Goal: Task Accomplishment & Management: Use online tool/utility

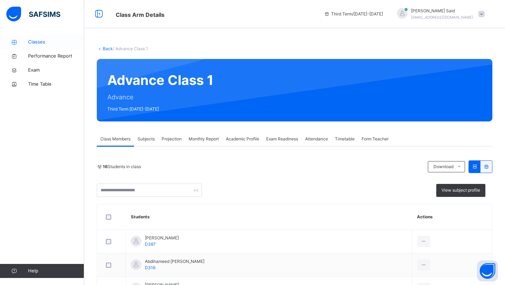
click at [53, 43] on span "Classes" at bounding box center [56, 42] width 56 height 7
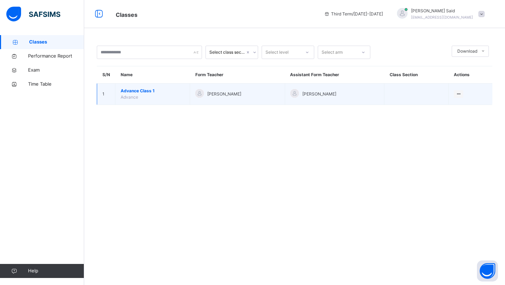
click at [134, 91] on span "Advance Class 1" at bounding box center [153, 91] width 64 height 6
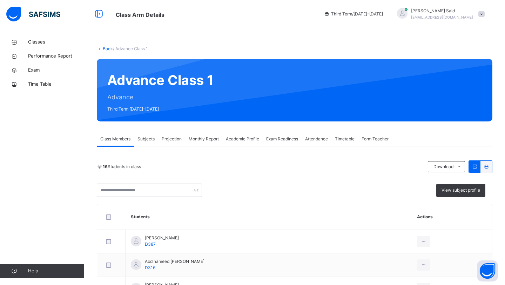
click at [205, 144] on div "Monthly Report" at bounding box center [203, 139] width 37 height 14
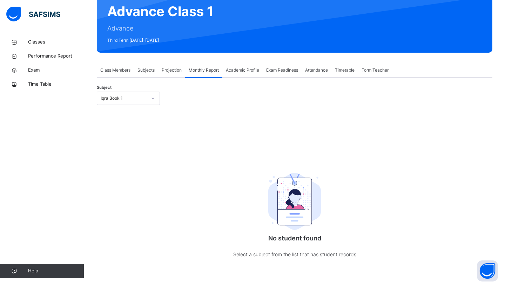
scroll to position [81, 0]
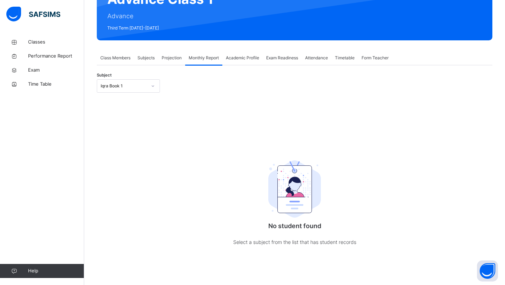
click at [134, 85] on div "Iqra Book 1" at bounding box center [124, 86] width 46 height 6
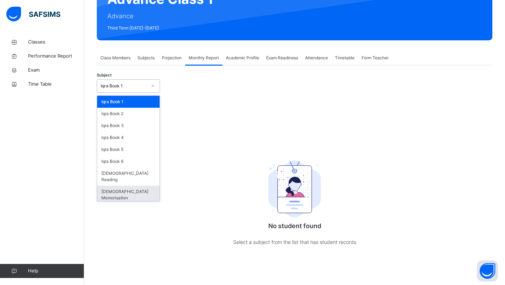
click at [125, 185] on div "[DEMOGRAPHIC_DATA] Memorisation" at bounding box center [128, 194] width 62 height 18
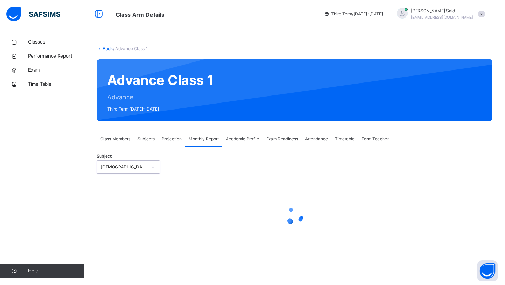
scroll to position [0, 0]
select select "****"
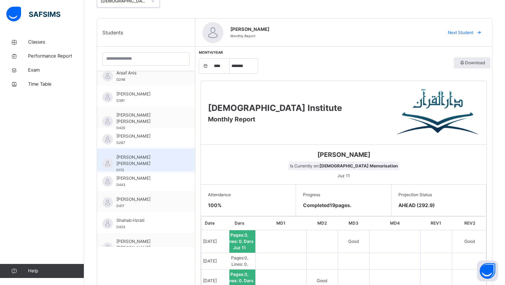
scroll to position [101, 0]
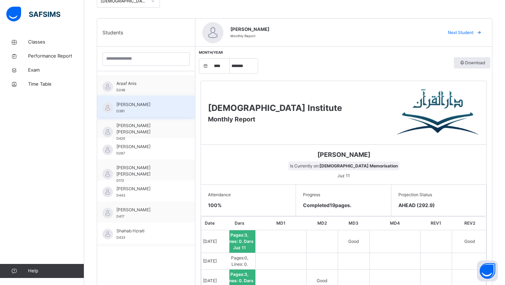
click at [169, 96] on div "[PERSON_NAME] D391" at bounding box center [146, 106] width 98 height 21
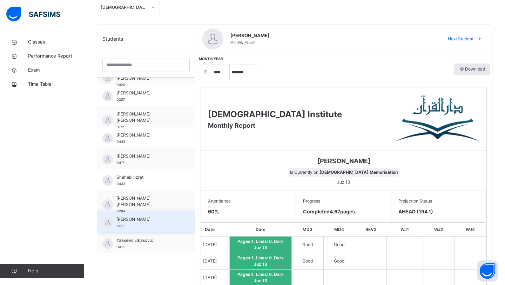
scroll to position [170, 0]
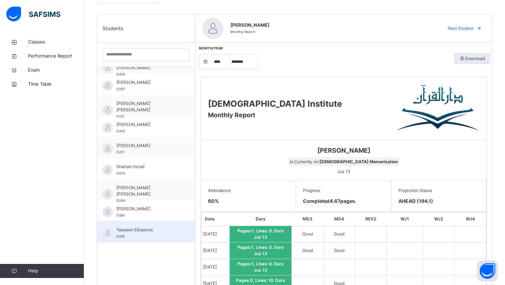
click at [158, 229] on span "Yaaseen Elkasovic" at bounding box center [147, 229] width 63 height 6
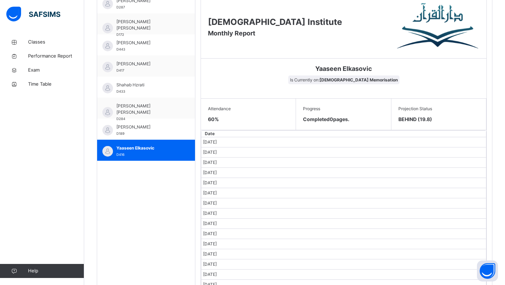
scroll to position [215, 0]
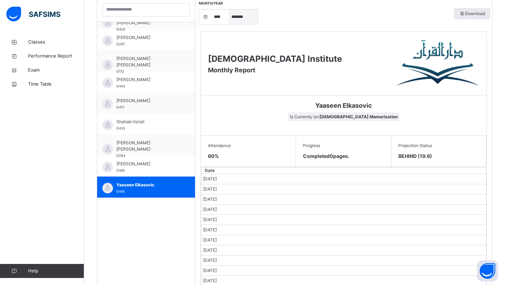
click at [240, 14] on select "***** ******* ******** ***** ***** *** **** **** ****** ********* ******* *****…" at bounding box center [244, 16] width 28 height 15
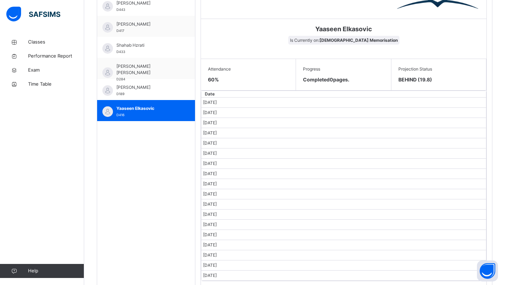
scroll to position [395, 0]
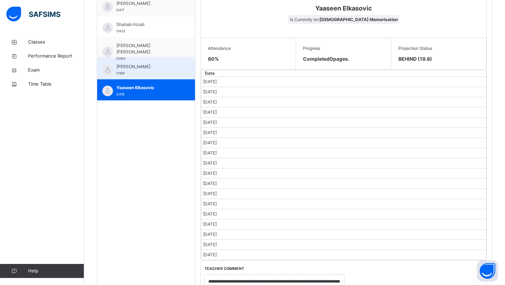
click at [182, 66] on div "[PERSON_NAME] D189" at bounding box center [146, 68] width 98 height 21
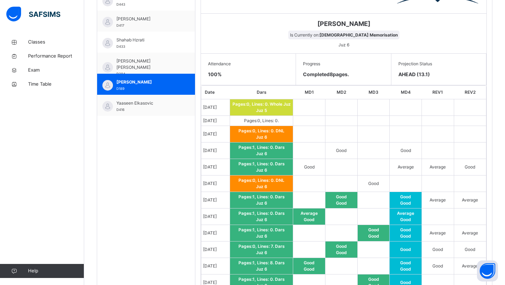
scroll to position [347, 0]
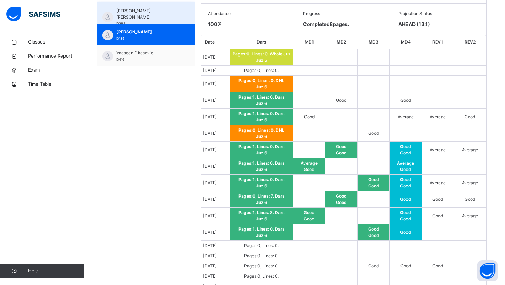
click at [156, 10] on span "[PERSON_NAME] [PERSON_NAME]" at bounding box center [147, 14] width 63 height 13
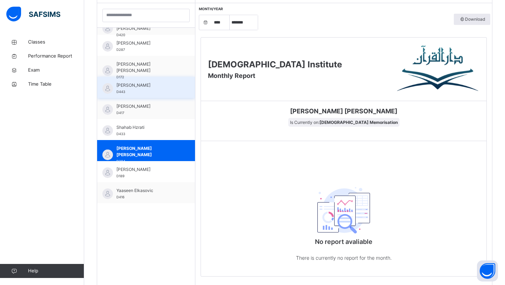
scroll to position [236, 0]
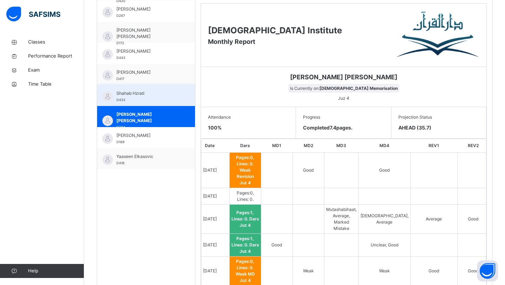
click at [150, 93] on span "Shahab Hzrati" at bounding box center [147, 93] width 63 height 6
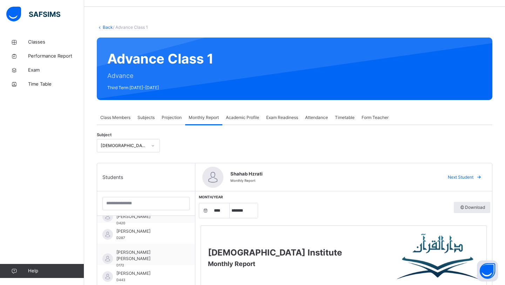
scroll to position [0, 0]
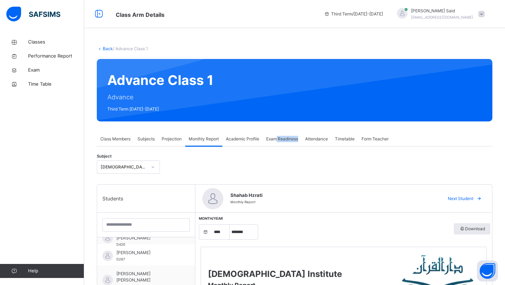
click at [277, 142] on div "Exam Readiness" at bounding box center [281, 139] width 39 height 14
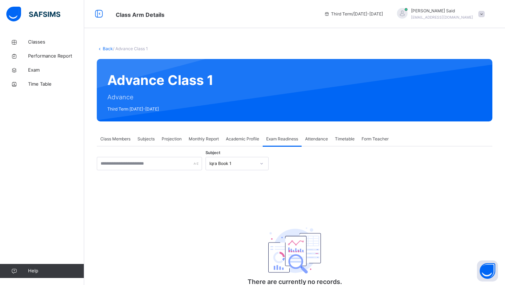
click at [224, 164] on div "Iqra Book 1" at bounding box center [232, 163] width 46 height 6
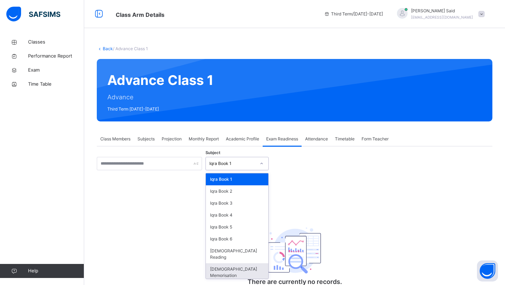
click at [220, 263] on div "[DEMOGRAPHIC_DATA] Memorisation" at bounding box center [237, 272] width 62 height 18
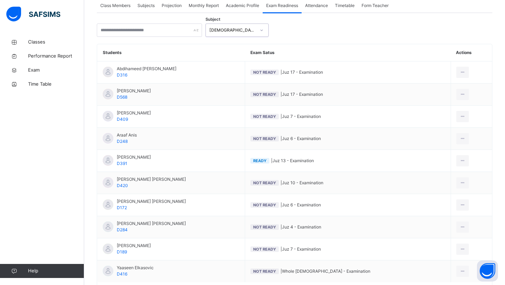
scroll to position [180, 0]
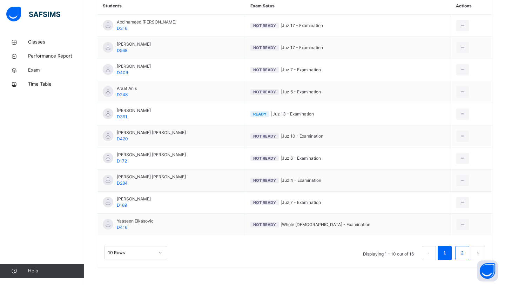
click at [459, 253] on link "2" at bounding box center [461, 252] width 7 height 9
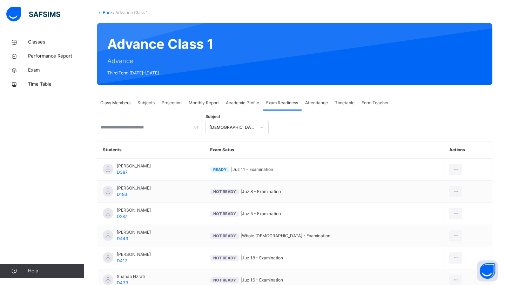
scroll to position [91, 0]
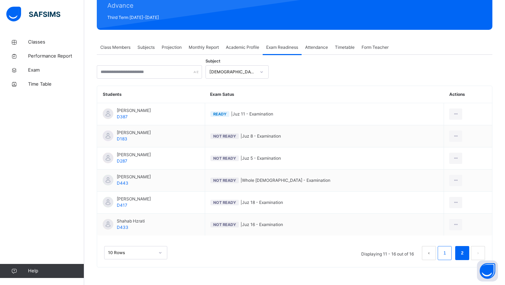
click at [441, 254] on link "1" at bounding box center [444, 252] width 7 height 9
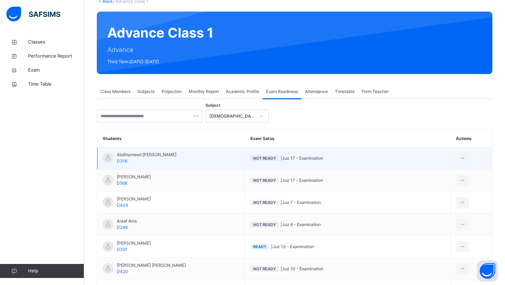
scroll to position [0, 0]
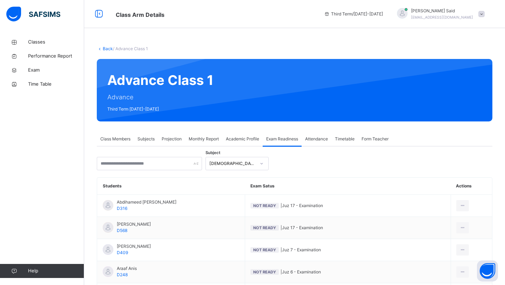
click at [212, 140] on span "Monthly Report" at bounding box center [204, 139] width 30 height 6
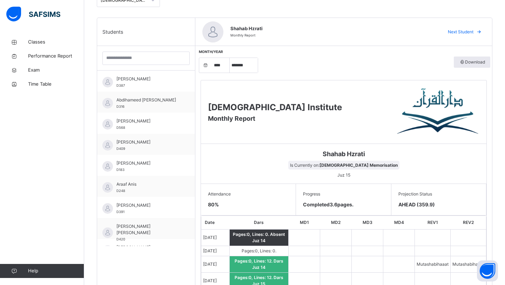
scroll to position [154, 0]
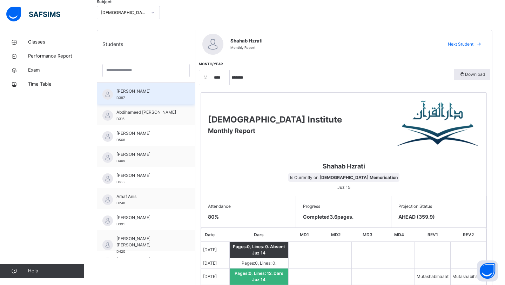
click at [156, 100] on div "[PERSON_NAME] salam D387" at bounding box center [147, 94] width 63 height 13
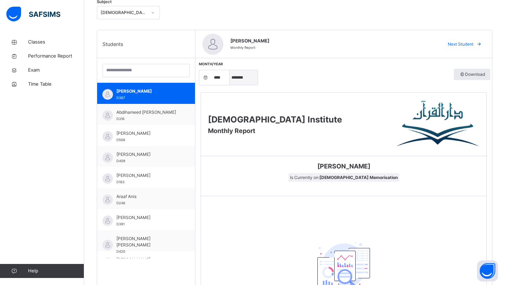
click at [247, 80] on select "***** ******* ******** ***** ***** *** **** **** ****** ********* ******* *****…" at bounding box center [244, 77] width 28 height 15
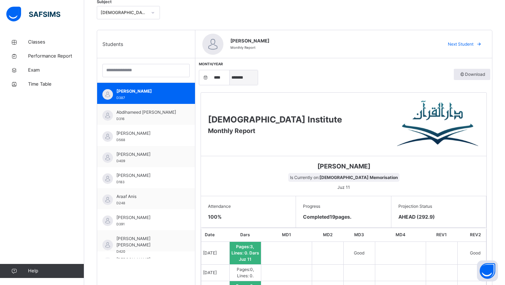
click at [230, 70] on select "***** ******* ******** ***** ***** *** **** **** ****** ********* ******* *****…" at bounding box center [244, 77] width 28 height 15
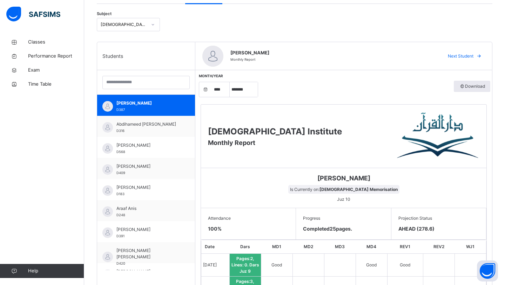
scroll to position [108, 0]
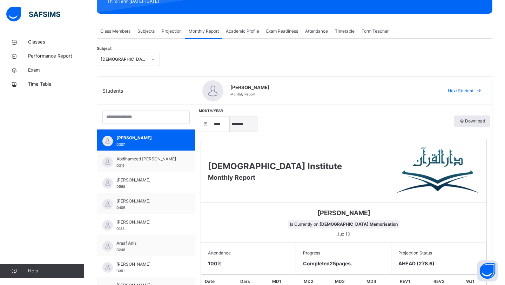
click at [240, 123] on select "***** ******* ******** ***** ***** *** **** **** ****** ********* ******* *****…" at bounding box center [244, 124] width 28 height 15
click at [230, 117] on select "***** ******* ******** ***** ***** *** **** **** ****** ********* ******* *****…" at bounding box center [244, 124] width 28 height 15
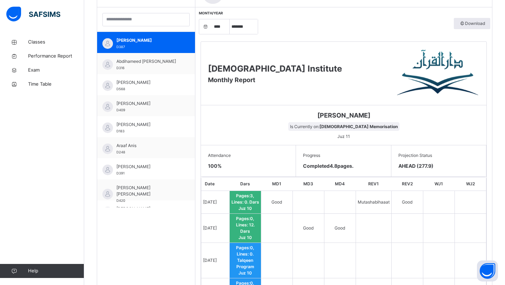
scroll to position [81, 0]
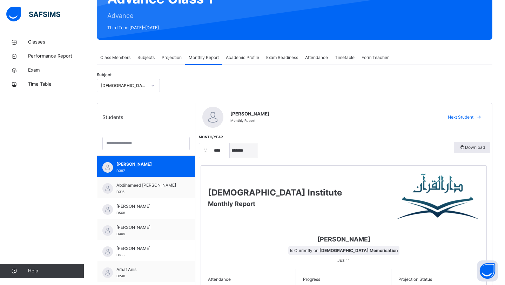
click at [241, 149] on select "***** ******* ******** ***** ***** *** **** **** ****** ********* ******* *****…" at bounding box center [244, 150] width 28 height 15
click at [230, 143] on select "***** ******* ******** ***** ***** *** **** **** ****** ********* ******* *****…" at bounding box center [244, 150] width 28 height 15
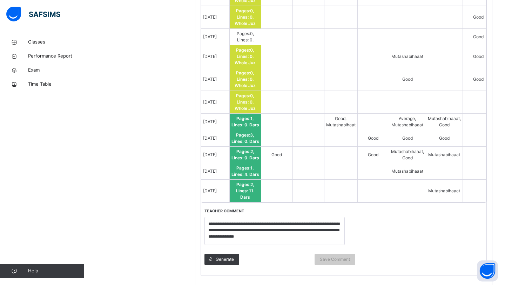
scroll to position [553, 0]
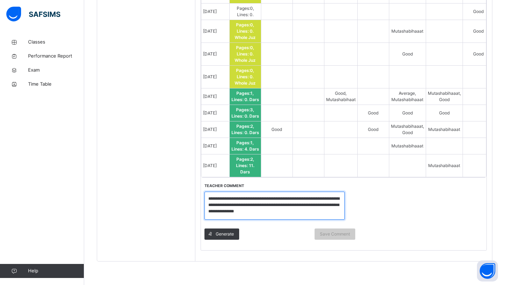
drag, startPoint x: 209, startPoint y: 196, endPoint x: 279, endPoint y: 216, distance: 73.1
click at [279, 216] on textarea "**********" at bounding box center [274, 205] width 140 height 28
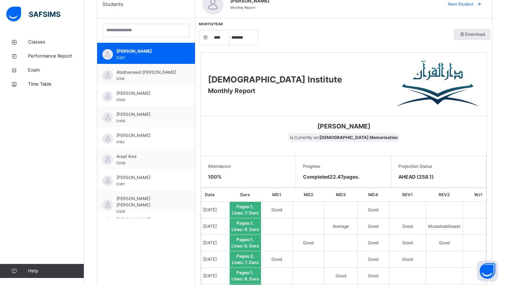
scroll to position [182, 0]
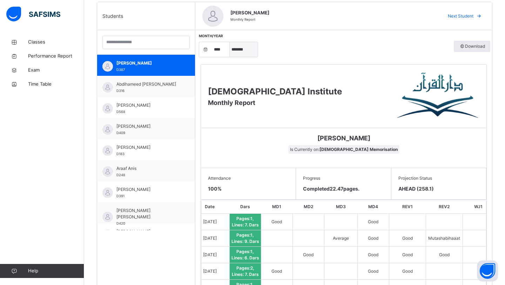
click at [242, 46] on select "***** ******* ******** ***** ***** *** **** **** ****** ********* ******* *****…" at bounding box center [244, 49] width 28 height 15
select select "*"
click at [230, 42] on select "***** ******* ******** ***** ***** *** **** **** ****** ********* ******* *****…" at bounding box center [244, 49] width 28 height 15
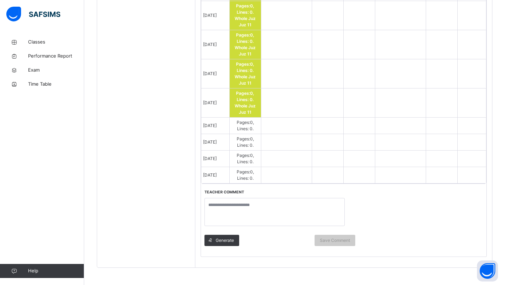
scroll to position [629, 0]
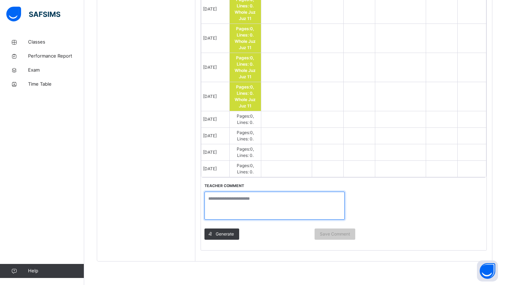
click at [242, 200] on textarea at bounding box center [274, 205] width 140 height 28
paste textarea "**********"
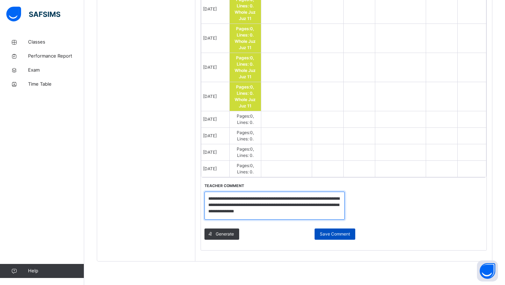
type textarea "**********"
click at [320, 231] on span "Save Comment" at bounding box center [335, 234] width 30 height 6
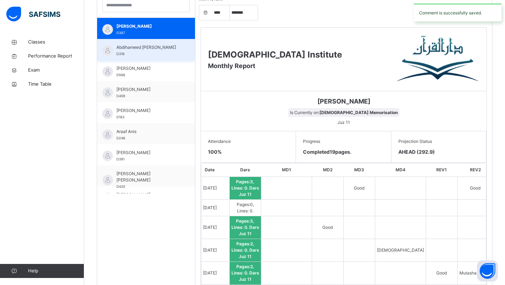
click at [176, 48] on span "Abdihameed [PERSON_NAME]" at bounding box center [147, 47] width 63 height 6
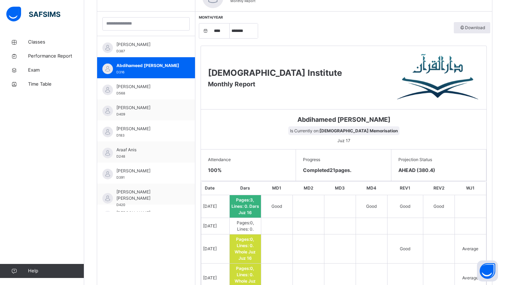
scroll to position [4, 0]
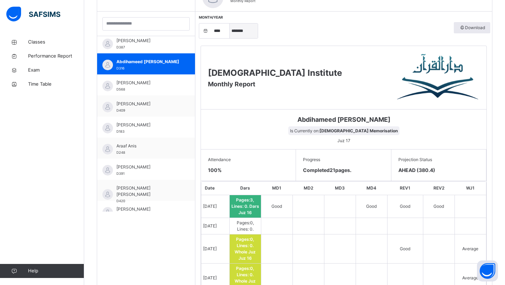
click at [254, 29] on select "***** ******* ******** ***** ***** *** **** **** ****** ********* ******* *****…" at bounding box center [244, 30] width 28 height 15
click at [230, 23] on select "***** ******* ******** ***** ***** *** **** **** ****** ********* ******* *****…" at bounding box center [244, 30] width 28 height 15
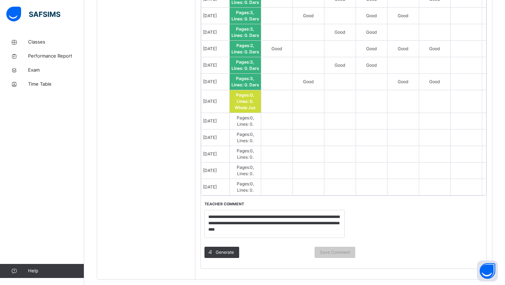
scroll to position [524, 0]
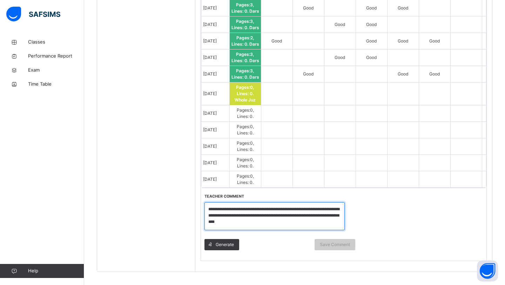
drag, startPoint x: 209, startPoint y: 207, endPoint x: 274, endPoint y: 223, distance: 66.9
click at [274, 223] on textarea "**********" at bounding box center [274, 216] width 140 height 28
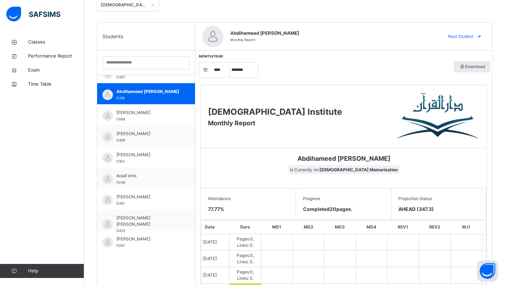
scroll to position [179, 0]
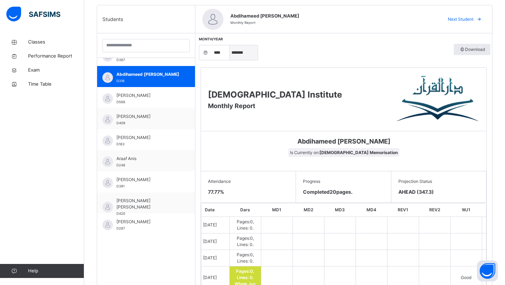
click at [241, 50] on select "***** ******* ******** ***** ***** *** **** **** ****** ********* ******* *****…" at bounding box center [244, 52] width 28 height 15
select select "*"
click at [230, 45] on select "***** ******* ******** ***** ***** *** **** **** ****** ********* ******* *****…" at bounding box center [244, 52] width 28 height 15
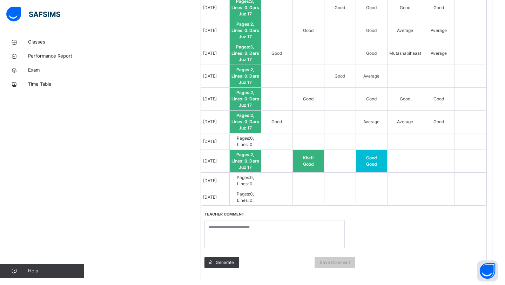
scroll to position [635, 0]
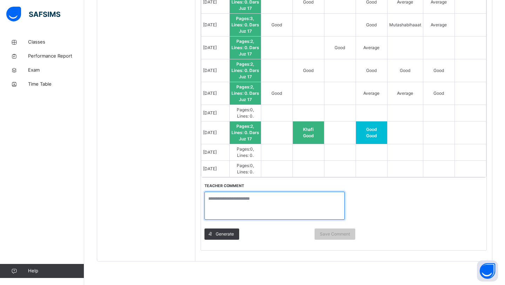
click at [244, 199] on textarea at bounding box center [274, 205] width 140 height 28
paste textarea "**********"
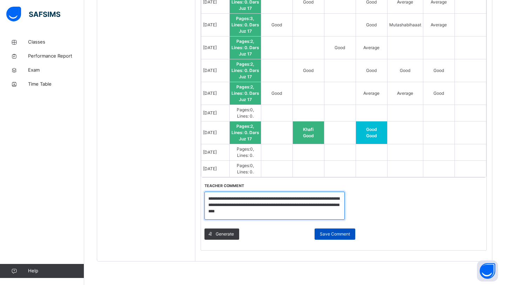
type textarea "**********"
click at [320, 231] on span "Save Comment" at bounding box center [335, 234] width 30 height 6
click at [330, 238] on div "Save Comment" at bounding box center [334, 233] width 41 height 11
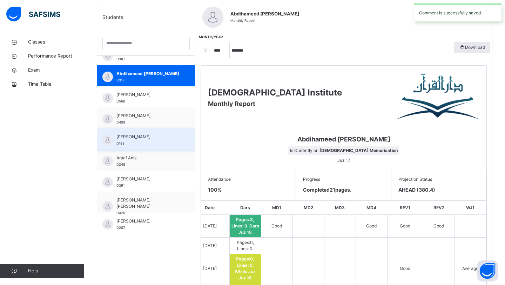
scroll to position [171, 0]
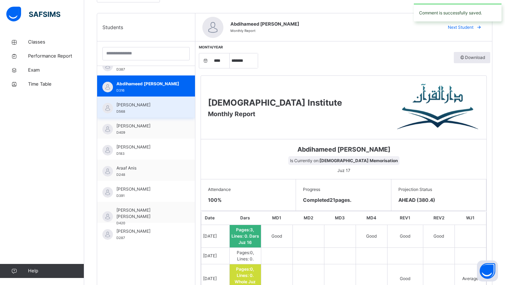
click at [151, 106] on span "[PERSON_NAME]" at bounding box center [147, 105] width 63 height 6
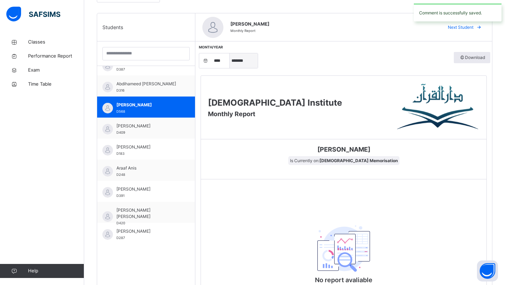
click at [239, 57] on select "***** ******* ******** ***** ***** *** **** **** ****** ********* ******* *****…" at bounding box center [244, 60] width 28 height 15
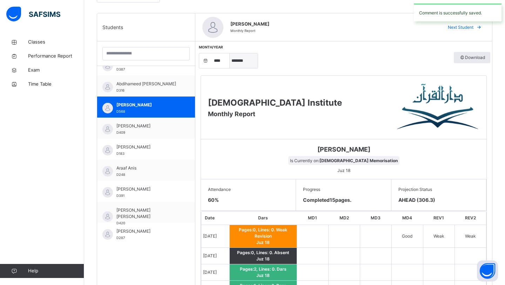
click at [230, 53] on select "***** ******* ******** ***** ***** *** **** **** ****** ********* ******* *****…" at bounding box center [244, 60] width 28 height 15
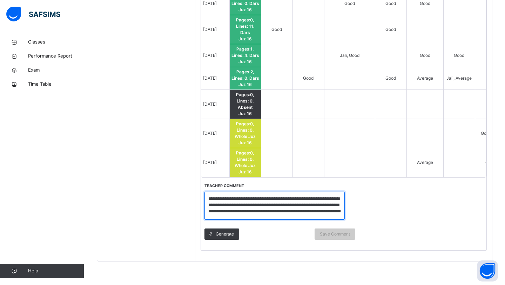
scroll to position [5, 0]
drag, startPoint x: 209, startPoint y: 196, endPoint x: 281, endPoint y: 214, distance: 74.1
click at [281, 215] on textarea "**********" at bounding box center [274, 205] width 140 height 28
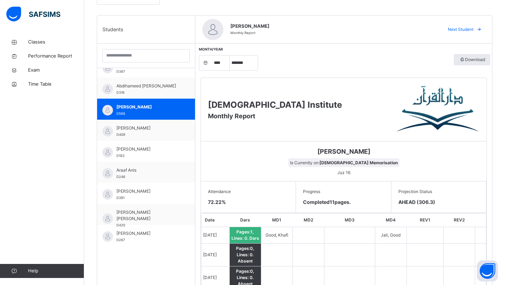
scroll to position [144, 0]
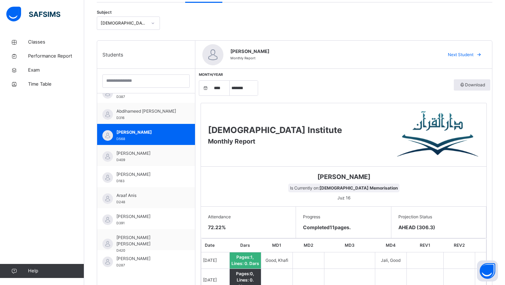
click at [248, 97] on div "Month/Year **** **** **** **** **** **** **** **** **** **** **** **** **** ***…" at bounding box center [343, 87] width 293 height 23
click at [240, 94] on select "***** ******* ******** ***** ***** *** **** **** ****** ********* ******* *****…" at bounding box center [244, 88] width 28 height 15
select select "*"
click at [230, 81] on select "***** ******* ******** ***** ***** *** **** **** ****** ********* ******* *****…" at bounding box center [244, 88] width 28 height 15
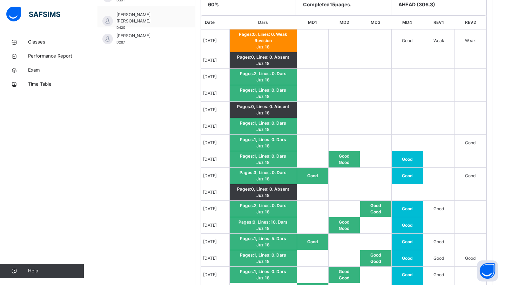
scroll to position [509, 0]
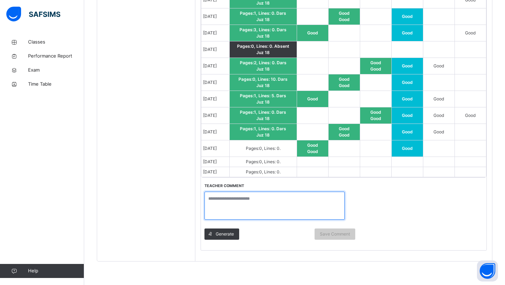
click at [282, 197] on textarea at bounding box center [274, 205] width 140 height 28
paste textarea "**********"
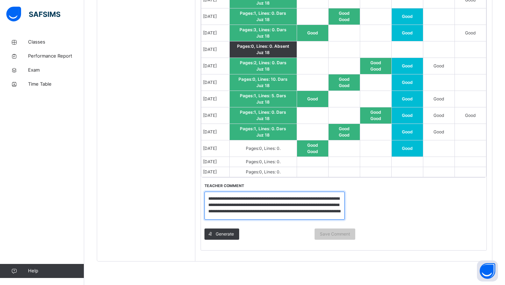
scroll to position [1, 0]
type textarea "**********"
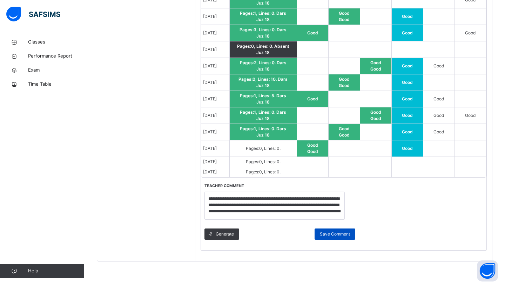
click at [326, 233] on span "Save Comment" at bounding box center [335, 234] width 30 height 6
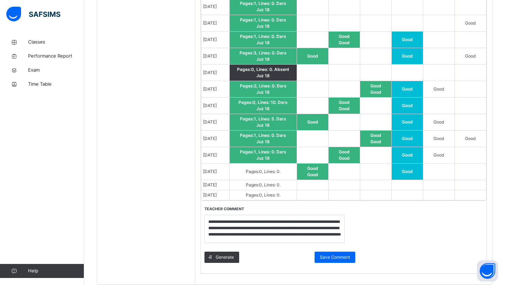
scroll to position [509, 0]
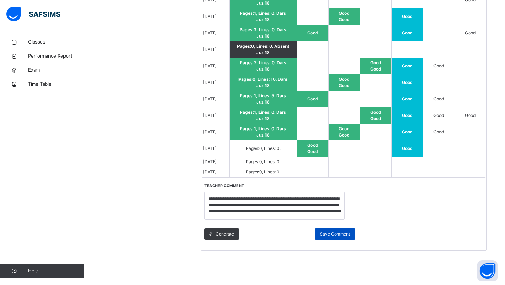
click at [341, 236] on span "Save Comment" at bounding box center [335, 234] width 30 height 6
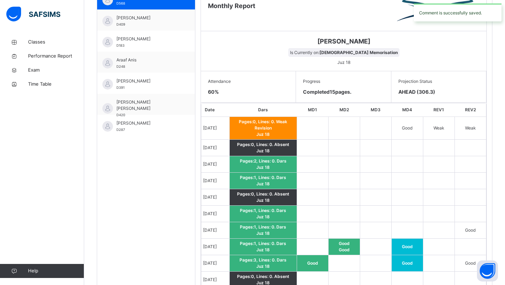
scroll to position [231, 0]
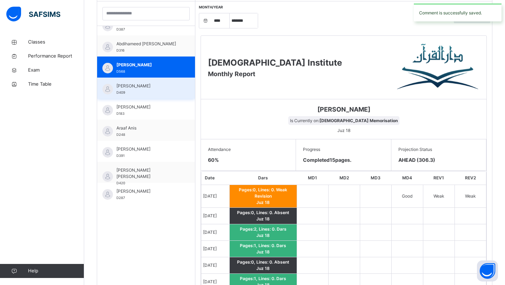
click at [143, 83] on span "[PERSON_NAME]" at bounding box center [147, 86] width 63 height 6
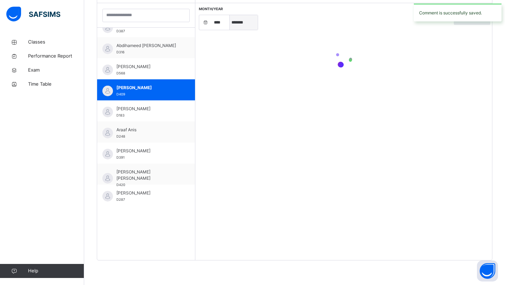
scroll to position [211, 0]
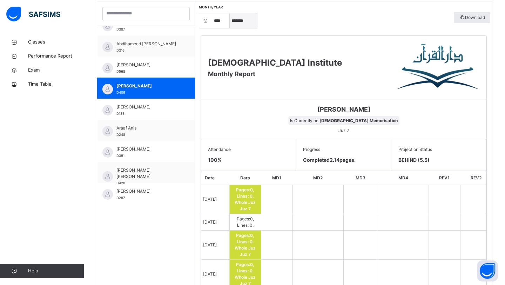
click at [251, 24] on select "***** ******* ******** ***** ***** *** **** **** ****** ********* ******* *****…" at bounding box center [244, 20] width 28 height 15
click at [230, 15] on select "***** ******* ******** ***** ***** *** **** **** ****** ********* ******* *****…" at bounding box center [244, 20] width 28 height 15
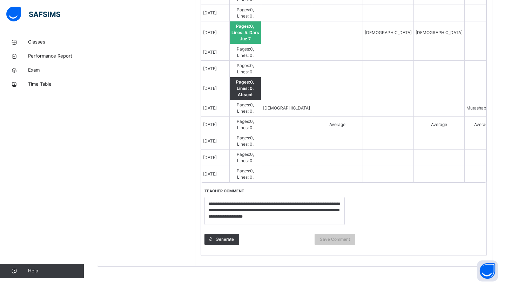
scroll to position [528, 0]
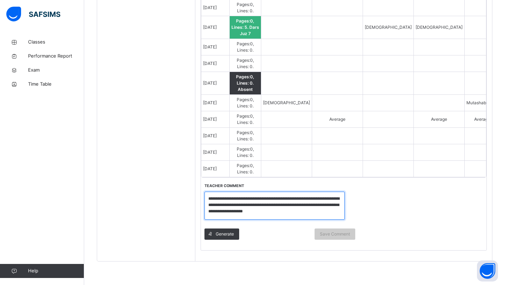
drag, startPoint x: 209, startPoint y: 194, endPoint x: 348, endPoint y: 212, distance: 139.9
click at [348, 212] on div "**********" at bounding box center [280, 213] width 158 height 73
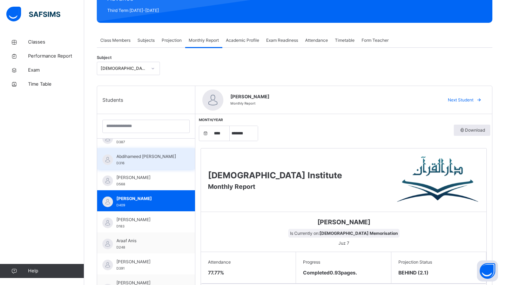
scroll to position [66, 0]
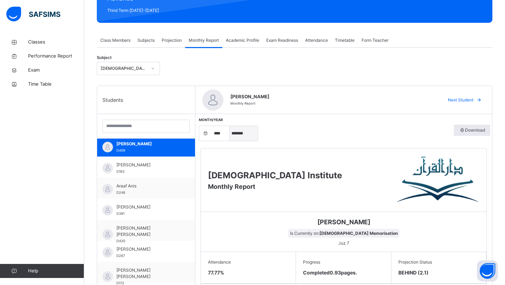
click at [242, 133] on select "***** ******* ******** ***** ***** *** **** **** ****** ********* ******* *****…" at bounding box center [244, 133] width 28 height 15
select select "*"
click at [230, 126] on select "***** ******* ******** ***** ***** *** **** **** ****** ********* ******* *****…" at bounding box center [244, 133] width 28 height 15
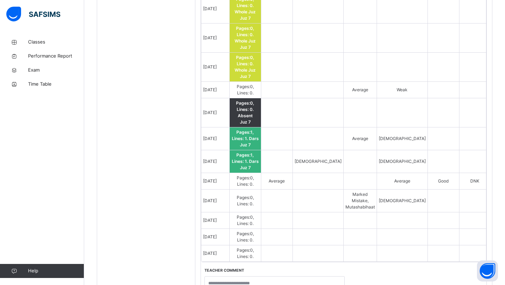
scroll to position [608, 0]
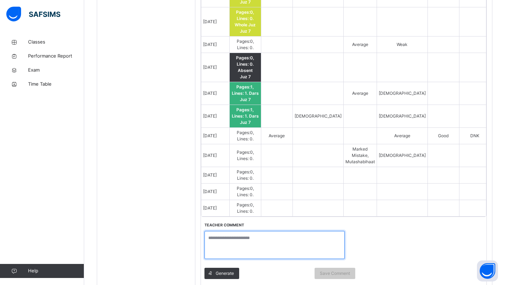
click at [237, 245] on textarea at bounding box center [274, 245] width 140 height 28
paste textarea "**********"
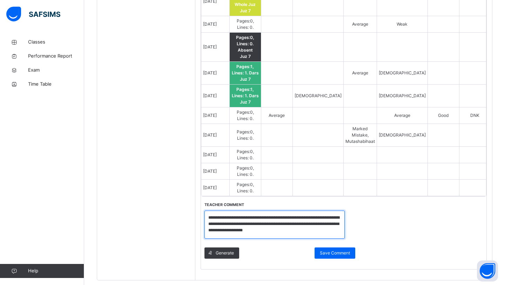
scroll to position [648, 0]
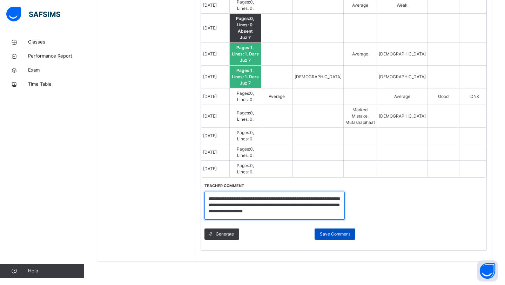
type textarea "**********"
click at [329, 234] on span "Save Comment" at bounding box center [335, 234] width 30 height 6
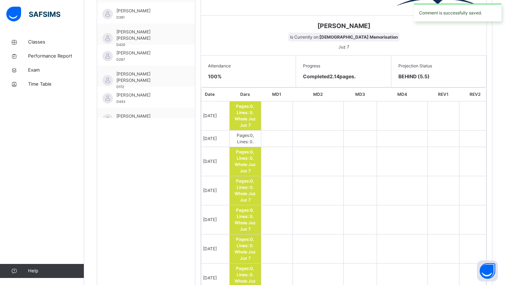
scroll to position [171, 0]
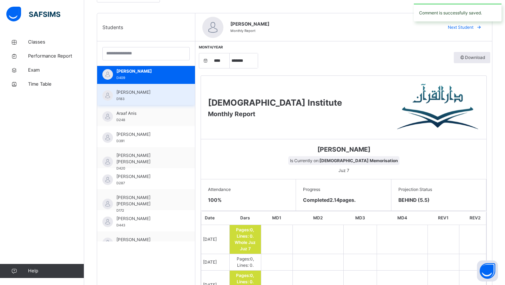
click at [153, 98] on div "[PERSON_NAME] D183" at bounding box center [147, 95] width 63 height 13
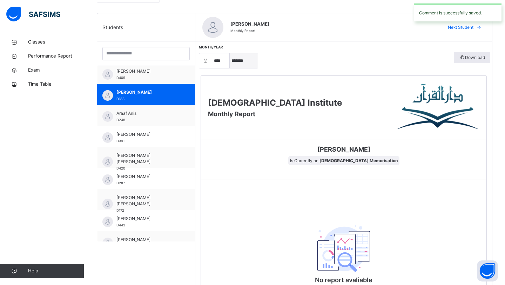
click at [244, 57] on select "***** ******* ******** ***** ***** *** **** **** ****** ********* ******* *****…" at bounding box center [244, 60] width 28 height 15
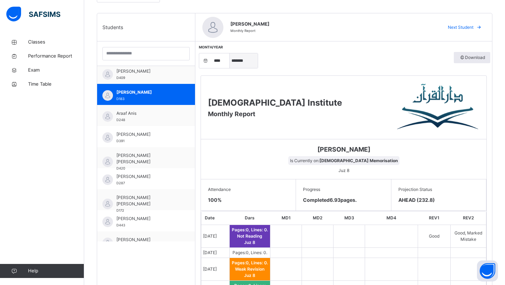
click at [230, 53] on select "***** ******* ******** ***** ***** *** **** **** ****** ********* ******* *****…" at bounding box center [244, 60] width 28 height 15
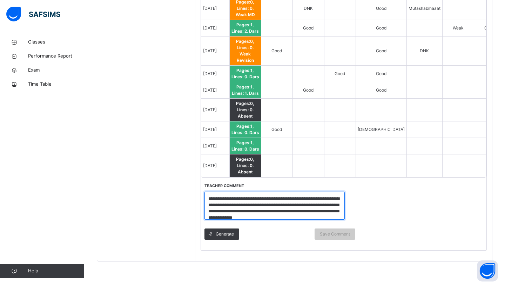
scroll to position [5, 0]
drag, startPoint x: 208, startPoint y: 197, endPoint x: 295, endPoint y: 218, distance: 90.1
click at [295, 218] on textarea "**********" at bounding box center [274, 205] width 140 height 28
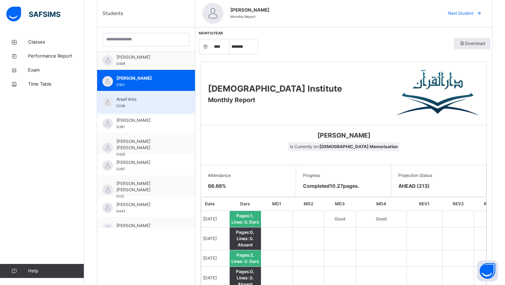
scroll to position [157, 0]
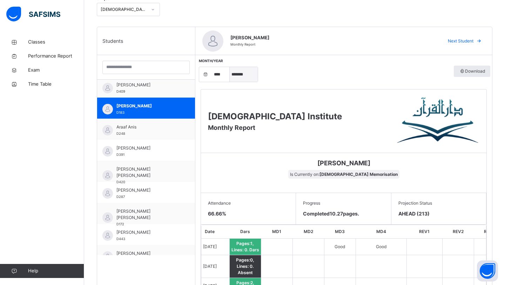
click at [237, 77] on select "***** ******* ******** ***** ***** *** **** **** ****** ********* ******* *****…" at bounding box center [244, 74] width 28 height 15
select select "*"
click at [230, 67] on select "***** ******* ******** ***** ***** *** **** **** ****** ********* ******* *****…" at bounding box center [244, 74] width 28 height 15
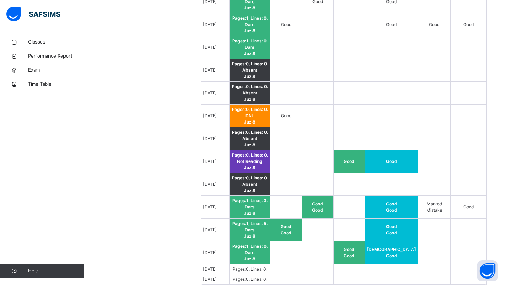
scroll to position [547, 0]
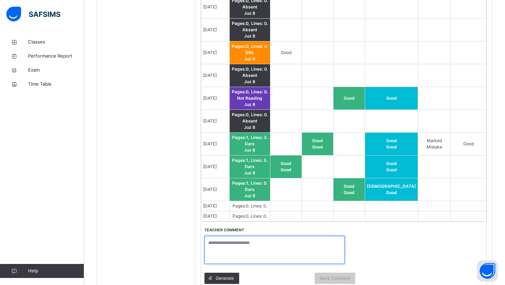
click at [225, 236] on textarea at bounding box center [274, 250] width 140 height 28
paste textarea "**********"
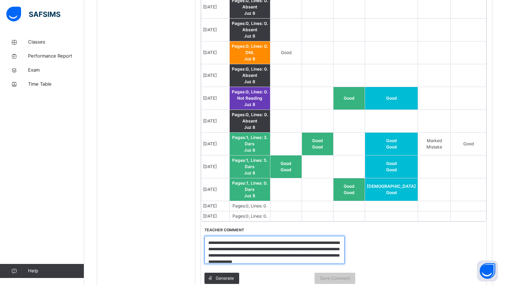
scroll to position [1, 0]
type textarea "**********"
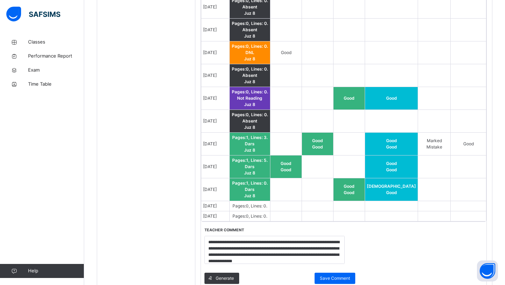
click at [337, 269] on div "Generate Save Comment" at bounding box center [279, 278] width 151 height 18
click at [333, 275] on span "Save Comment" at bounding box center [335, 278] width 30 height 6
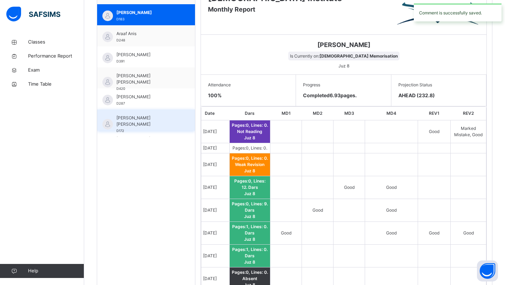
scroll to position [10, 0]
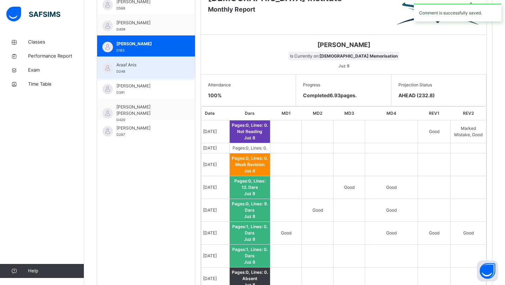
click at [157, 70] on div "Araaf Anis D248" at bounding box center [147, 68] width 63 height 13
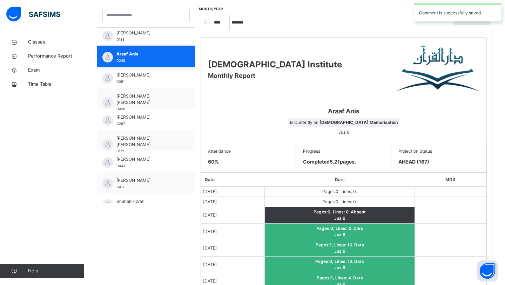
scroll to position [90, 0]
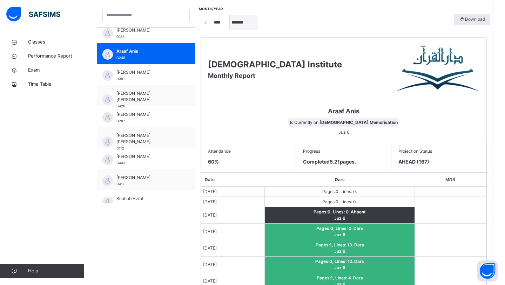
click at [233, 27] on select "***** ******* ******** ***** ***** *** **** **** ****** ********* ******* *****…" at bounding box center [244, 22] width 28 height 15
click at [230, 15] on select "***** ******* ******** ***** ***** *** **** **** ****** ********* ******* *****…" at bounding box center [244, 22] width 28 height 15
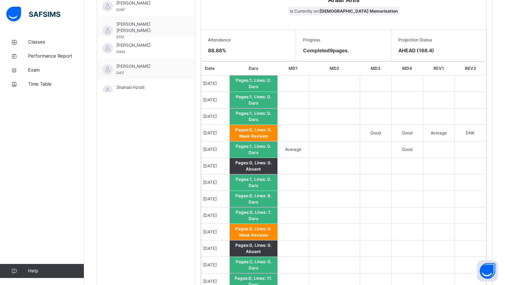
scroll to position [414, 0]
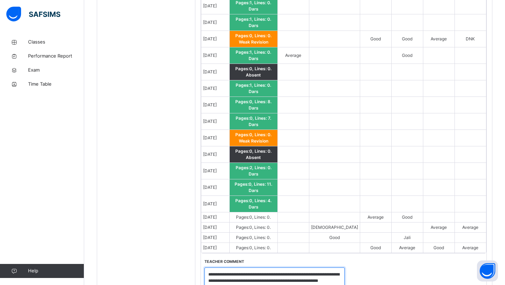
drag, startPoint x: 207, startPoint y: 197, endPoint x: 243, endPoint y: 211, distance: 37.9
click at [243, 267] on textarea "**********" at bounding box center [274, 281] width 140 height 28
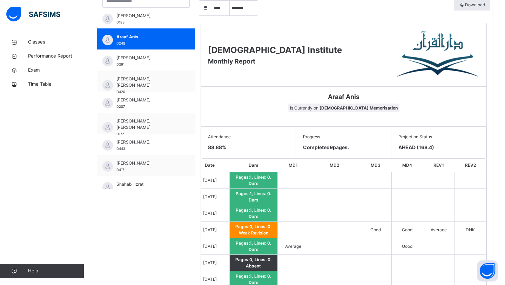
scroll to position [204, 0]
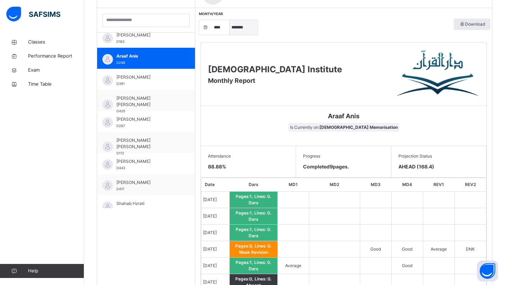
click at [242, 27] on select "***** ******* ******** ***** ***** *** **** **** ****** ********* ******* *****…" at bounding box center [244, 27] width 28 height 15
select select "*"
click at [230, 20] on select "***** ******* ******** ***** ***** *** **** **** ****** ********* ******* *****…" at bounding box center [244, 27] width 28 height 15
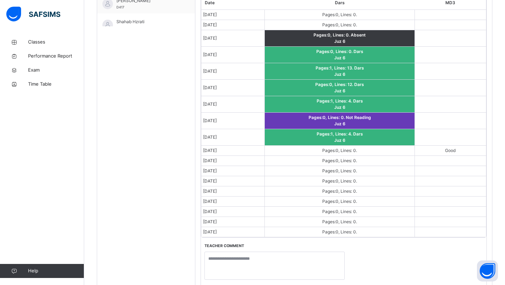
scroll to position [395, 0]
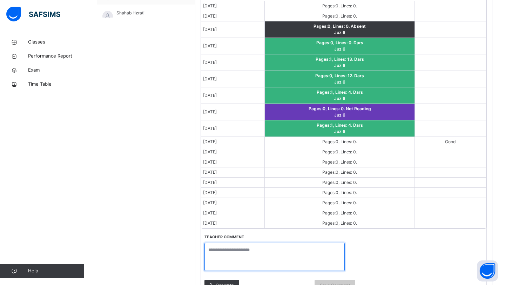
click at [218, 246] on textarea at bounding box center [274, 257] width 140 height 28
paste textarea "**********"
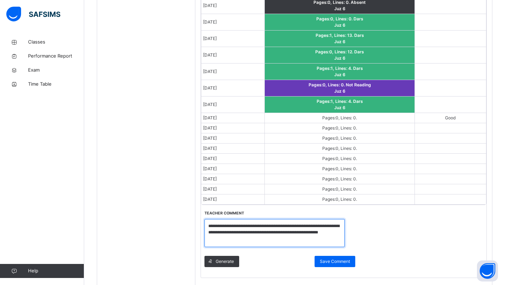
scroll to position [446, 0]
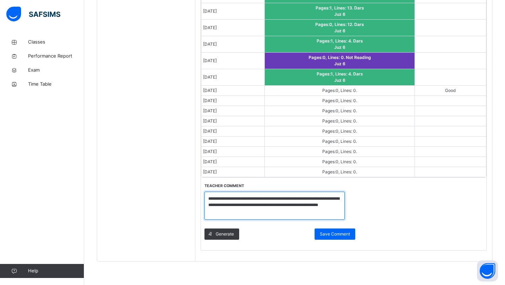
type textarea "**********"
click at [324, 226] on div "Generate Save Comment" at bounding box center [279, 234] width 151 height 18
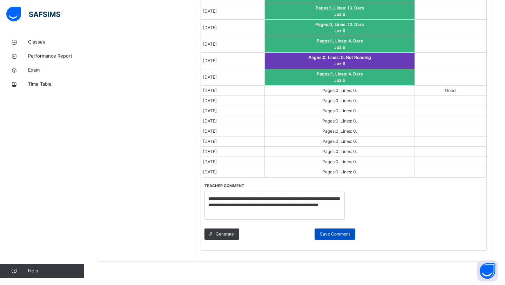
click at [324, 231] on span "Save Comment" at bounding box center [335, 234] width 30 height 6
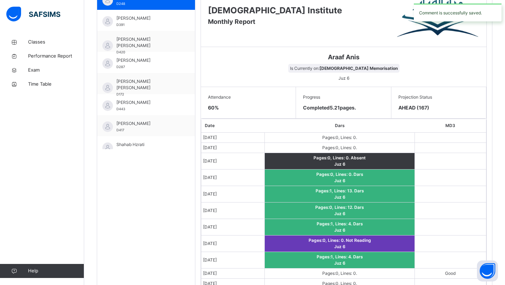
scroll to position [114, 0]
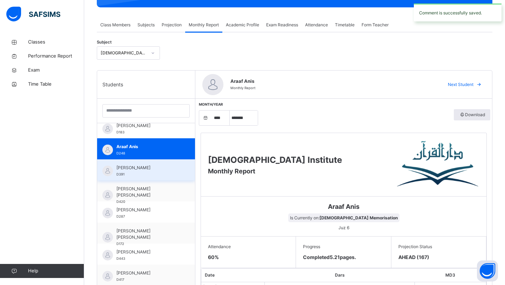
click at [120, 167] on span "[PERSON_NAME]" at bounding box center [147, 167] width 63 height 6
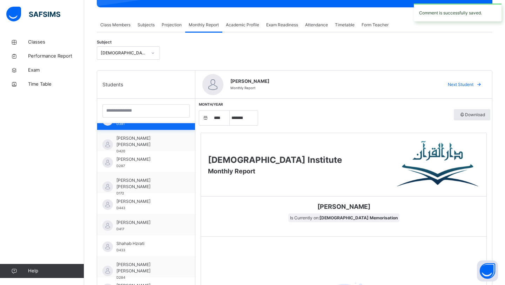
scroll to position [161, 0]
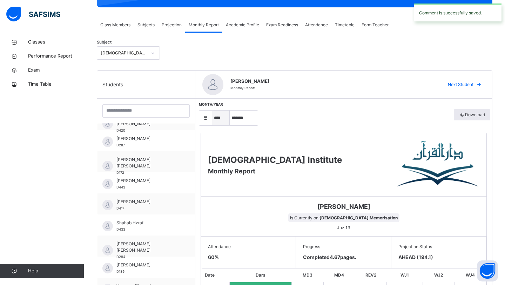
click at [227, 122] on select "**** **** **** **** **** **** **** **** **** **** **** **** **** **** **** ****…" at bounding box center [221, 117] width 18 height 15
click at [244, 115] on select "***** ******* ******** ***** ***** *** **** **** ****** ********* ******* *****…" at bounding box center [244, 117] width 28 height 15
click at [230, 110] on select "***** ******* ******** ***** ***** *** **** **** ****** ********* ******* *****…" at bounding box center [244, 117] width 28 height 15
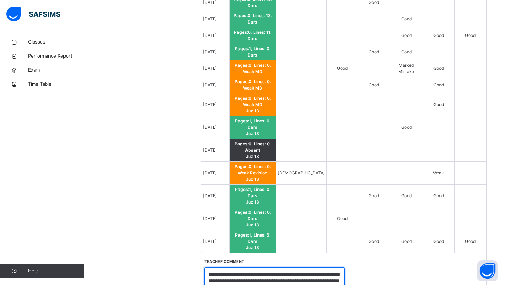
scroll to position [5, 0]
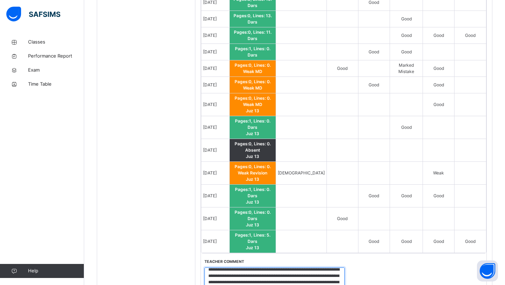
drag, startPoint x: 208, startPoint y: 197, endPoint x: 300, endPoint y: 225, distance: 95.9
click at [300, 253] on div "**********" at bounding box center [280, 289] width 158 height 73
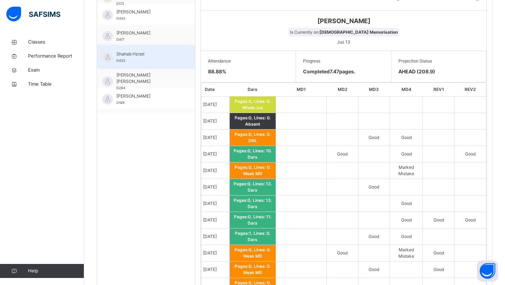
scroll to position [144, 0]
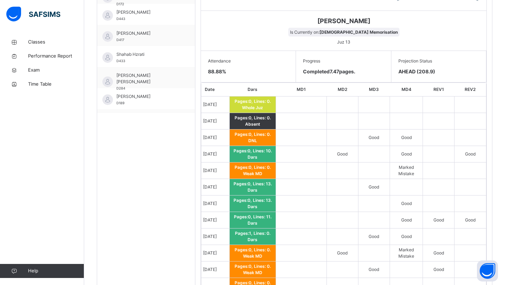
click at [216, 46] on div "[PERSON_NAME] Is Currently on: [DEMOGRAPHIC_DATA] Memorisation [DEMOGRAPHIC_DAT…" at bounding box center [343, 31] width 285 height 40
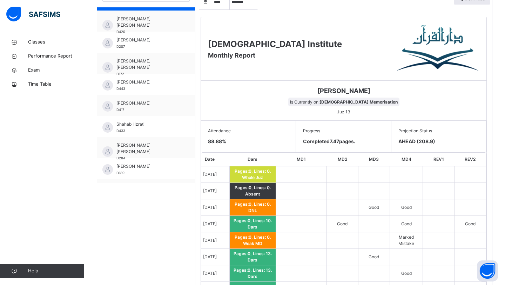
scroll to position [213, 0]
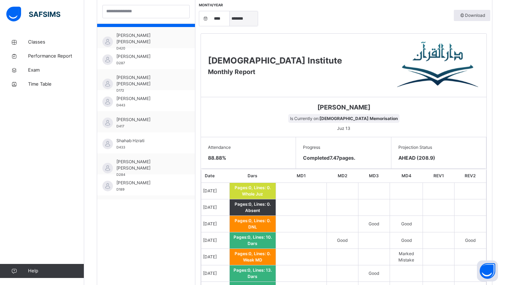
click at [248, 13] on select "***** ******* ******** ***** ***** *** **** **** ****** ********* ******* *****…" at bounding box center [244, 18] width 28 height 15
select select "*"
click at [230, 15] on select "***** ******* ******** ***** ***** *** **** **** ****** ********* ******* *****…" at bounding box center [244, 18] width 28 height 15
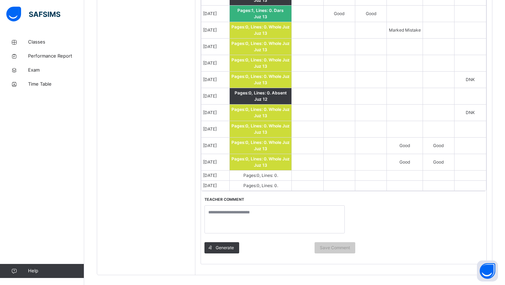
scroll to position [553, 0]
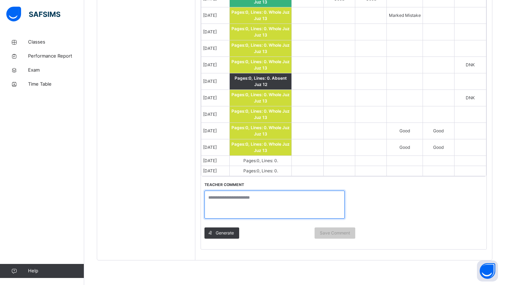
click at [217, 195] on textarea at bounding box center [274, 204] width 140 height 28
paste textarea "**********"
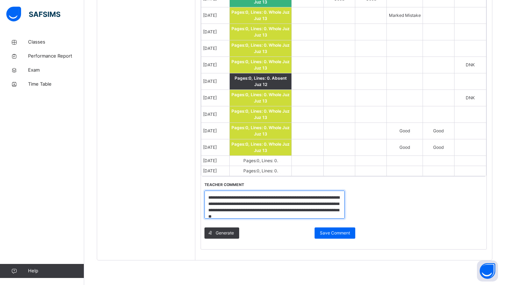
scroll to position [1, 0]
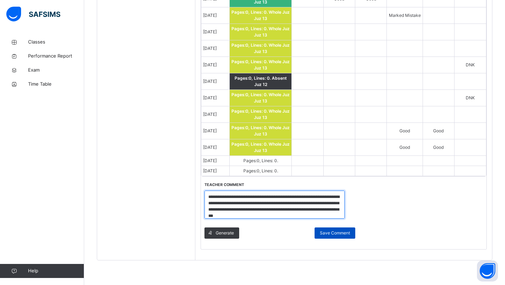
type textarea "**********"
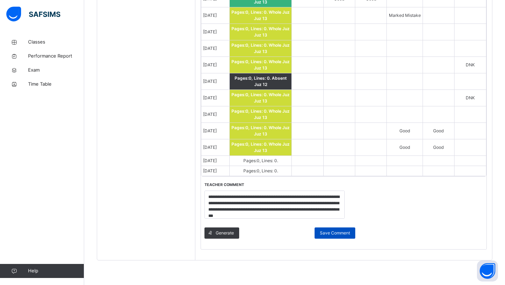
click at [320, 230] on span "Save Comment" at bounding box center [335, 233] width 30 height 6
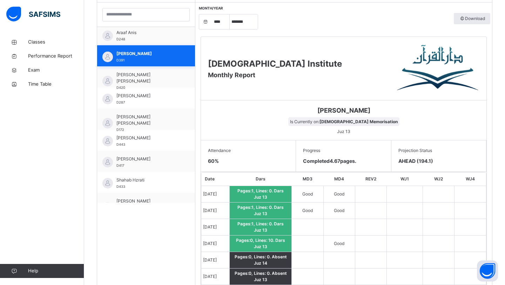
scroll to position [106, 0]
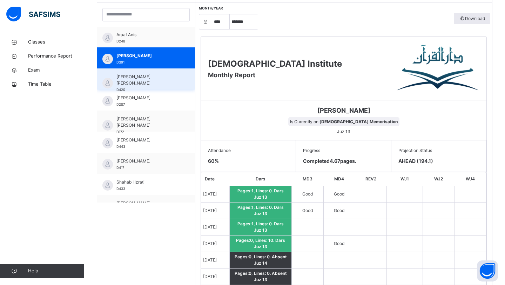
click at [151, 76] on span "[PERSON_NAME] [PERSON_NAME]" at bounding box center [147, 80] width 63 height 13
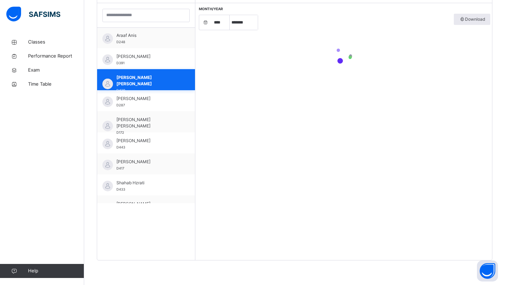
scroll to position [209, 0]
click at [240, 26] on select "***** ******* ******** ***** ***** *** **** **** ****** ********* ******* *****…" at bounding box center [244, 22] width 28 height 15
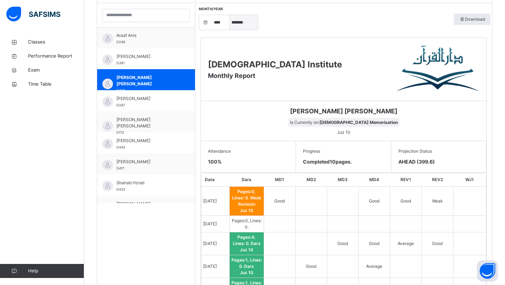
click at [230, 15] on select "***** ******* ******** ***** ***** *** **** **** ****** ********* ******* *****…" at bounding box center [244, 22] width 28 height 15
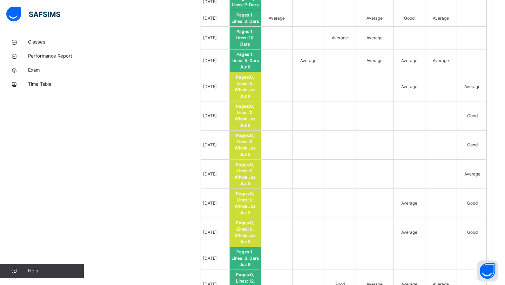
scroll to position [673, 0]
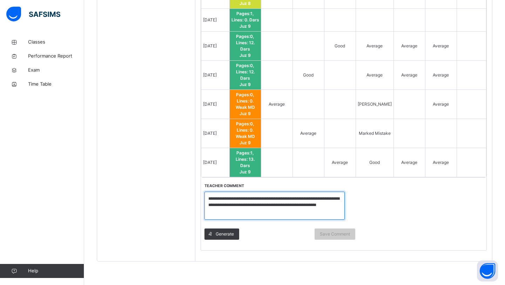
drag, startPoint x: 208, startPoint y: 198, endPoint x: 262, endPoint y: 213, distance: 56.7
click at [263, 213] on textarea "**********" at bounding box center [274, 205] width 140 height 28
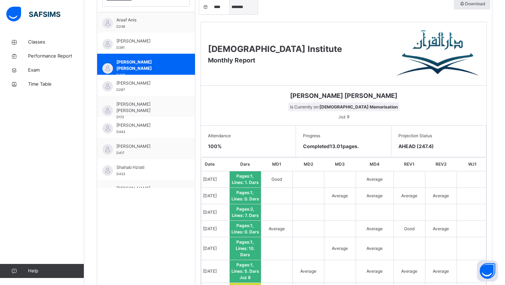
click at [233, 8] on select "***** ******* ******** ***** ***** *** **** **** ****** ********* ******* *****…" at bounding box center [244, 7] width 28 height 15
select select "*"
click at [230, 15] on select "***** ******* ******** ***** ***** *** **** **** ****** ********* ******* *****…" at bounding box center [244, 7] width 28 height 15
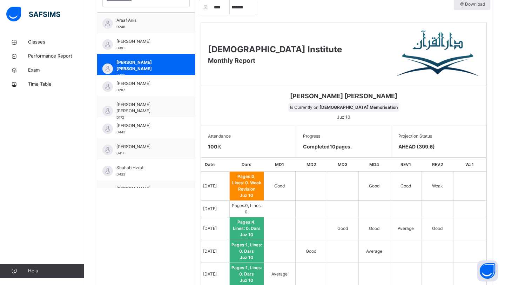
scroll to position [578, 0]
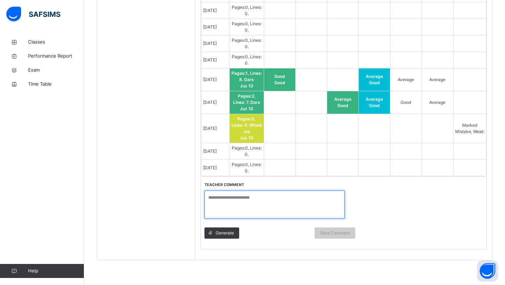
click at [227, 201] on textarea at bounding box center [274, 204] width 140 height 28
paste textarea "**********"
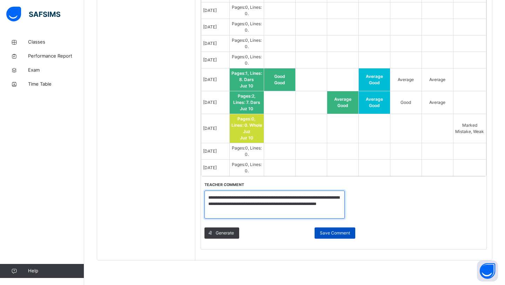
type textarea "**********"
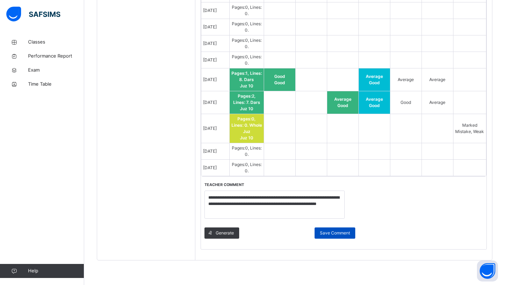
click at [326, 233] on span "Save Comment" at bounding box center [335, 233] width 30 height 6
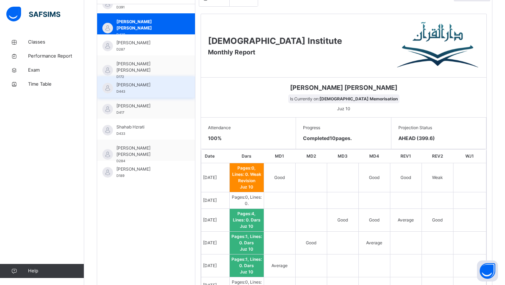
scroll to position [127, 0]
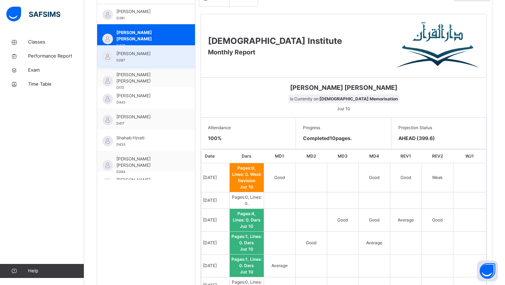
click at [144, 63] on div "[PERSON_NAME] D287" at bounding box center [146, 55] width 98 height 21
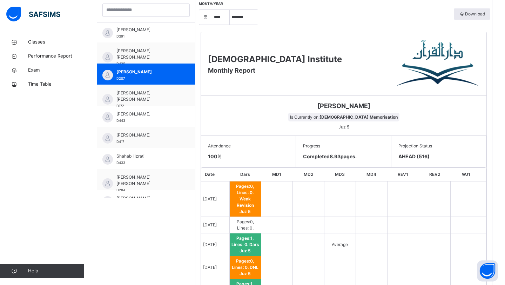
scroll to position [196, 0]
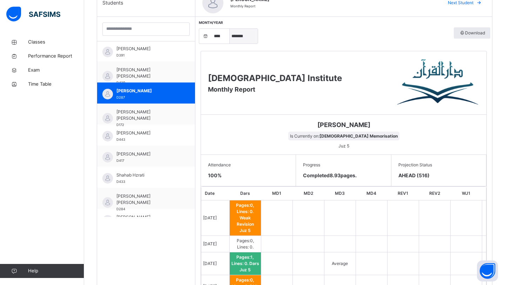
click at [240, 36] on select "***** ******* ******** ***** ***** *** **** **** ****** ********* ******* *****…" at bounding box center [244, 36] width 28 height 15
click at [230, 29] on select "***** ******* ******** ***** ***** *** **** **** ****** ********* ******* *****…" at bounding box center [244, 36] width 28 height 15
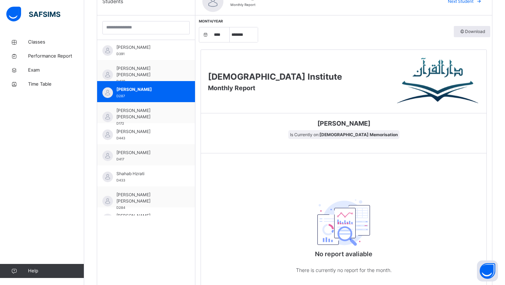
scroll to position [186, 0]
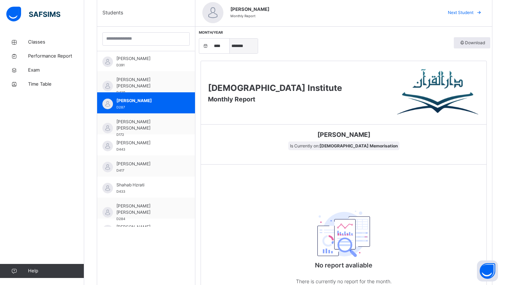
click at [244, 52] on select "***** ******* ******** ***** ***** *** **** **** ****** ********* ******* *****…" at bounding box center [244, 46] width 28 height 15
click at [230, 39] on select "***** ******* ******** ***** ***** *** **** **** ****** ********* ******* *****…" at bounding box center [244, 46] width 28 height 15
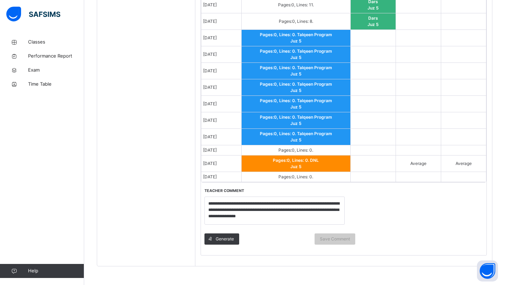
scroll to position [430, 0]
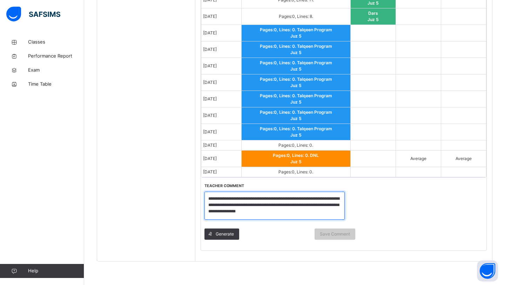
drag, startPoint x: 208, startPoint y: 197, endPoint x: 295, endPoint y: 213, distance: 88.4
click at [295, 213] on textarea "**********" at bounding box center [274, 205] width 140 height 28
click at [155, 65] on div "Students [PERSON_NAME] salam D387 Abdihameed [PERSON_NAME] D316 [PERSON_NAME] D…" at bounding box center [146, 7] width 98 height 507
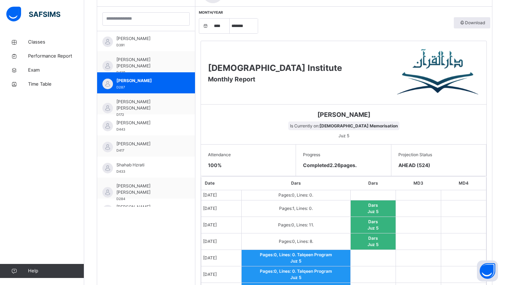
scroll to position [150, 0]
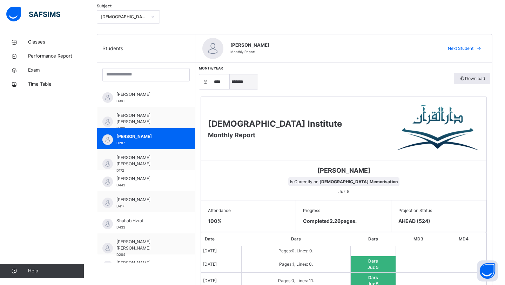
click at [236, 80] on select "***** ******* ******** ***** ***** *** **** **** ****** ********* ******* *****…" at bounding box center [244, 81] width 28 height 15
select select "*"
click at [230, 74] on select "***** ******* ******** ***** ***** *** **** **** ****** ********* ******* *****…" at bounding box center [244, 81] width 28 height 15
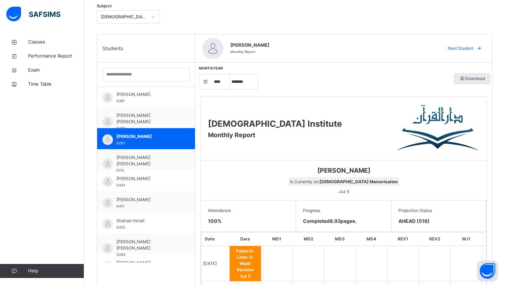
scroll to position [667, 0]
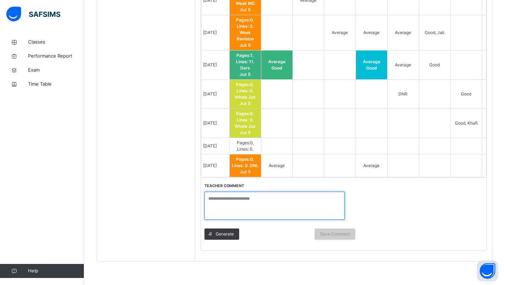
click at [233, 197] on textarea at bounding box center [274, 205] width 140 height 28
paste textarea "**********"
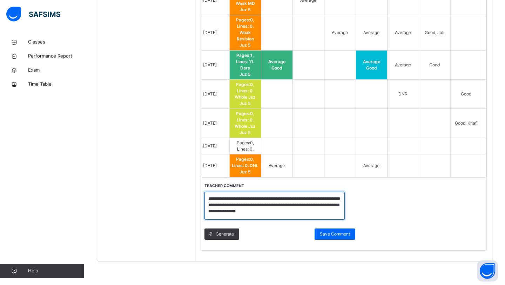
click at [226, 192] on textarea "**********" at bounding box center [274, 205] width 140 height 28
click at [300, 211] on textarea "**********" at bounding box center [274, 205] width 140 height 28
drag, startPoint x: 284, startPoint y: 209, endPoint x: 297, endPoint y: 210, distance: 13.1
click at [297, 210] on textarea "**********" at bounding box center [274, 205] width 140 height 28
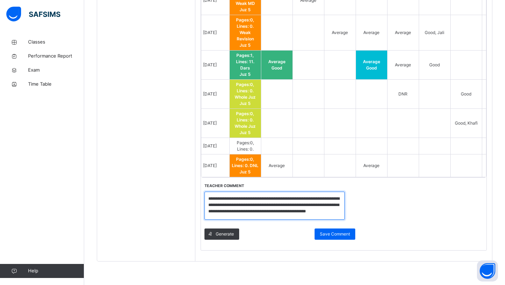
click at [233, 215] on textarea "**********" at bounding box center [274, 205] width 140 height 28
click at [234, 215] on textarea "**********" at bounding box center [274, 205] width 140 height 28
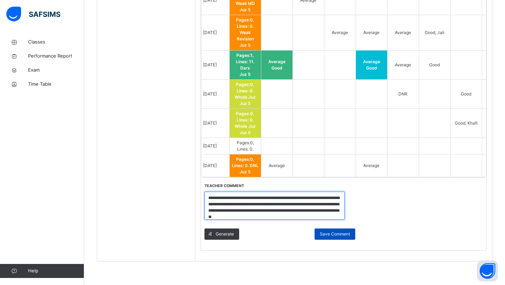
type textarea "**********"
click at [334, 231] on span "Save Comment" at bounding box center [335, 234] width 30 height 6
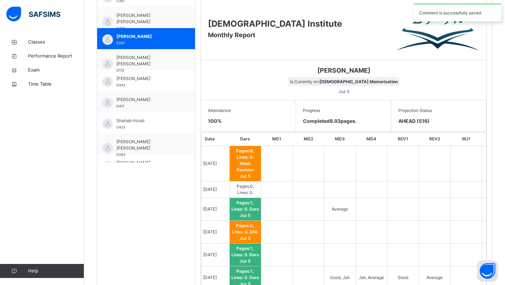
scroll to position [237, 0]
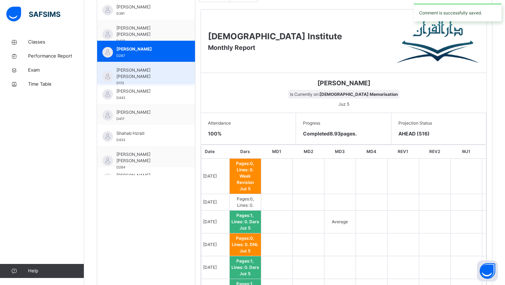
click at [139, 70] on span "[PERSON_NAME] [PERSON_NAME]" at bounding box center [147, 73] width 63 height 13
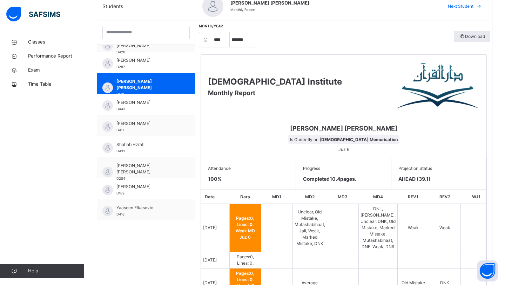
scroll to position [188, 0]
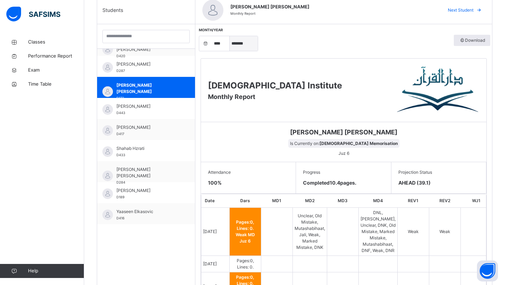
click at [248, 46] on select "***** ******* ******** ***** ***** *** **** **** ****** ********* ******* *****…" at bounding box center [244, 43] width 28 height 15
click at [230, 36] on select "***** ******* ******** ***** ***** *** **** **** ****** ********* ******* *****…" at bounding box center [244, 43] width 28 height 15
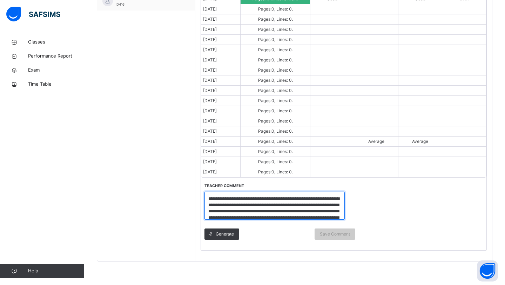
scroll to position [18, 0]
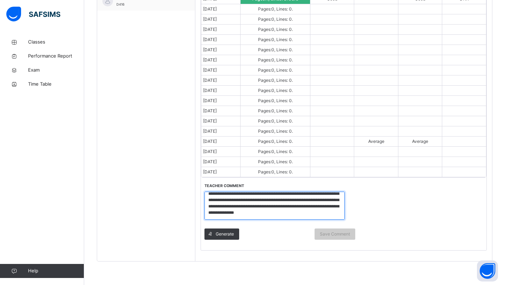
drag, startPoint x: 208, startPoint y: 196, endPoint x: 320, endPoint y: 224, distance: 115.3
click at [320, 224] on div "**********" at bounding box center [280, 213] width 158 height 73
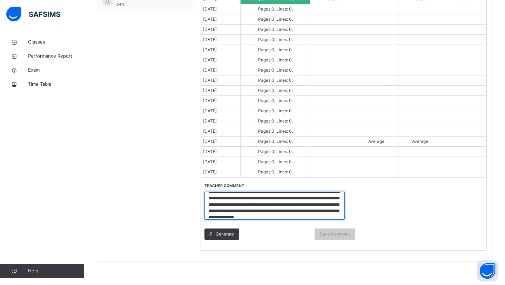
scroll to position [9, 0]
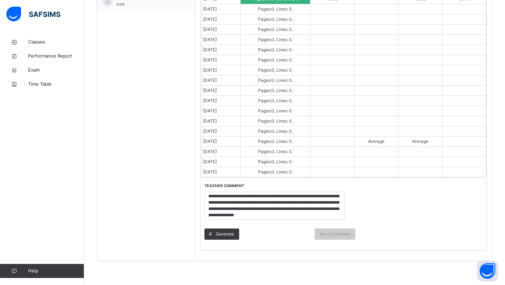
click at [201, 176] on table "Date Dars MD2 MD3 MD4 REV2 [DATE] Pages: 1 , Lines: 0 . Dars Good Good DNK [DAT…" at bounding box center [343, 78] width 285 height 197
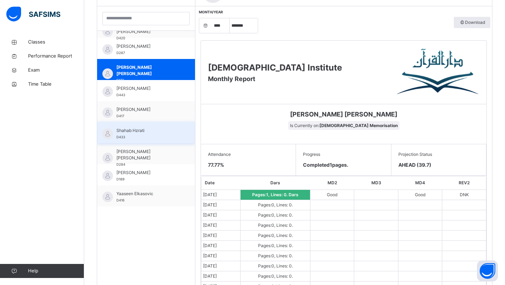
scroll to position [197, 0]
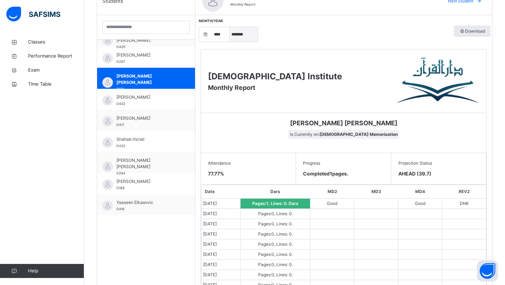
click at [236, 36] on select "***** ******* ******** ***** ***** *** **** **** ****** ********* ******* *****…" at bounding box center [244, 34] width 28 height 15
select select "*"
click at [230, 27] on select "***** ******* ******** ***** ***** *** **** **** ****** ********* ******* *****…" at bounding box center [244, 34] width 28 height 15
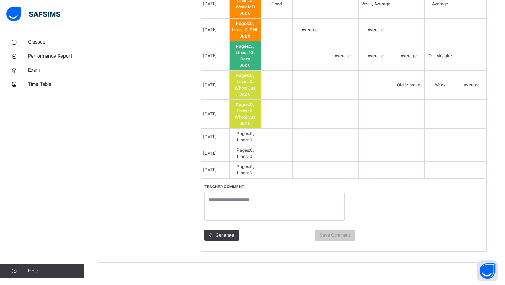
scroll to position [698, 0]
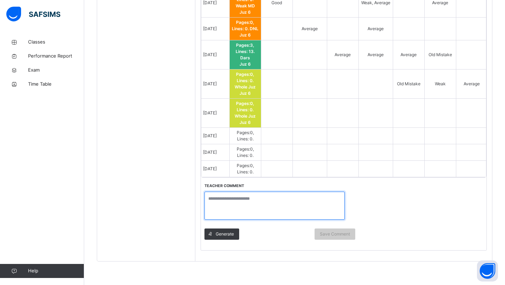
click at [226, 198] on textarea at bounding box center [274, 205] width 140 height 28
paste textarea "**********"
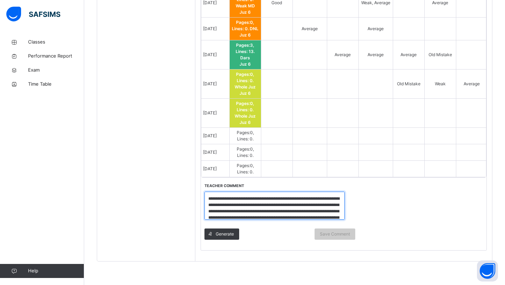
scroll to position [13, 0]
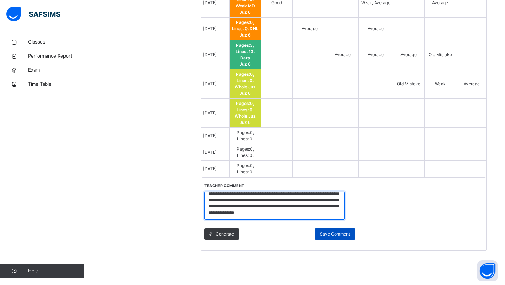
type textarea "**********"
click at [329, 233] on span "Save Comment" at bounding box center [335, 234] width 30 height 6
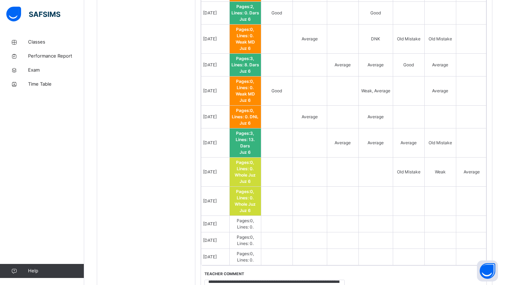
scroll to position [698, 0]
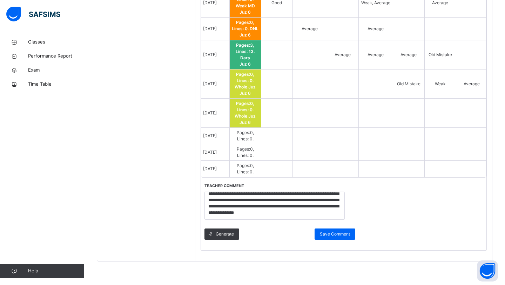
click at [336, 240] on div "Generate Save Comment" at bounding box center [279, 234] width 151 height 18
click at [336, 236] on span "Save Comment" at bounding box center [335, 234] width 30 height 6
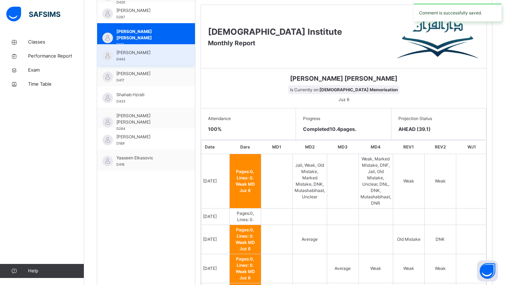
click at [135, 60] on div "[PERSON_NAME] D443" at bounding box center [147, 55] width 63 height 13
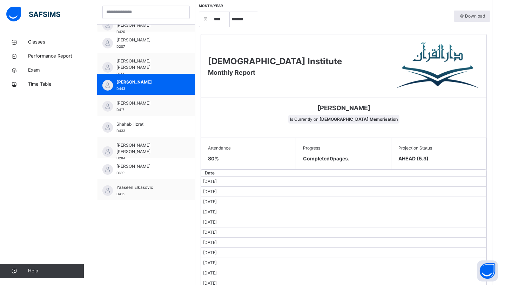
scroll to position [186, 0]
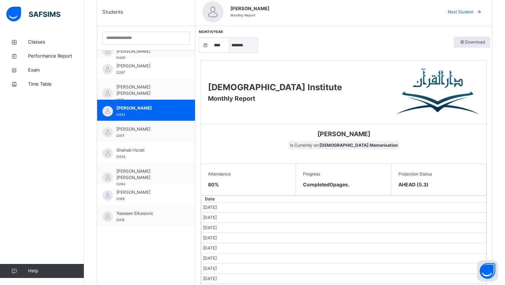
click at [238, 49] on select "***** ******* ******** ***** ***** *** **** **** ****** ********* ******* *****…" at bounding box center [244, 45] width 28 height 15
click at [230, 38] on select "***** ******* ******** ***** ***** *** **** **** ****** ********* ******* *****…" at bounding box center [244, 45] width 28 height 15
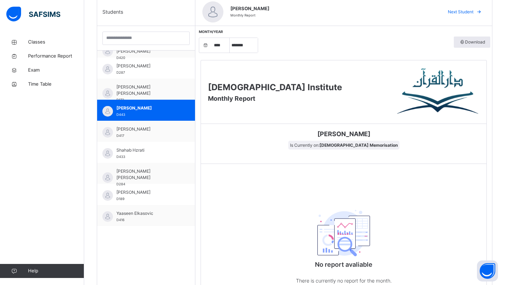
scroll to position [334, 0]
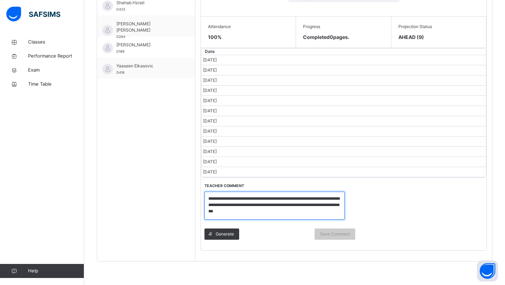
drag, startPoint x: 210, startPoint y: 196, endPoint x: 261, endPoint y: 218, distance: 55.9
click at [261, 218] on textarea "**********" at bounding box center [274, 205] width 140 height 28
drag, startPoint x: 207, startPoint y: 196, endPoint x: 265, endPoint y: 210, distance: 60.3
click at [266, 211] on textarea "**********" at bounding box center [274, 205] width 140 height 28
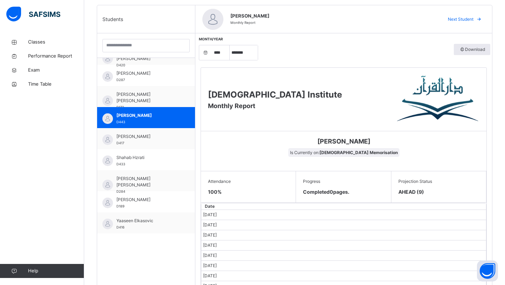
scroll to position [158, 0]
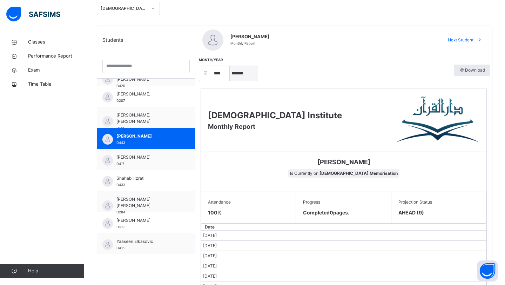
click at [236, 76] on select "***** ******* ******** ***** ***** *** **** **** ****** ********* ******* *****…" at bounding box center [244, 73] width 28 height 15
select select "*"
click at [230, 66] on select "***** ******* ******** ***** ***** *** **** **** ****** ********* ******* *****…" at bounding box center [244, 73] width 28 height 15
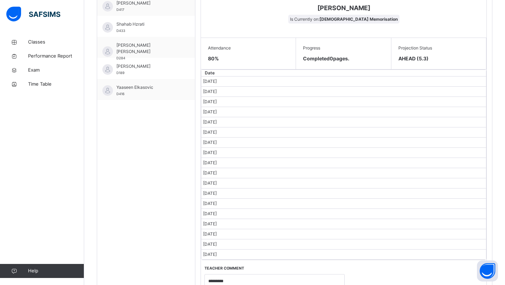
scroll to position [395, 0]
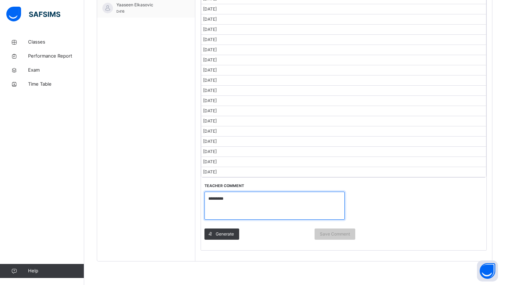
click at [233, 203] on textarea "*" at bounding box center [274, 205] width 140 height 28
type textarea "*"
paste textarea "**********"
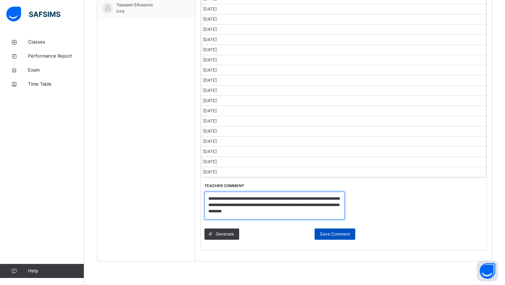
type textarea "**********"
click at [326, 228] on div "Save Comment" at bounding box center [334, 233] width 41 height 11
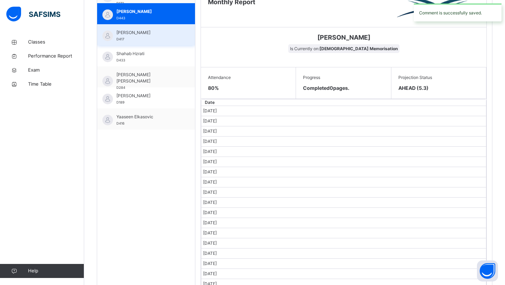
click at [142, 41] on div "[PERSON_NAME] D417" at bounding box center [147, 35] width 63 height 13
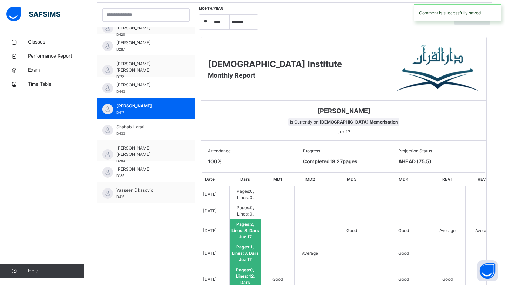
scroll to position [198, 0]
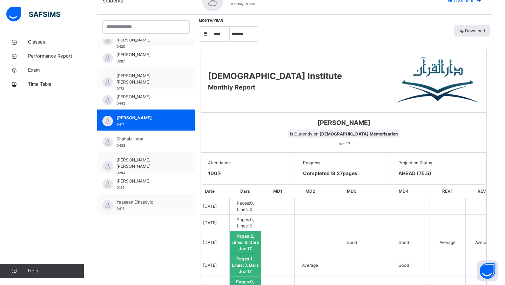
click at [243, 42] on div "Month/Year **** **** **** **** **** **** **** **** **** **** **** **** **** ***…" at bounding box center [343, 33] width 293 height 23
click at [243, 41] on div "**** **** **** **** **** **** **** **** **** **** **** **** **** **** **** ****…" at bounding box center [228, 33] width 59 height 15
click at [241, 36] on select "***** ******* ******** ***** ***** *** **** **** ****** ********* ******* *****…" at bounding box center [244, 34] width 28 height 15
click at [230, 27] on select "***** ******* ******** ***** ***** *** **** **** ****** ********* ******* *****…" at bounding box center [244, 34] width 28 height 15
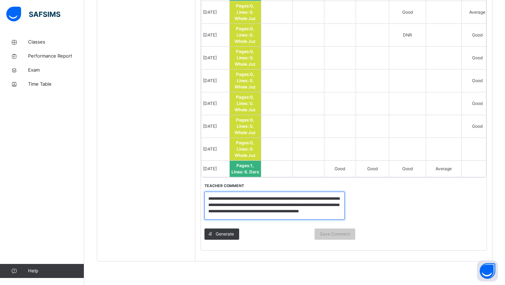
scroll to position [5, 0]
drag, startPoint x: 208, startPoint y: 196, endPoint x: 271, endPoint y: 223, distance: 68.3
click at [271, 223] on div "**********" at bounding box center [280, 213] width 158 height 73
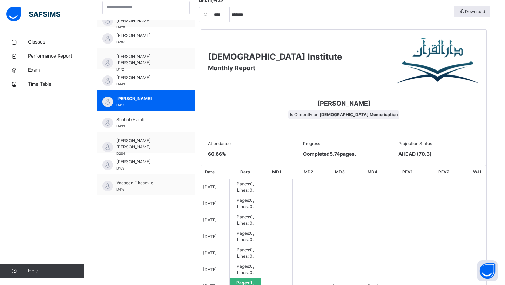
scroll to position [199, 0]
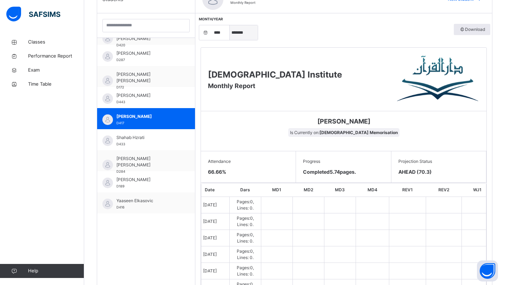
click at [239, 25] on select "***** ******* ******** ***** ***** *** **** **** ****** ********* ******* *****…" at bounding box center [244, 32] width 28 height 15
select select "*"
click at [230, 25] on select "***** ******* ******** ***** ***** *** **** **** ****** ********* ******* *****…" at bounding box center [244, 32] width 28 height 15
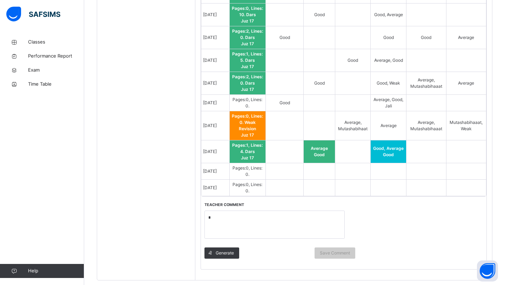
scroll to position [604, 0]
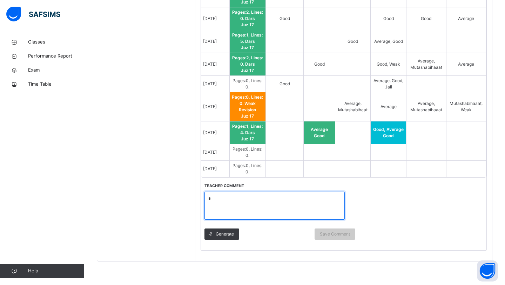
click at [249, 194] on textarea "*" at bounding box center [274, 205] width 140 height 28
paste textarea "**********"
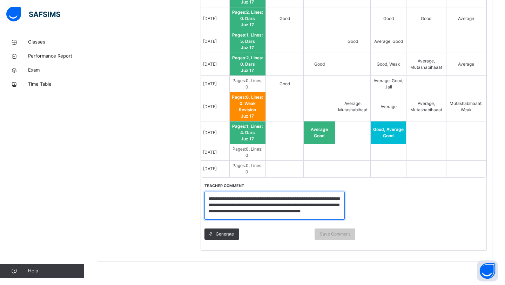
scroll to position [1, 0]
type textarea "**********"
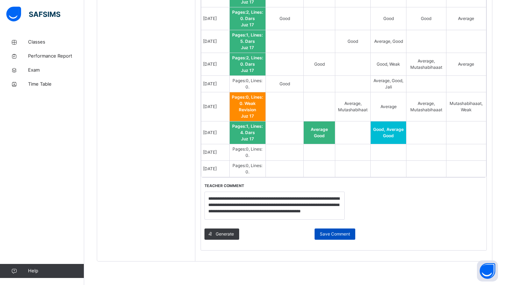
click at [331, 233] on span "Save Comment" at bounding box center [335, 234] width 30 height 6
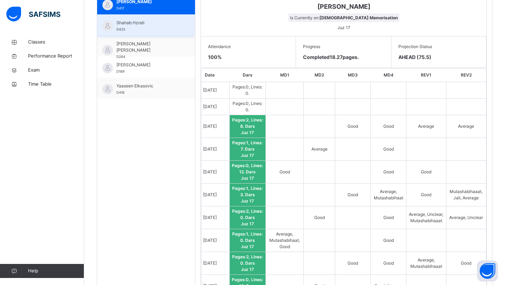
click at [126, 32] on div "Shahab Hzrati D433" at bounding box center [147, 26] width 63 height 13
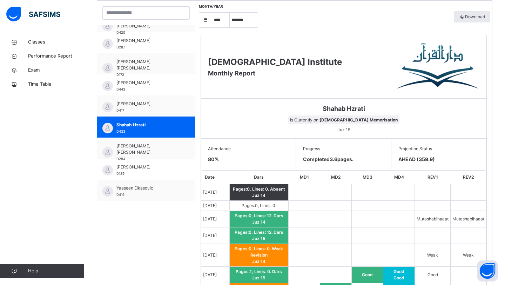
scroll to position [212, 0]
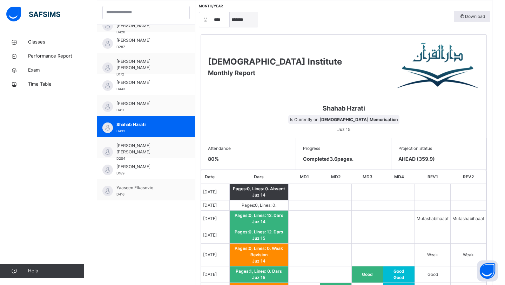
click at [244, 24] on select "***** ******* ******** ***** ***** *** **** **** ****** ********* ******* *****…" at bounding box center [244, 19] width 28 height 15
click at [230, 15] on select "***** ******* ******** ***** ***** *** **** **** ****** ********* ******* *****…" at bounding box center [244, 19] width 28 height 15
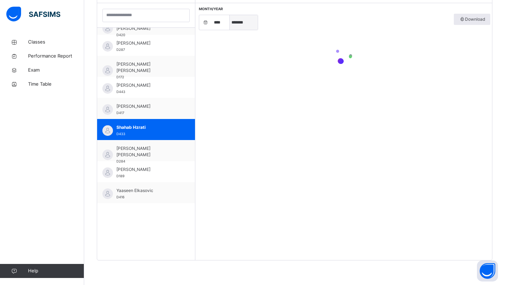
click at [239, 24] on select "***** ******* ******** ***** ***** *** **** **** ****** ********* ******* *****…" at bounding box center [244, 22] width 28 height 15
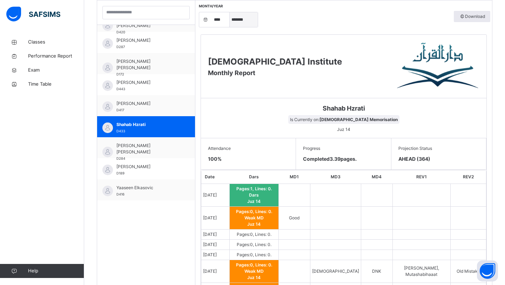
click at [230, 15] on select "***** ******* ******** ***** ***** *** **** **** ****** ********* ******* *****…" at bounding box center [244, 19] width 28 height 15
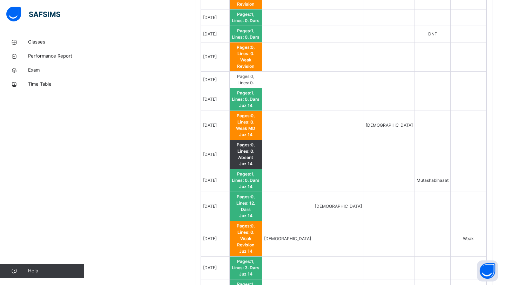
scroll to position [11, 0]
drag, startPoint x: 208, startPoint y: 197, endPoint x: 287, endPoint y: 219, distance: 81.7
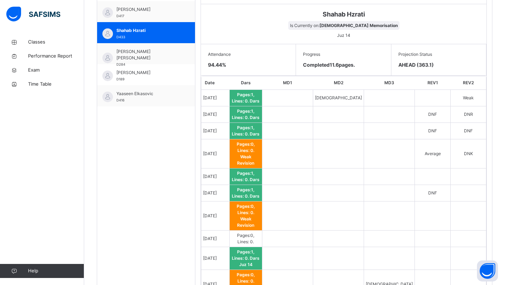
scroll to position [210, 0]
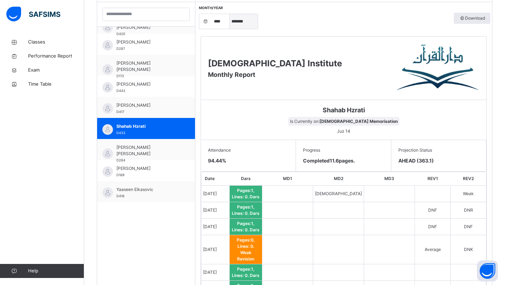
click at [237, 26] on select "***** ******* ******** ***** ***** *** **** **** ****** ********* ******* *****…" at bounding box center [244, 21] width 28 height 15
select select "*"
click at [230, 15] on select "***** ******* ******** ***** ***** *** **** **** ****** ********* ******* *****…" at bounding box center [244, 21] width 28 height 15
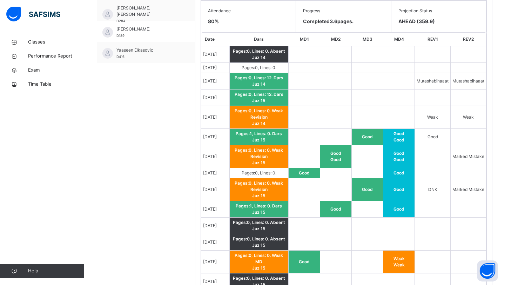
scroll to position [515, 0]
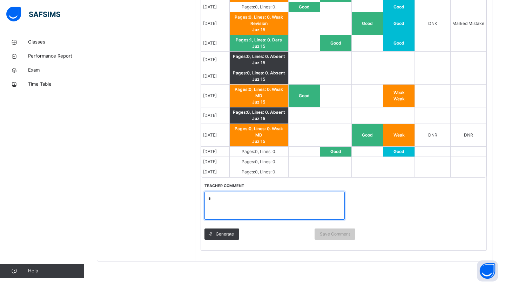
click at [252, 198] on textarea "*" at bounding box center [274, 205] width 140 height 28
paste textarea "**********"
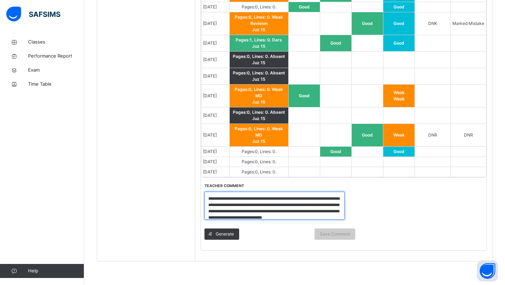
scroll to position [7, 0]
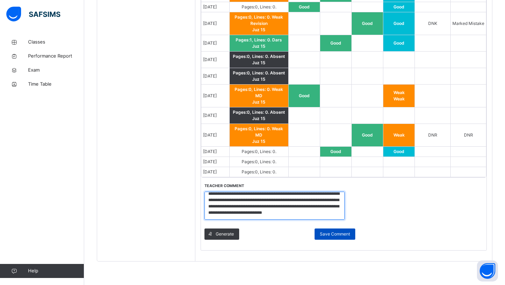
type textarea "**********"
click at [320, 234] on span "Save Comment" at bounding box center [335, 234] width 30 height 6
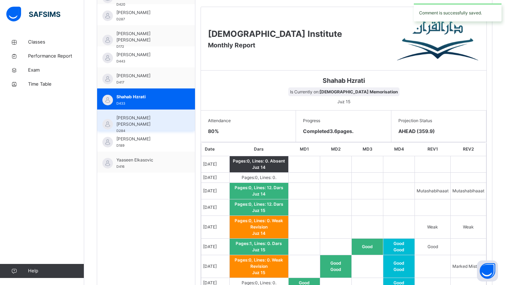
click at [138, 117] on span "[PERSON_NAME] [PERSON_NAME]" at bounding box center [147, 121] width 63 height 13
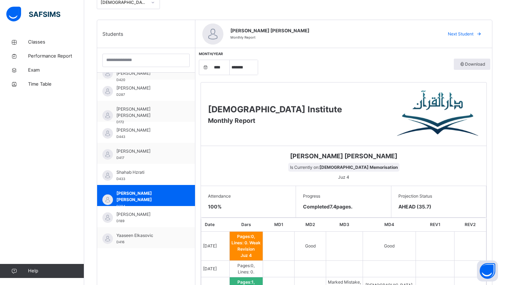
scroll to position [150, 0]
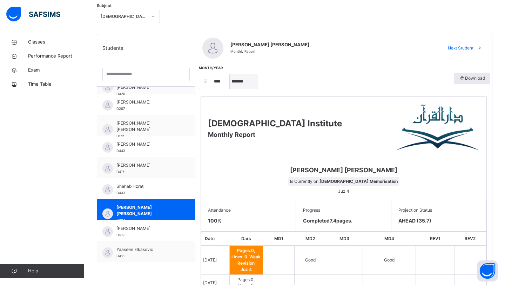
click at [237, 84] on select "***** ******* ******** ***** ***** *** **** **** ****** ********* ******* *****…" at bounding box center [244, 81] width 28 height 15
click at [230, 74] on select "***** ******* ******** ***** ***** *** **** **** ****** ********* ******* *****…" at bounding box center [244, 81] width 28 height 15
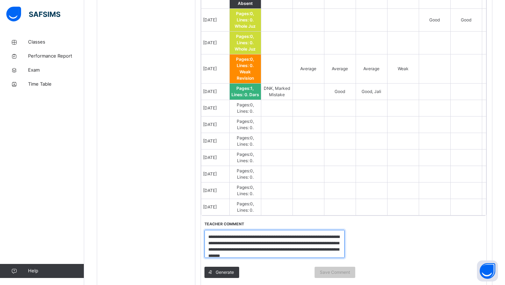
scroll to position [5, 0]
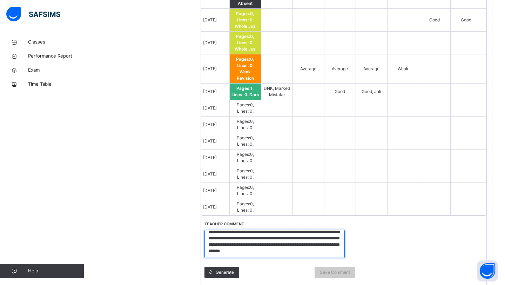
drag, startPoint x: 207, startPoint y: 234, endPoint x: 279, endPoint y: 258, distance: 75.5
click at [279, 258] on div "**********" at bounding box center [274, 246] width 140 height 32
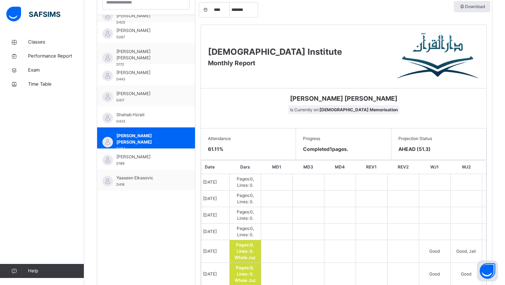
scroll to position [190, 0]
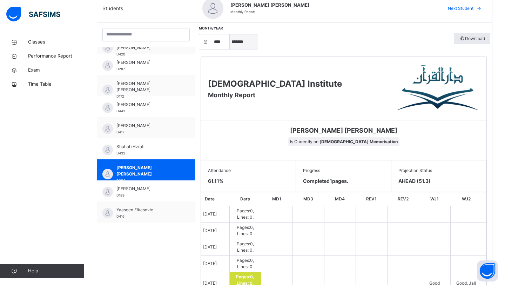
click at [240, 40] on select "***** ******* ******** ***** ***** *** **** **** ****** ********* ******* *****…" at bounding box center [244, 41] width 28 height 15
select select "*"
click at [230, 34] on select "***** ******* ******** ***** ***** *** **** **** ****** ********* ******* *****…" at bounding box center [244, 41] width 28 height 15
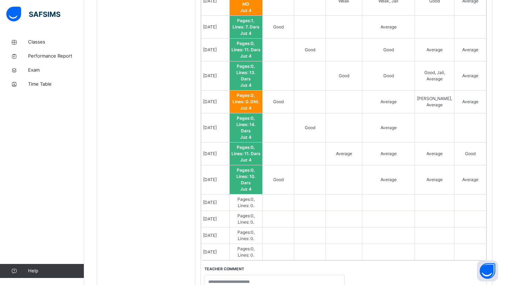
scroll to position [553, 0]
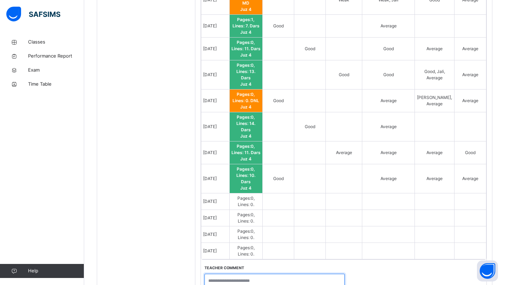
click at [220, 273] on textarea at bounding box center [274, 287] width 140 height 28
paste textarea "**********"
type textarea "**********"
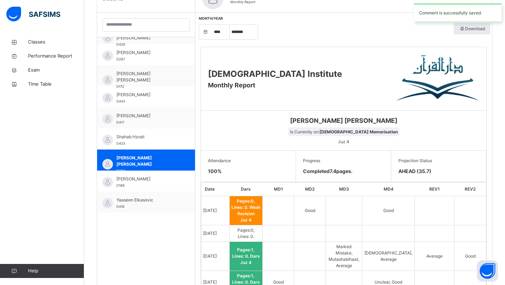
scroll to position [175, 0]
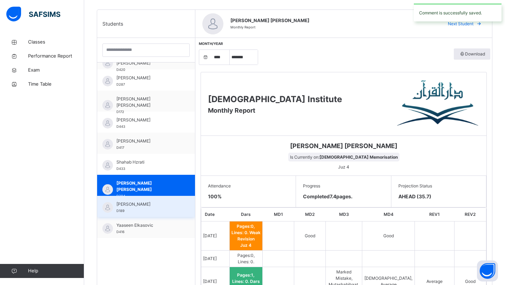
click at [133, 199] on div "[PERSON_NAME] D189" at bounding box center [146, 206] width 98 height 21
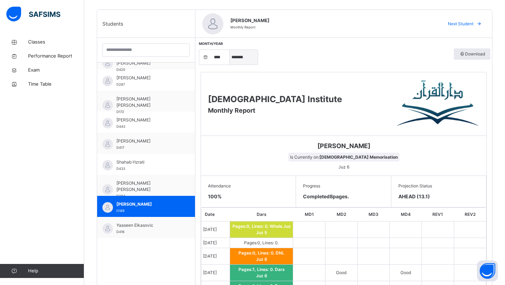
click at [238, 59] on select "***** ******* ******** ***** ***** *** **** **** ****** ********* ******* *****…" at bounding box center [244, 57] width 28 height 15
click at [230, 50] on select "***** ******* ******** ***** ***** *** **** **** ****** ********* ******* *****…" at bounding box center [244, 57] width 28 height 15
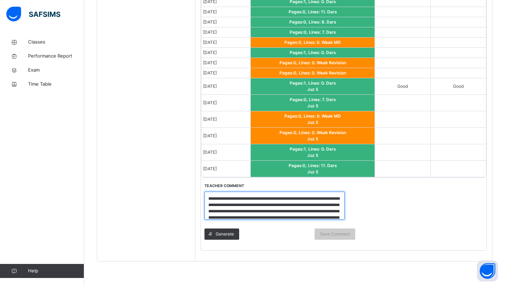
scroll to position [18, 0]
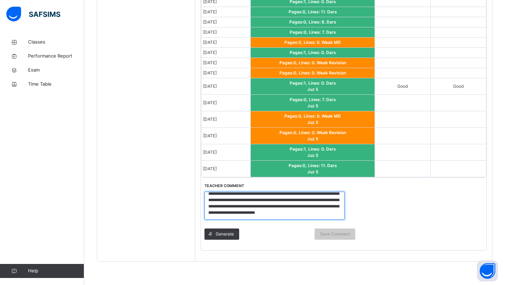
drag, startPoint x: 208, startPoint y: 196, endPoint x: 301, endPoint y: 226, distance: 97.5
click at [301, 226] on div "**********" at bounding box center [280, 213] width 158 height 73
click at [176, 86] on div "Students [PERSON_NAME] salam D387 Abdihameed [PERSON_NAME] D316 [PERSON_NAME] D…" at bounding box center [146, 3] width 98 height 516
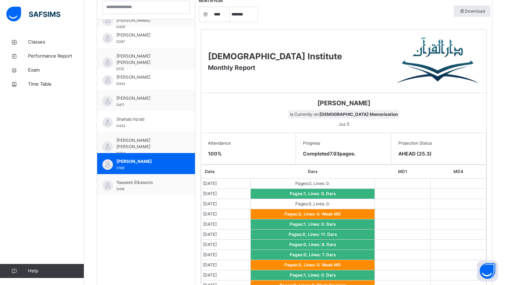
scroll to position [219, 0]
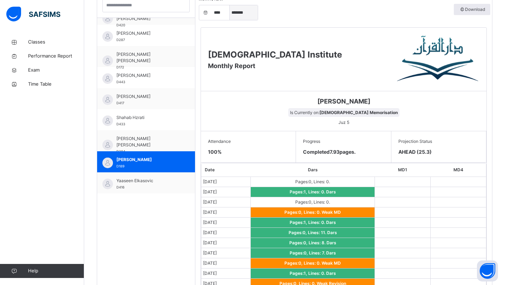
click at [251, 10] on select "***** ******* ******** ***** ***** *** **** **** ****** ********* ******* *****…" at bounding box center [244, 12] width 28 height 15
select select "*"
click at [230, 15] on select "***** ******* ******** ***** ***** *** **** **** ****** ********* ******* *****…" at bounding box center [244, 12] width 28 height 15
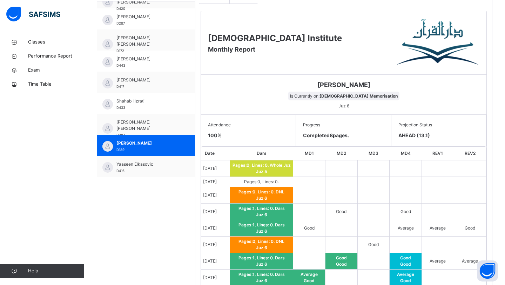
scroll to position [471, 0]
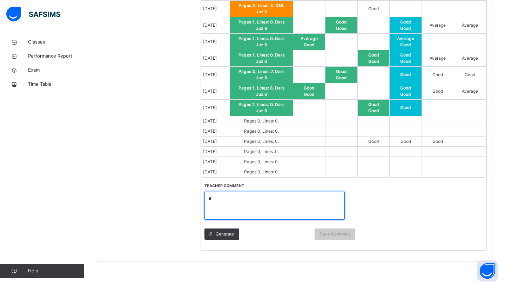
click at [220, 196] on textarea "*" at bounding box center [274, 205] width 140 height 28
paste textarea "**********"
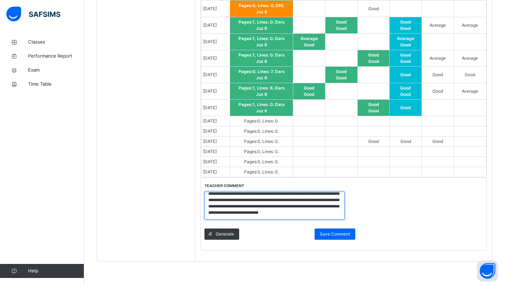
scroll to position [0, 0]
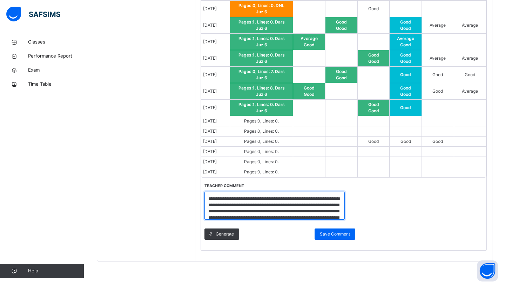
drag, startPoint x: 209, startPoint y: 198, endPoint x: 210, endPoint y: 209, distance: 11.2
click at [209, 203] on textarea "**********" at bounding box center [274, 205] width 140 height 28
click at [210, 195] on textarea "**********" at bounding box center [274, 205] width 140 height 28
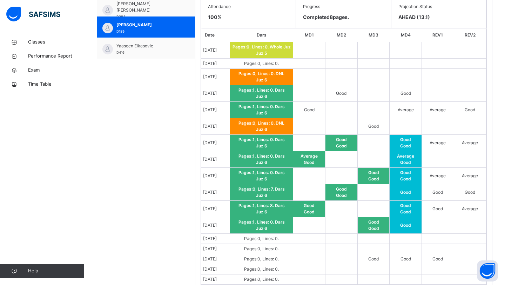
scroll to position [471, 0]
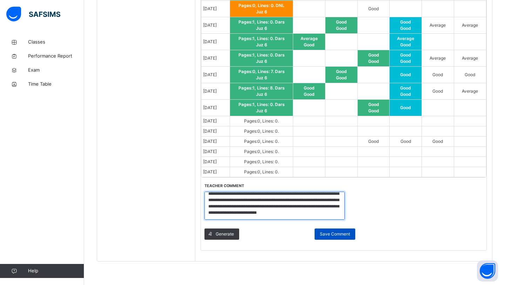
type textarea "**********"
click at [336, 233] on span "Save Comment" at bounding box center [335, 234] width 30 height 6
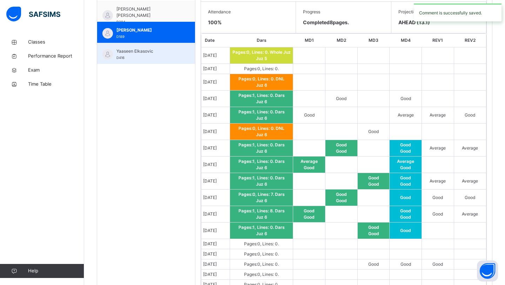
click at [165, 52] on span "Yaaseen Elkasovic" at bounding box center [147, 51] width 63 height 6
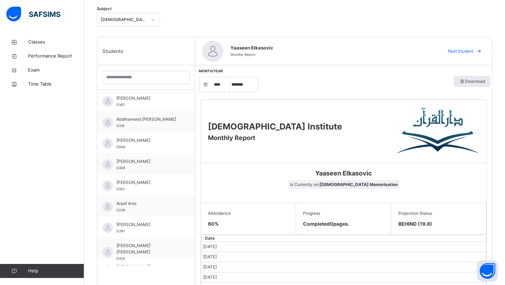
scroll to position [148, 0]
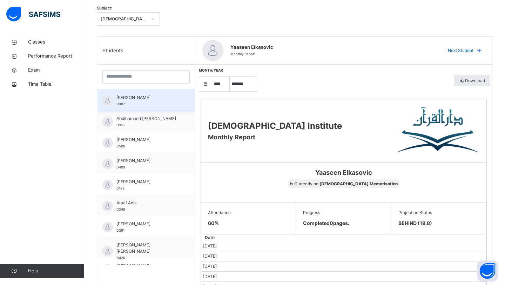
click at [123, 95] on span "[PERSON_NAME]" at bounding box center [147, 97] width 63 height 6
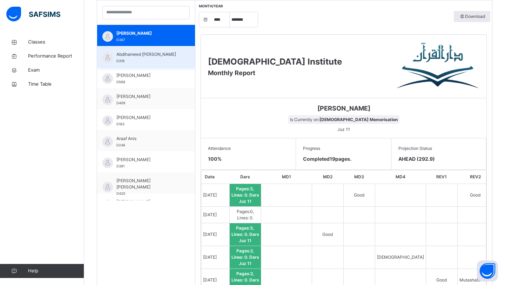
click at [137, 54] on span "Abdihameed [PERSON_NAME]" at bounding box center [147, 54] width 63 height 6
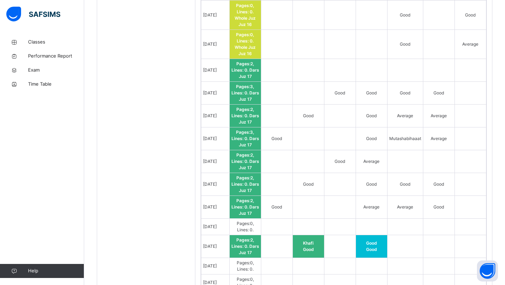
scroll to position [635, 0]
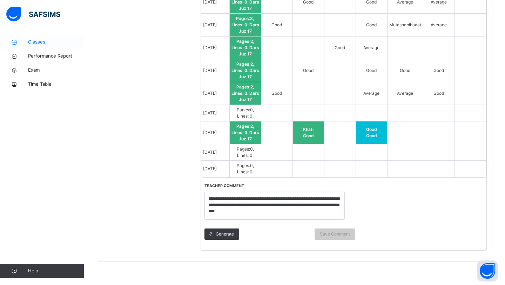
click at [33, 43] on span "Classes" at bounding box center [56, 42] width 56 height 7
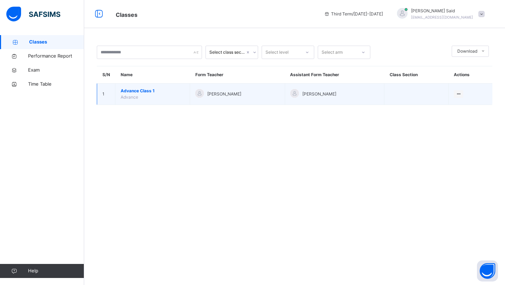
click at [137, 89] on span "Advance Class 1" at bounding box center [153, 91] width 64 height 6
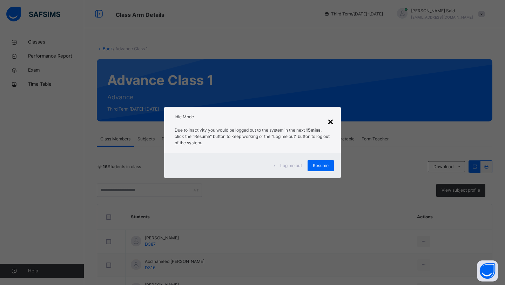
click at [330, 119] on div "×" at bounding box center [330, 121] width 7 height 15
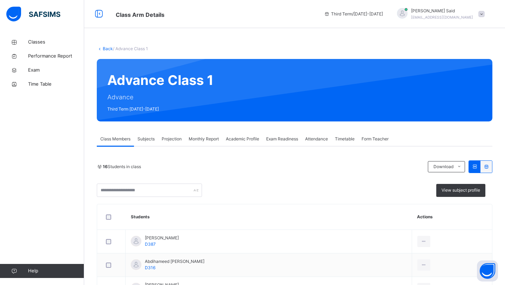
click at [178, 137] on span "Projection" at bounding box center [172, 139] width 20 height 6
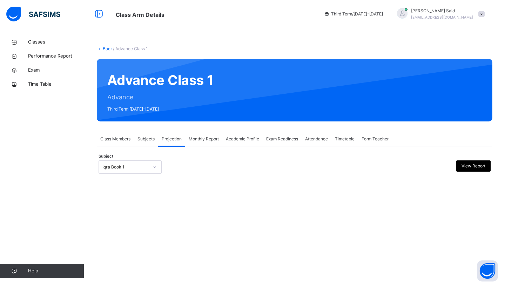
click at [157, 161] on div at bounding box center [155, 166] width 12 height 11
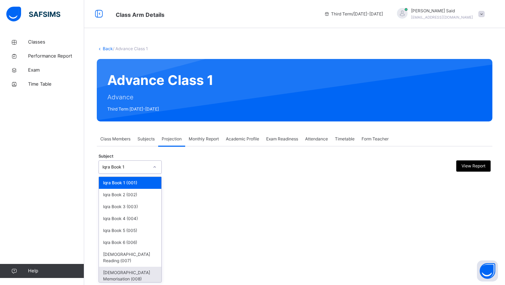
click at [148, 271] on div "[DEMOGRAPHIC_DATA] Memorisation (008)" at bounding box center [130, 275] width 62 height 18
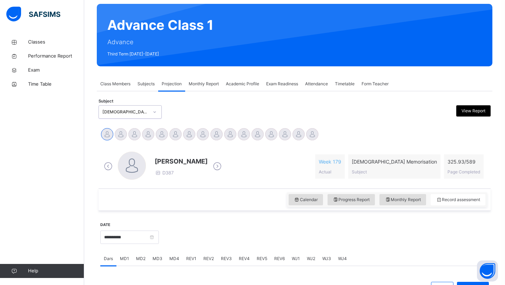
scroll to position [60, 0]
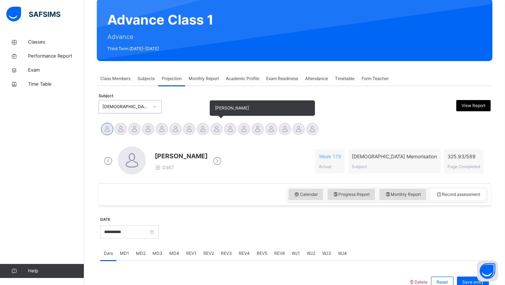
click at [217, 130] on div at bounding box center [216, 129] width 12 height 12
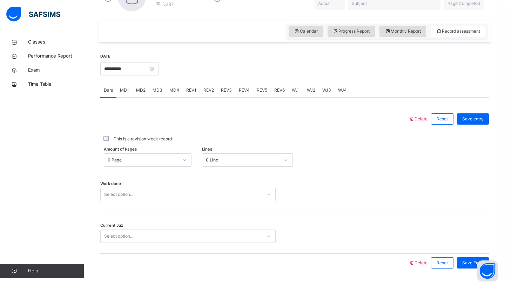
scroll to position [242, 0]
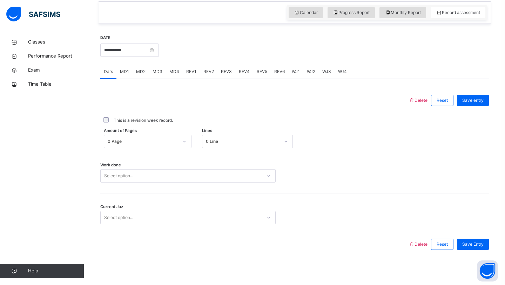
click at [171, 179] on div "Select option..." at bounding box center [181, 175] width 161 height 11
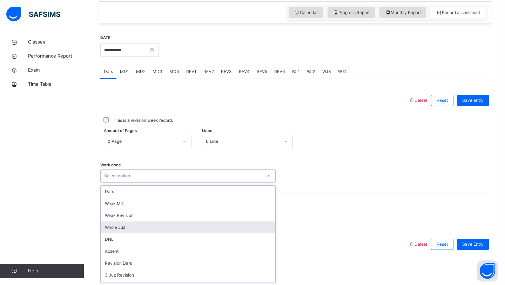
click at [150, 228] on div "Whole Juz" at bounding box center [188, 227] width 175 height 12
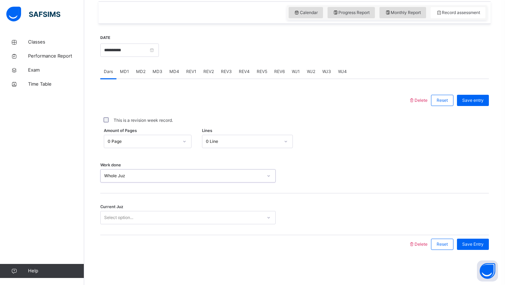
click at [148, 218] on div "Select option..." at bounding box center [181, 217] width 161 height 11
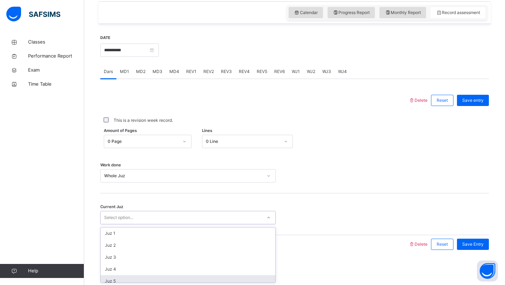
click at [135, 280] on div "Juz 5" at bounding box center [188, 281] width 175 height 12
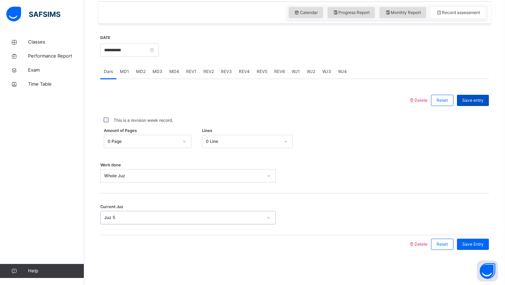
click at [477, 99] on span "Save entry" at bounding box center [472, 100] width 21 height 6
click at [322, 68] on div "WJ3" at bounding box center [327, 71] width 16 height 14
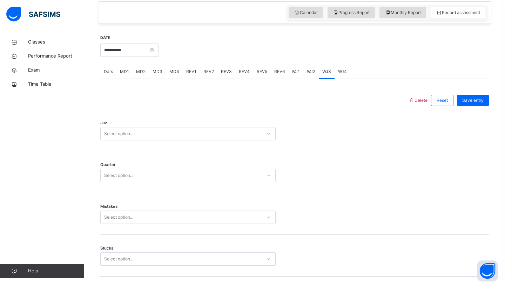
click at [237, 131] on div "Select option..." at bounding box center [181, 133] width 161 height 11
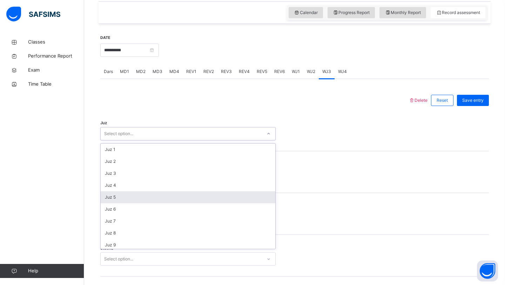
click at [180, 198] on div "Juz 5" at bounding box center [188, 197] width 175 height 12
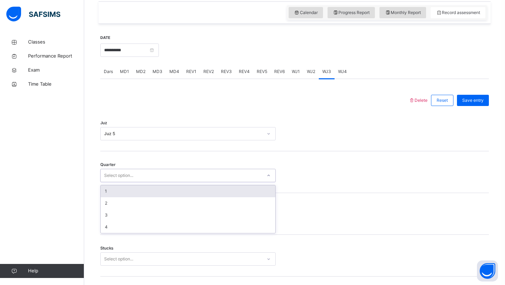
click at [170, 172] on div "Select option..." at bounding box center [181, 175] width 161 height 11
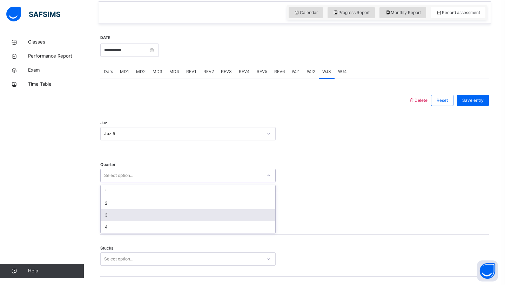
click at [131, 213] on div "3" at bounding box center [188, 215] width 175 height 12
click at [129, 219] on div "Select option..." at bounding box center [187, 216] width 175 height 13
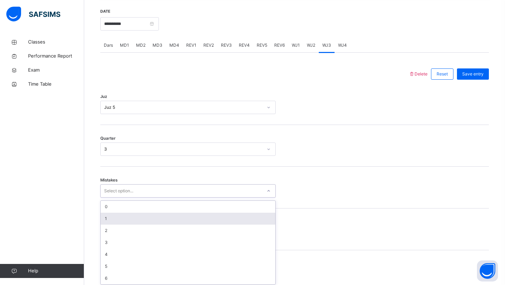
scroll to position [271, 0]
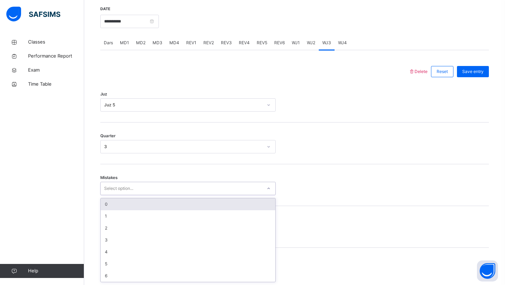
click at [151, 206] on div "0" at bounding box center [188, 204] width 175 height 12
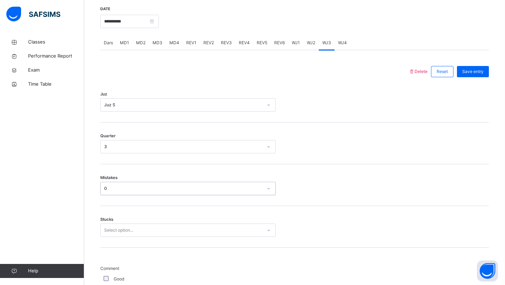
click at [150, 227] on div "Select option..." at bounding box center [181, 230] width 161 height 11
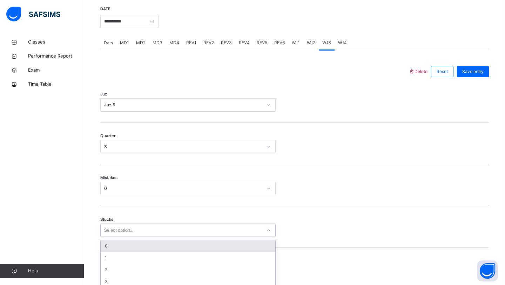
scroll to position [300, 0]
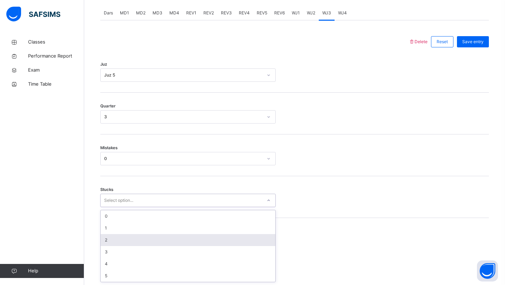
click at [145, 238] on div "2" at bounding box center [188, 240] width 175 height 12
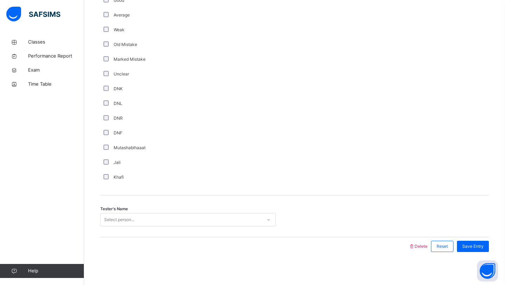
scroll to position [551, 0]
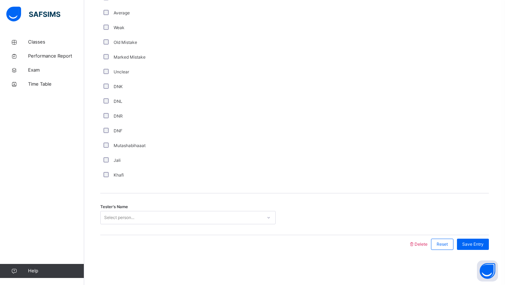
click at [109, 218] on div "Select person..." at bounding box center [119, 217] width 30 height 13
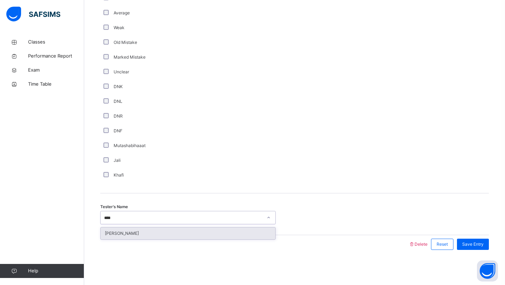
type input "*****"
click at [136, 232] on div "[PERSON_NAME]" at bounding box center [188, 233] width 175 height 12
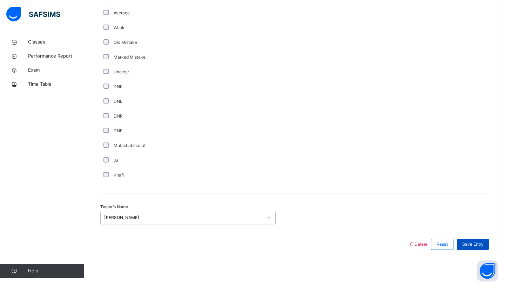
click at [470, 244] on span "Save Entry" at bounding box center [472, 244] width 21 height 6
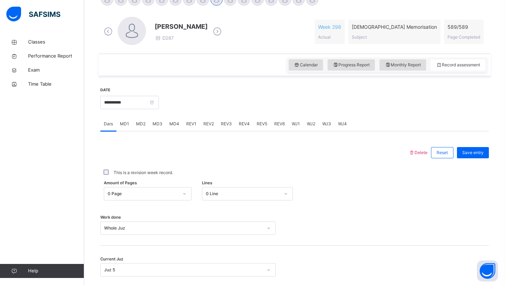
scroll to position [186, 0]
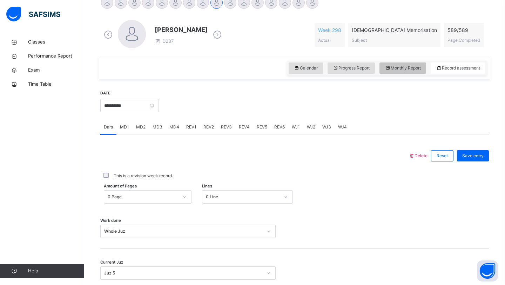
click at [387, 65] on icon at bounding box center [387, 68] width 6 height 6
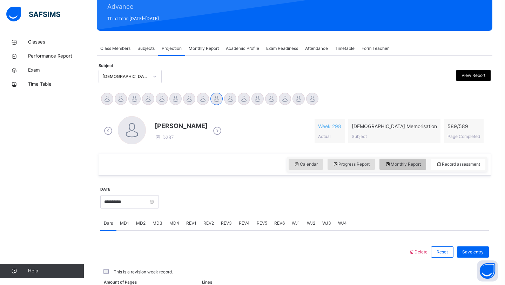
select select "****"
select select "*"
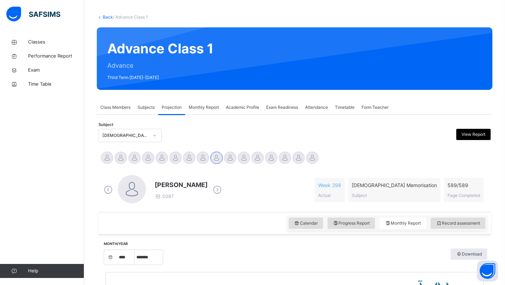
scroll to position [77, 0]
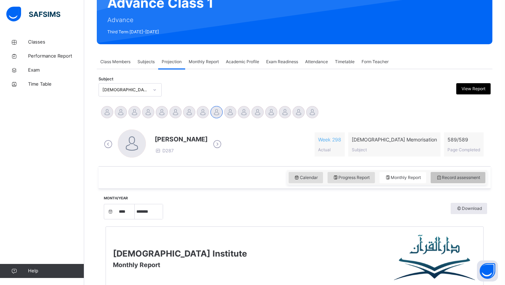
click at [438, 175] on icon at bounding box center [439, 177] width 6 height 6
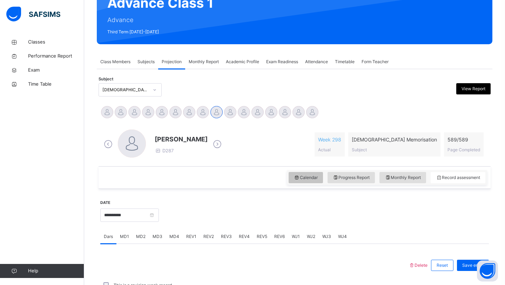
click at [312, 177] on span "Calendar" at bounding box center [306, 177] width 24 height 6
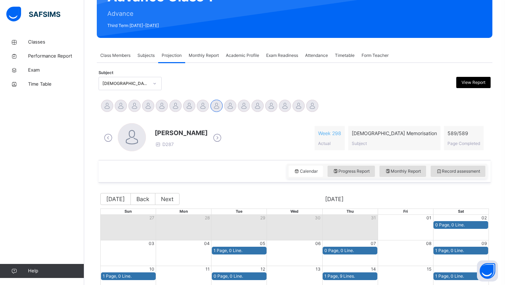
scroll to position [198, 0]
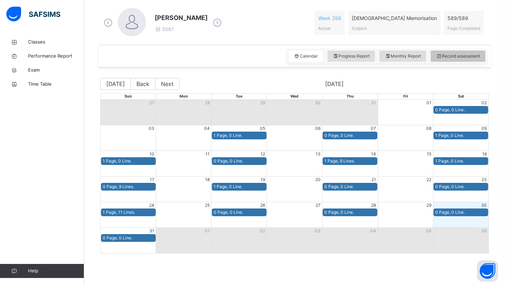
click at [449, 56] on span "Record assessment" at bounding box center [458, 56] width 44 height 6
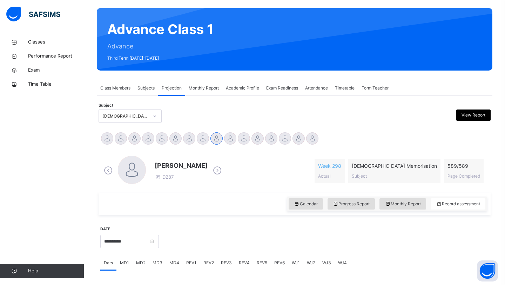
scroll to position [0, 0]
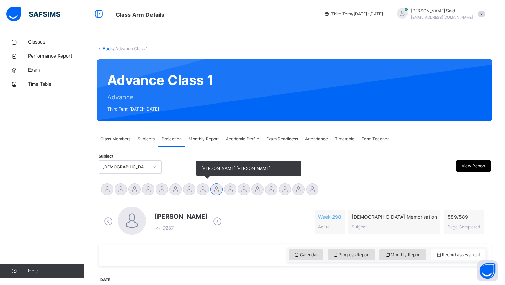
click at [205, 191] on div at bounding box center [203, 189] width 12 height 12
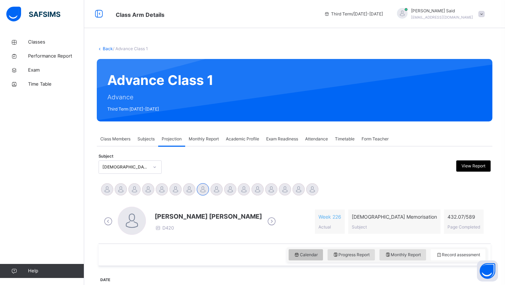
click at [294, 253] on icon at bounding box center [297, 254] width 6 height 6
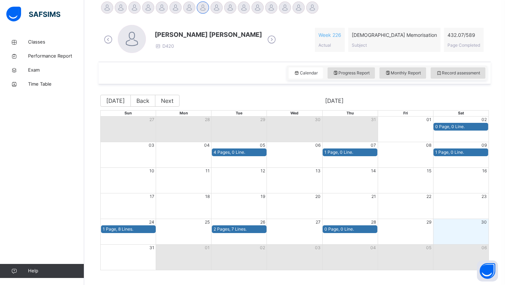
scroll to position [181, 0]
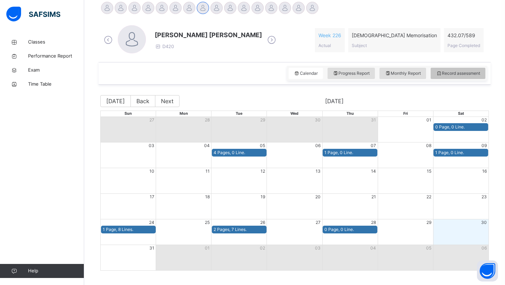
click at [453, 74] on span "Record assessment" at bounding box center [458, 73] width 44 height 6
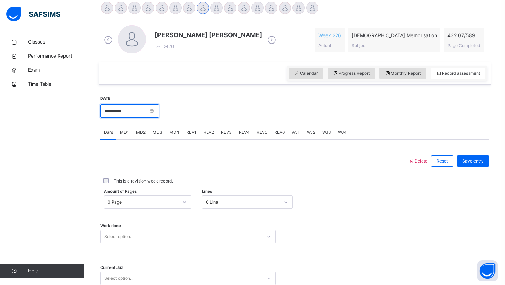
click at [135, 111] on input "**********" at bounding box center [129, 110] width 59 height 13
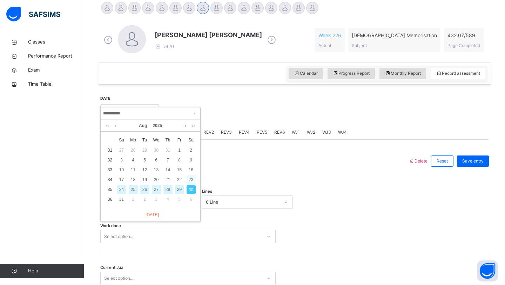
click at [188, 179] on div "23" at bounding box center [190, 179] width 9 height 9
type input "**********"
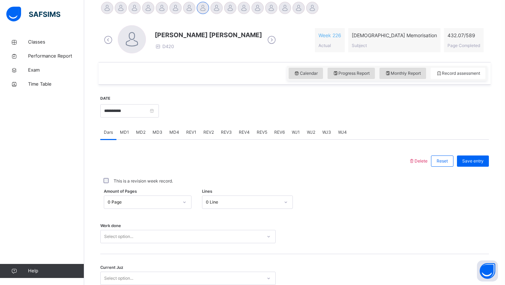
click at [227, 198] on div "0 Line" at bounding box center [240, 202] width 77 height 11
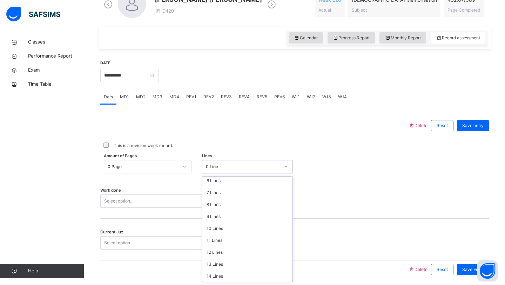
scroll to position [79, 0]
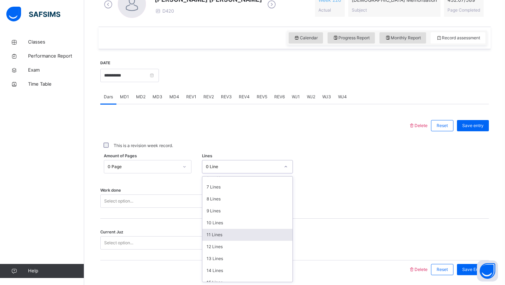
click at [227, 232] on div "11 Lines" at bounding box center [247, 235] width 90 height 12
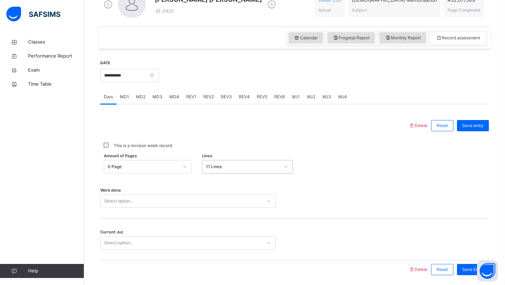
click at [171, 197] on div "Select option..." at bounding box center [187, 200] width 175 height 13
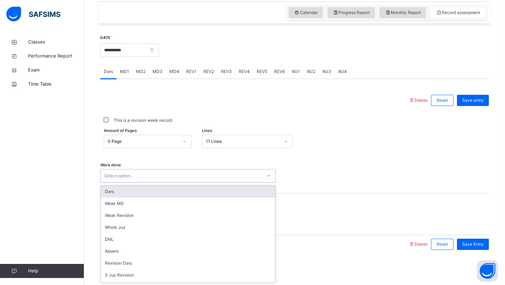
click at [171, 197] on div "Dars" at bounding box center [188, 191] width 175 height 12
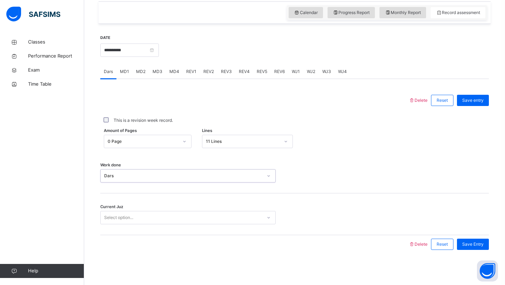
click at [157, 214] on div "Select option..." at bounding box center [181, 217] width 161 height 11
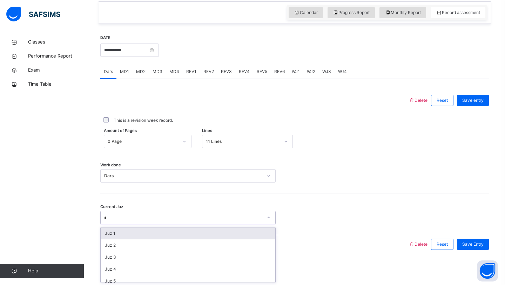
type input "**"
click at [116, 236] on div "Juz 10" at bounding box center [188, 233] width 175 height 12
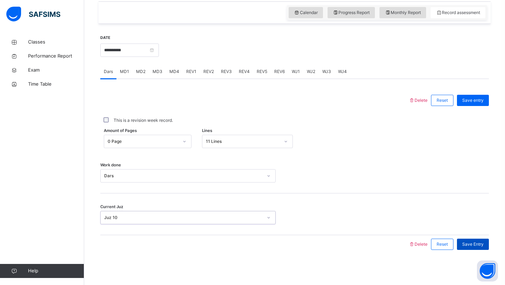
click at [475, 244] on span "Save Entry" at bounding box center [472, 244] width 21 height 6
click at [142, 71] on span "MD2" at bounding box center [140, 71] width 9 height 6
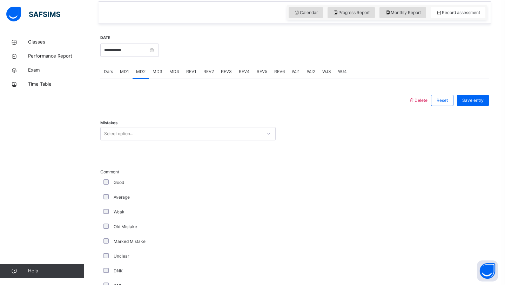
click at [118, 133] on div "Select option..." at bounding box center [118, 133] width 29 height 13
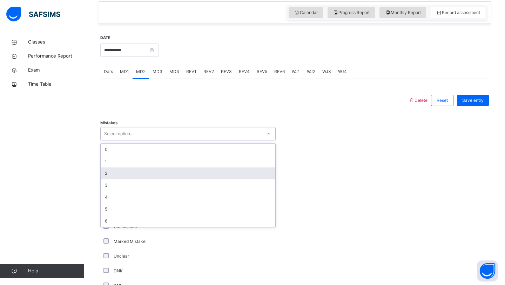
click at [111, 177] on div "2" at bounding box center [188, 173] width 175 height 12
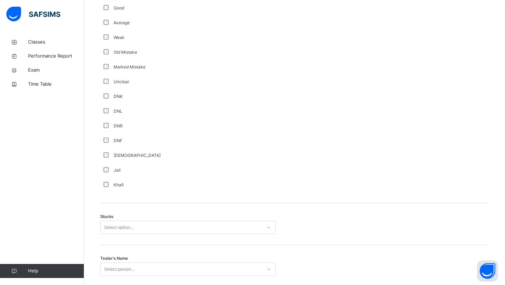
scroll to position [425, 0]
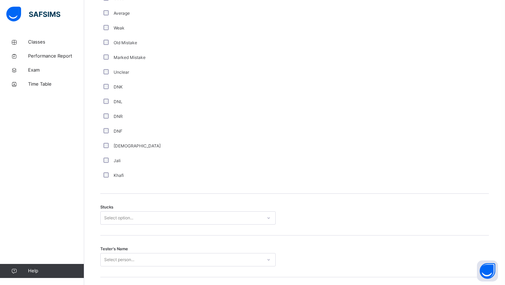
click at [120, 223] on div "Stucks Select option..." at bounding box center [294, 214] width 388 height 42
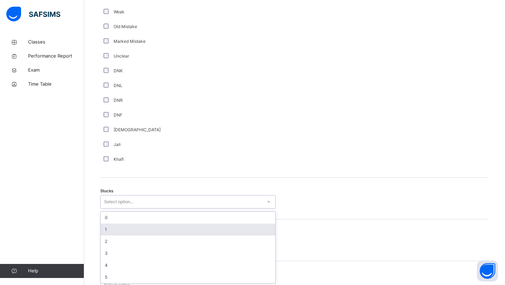
scroll to position [443, 0]
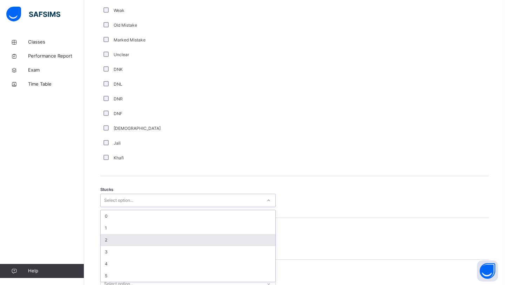
click at [120, 242] on div "2" at bounding box center [188, 240] width 175 height 12
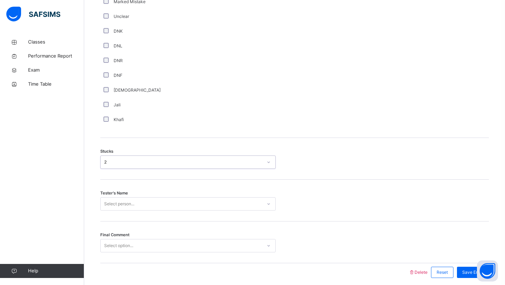
scroll to position [485, 0]
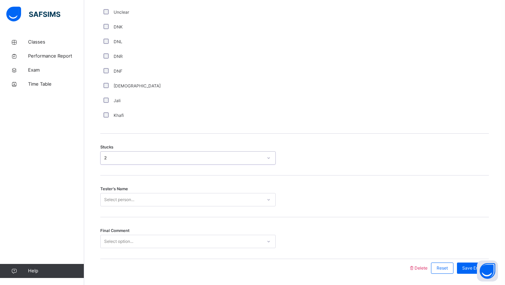
click at [134, 200] on div "Tester's Name Select person..." at bounding box center [294, 196] width 388 height 42
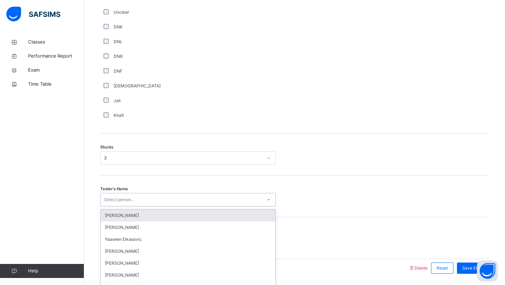
scroll to position [509, 0]
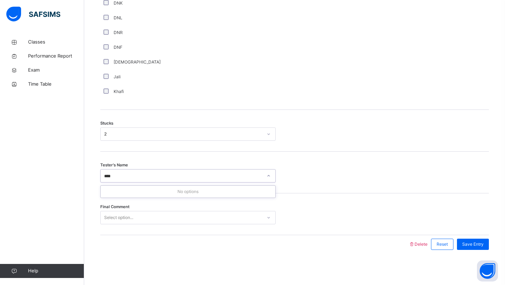
type input "***"
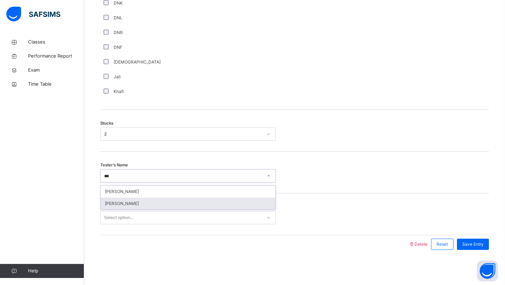
click at [135, 203] on div "[PERSON_NAME]" at bounding box center [188, 203] width 175 height 12
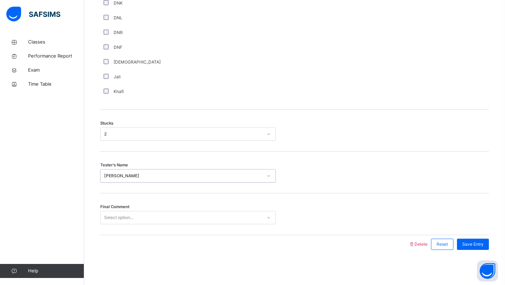
click at [128, 212] on div "Select option..." at bounding box center [118, 217] width 29 height 13
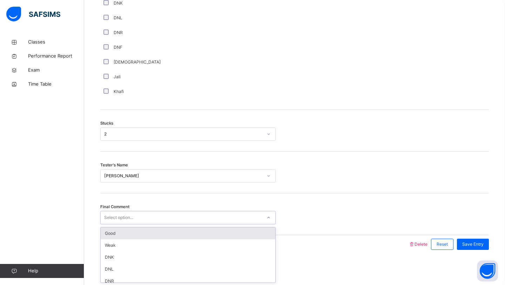
click at [148, 235] on div "Good" at bounding box center [188, 233] width 175 height 12
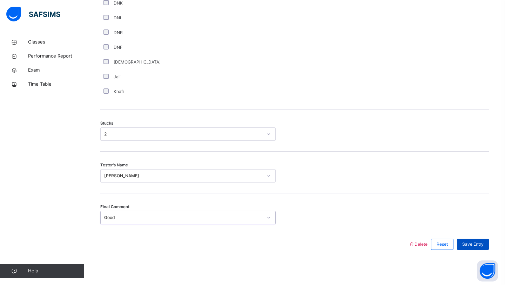
click at [474, 239] on div "Save Entry" at bounding box center [473, 243] width 32 height 11
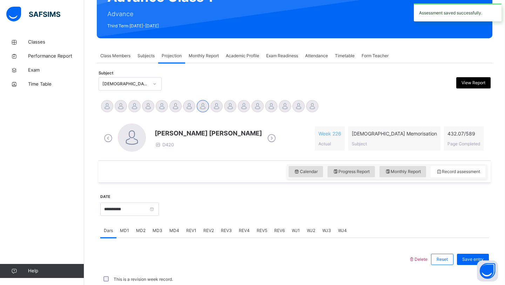
scroll to position [242, 0]
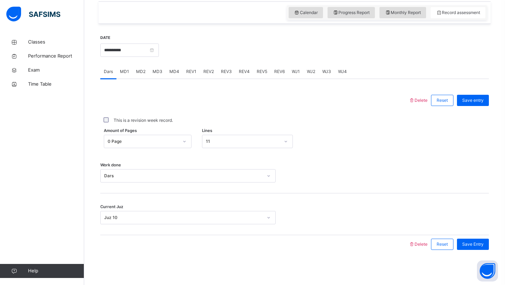
click at [144, 71] on span "MD2" at bounding box center [140, 71] width 9 height 6
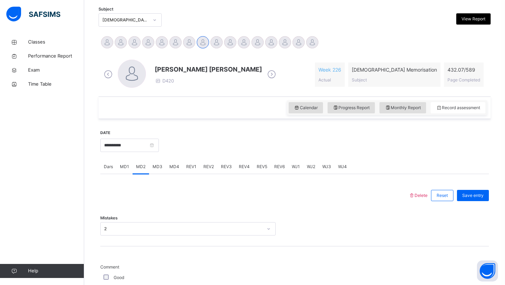
scroll to position [152, 0]
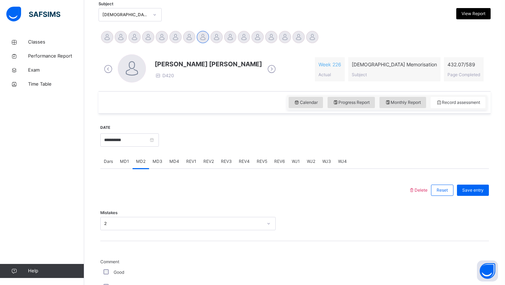
click at [173, 158] on span "MD4" at bounding box center [174, 161] width 10 height 6
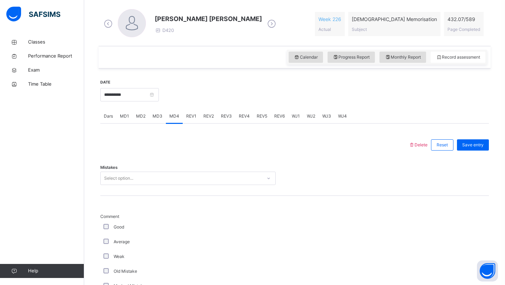
scroll to position [202, 0]
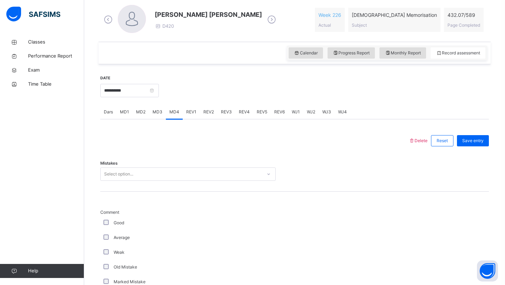
click at [150, 172] on div "Select option..." at bounding box center [181, 174] width 161 height 11
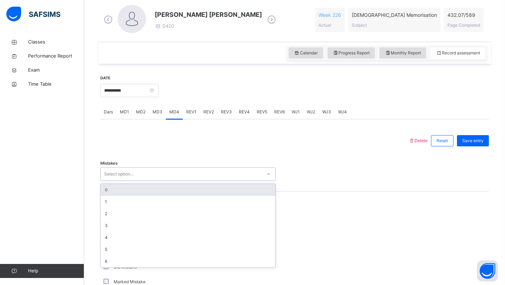
click at [137, 185] on div "0" at bounding box center [188, 190] width 175 height 12
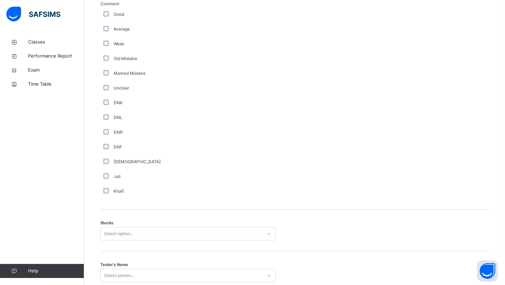
scroll to position [509, 0]
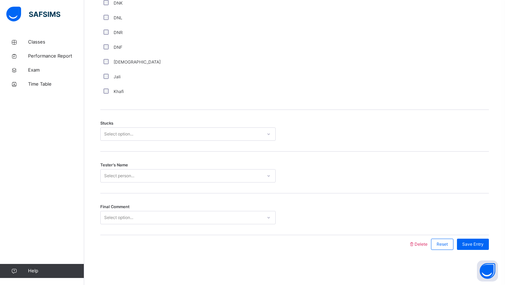
click at [164, 129] on div "Select option..." at bounding box center [181, 134] width 161 height 11
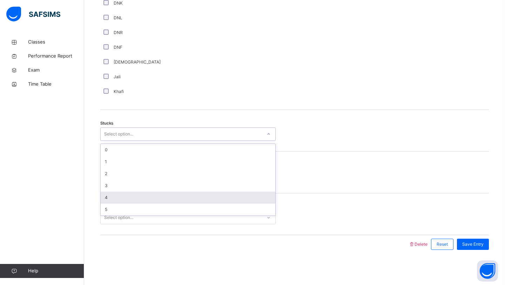
click at [141, 195] on div "4" at bounding box center [188, 197] width 175 height 12
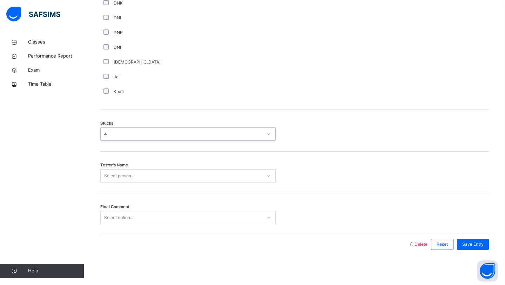
click at [143, 179] on div "Select person..." at bounding box center [181, 175] width 161 height 11
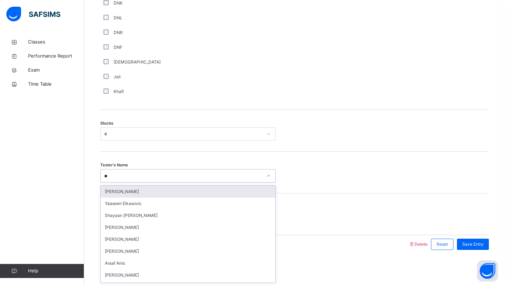
type input "***"
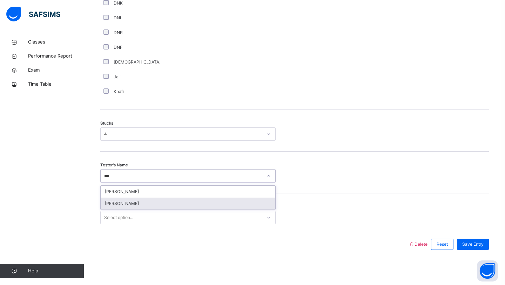
click at [125, 205] on div "[PERSON_NAME]" at bounding box center [188, 203] width 175 height 12
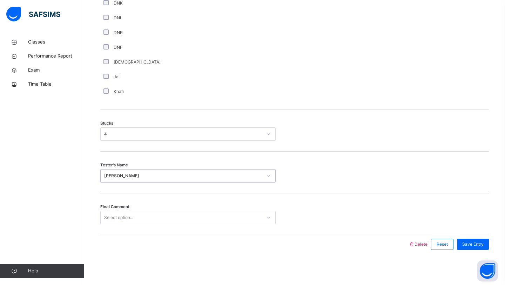
click at [200, 215] on div "Select option..." at bounding box center [181, 217] width 161 height 11
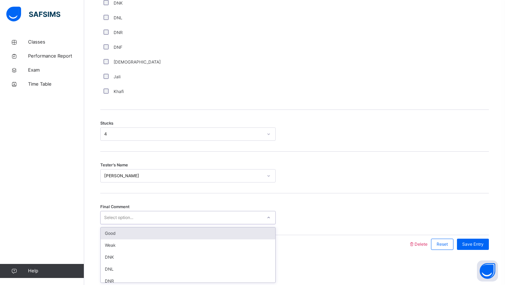
click at [184, 229] on div "Good" at bounding box center [188, 233] width 175 height 12
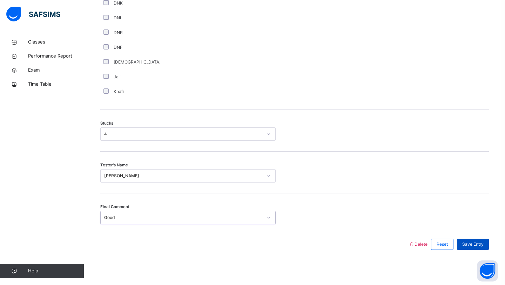
click at [475, 245] on span "Save Entry" at bounding box center [472, 244] width 21 height 6
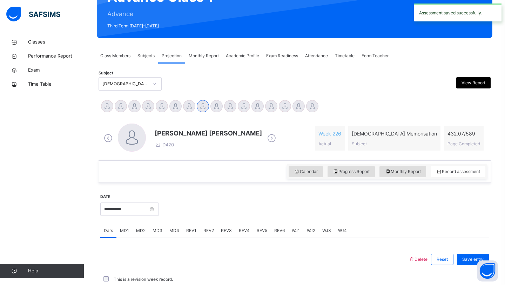
scroll to position [242, 0]
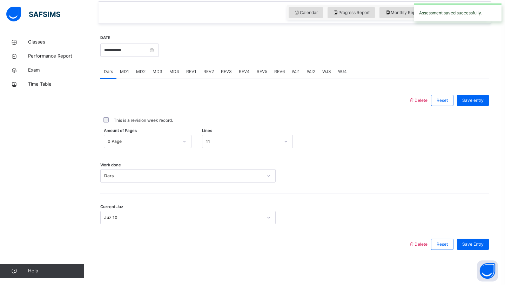
click at [197, 70] on div "REV1" at bounding box center [191, 71] width 17 height 14
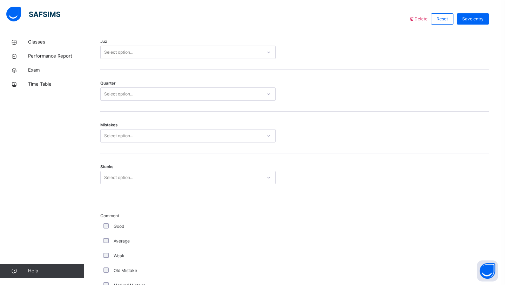
scroll to position [313, 0]
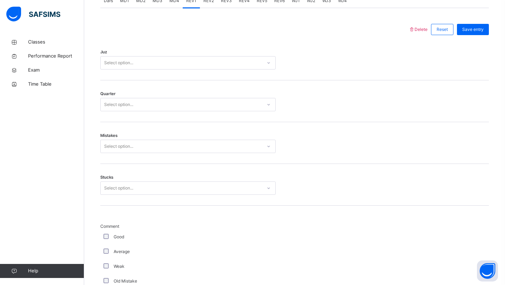
click at [148, 57] on div "Select option..." at bounding box center [187, 62] width 175 height 13
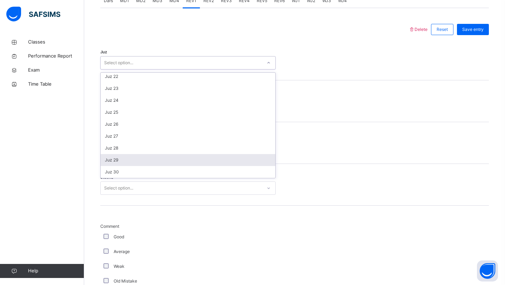
click at [130, 156] on div "Juz 29" at bounding box center [188, 160] width 175 height 12
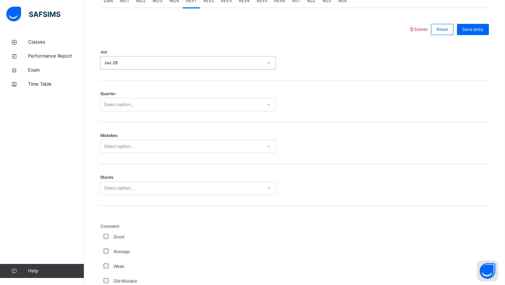
click at [154, 102] on div "Select option..." at bounding box center [181, 104] width 161 height 11
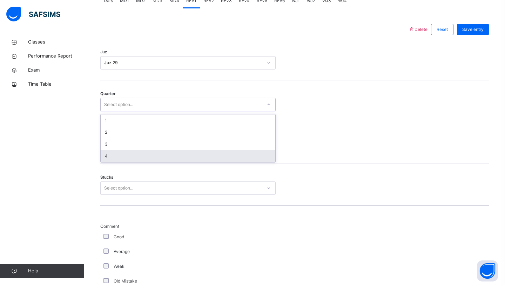
click at [127, 157] on div "4" at bounding box center [188, 156] width 175 height 12
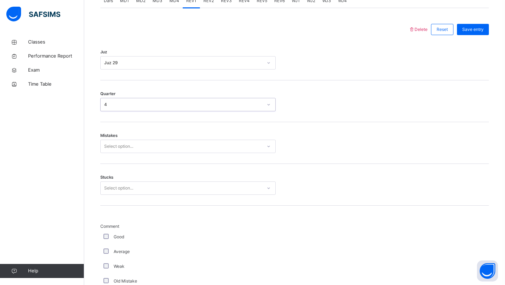
click at [137, 146] on div "Select option..." at bounding box center [181, 146] width 161 height 11
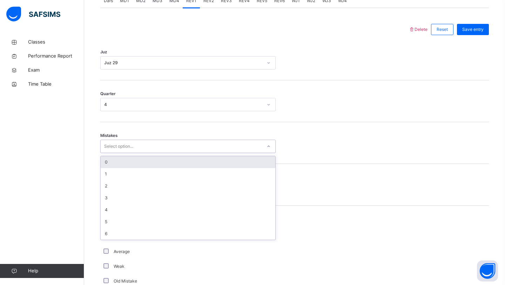
click at [135, 158] on div "0" at bounding box center [188, 162] width 175 height 12
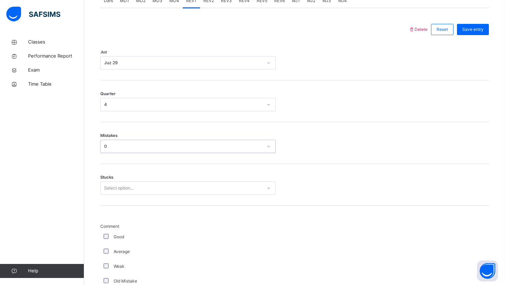
click at [123, 189] on div "Select option..." at bounding box center [118, 187] width 29 height 13
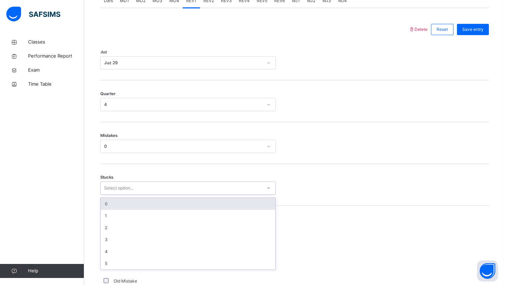
click at [116, 204] on div "0" at bounding box center [188, 204] width 175 height 12
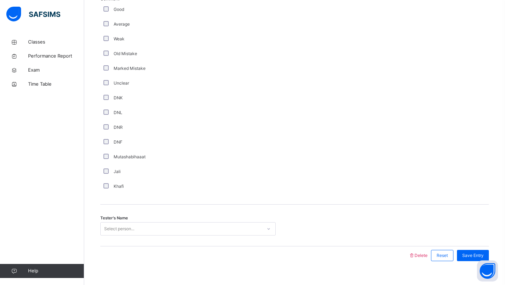
click at [129, 231] on div "Select person..." at bounding box center [187, 228] width 175 height 13
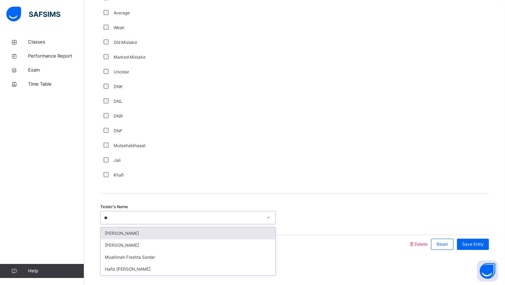
type input "***"
click at [125, 236] on div "[PERSON_NAME]" at bounding box center [188, 233] width 175 height 12
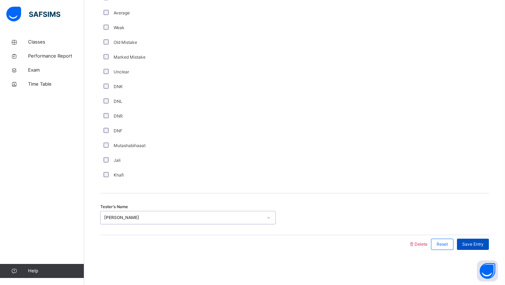
click at [475, 244] on span "Save Entry" at bounding box center [472, 244] width 21 height 6
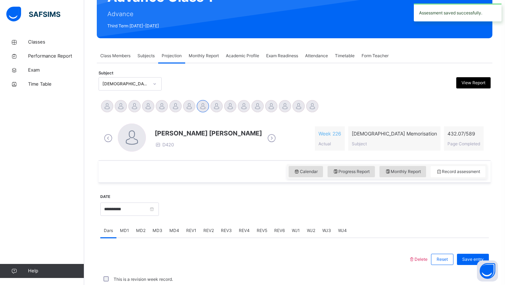
scroll to position [242, 0]
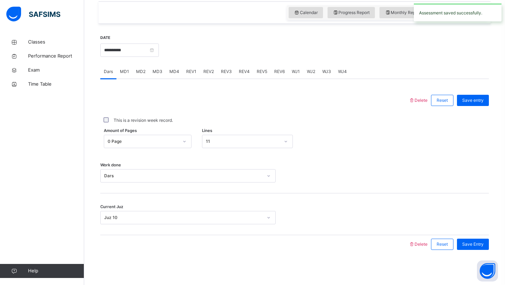
click at [203, 73] on span "REV2" at bounding box center [208, 71] width 11 height 6
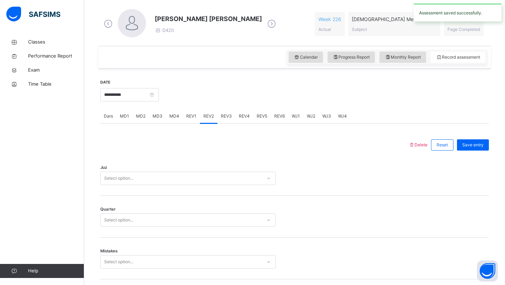
scroll to position [200, 0]
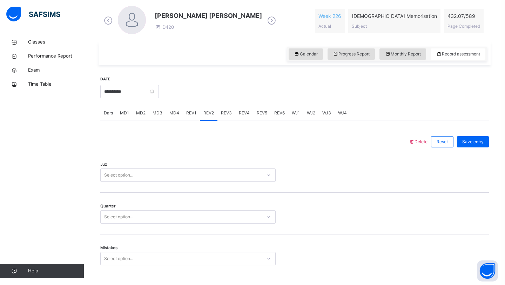
click at [121, 174] on div "Select option..." at bounding box center [118, 174] width 29 height 13
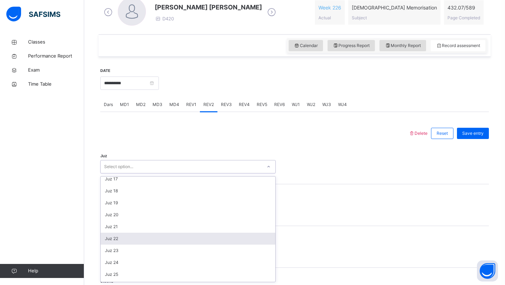
scroll to position [252, 0]
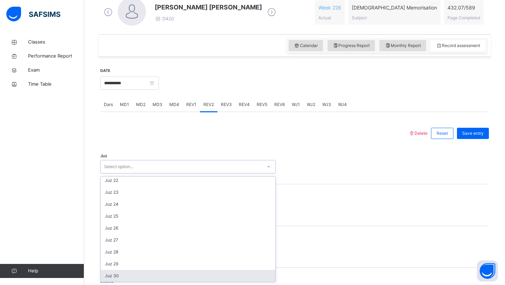
click at [108, 270] on div "Juz 30" at bounding box center [188, 276] width 175 height 12
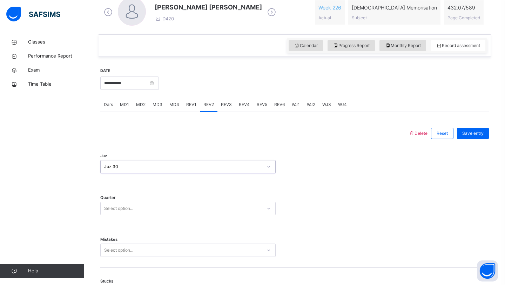
click at [148, 208] on div "Select option..." at bounding box center [181, 208] width 161 height 11
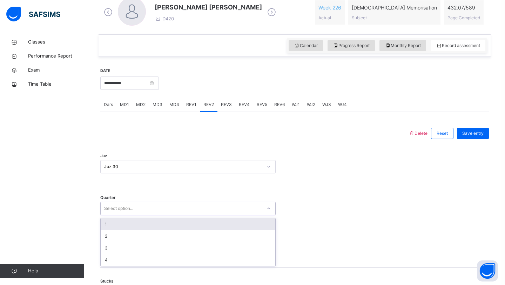
click at [135, 225] on div "1" at bounding box center [188, 224] width 175 height 12
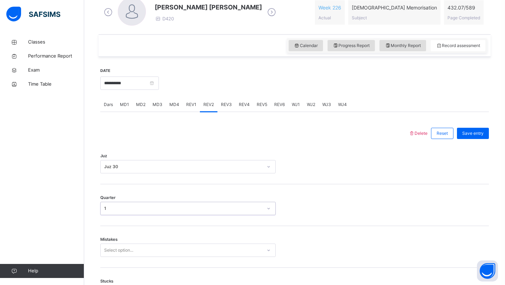
click at [121, 254] on div "Select option..." at bounding box center [187, 249] width 175 height 13
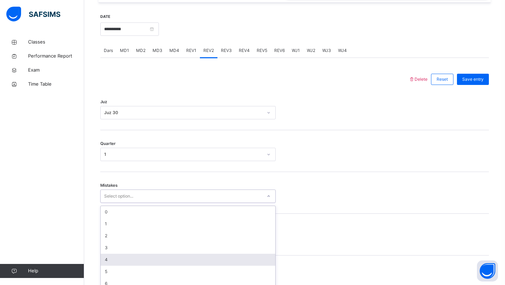
scroll to position [271, 0]
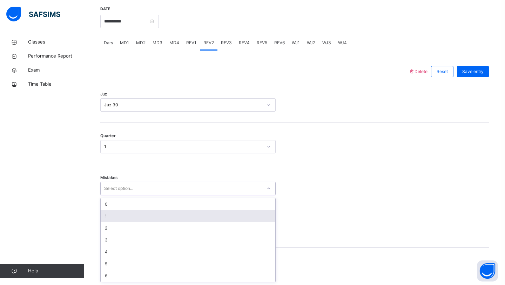
click at [128, 216] on div "1" at bounding box center [188, 216] width 175 height 12
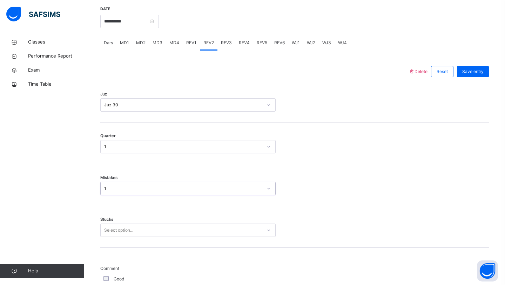
click at [126, 229] on div "Stucks Select option..." at bounding box center [294, 227] width 388 height 42
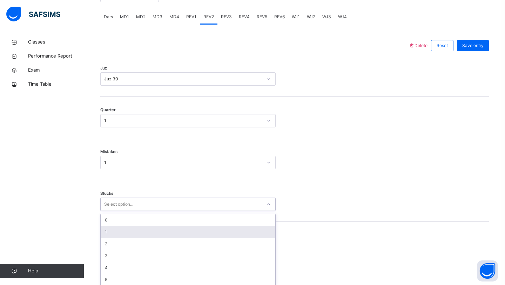
scroll to position [300, 0]
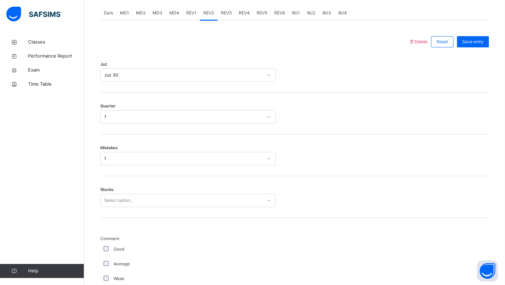
click at [121, 199] on div "Select option..." at bounding box center [118, 199] width 29 height 13
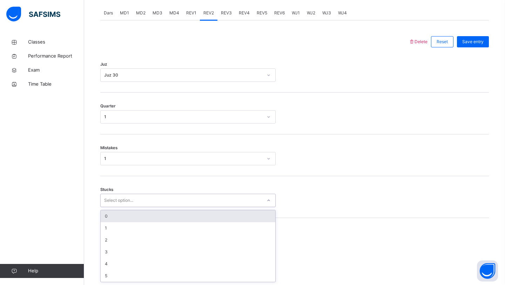
click at [111, 218] on div "0" at bounding box center [188, 216] width 175 height 12
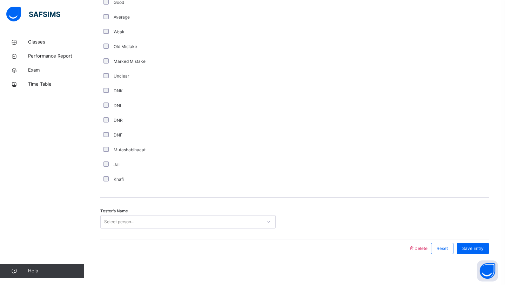
scroll to position [551, 0]
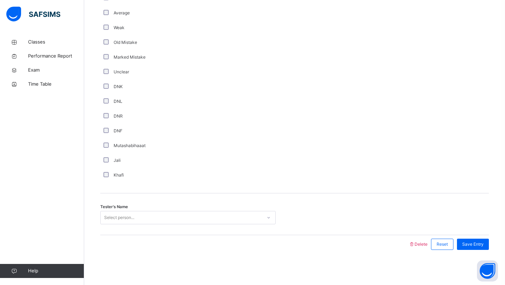
click at [144, 215] on div "Select person..." at bounding box center [181, 217] width 161 height 11
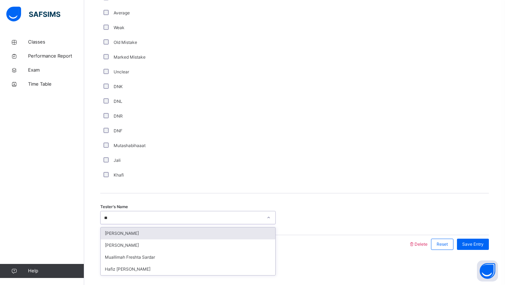
type input "***"
click at [128, 233] on div "[PERSON_NAME]" at bounding box center [188, 233] width 175 height 12
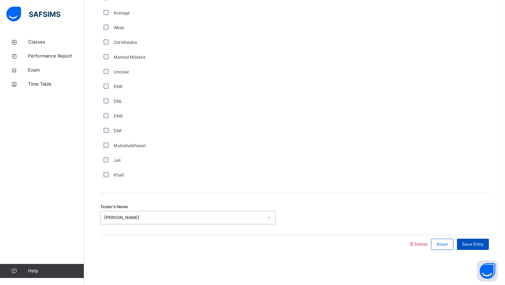
click at [475, 241] on span "Save Entry" at bounding box center [472, 244] width 21 height 6
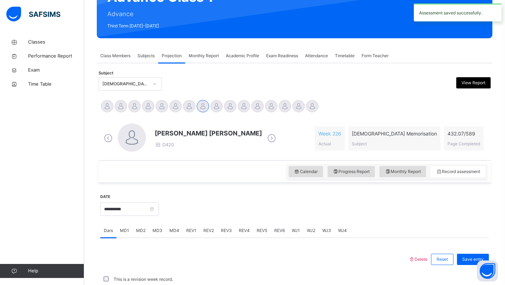
scroll to position [242, 0]
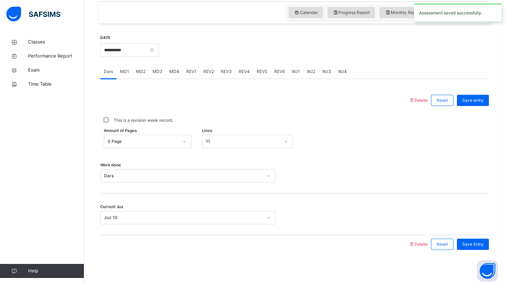
click at [152, 42] on div "**********" at bounding box center [129, 49] width 59 height 30
click at [150, 51] on input "**********" at bounding box center [129, 49] width 59 height 13
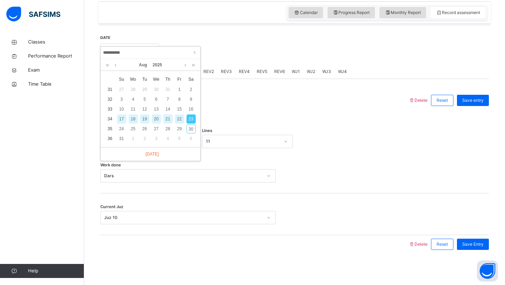
click at [166, 120] on div "21" at bounding box center [167, 118] width 9 height 9
type input "**********"
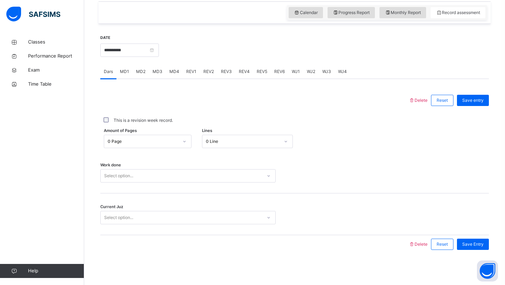
click at [134, 145] on div "0 Page" at bounding box center [141, 141] width 74 height 11
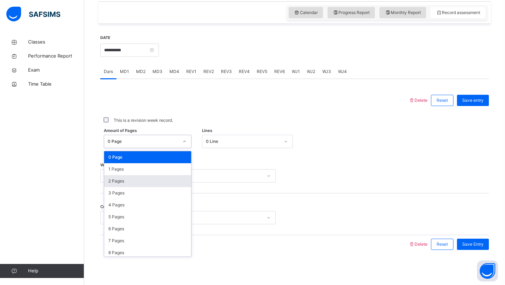
click at [128, 180] on div "2 Pages" at bounding box center [147, 181] width 87 height 12
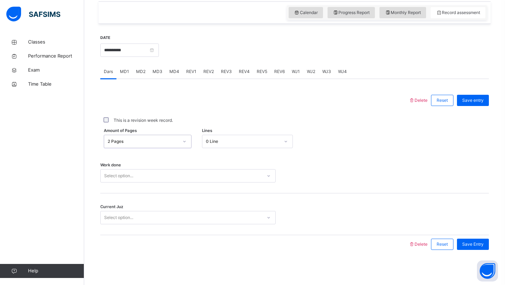
click at [129, 173] on div "Select option..." at bounding box center [118, 175] width 29 height 13
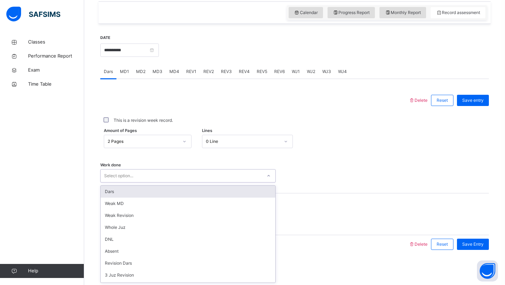
click at [130, 189] on div "Dars" at bounding box center [188, 191] width 175 height 12
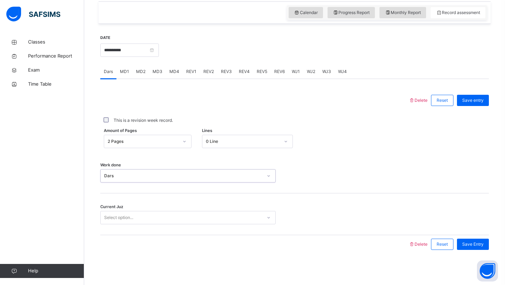
click at [127, 217] on div "Select option..." at bounding box center [118, 217] width 29 height 13
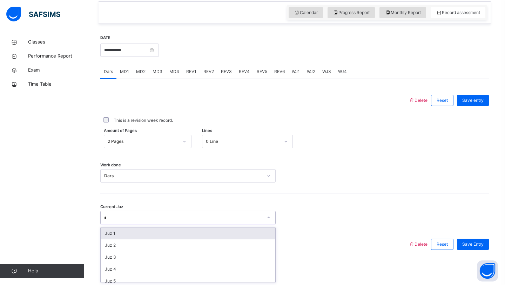
type input "**"
click at [155, 234] on div "Juz 10" at bounding box center [188, 233] width 175 height 12
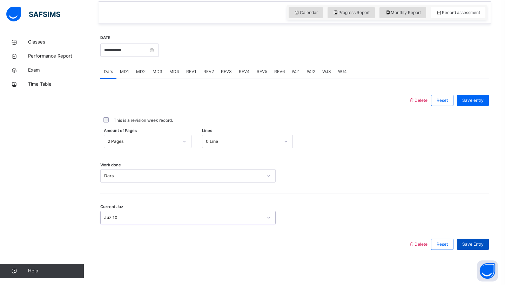
click at [484, 242] on div "Save Entry" at bounding box center [473, 243] width 32 height 11
click at [159, 71] on span "MD3" at bounding box center [157, 71] width 10 height 6
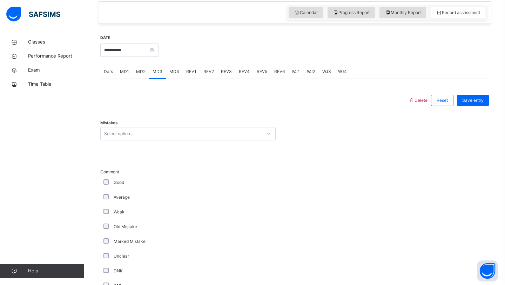
click at [122, 129] on div "Select option..." at bounding box center [118, 133] width 29 height 13
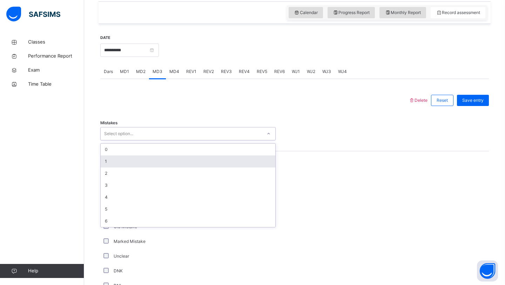
click at [118, 159] on div "1" at bounding box center [188, 161] width 175 height 12
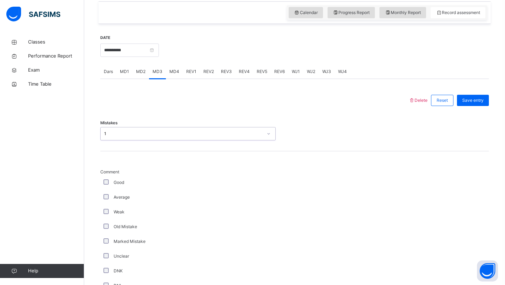
click at [106, 191] on div "Average" at bounding box center [187, 197] width 175 height 15
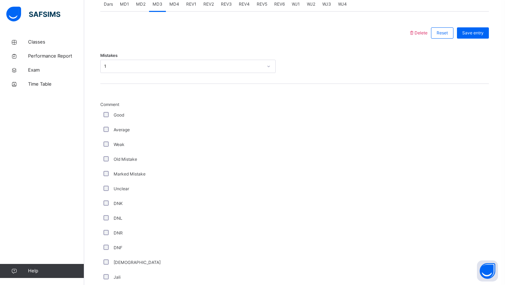
scroll to position [509, 0]
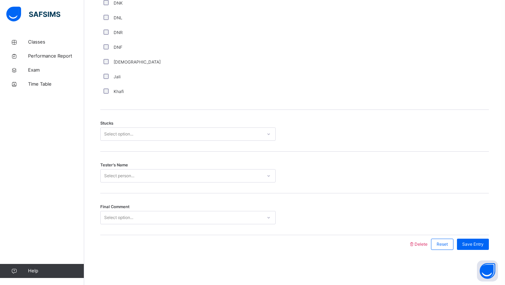
click at [130, 136] on div "Select option..." at bounding box center [118, 133] width 29 height 13
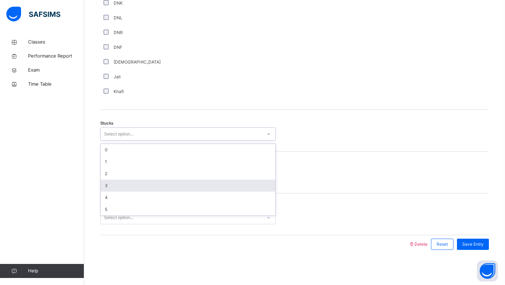
click at [122, 183] on div "3" at bounding box center [188, 185] width 175 height 12
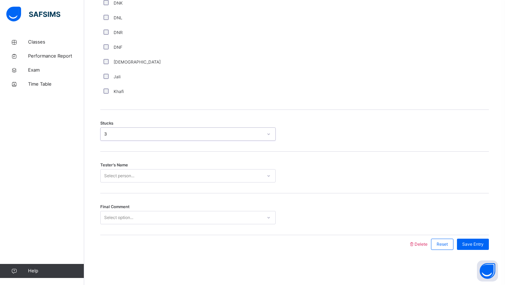
click at [141, 172] on div "Select person..." at bounding box center [181, 175] width 161 height 11
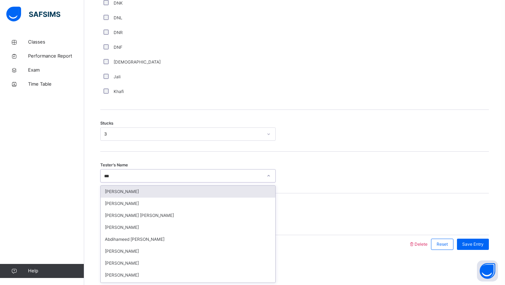
type input "****"
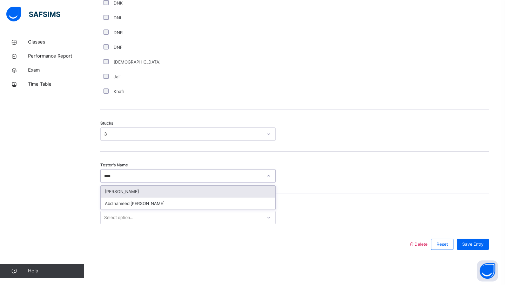
click at [140, 191] on div "[PERSON_NAME]" at bounding box center [188, 191] width 175 height 12
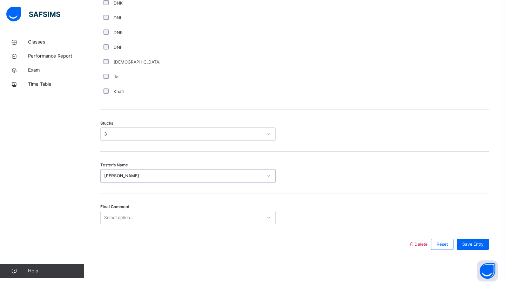
click at [142, 216] on div "Select option..." at bounding box center [181, 217] width 161 height 11
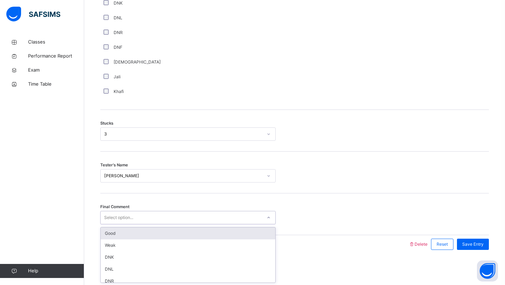
click at [135, 233] on div "Good" at bounding box center [188, 233] width 175 height 12
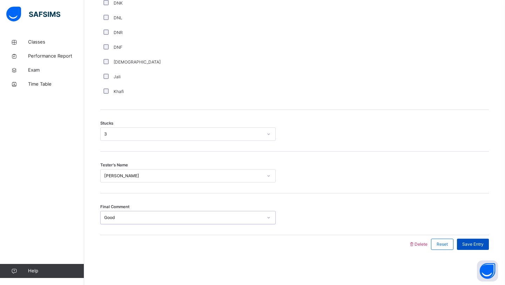
click at [471, 243] on span "Save Entry" at bounding box center [472, 244] width 21 height 6
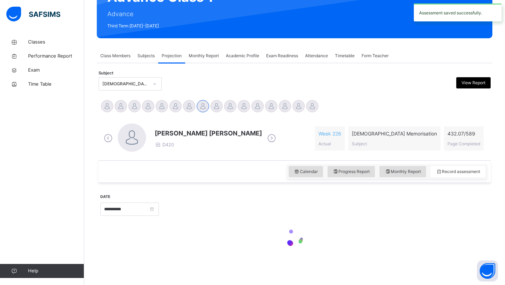
scroll to position [242, 0]
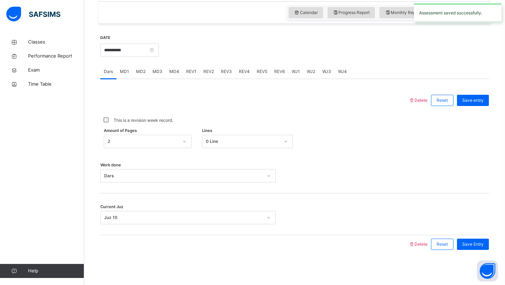
click at [125, 73] on span "MD1" at bounding box center [124, 71] width 9 height 6
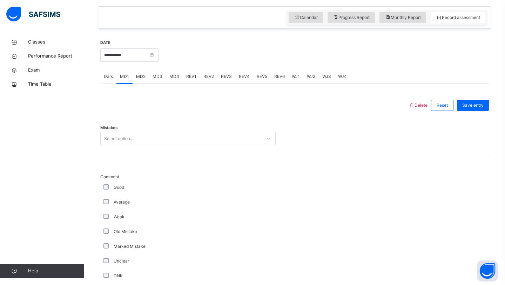
scroll to position [237, 0]
click at [156, 78] on span "MD3" at bounding box center [157, 77] width 10 height 6
click at [173, 79] on span "MD4" at bounding box center [174, 77] width 10 height 6
click at [152, 138] on div "Select option..." at bounding box center [181, 139] width 161 height 11
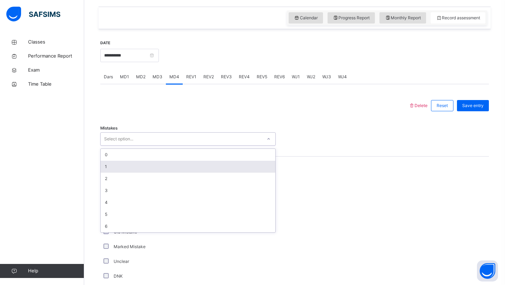
click at [132, 169] on div "1" at bounding box center [188, 167] width 175 height 12
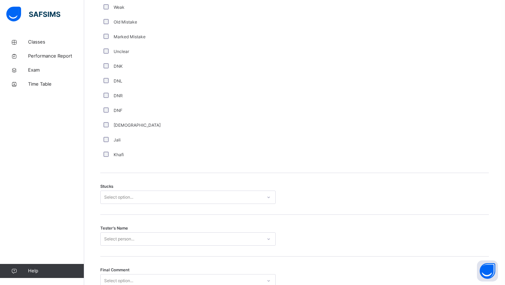
scroll to position [509, 0]
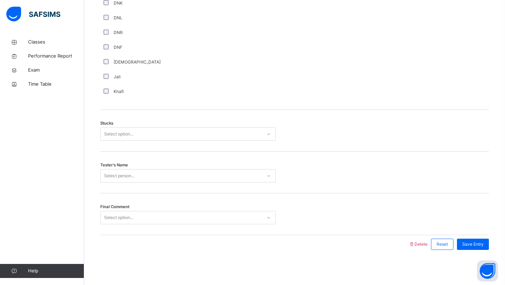
click at [172, 126] on div "Stucks Select option..." at bounding box center [294, 131] width 388 height 42
click at [166, 133] on div "Select option..." at bounding box center [181, 134] width 161 height 11
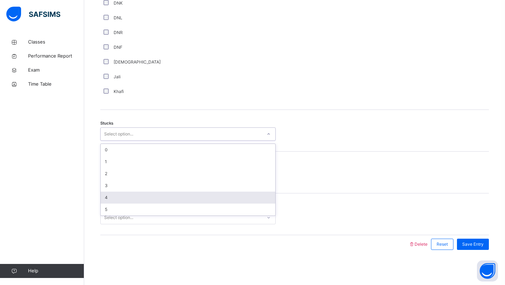
click at [126, 193] on div "4" at bounding box center [188, 197] width 175 height 12
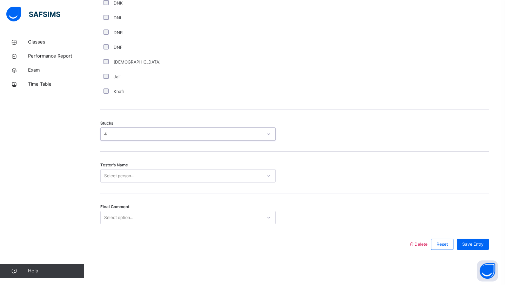
click at [140, 175] on div "Select person..." at bounding box center [181, 175] width 161 height 11
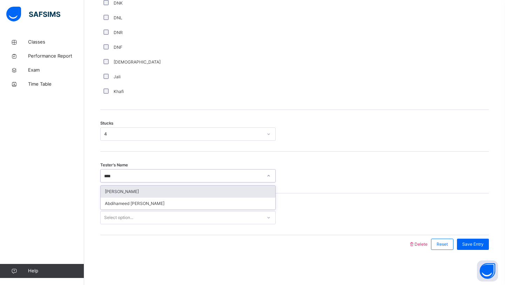
type input "*****"
click at [157, 188] on div "[PERSON_NAME]" at bounding box center [188, 191] width 175 height 12
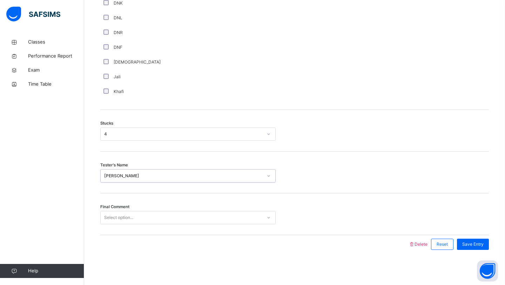
click at [143, 218] on div "Select option..." at bounding box center [181, 217] width 161 height 11
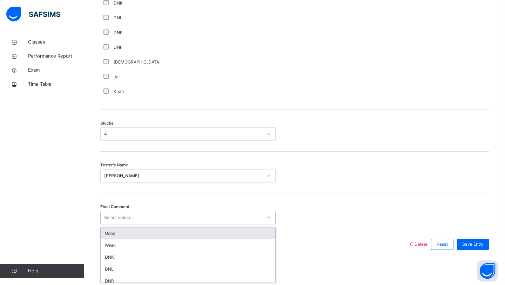
click at [133, 235] on div "Good" at bounding box center [188, 233] width 175 height 12
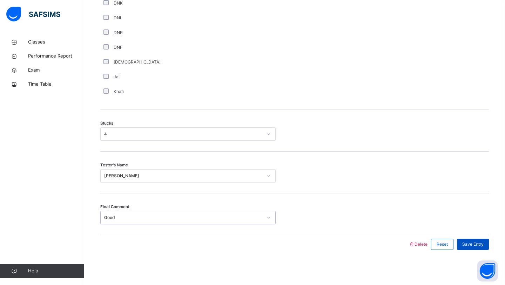
click at [471, 244] on span "Save Entry" at bounding box center [472, 244] width 21 height 6
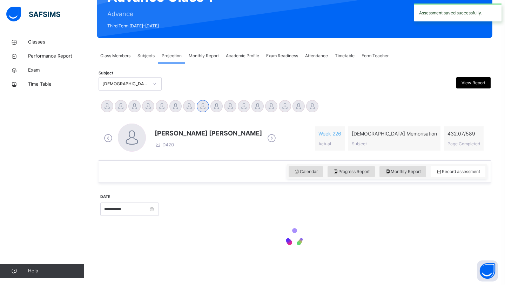
scroll to position [242, 0]
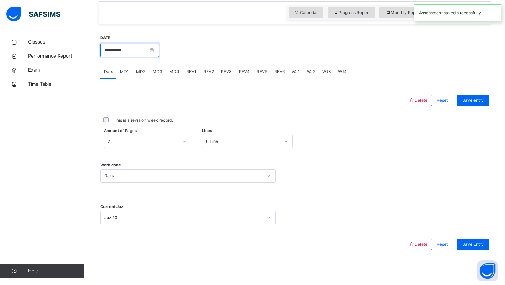
click at [141, 54] on input "**********" at bounding box center [129, 49] width 59 height 13
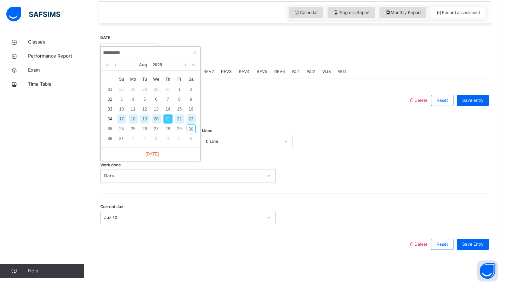
click at [145, 117] on div "19" at bounding box center [144, 118] width 9 height 9
type input "**********"
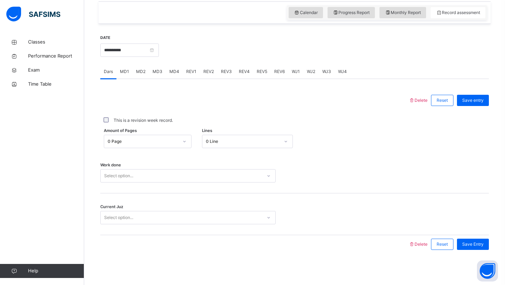
click at [123, 173] on div "Select option..." at bounding box center [118, 175] width 29 height 13
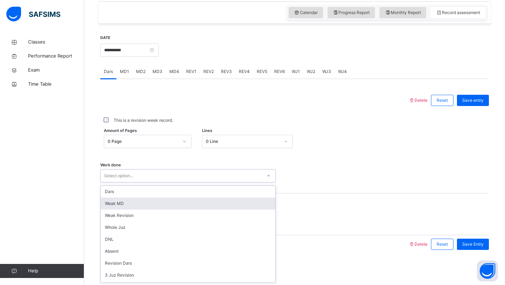
click at [122, 205] on div "Weak MD" at bounding box center [188, 203] width 175 height 12
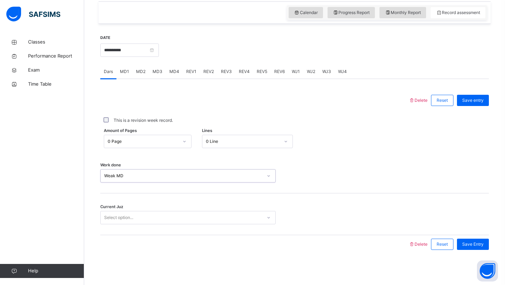
click at [124, 221] on div "Select option..." at bounding box center [118, 217] width 29 height 13
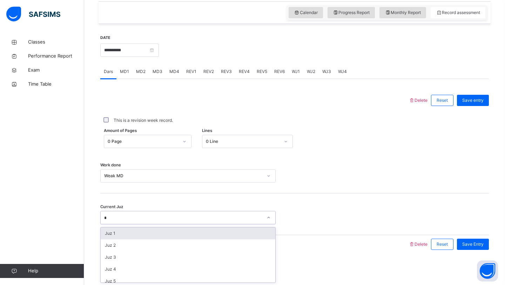
type input "**"
click at [161, 232] on div "Juz 10" at bounding box center [188, 233] width 175 height 12
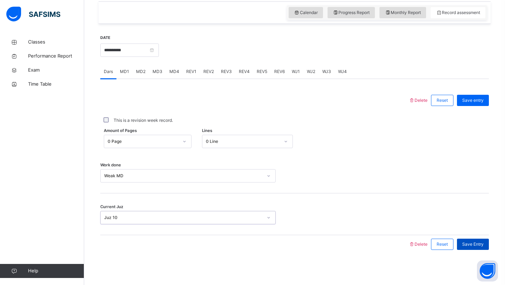
click at [479, 243] on span "Save Entry" at bounding box center [472, 244] width 21 height 6
click at [121, 76] on div "MD1" at bounding box center [124, 71] width 16 height 14
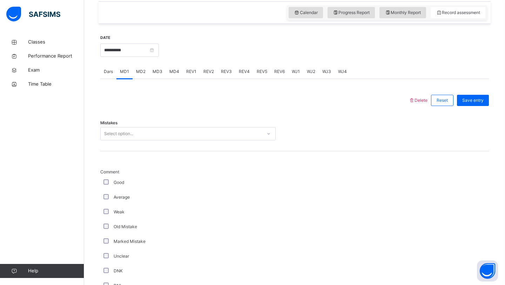
click at [150, 132] on div "Select option..." at bounding box center [181, 133] width 161 height 11
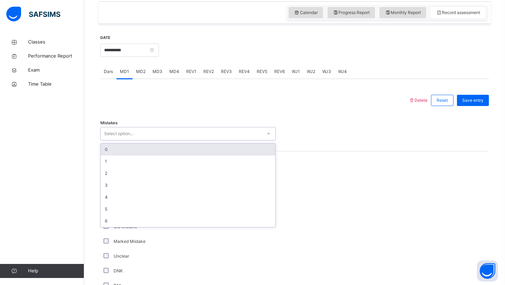
click at [143, 151] on div "0" at bounding box center [188, 149] width 175 height 12
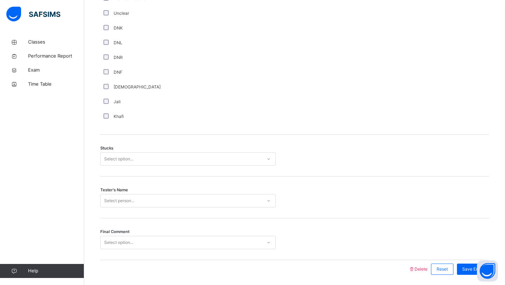
scroll to position [509, 0]
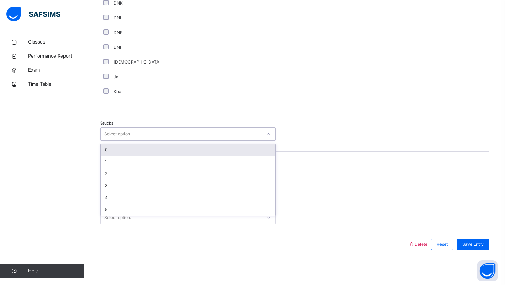
click at [146, 132] on div "Select option..." at bounding box center [181, 134] width 161 height 11
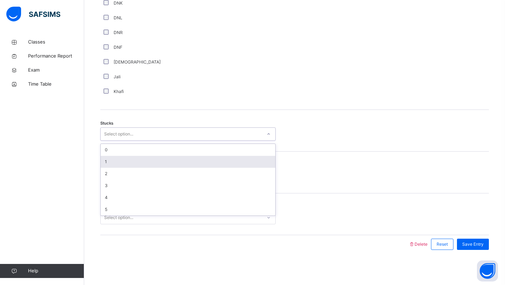
click at [114, 162] on div "1" at bounding box center [188, 162] width 175 height 12
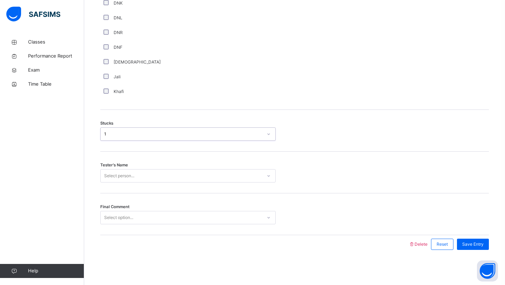
click at [117, 173] on div "Select person..." at bounding box center [119, 175] width 30 height 13
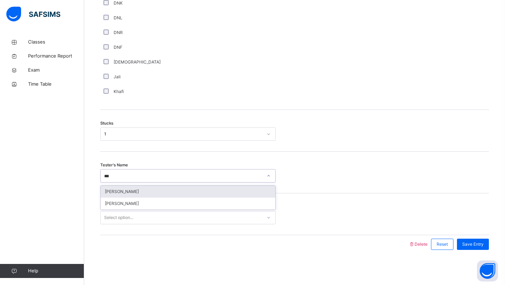
type input "****"
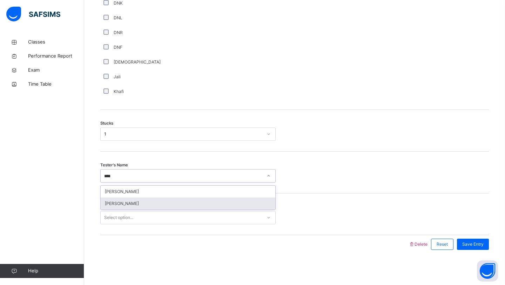
click at [129, 200] on div "[PERSON_NAME]" at bounding box center [188, 203] width 175 height 12
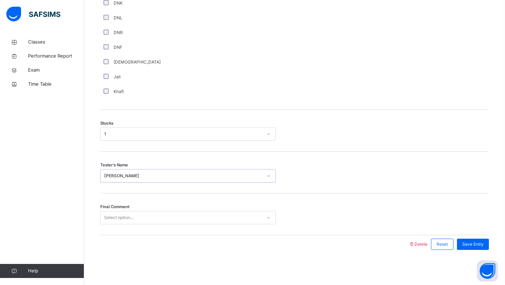
click at [124, 216] on div "Select option..." at bounding box center [118, 217] width 29 height 13
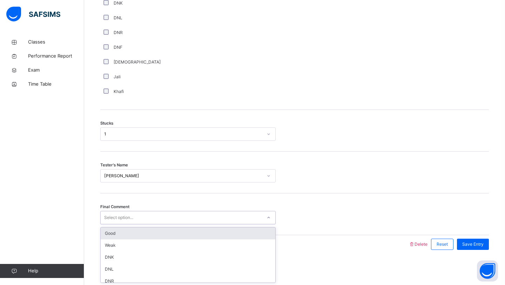
type input "*"
click at [111, 233] on div "Good" at bounding box center [188, 233] width 175 height 12
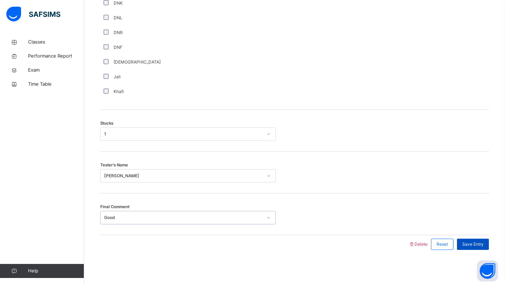
click at [462, 245] on span "Save Entry" at bounding box center [472, 244] width 21 height 6
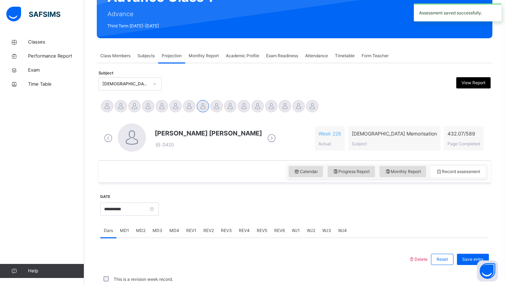
scroll to position [242, 0]
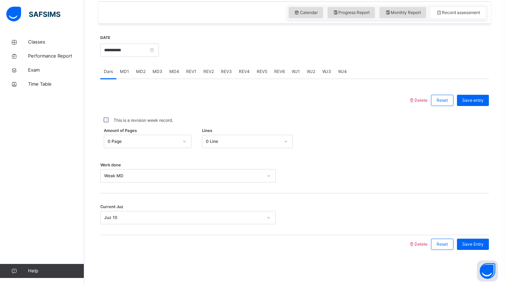
click at [173, 76] on div "MD4" at bounding box center [174, 71] width 17 height 14
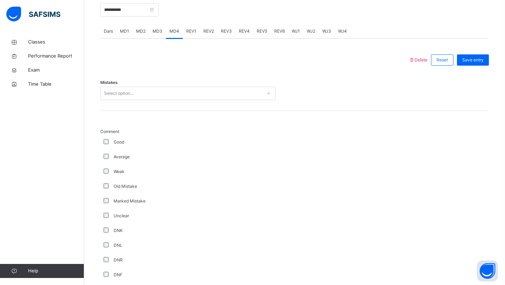
scroll to position [280, 0]
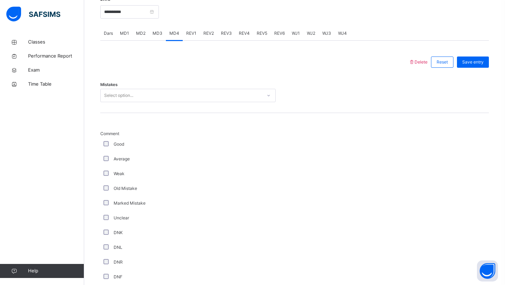
click at [170, 96] on div "Select option..." at bounding box center [181, 95] width 161 height 11
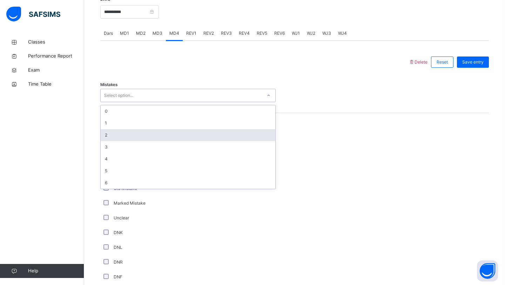
click at [114, 139] on div "2" at bounding box center [188, 135] width 175 height 12
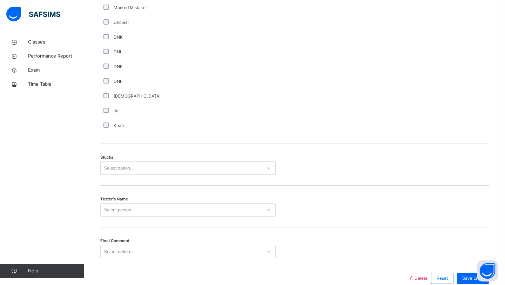
scroll to position [509, 0]
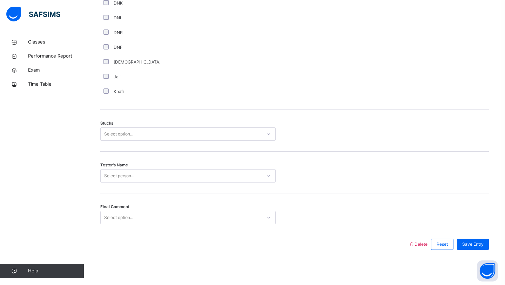
click at [145, 127] on div "Select option..." at bounding box center [187, 133] width 175 height 13
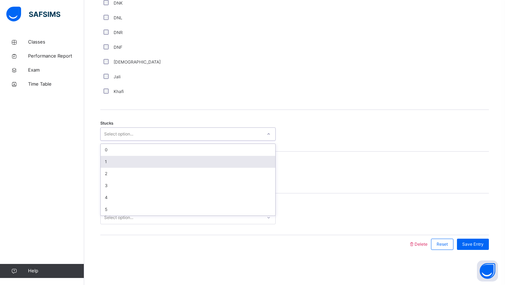
click at [116, 163] on div "1" at bounding box center [188, 162] width 175 height 12
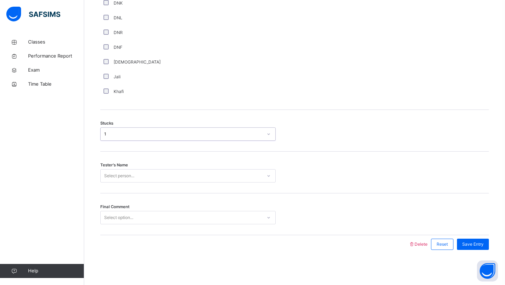
click at [117, 176] on div "Select person..." at bounding box center [119, 175] width 30 height 13
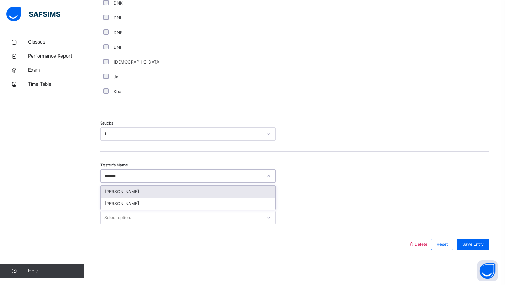
type input "********"
click at [125, 189] on div "[PERSON_NAME]" at bounding box center [188, 191] width 175 height 12
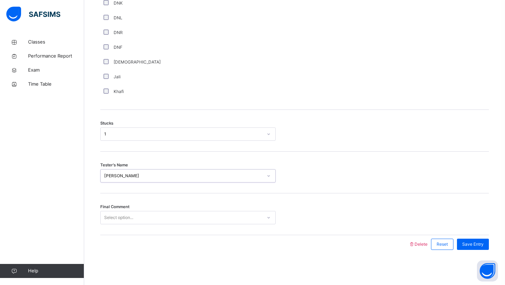
click at [110, 218] on div "Select option..." at bounding box center [118, 217] width 29 height 13
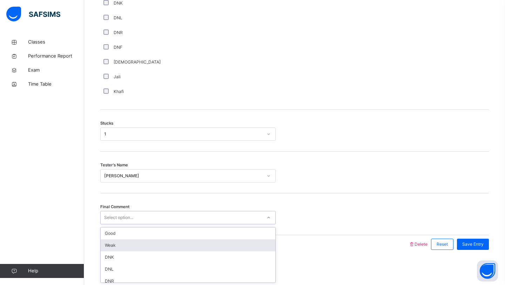
click at [117, 241] on div "Weak" at bounding box center [188, 245] width 175 height 12
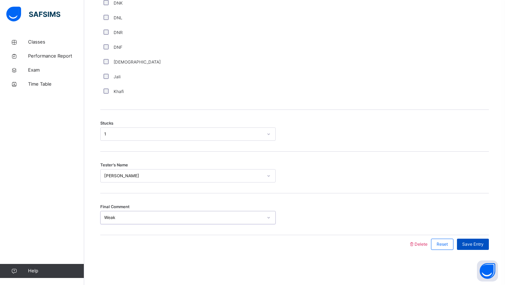
click at [472, 244] on span "Save Entry" at bounding box center [472, 244] width 21 height 6
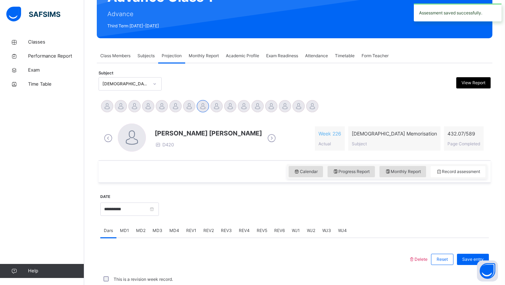
scroll to position [242, 0]
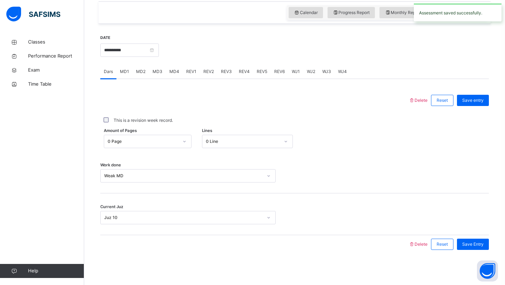
click at [190, 72] on span "REV1" at bounding box center [191, 71] width 10 height 6
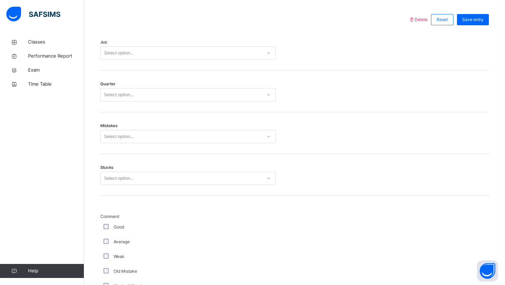
scroll to position [296, 0]
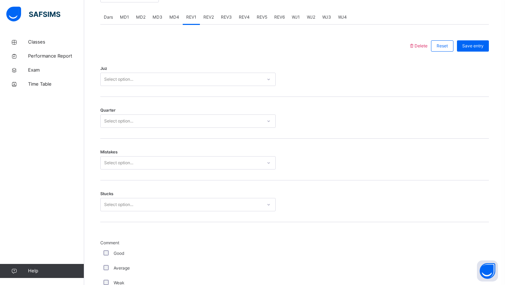
click at [179, 76] on div "Select option..." at bounding box center [181, 79] width 161 height 11
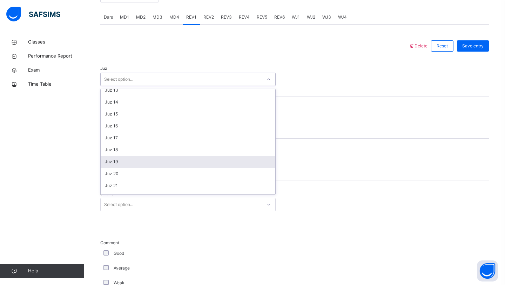
scroll to position [252, 0]
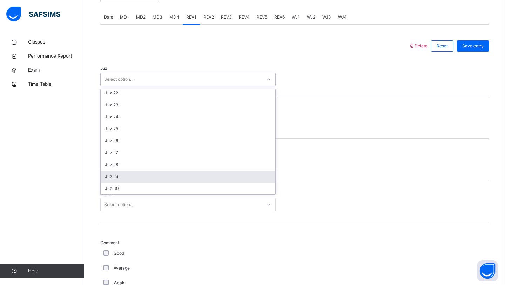
click at [123, 176] on div "Juz 29" at bounding box center [188, 176] width 175 height 12
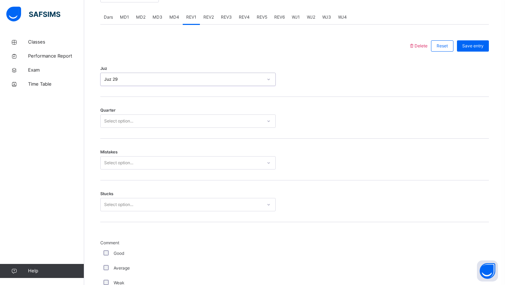
click at [162, 120] on div "Select option..." at bounding box center [181, 121] width 161 height 11
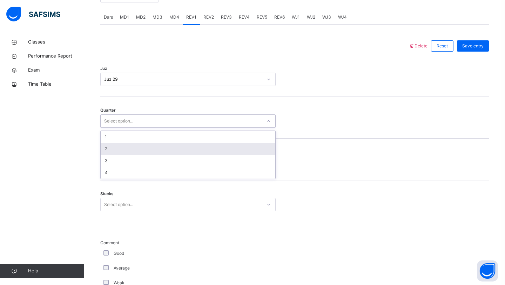
click at [132, 149] on div "2" at bounding box center [188, 149] width 175 height 12
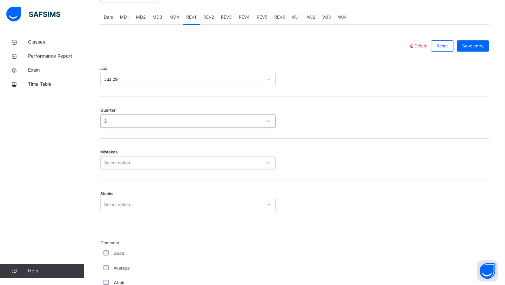
click at [120, 165] on div "Select option..." at bounding box center [118, 162] width 29 height 13
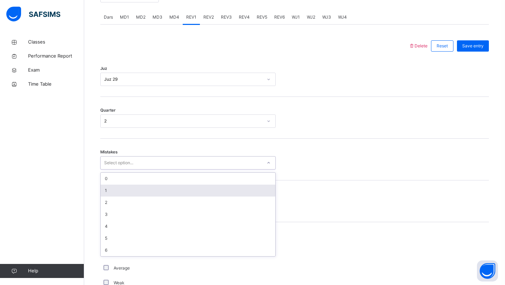
click at [115, 186] on div "1" at bounding box center [188, 190] width 175 height 12
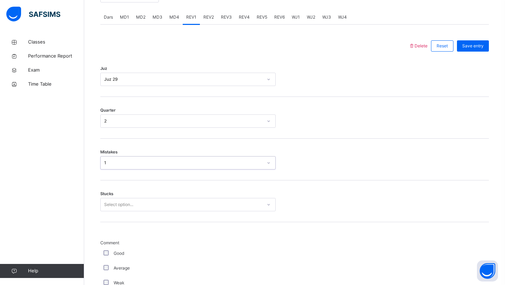
click at [122, 203] on div "Select option..." at bounding box center [118, 204] width 29 height 13
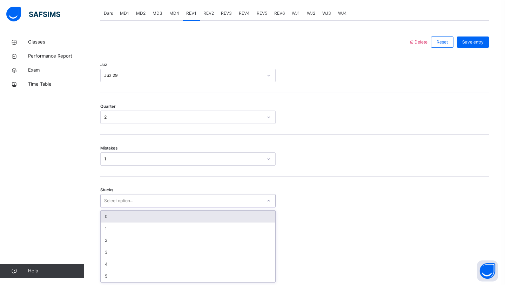
scroll to position [300, 0]
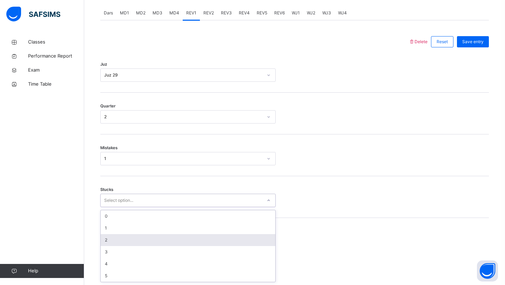
click at [109, 243] on div "2" at bounding box center [188, 240] width 175 height 12
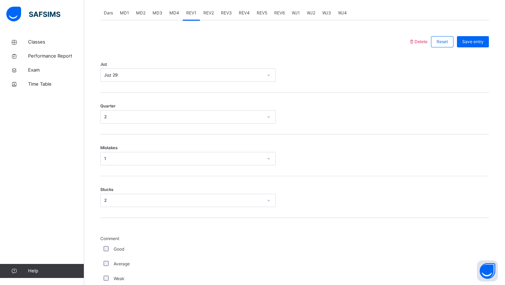
scroll to position [551, 0]
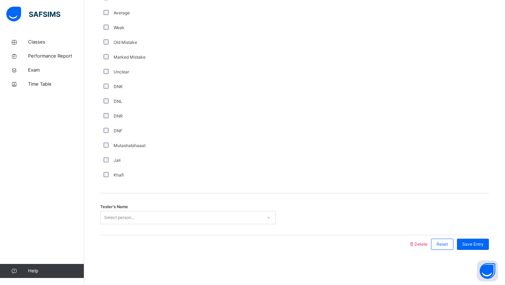
click at [141, 216] on div "Select person..." at bounding box center [181, 217] width 161 height 11
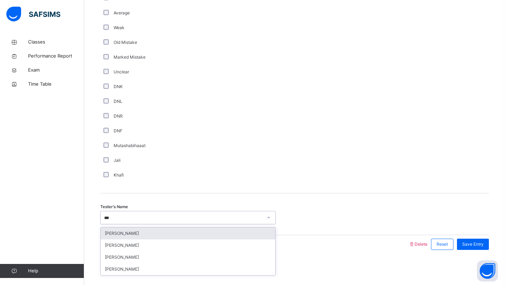
type input "****"
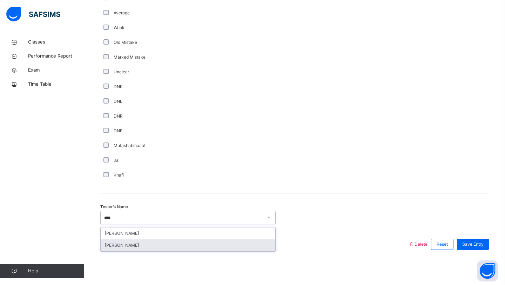
click at [130, 247] on div "[PERSON_NAME]" at bounding box center [188, 245] width 175 height 12
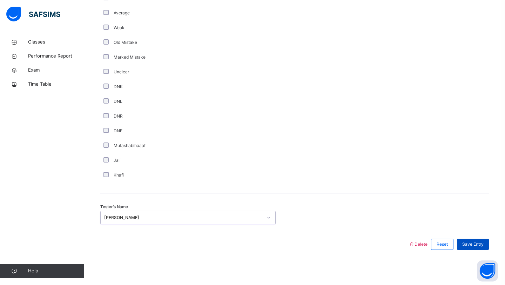
click at [468, 244] on span "Save Entry" at bounding box center [472, 244] width 21 height 6
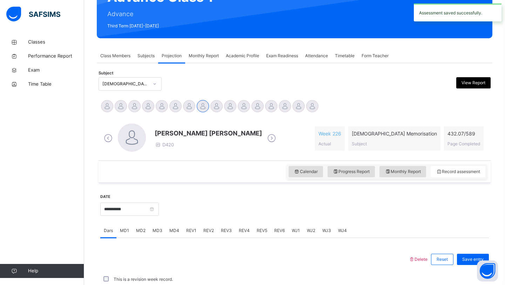
scroll to position [242, 0]
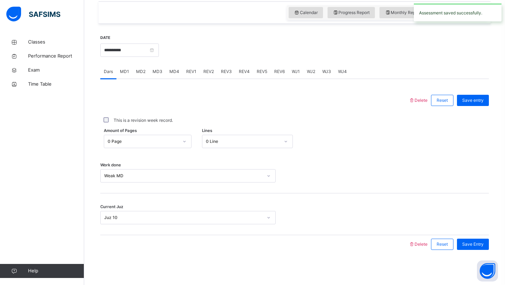
click at [209, 75] on div "REV2" at bounding box center [209, 71] width 18 height 14
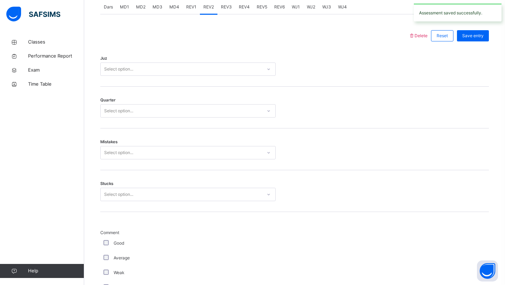
scroll to position [306, 0]
click at [193, 72] on div "Select option..." at bounding box center [181, 69] width 161 height 11
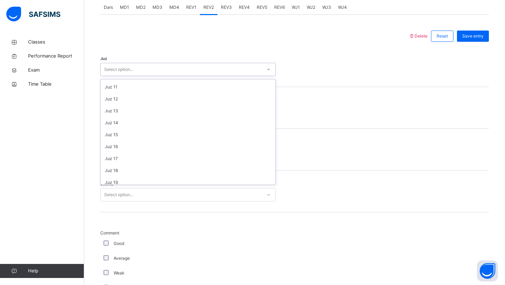
scroll to position [252, 0]
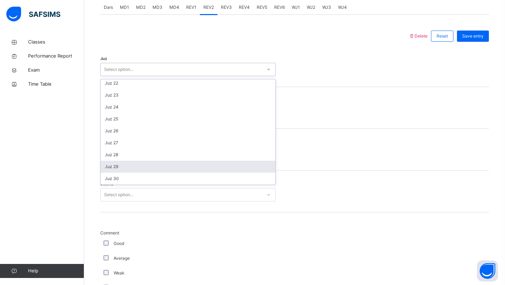
click at [131, 165] on div "Juz 29" at bounding box center [188, 167] width 175 height 12
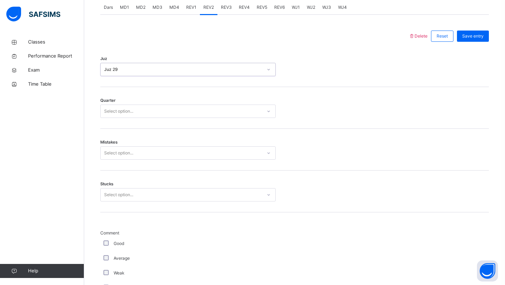
click at [163, 110] on div "Select option..." at bounding box center [181, 111] width 161 height 11
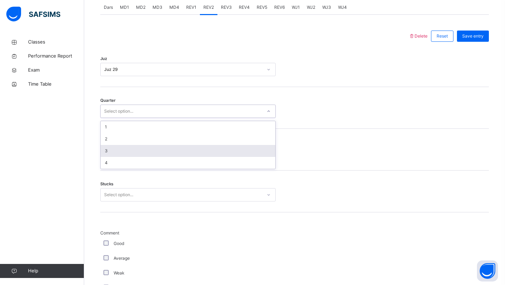
click at [134, 151] on div "3" at bounding box center [188, 151] width 175 height 12
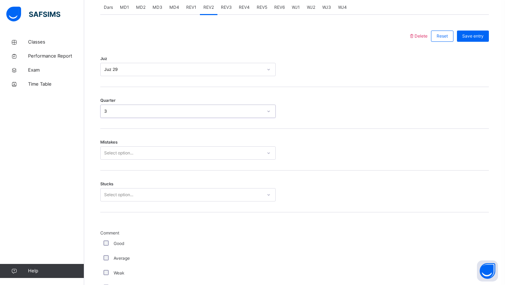
click at [133, 156] on div "Select option..." at bounding box center [118, 152] width 29 height 13
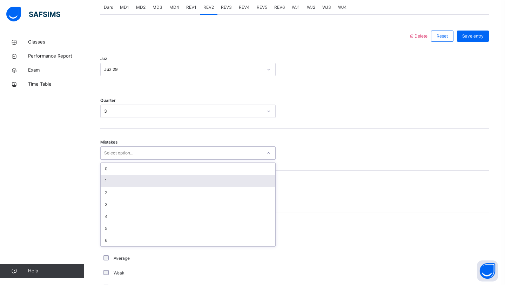
click at [117, 185] on div "1" at bounding box center [188, 181] width 175 height 12
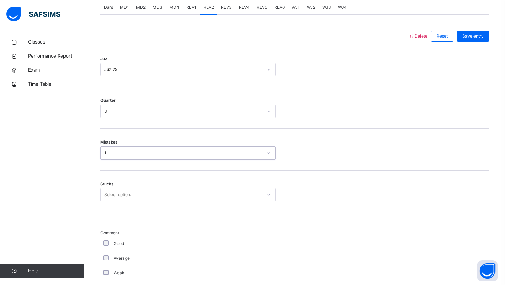
click at [116, 192] on div "Select option..." at bounding box center [118, 194] width 29 height 13
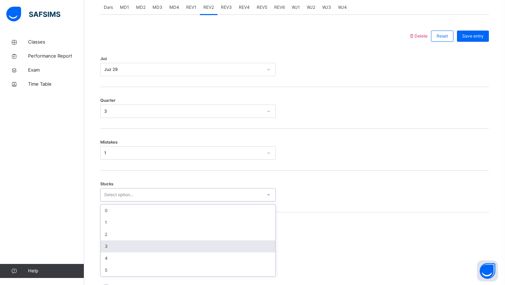
click at [111, 246] on div "3" at bounding box center [188, 246] width 175 height 12
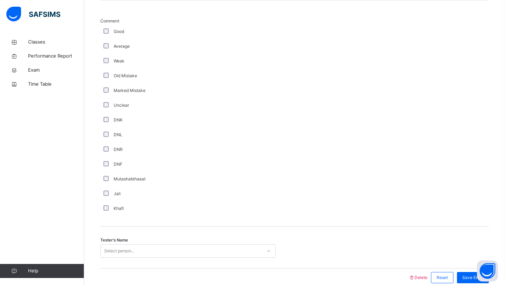
scroll to position [551, 0]
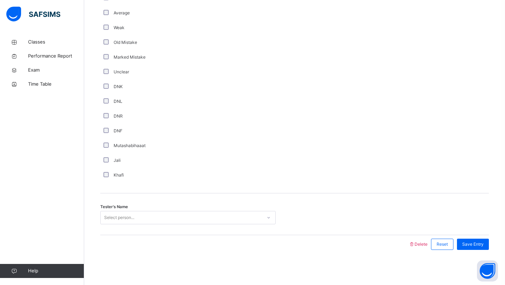
click at [131, 216] on div "Select person..." at bounding box center [119, 217] width 30 height 13
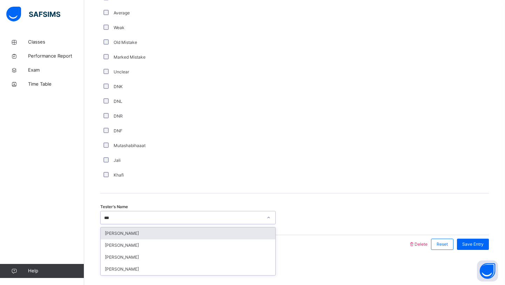
type input "****"
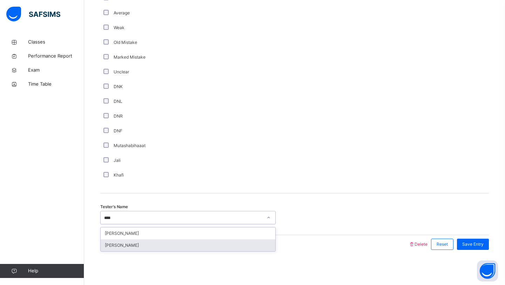
click at [128, 244] on div "[PERSON_NAME]" at bounding box center [188, 245] width 175 height 12
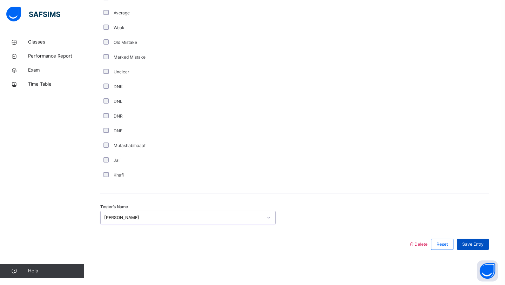
click at [485, 245] on div "Save Entry" at bounding box center [473, 243] width 32 height 11
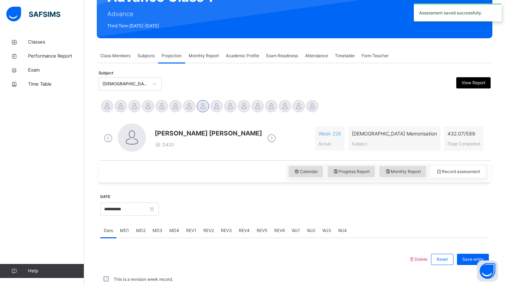
scroll to position [242, 0]
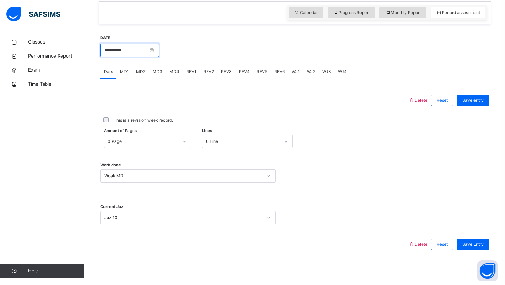
click at [130, 53] on input "**********" at bounding box center [129, 49] width 59 height 13
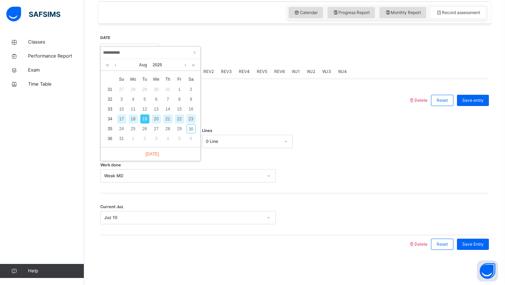
click at [123, 119] on div "17" at bounding box center [121, 118] width 9 height 9
type input "**********"
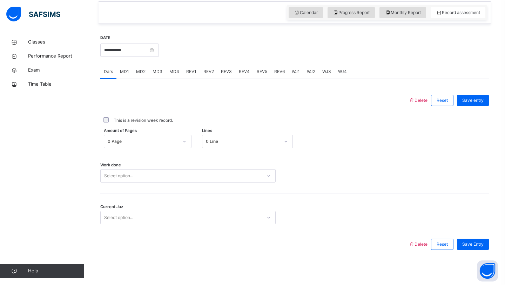
click at [217, 135] on div "0 Line" at bounding box center [247, 141] width 91 height 13
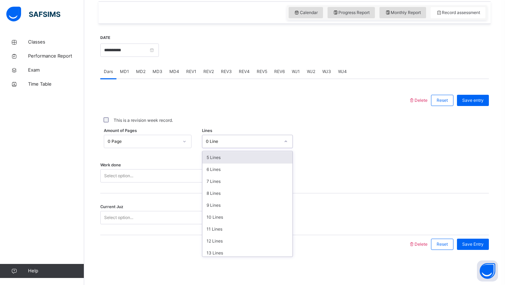
scroll to position [86, 0]
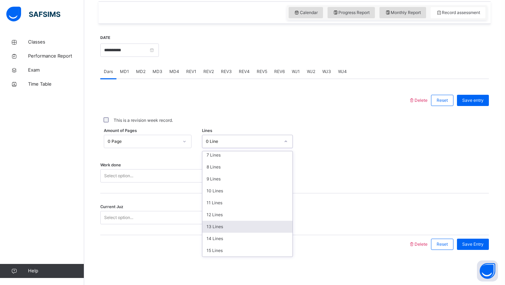
click at [215, 225] on div "13 Lines" at bounding box center [247, 226] width 90 height 12
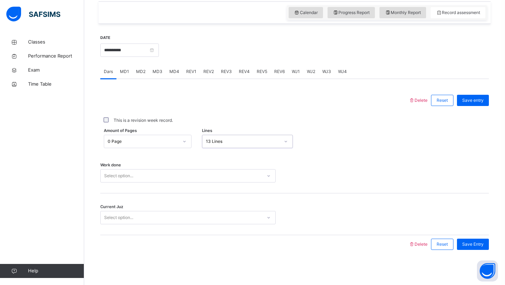
click at [208, 175] on div "Select option..." at bounding box center [181, 175] width 161 height 11
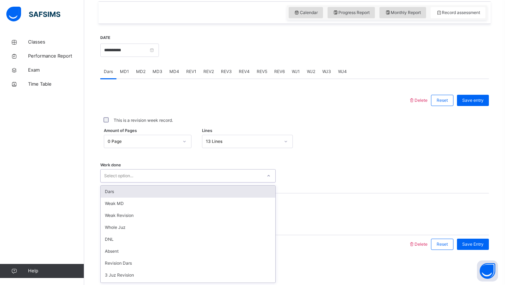
click at [193, 191] on div "Dars" at bounding box center [188, 191] width 175 height 12
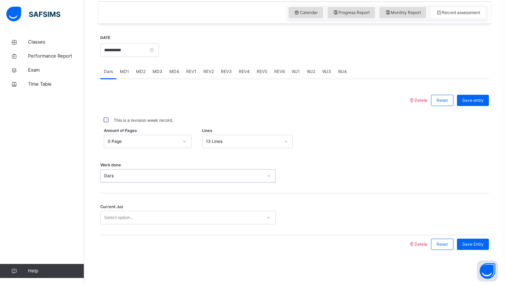
click at [154, 216] on div "Select option..." at bounding box center [181, 217] width 161 height 11
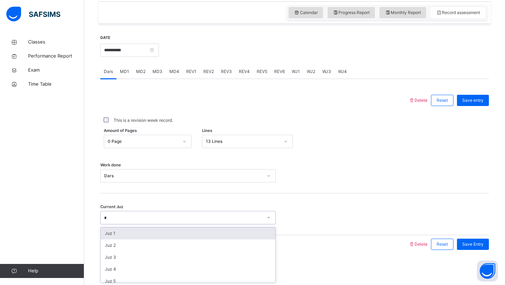
type input "**"
click at [150, 235] on div "Juz 10" at bounding box center [188, 233] width 175 height 12
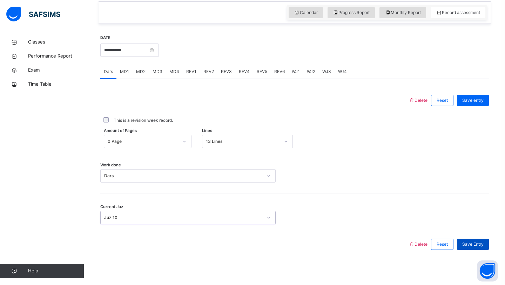
click at [479, 242] on span "Save Entry" at bounding box center [472, 244] width 21 height 6
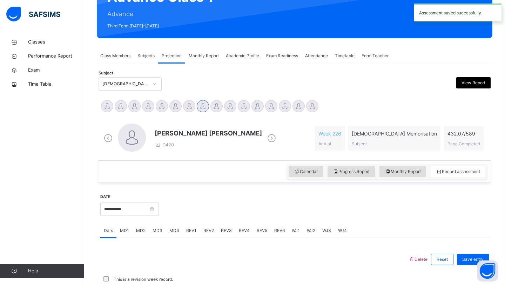
scroll to position [242, 0]
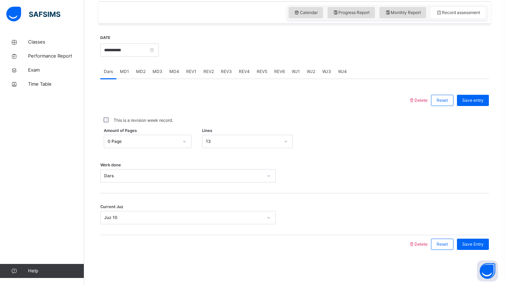
click at [141, 72] on span "MD2" at bounding box center [140, 71] width 9 height 6
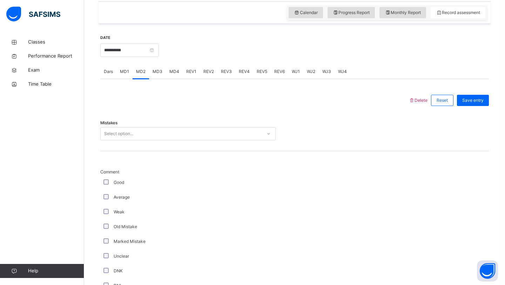
click at [116, 133] on div "Select option..." at bounding box center [118, 133] width 29 height 13
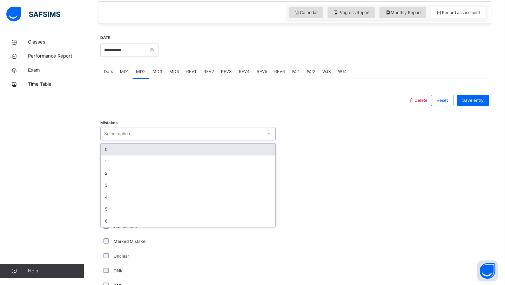
click at [131, 148] on div "0" at bounding box center [188, 149] width 175 height 12
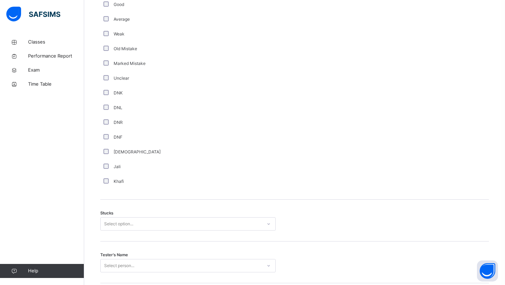
scroll to position [509, 0]
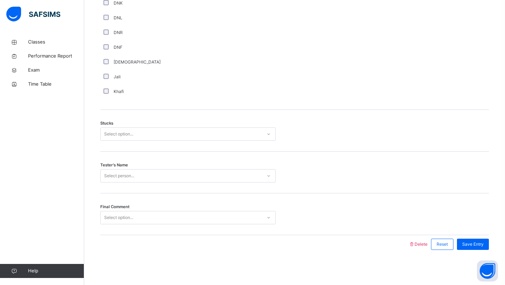
click at [146, 135] on div "Select option..." at bounding box center [181, 134] width 161 height 11
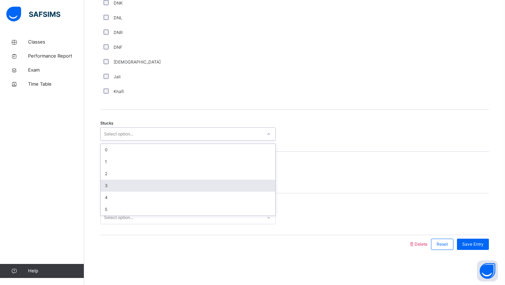
click at [115, 187] on div "3" at bounding box center [188, 185] width 175 height 12
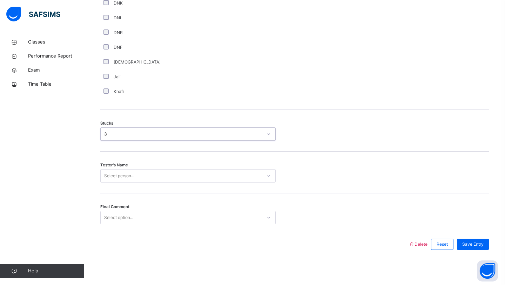
click at [134, 177] on div "Select person..." at bounding box center [119, 175] width 30 height 13
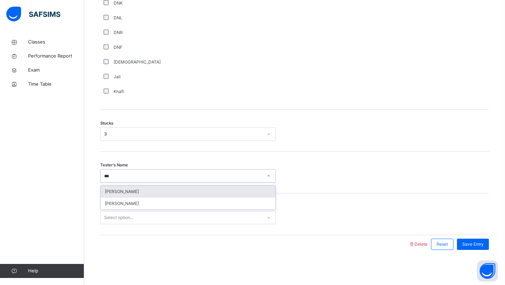
type input "****"
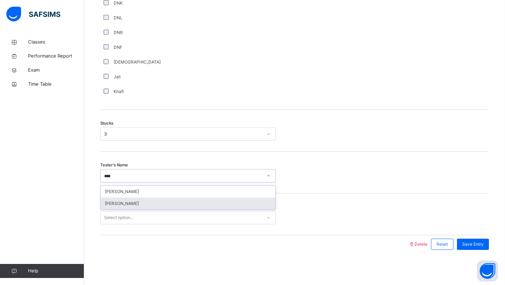
click at [129, 202] on div "[PERSON_NAME]" at bounding box center [188, 203] width 175 height 12
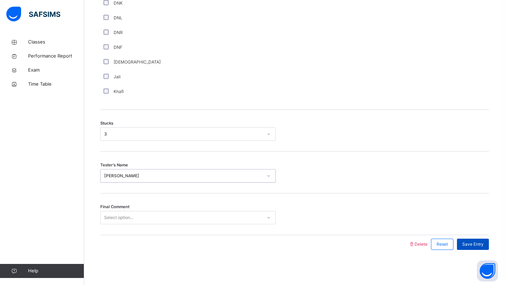
click at [470, 247] on div "Save Entry" at bounding box center [473, 243] width 32 height 11
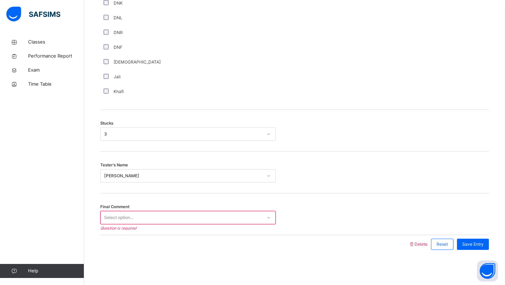
click at [199, 221] on div "Select option..." at bounding box center [181, 217] width 161 height 11
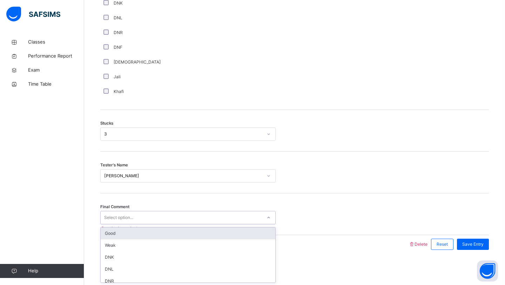
click at [177, 232] on div "Good" at bounding box center [188, 233] width 175 height 12
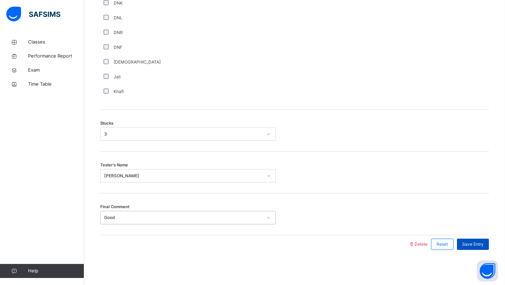
click at [470, 244] on span "Save Entry" at bounding box center [472, 244] width 21 height 6
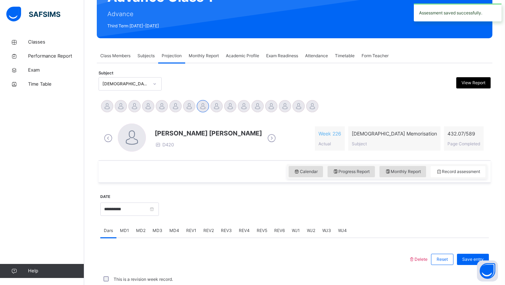
scroll to position [242, 0]
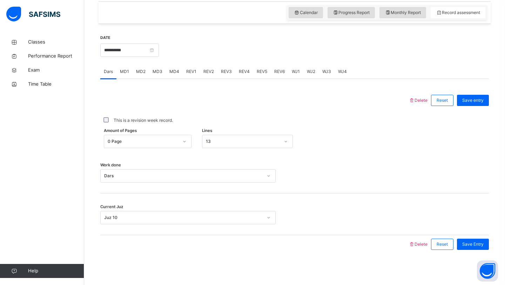
click at [175, 70] on span "MD4" at bounding box center [174, 71] width 10 height 6
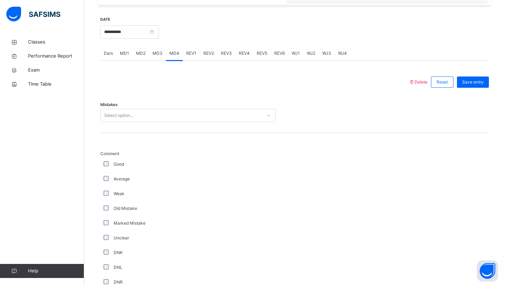
scroll to position [260, 0]
click at [116, 115] on div "Select option..." at bounding box center [118, 115] width 29 height 13
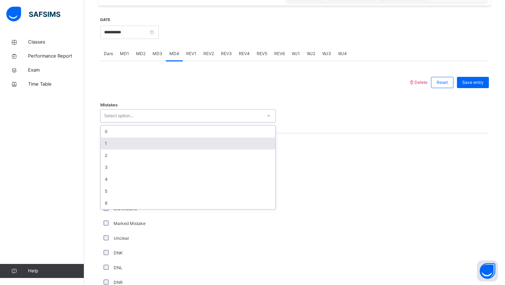
click at [110, 139] on div "1" at bounding box center [188, 143] width 175 height 12
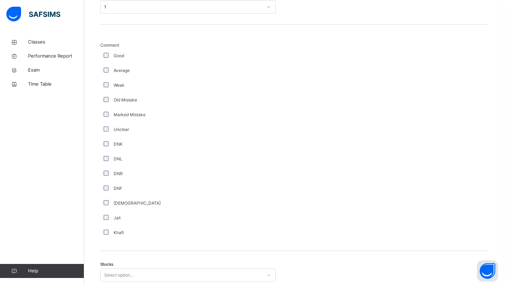
scroll to position [479, 0]
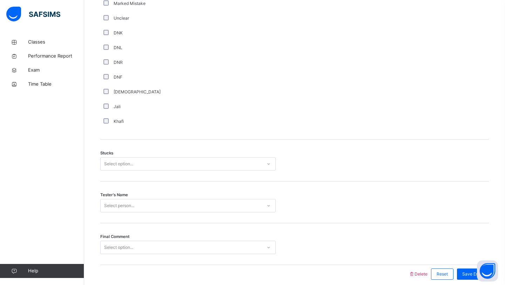
click at [124, 169] on div "Select option..." at bounding box center [118, 163] width 29 height 13
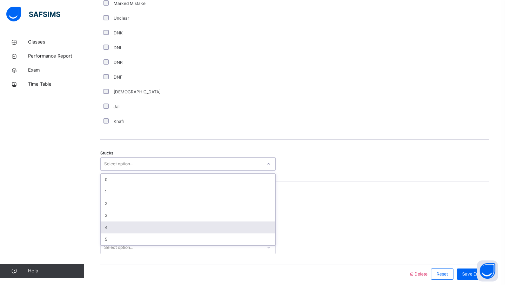
click at [107, 224] on div "4" at bounding box center [188, 227] width 175 height 12
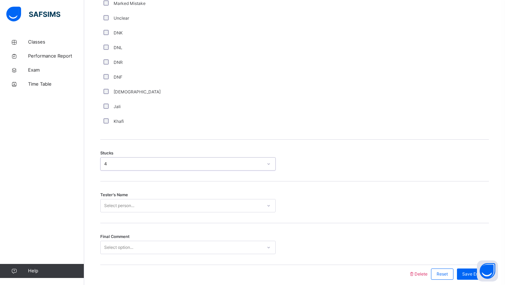
click at [128, 203] on div "Select person..." at bounding box center [119, 205] width 30 height 13
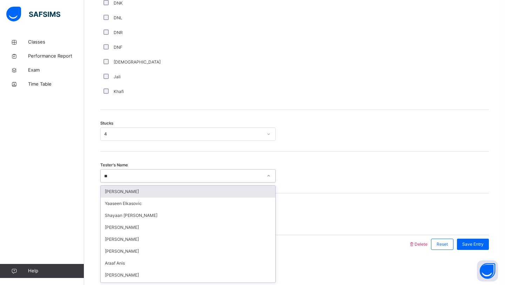
type input "***"
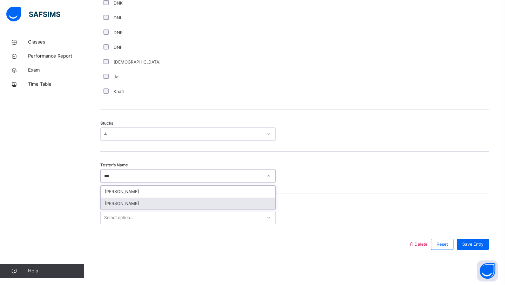
click at [112, 205] on div "[PERSON_NAME]" at bounding box center [188, 203] width 175 height 12
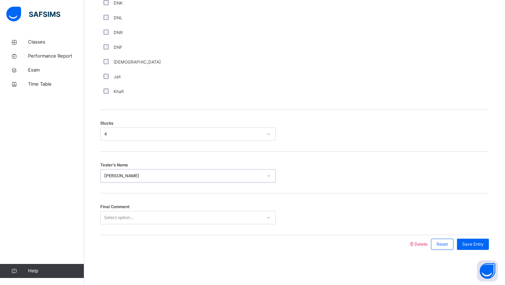
click at [112, 217] on div "Select option..." at bounding box center [118, 217] width 29 height 13
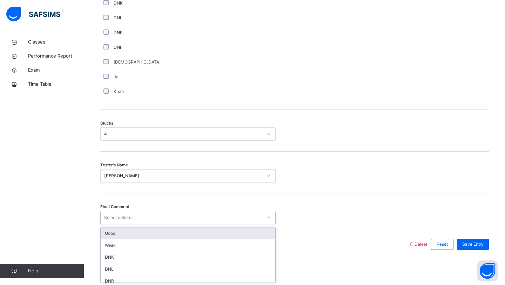
click at [109, 231] on div "Good" at bounding box center [188, 233] width 175 height 12
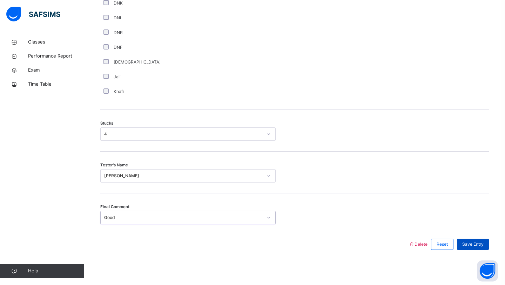
click at [460, 241] on div "Save Entry" at bounding box center [473, 243] width 32 height 11
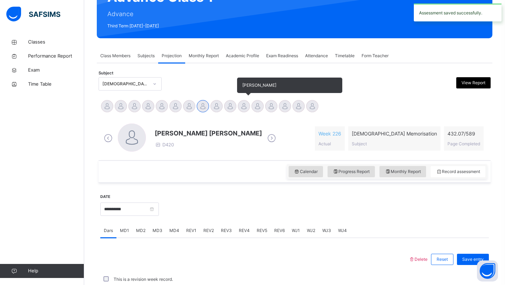
scroll to position [242, 0]
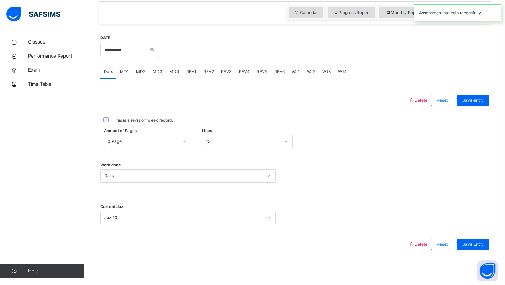
click at [192, 73] on span "REV1" at bounding box center [191, 71] width 10 height 6
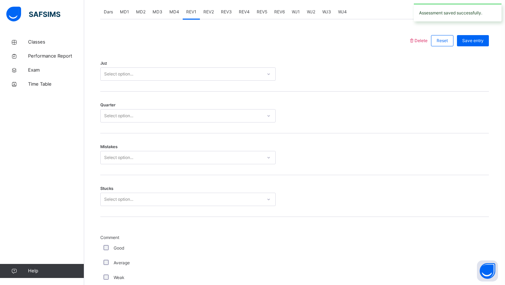
scroll to position [295, 0]
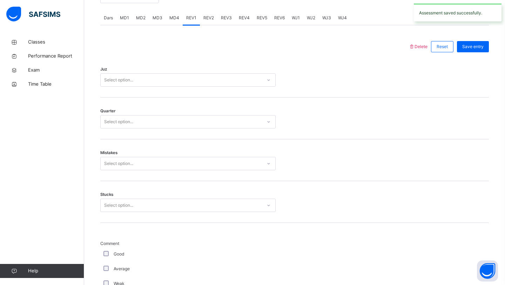
click at [183, 83] on div "Select option..." at bounding box center [181, 80] width 161 height 11
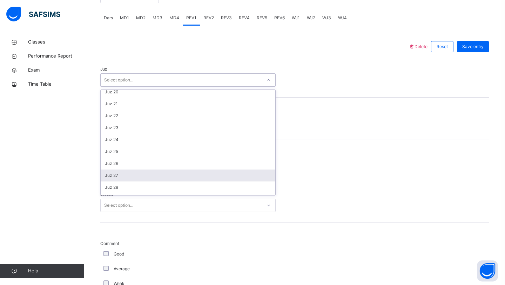
scroll to position [252, 0]
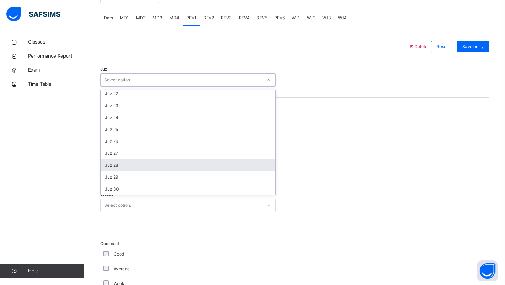
click at [124, 164] on div "Juz 28" at bounding box center [188, 165] width 175 height 12
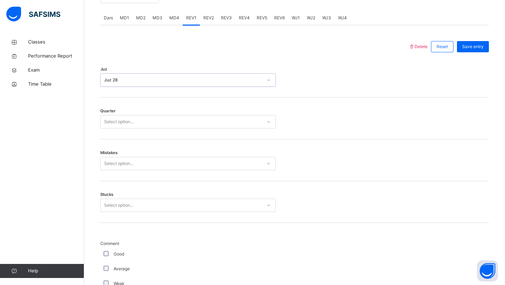
click at [163, 118] on div "Select option..." at bounding box center [181, 121] width 161 height 11
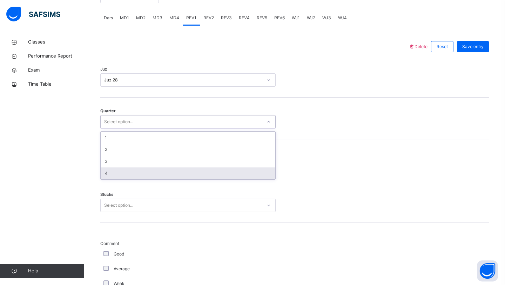
click at [115, 171] on div "4" at bounding box center [188, 173] width 175 height 12
click at [124, 164] on div "Select option..." at bounding box center [118, 163] width 29 height 13
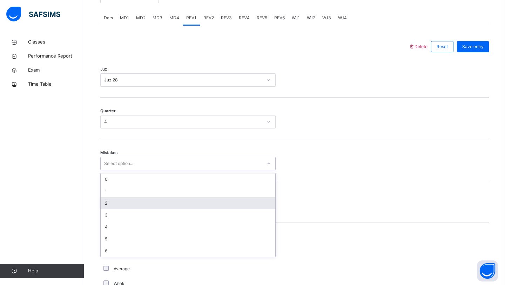
click at [117, 198] on div "2" at bounding box center [188, 203] width 175 height 12
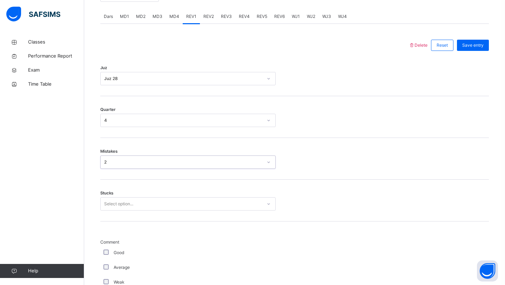
click at [118, 207] on div "Select option..." at bounding box center [118, 203] width 29 height 13
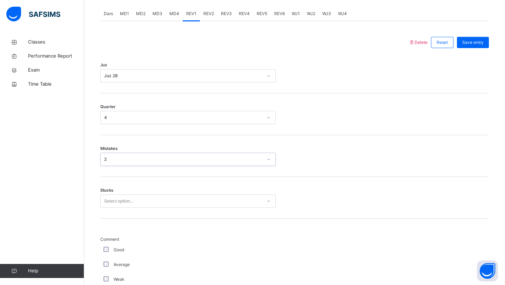
scroll to position [300, 0]
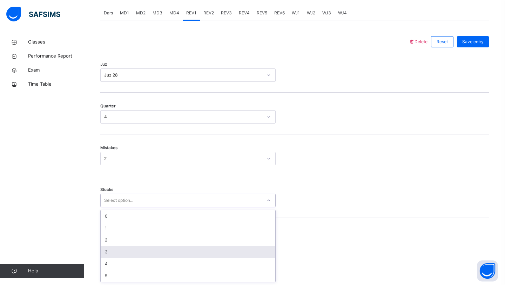
click at [112, 253] on div "3" at bounding box center [188, 252] width 175 height 12
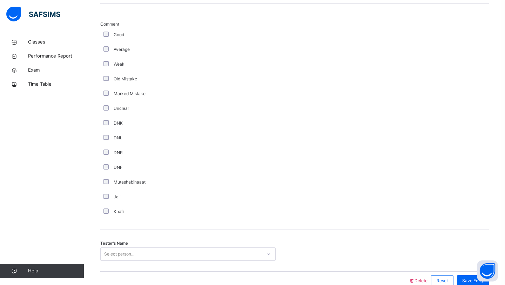
scroll to position [551, 0]
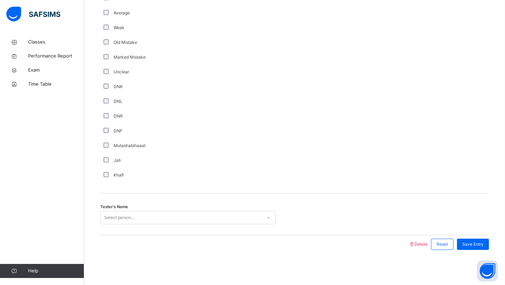
click at [130, 217] on div "Select person..." at bounding box center [119, 217] width 30 height 13
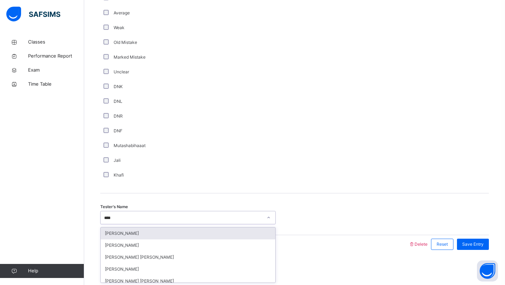
type input "*****"
click at [153, 235] on div "[PERSON_NAME]" at bounding box center [188, 233] width 175 height 12
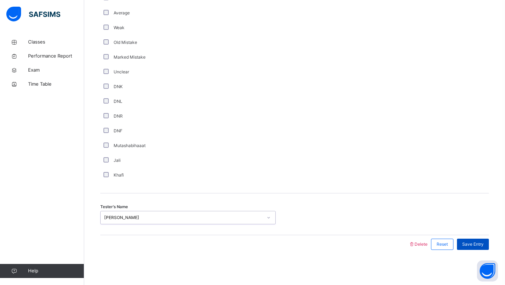
click at [479, 244] on span "Save Entry" at bounding box center [472, 244] width 21 height 6
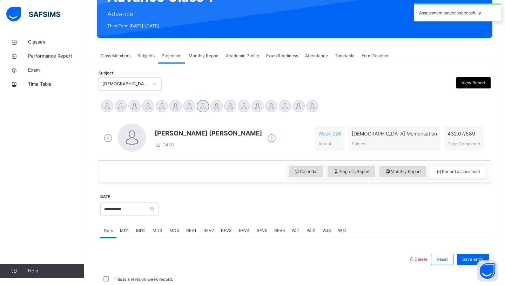
scroll to position [242, 0]
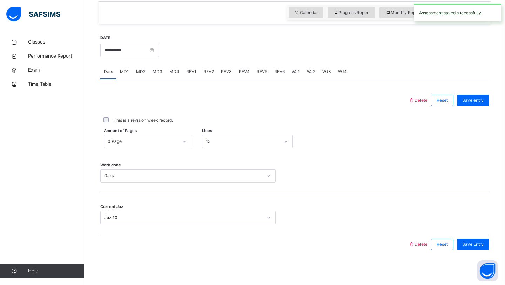
click at [206, 73] on span "REV2" at bounding box center [208, 71] width 11 height 6
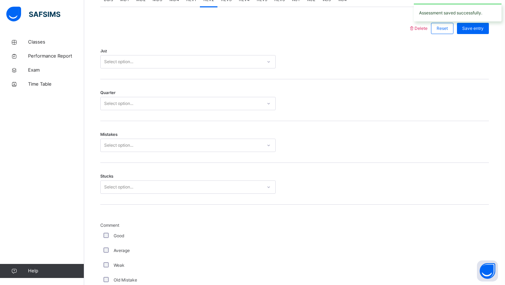
scroll to position [312, 0]
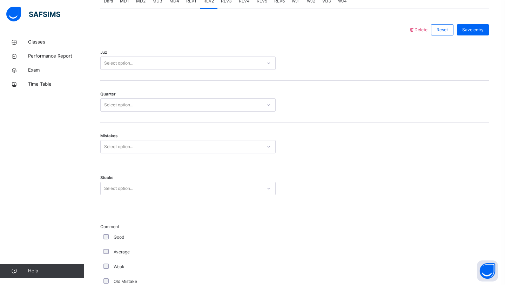
click at [203, 66] on div "Select option..." at bounding box center [181, 63] width 161 height 11
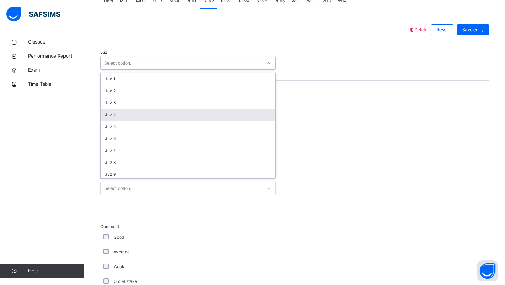
scroll to position [252, 0]
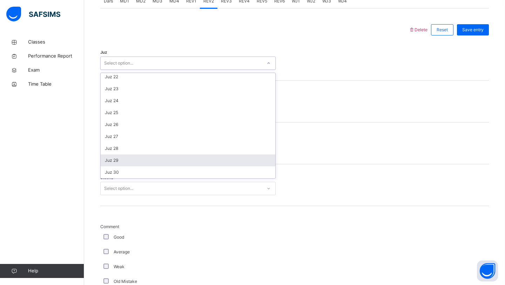
click at [108, 162] on div "Juz 29" at bounding box center [188, 160] width 175 height 12
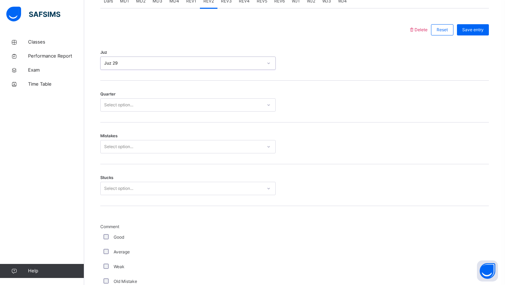
click at [147, 105] on div "Select option..." at bounding box center [181, 105] width 161 height 11
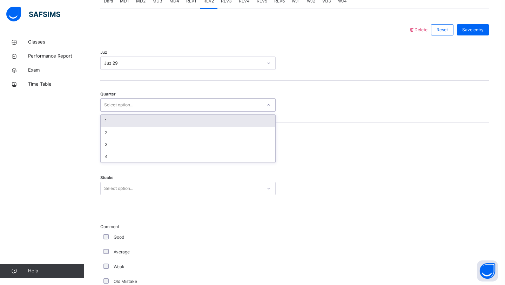
click at [138, 124] on div "1" at bounding box center [188, 121] width 175 height 12
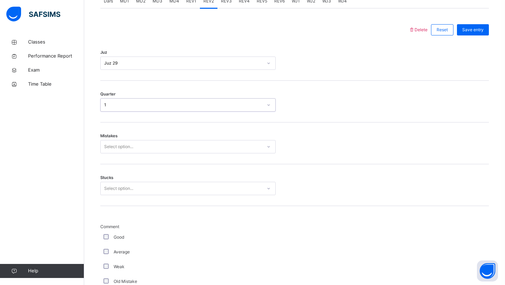
click at [123, 149] on div "Select option..." at bounding box center [118, 146] width 29 height 13
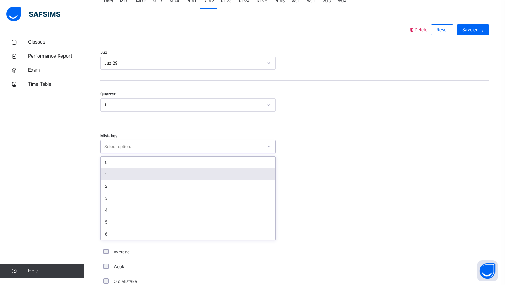
click at [115, 173] on div "1" at bounding box center [188, 174] width 175 height 12
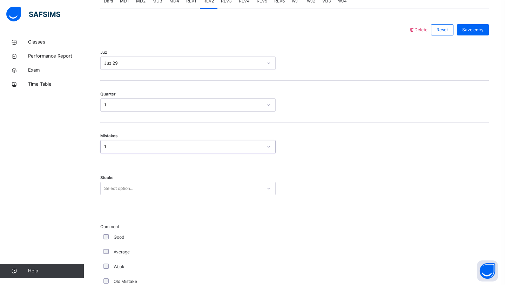
click at [120, 184] on div "Select option..." at bounding box center [118, 188] width 29 height 13
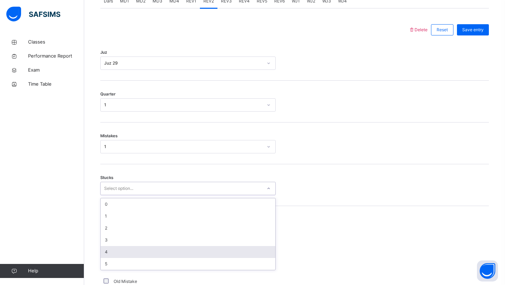
click at [109, 251] on div "4" at bounding box center [188, 252] width 175 height 12
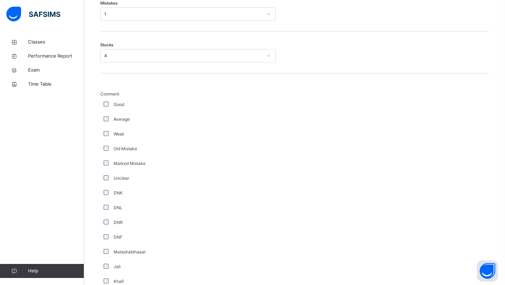
scroll to position [551, 0]
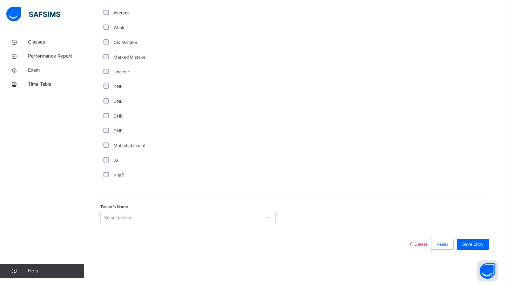
click at [132, 219] on div "Select person..." at bounding box center [119, 217] width 30 height 13
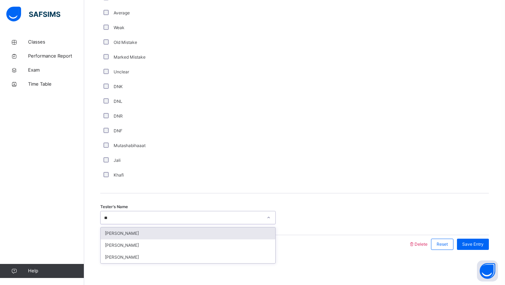
type input "***"
click at [122, 227] on div "[PERSON_NAME]" at bounding box center [188, 233] width 175 height 12
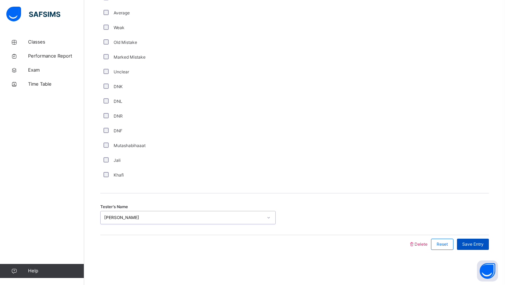
click at [476, 243] on span "Save Entry" at bounding box center [472, 244] width 21 height 6
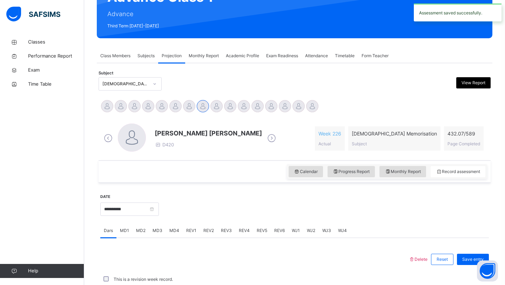
scroll to position [242, 0]
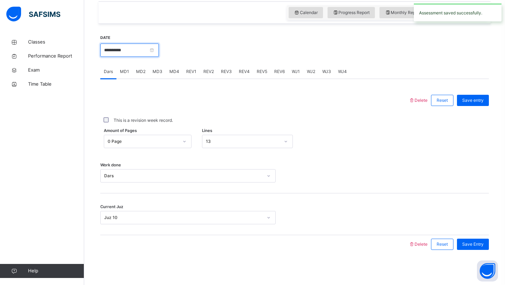
click at [116, 55] on input "**********" at bounding box center [129, 49] width 59 height 13
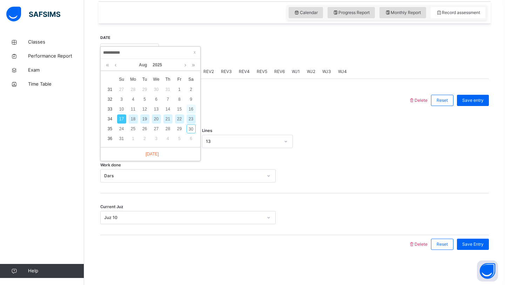
click at [194, 109] on div "16" at bounding box center [190, 108] width 9 height 9
type input "**********"
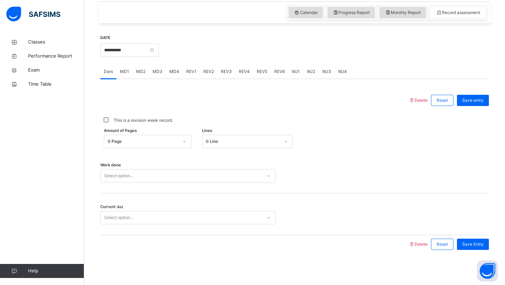
click at [149, 135] on div "0 Page" at bounding box center [148, 141] width 88 height 13
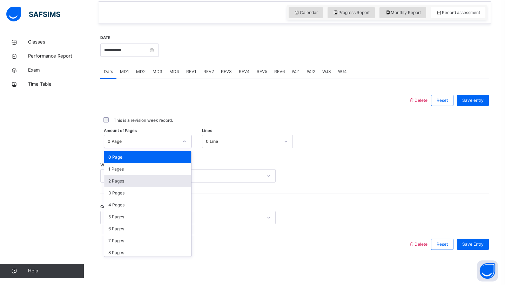
click at [132, 179] on div "2 Pages" at bounding box center [147, 181] width 87 height 12
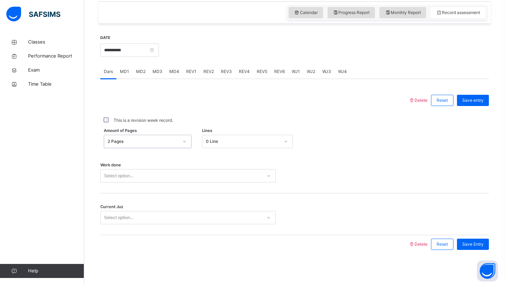
click at [218, 139] on div "0 Line" at bounding box center [243, 141] width 74 height 6
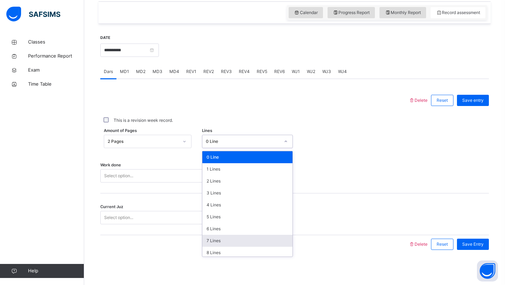
click at [207, 242] on div "7 Lines" at bounding box center [247, 240] width 90 height 12
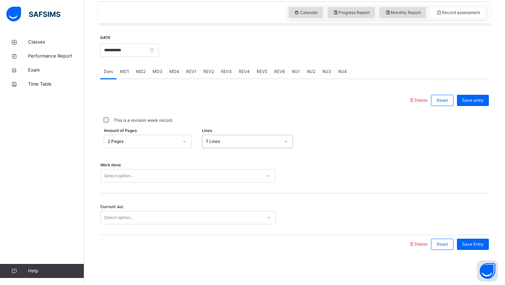
click at [186, 180] on div "Select option..." at bounding box center [181, 175] width 161 height 11
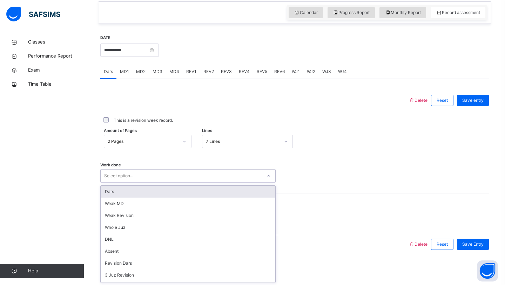
click at [174, 195] on div "Dars" at bounding box center [188, 191] width 175 height 12
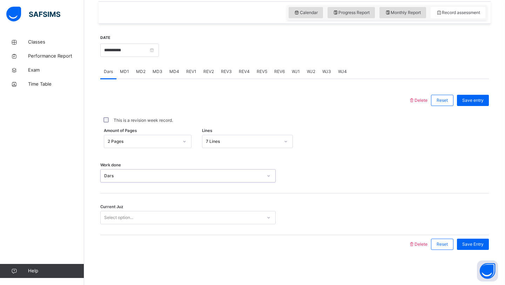
click at [160, 218] on div "Select option..." at bounding box center [181, 217] width 161 height 11
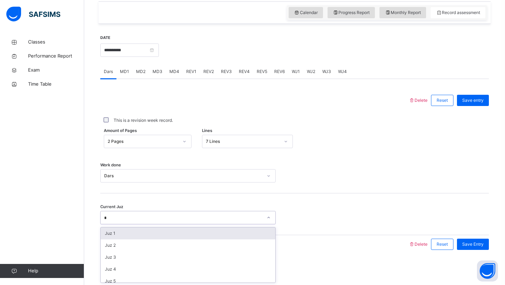
type input "**"
click at [143, 235] on div "Juz 10" at bounding box center [188, 233] width 175 height 12
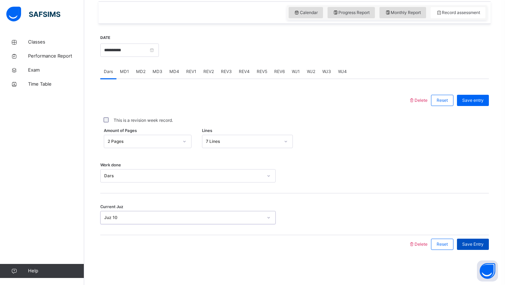
click at [474, 242] on span "Save Entry" at bounding box center [472, 244] width 21 height 6
click at [161, 74] on span "MD3" at bounding box center [157, 71] width 10 height 6
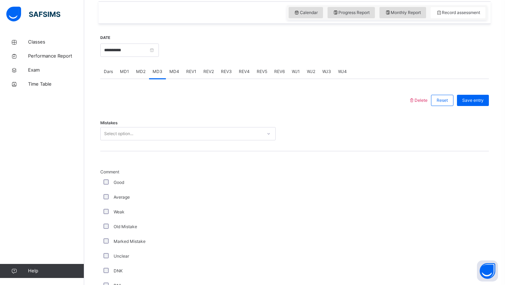
click at [134, 132] on div "Select option..." at bounding box center [181, 133] width 161 height 11
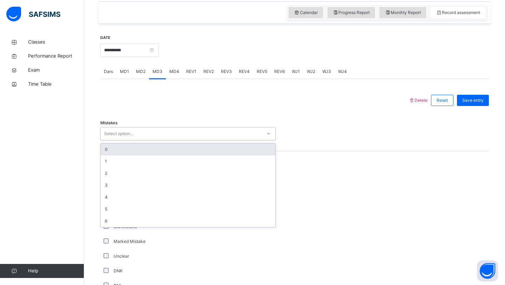
click at [123, 149] on div "0" at bounding box center [188, 149] width 175 height 12
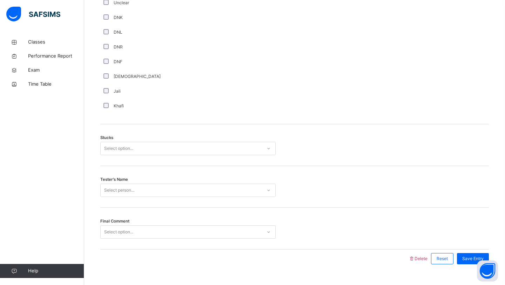
scroll to position [509, 0]
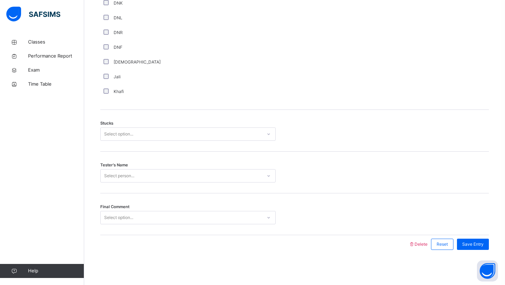
click at [135, 128] on div "Select option..." at bounding box center [187, 133] width 175 height 13
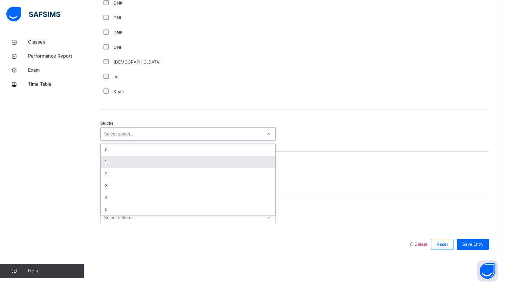
click at [112, 163] on div "1" at bounding box center [188, 162] width 175 height 12
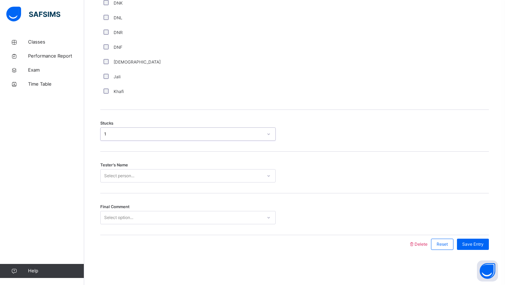
click at [114, 174] on div "Select person..." at bounding box center [119, 175] width 30 height 13
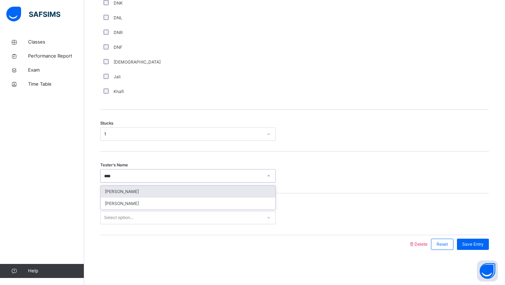
type input "*****"
click at [128, 191] on div "[PERSON_NAME]" at bounding box center [188, 191] width 175 height 12
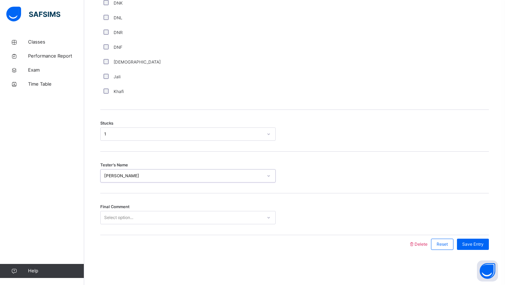
click at [114, 218] on div "Select option..." at bounding box center [118, 217] width 29 height 13
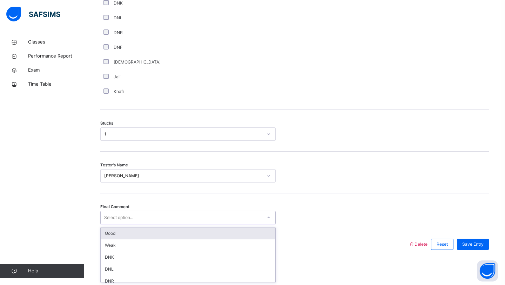
click at [114, 236] on div "Good" at bounding box center [188, 233] width 175 height 12
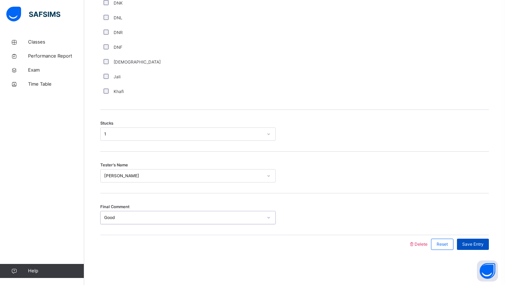
click at [474, 241] on span "Save Entry" at bounding box center [472, 244] width 21 height 6
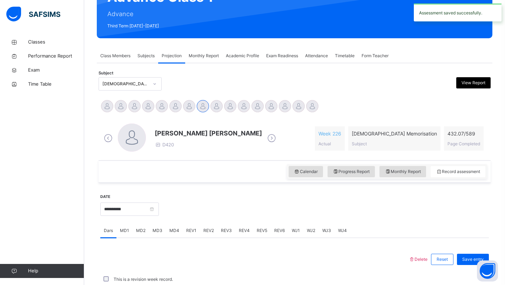
scroll to position [242, 0]
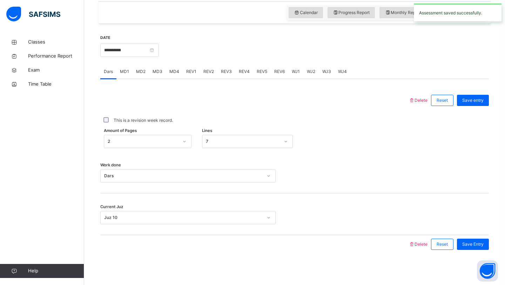
click at [174, 72] on span "MD4" at bounding box center [174, 71] width 10 height 6
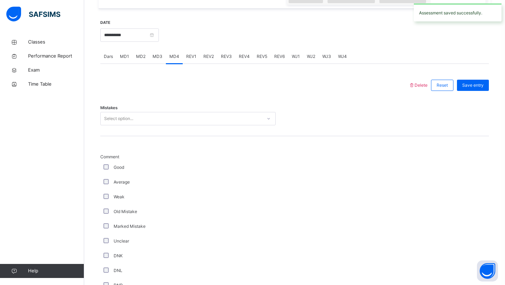
scroll to position [238, 0]
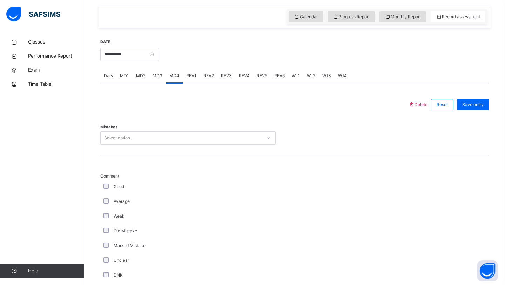
click at [132, 139] on div "Select option..." at bounding box center [118, 137] width 29 height 13
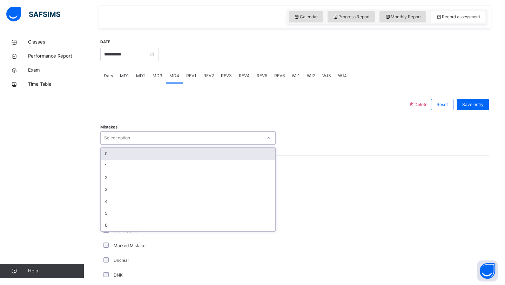
click at [127, 153] on div "0" at bounding box center [188, 154] width 175 height 12
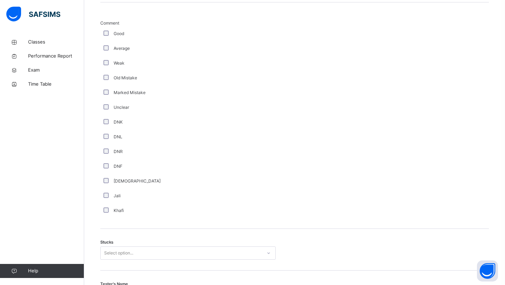
scroll to position [509, 0]
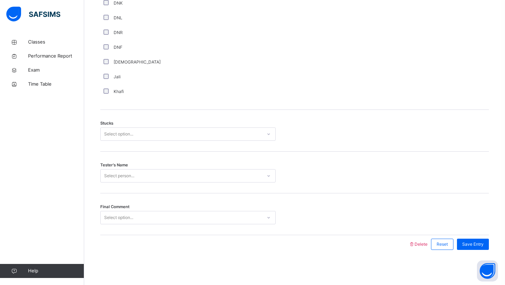
click at [166, 130] on div "Select option..." at bounding box center [181, 134] width 161 height 11
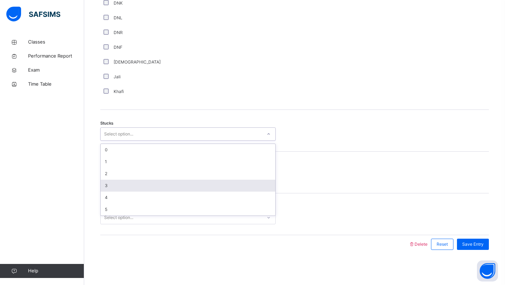
click at [133, 183] on div "3" at bounding box center [188, 185] width 175 height 12
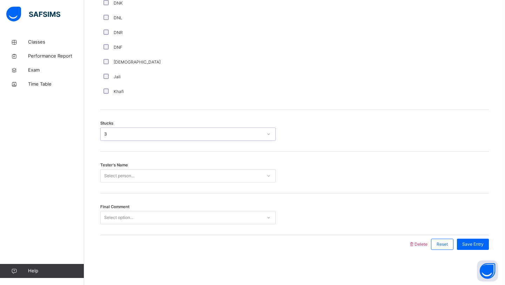
click at [146, 176] on div "Select person..." at bounding box center [181, 175] width 161 height 11
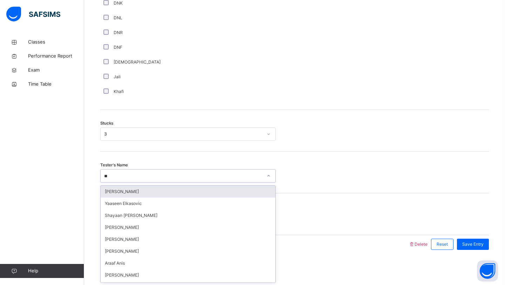
type input "***"
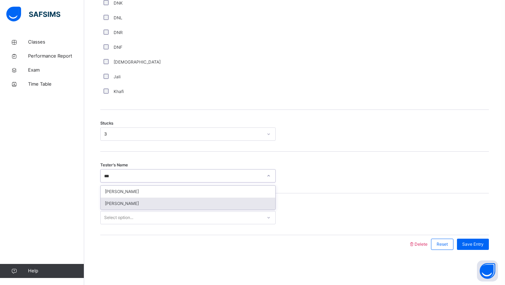
click at [115, 207] on div "[PERSON_NAME]" at bounding box center [188, 203] width 175 height 12
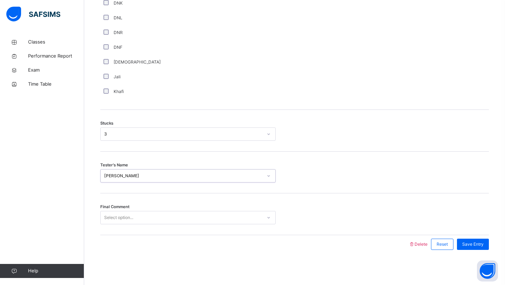
click at [120, 216] on div "Select option..." at bounding box center [118, 217] width 29 height 13
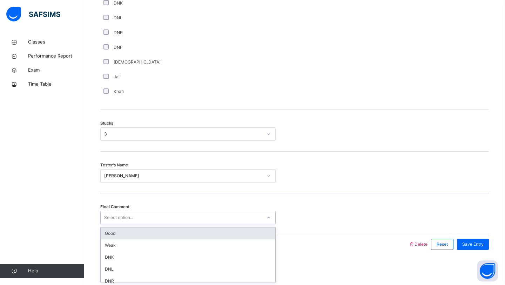
click at [115, 231] on div "Good" at bounding box center [188, 233] width 175 height 12
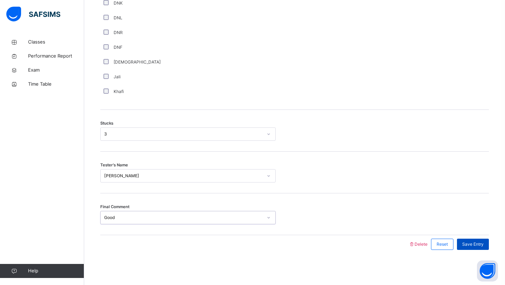
click at [465, 241] on span "Save Entry" at bounding box center [472, 244] width 21 height 6
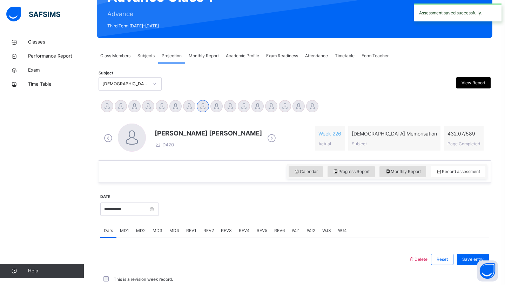
scroll to position [242, 0]
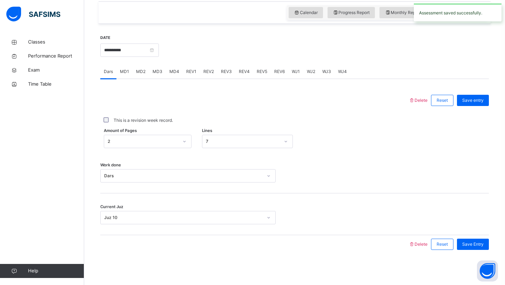
click at [154, 71] on span "MD3" at bounding box center [157, 71] width 10 height 6
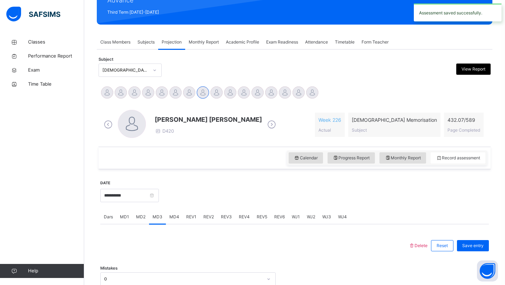
scroll to position [46, 0]
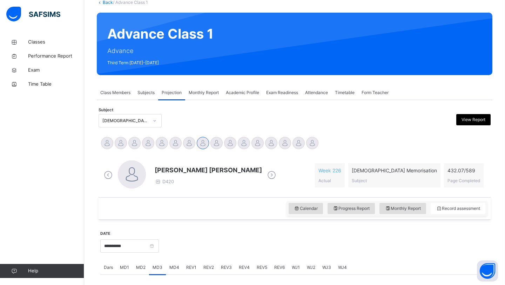
click at [191, 267] on span "REV1" at bounding box center [191, 267] width 10 height 6
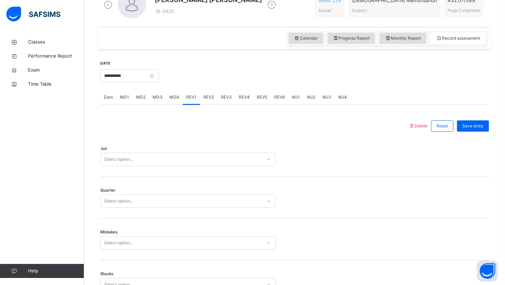
scroll to position [220, 0]
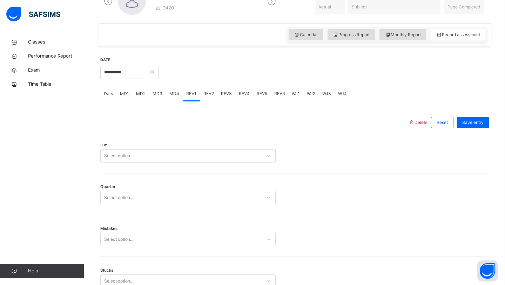
click at [171, 156] on div "Select option..." at bounding box center [181, 155] width 161 height 11
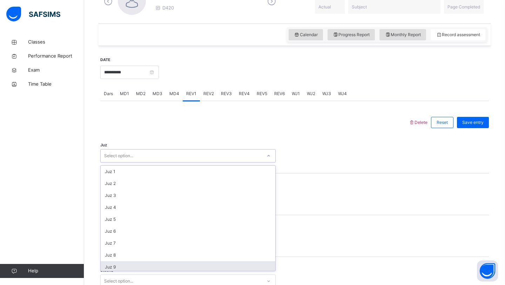
click at [131, 266] on div "Juz 9" at bounding box center [188, 267] width 175 height 12
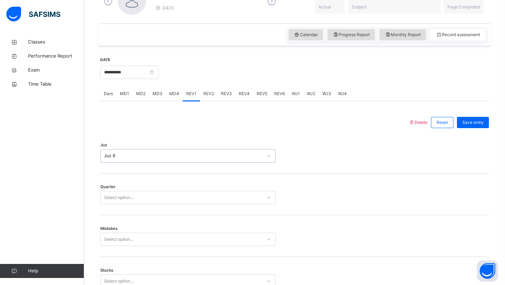
click at [151, 197] on div "Select option..." at bounding box center [181, 197] width 161 height 11
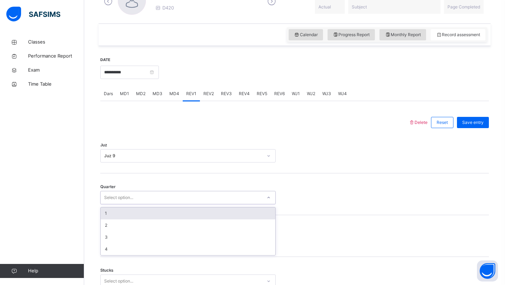
click at [135, 212] on div "1" at bounding box center [188, 213] width 175 height 12
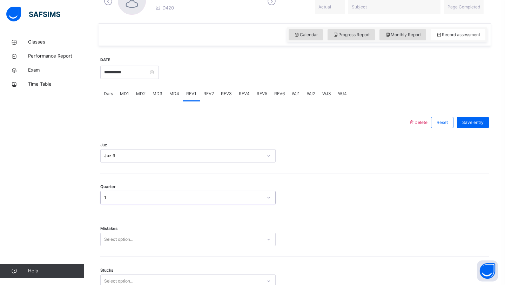
click at [123, 238] on div "Mistakes Select option..." at bounding box center [294, 236] width 388 height 42
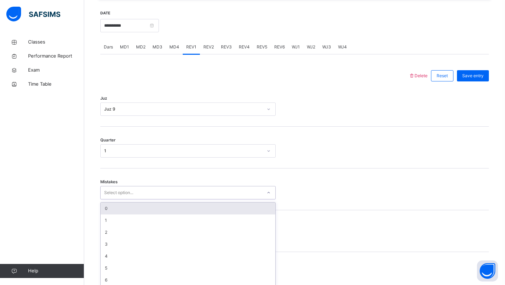
scroll to position [271, 0]
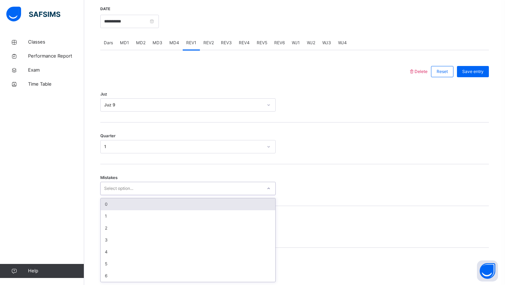
click at [130, 203] on div "0" at bounding box center [188, 204] width 175 height 12
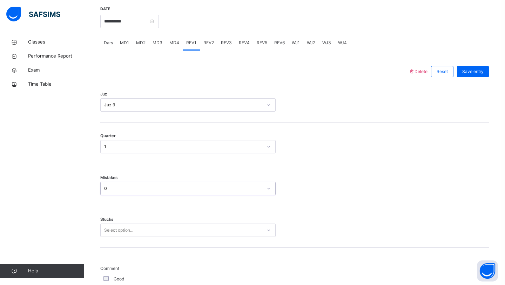
click at [120, 227] on div "Stucks Select option..." at bounding box center [294, 227] width 388 height 42
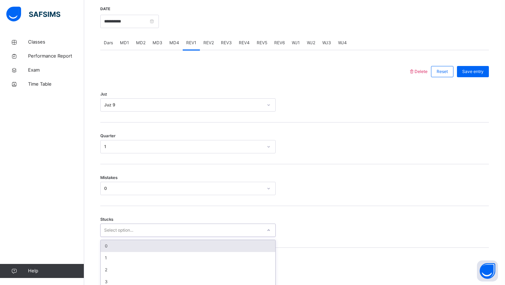
scroll to position [300, 0]
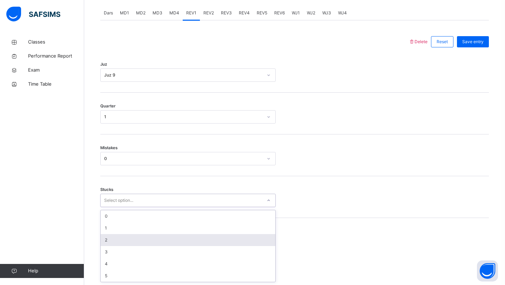
click at [117, 240] on div "2" at bounding box center [188, 240] width 175 height 12
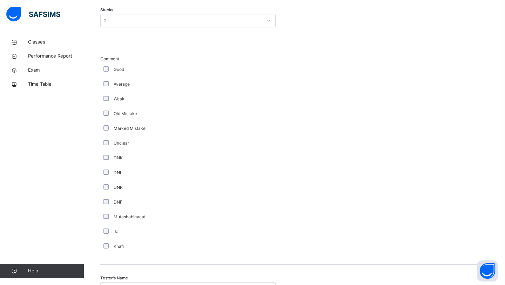
scroll to position [551, 0]
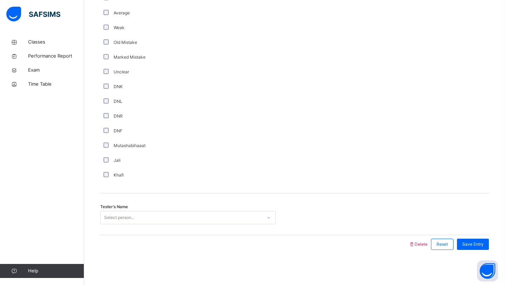
click at [130, 219] on div "Select person..." at bounding box center [119, 217] width 30 height 13
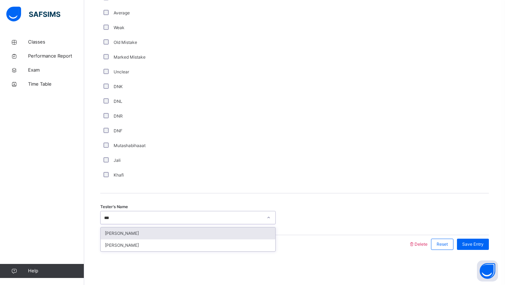
type input "****"
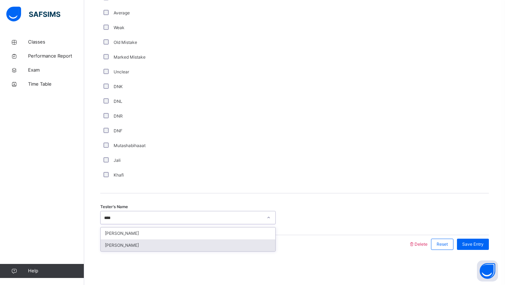
click at [115, 243] on div "[PERSON_NAME]" at bounding box center [188, 245] width 175 height 12
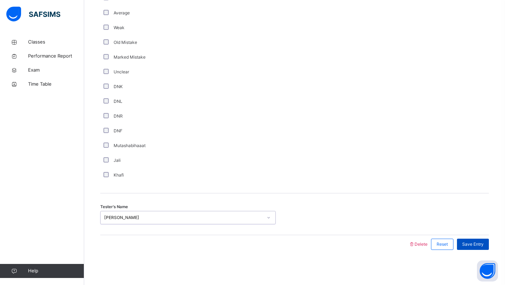
click at [482, 246] on span "Save Entry" at bounding box center [472, 244] width 21 height 6
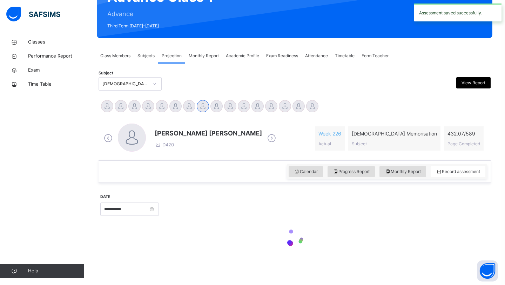
scroll to position [242, 0]
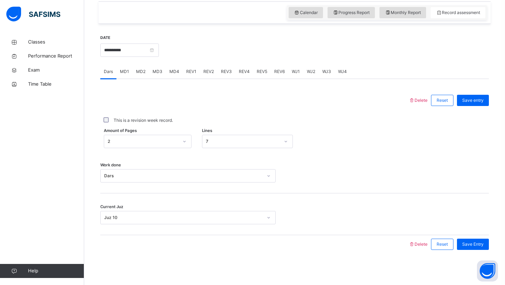
click at [202, 71] on div "REV2" at bounding box center [209, 71] width 18 height 14
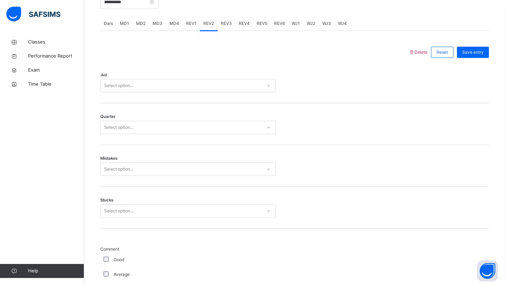
scroll to position [285, 0]
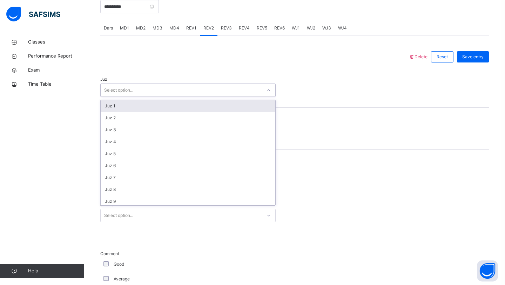
click at [177, 90] on div "Select option..." at bounding box center [181, 90] width 161 height 11
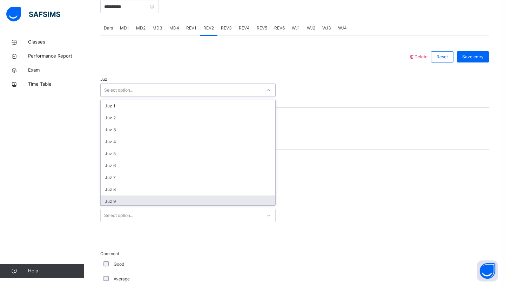
click at [117, 203] on div "Juz 9" at bounding box center [188, 201] width 175 height 12
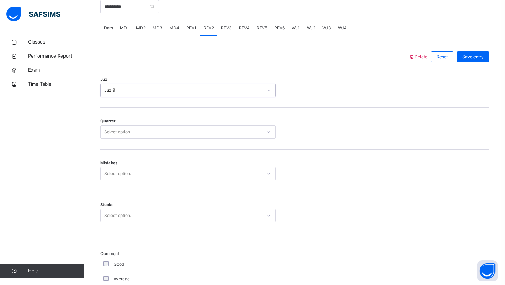
click at [158, 125] on div "Select option..." at bounding box center [187, 131] width 175 height 13
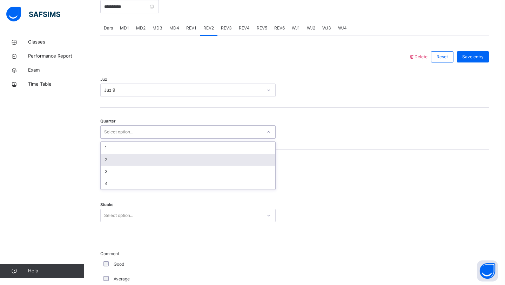
click at [137, 162] on div "2" at bounding box center [188, 160] width 175 height 12
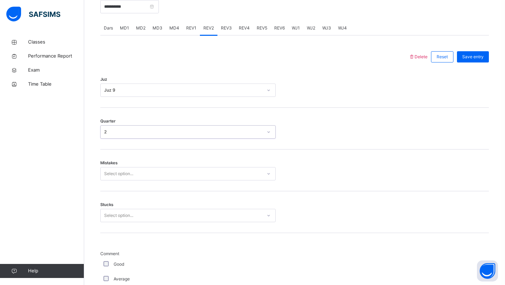
click at [130, 173] on div "Select option..." at bounding box center [118, 173] width 29 height 13
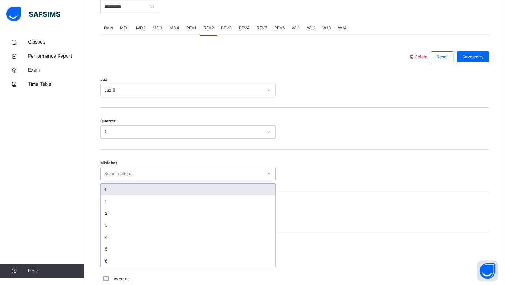
click at [123, 186] on div "0" at bounding box center [188, 189] width 175 height 12
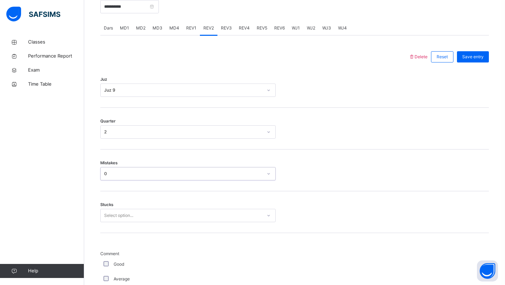
click at [115, 213] on div "Select option..." at bounding box center [118, 215] width 29 height 13
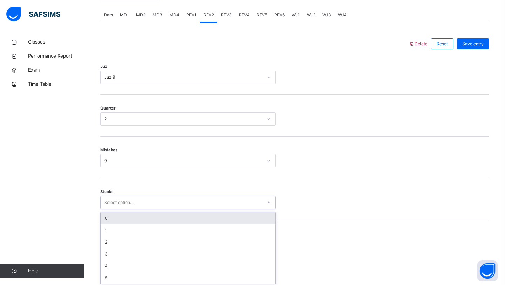
scroll to position [300, 0]
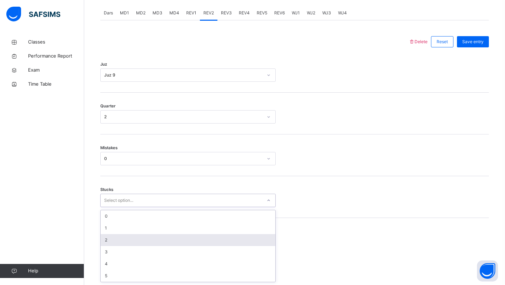
click at [108, 241] on div "2" at bounding box center [188, 240] width 175 height 12
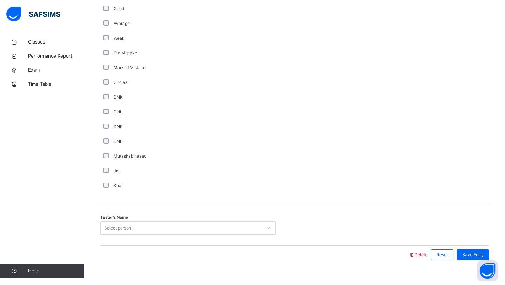
scroll to position [551, 0]
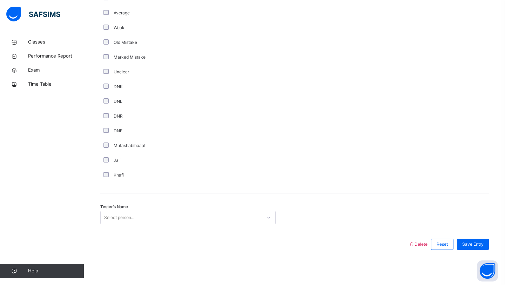
click at [138, 211] on div "Select person..." at bounding box center [187, 217] width 175 height 13
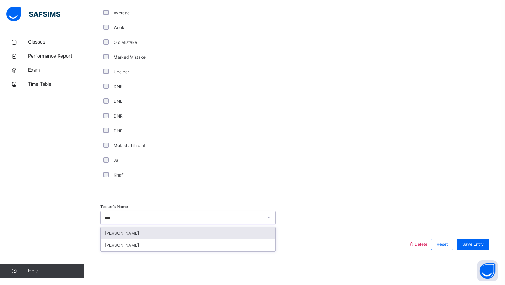
type input "*****"
click at [127, 230] on div "[PERSON_NAME]" at bounding box center [188, 233] width 175 height 12
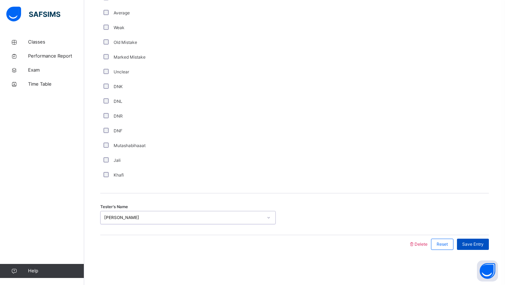
click at [484, 243] on div "Save Entry" at bounding box center [473, 243] width 32 height 11
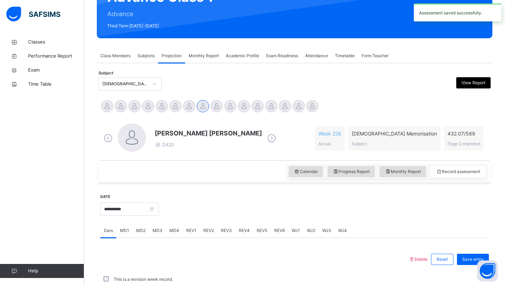
scroll to position [242, 0]
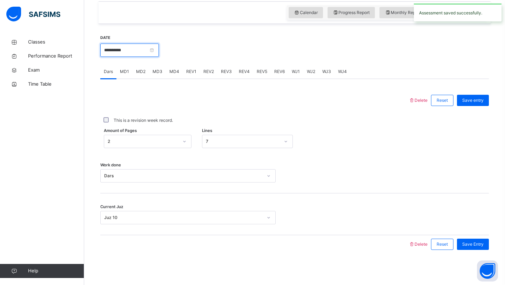
click at [124, 50] on input "**********" at bounding box center [129, 49] width 59 height 13
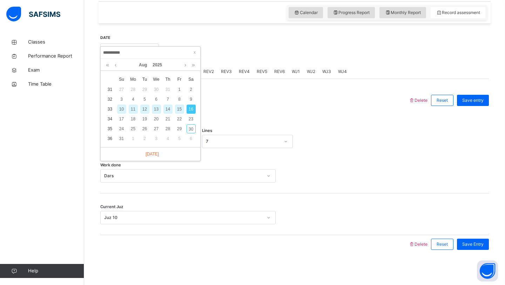
click at [170, 110] on div "14" at bounding box center [167, 108] width 9 height 9
type input "**********"
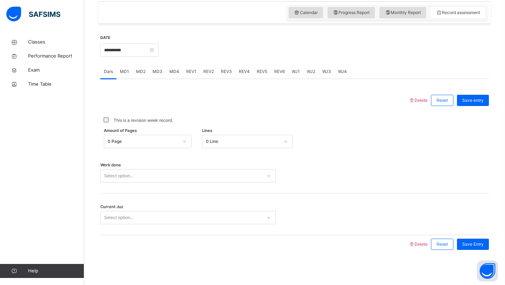
click at [131, 138] on div "0 Page" at bounding box center [143, 141] width 71 height 6
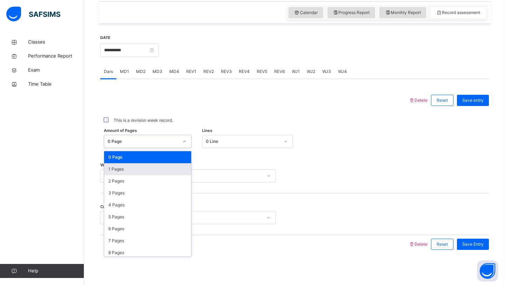
click at [123, 169] on div "1 Pages" at bounding box center [147, 169] width 87 height 12
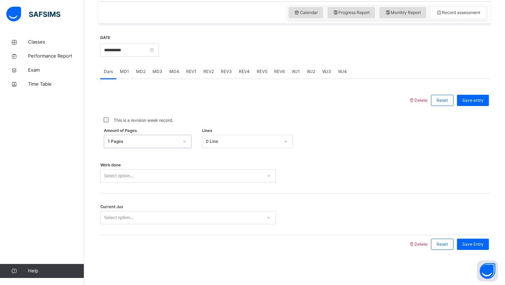
click at [123, 178] on div "Select option..." at bounding box center [118, 175] width 29 height 13
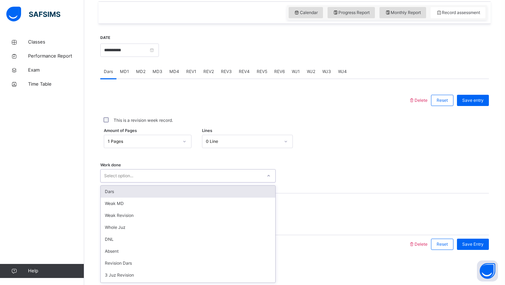
click at [122, 191] on div "Dars" at bounding box center [188, 191] width 175 height 12
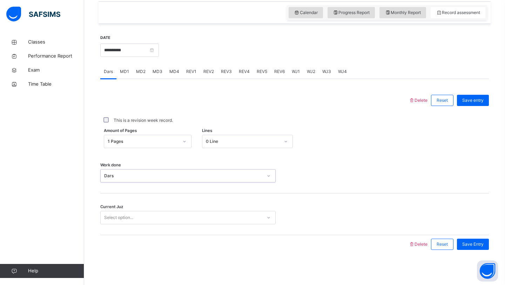
click at [122, 217] on div "Select option..." at bounding box center [118, 217] width 29 height 13
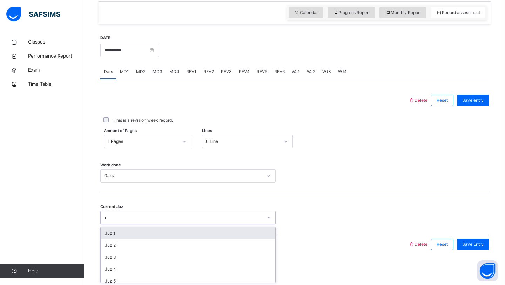
type input "**"
click at [137, 229] on div "Juz 10" at bounding box center [188, 233] width 175 height 12
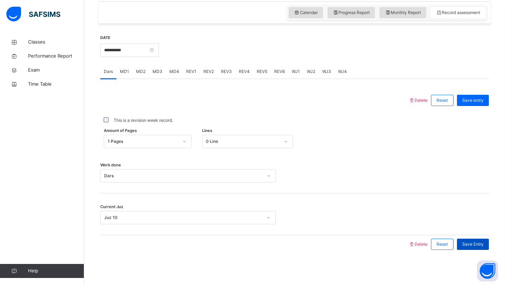
click at [473, 246] on span "Save Entry" at bounding box center [472, 244] width 21 height 6
click at [130, 78] on div "MD1" at bounding box center [124, 71] width 16 height 14
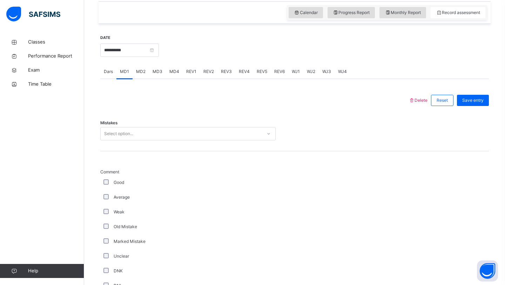
click at [136, 138] on div "Select option..." at bounding box center [181, 133] width 161 height 11
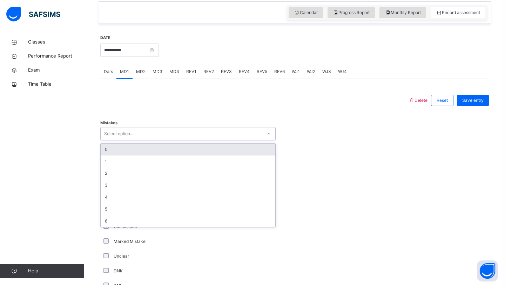
click at [131, 148] on div "0" at bounding box center [188, 149] width 175 height 12
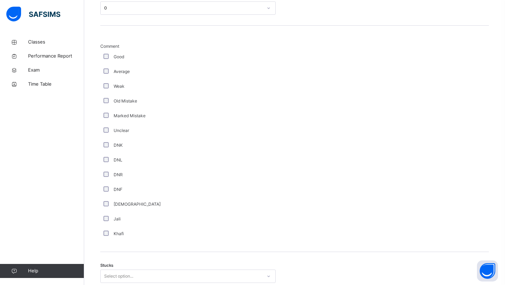
scroll to position [509, 0]
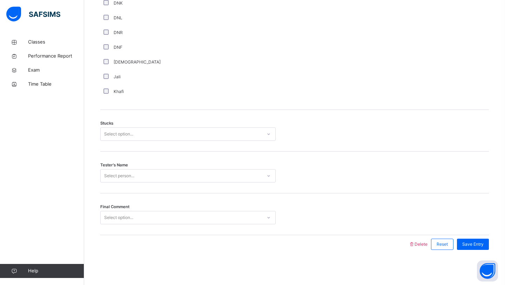
click at [146, 132] on div "Select option..." at bounding box center [181, 134] width 161 height 11
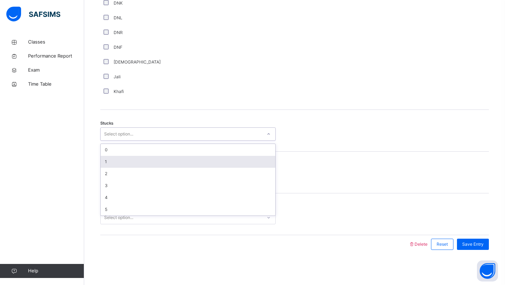
click at [128, 165] on div "1" at bounding box center [188, 162] width 175 height 12
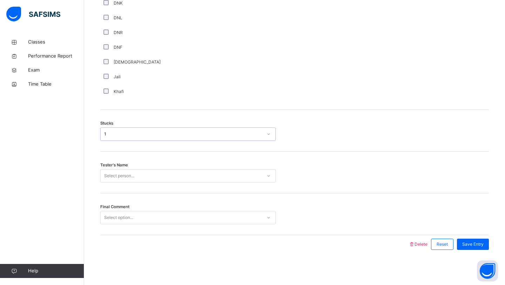
click at [120, 177] on div "Select person..." at bounding box center [119, 175] width 30 height 13
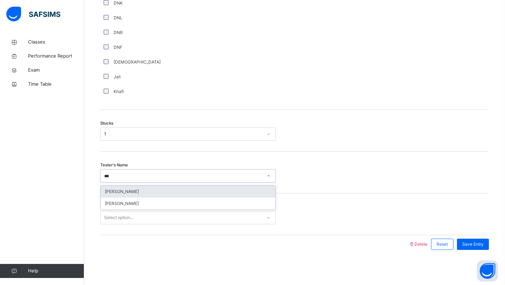
type input "****"
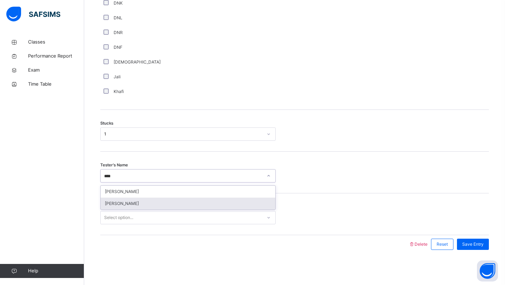
click at [114, 199] on div "[PERSON_NAME]" at bounding box center [188, 203] width 175 height 12
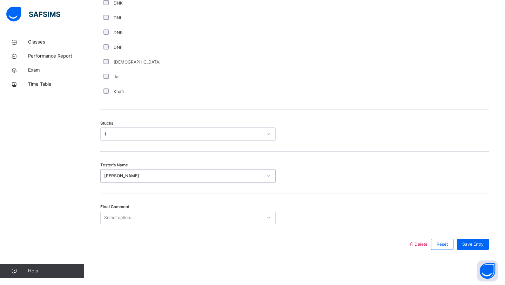
click at [115, 217] on div "Select option..." at bounding box center [118, 217] width 29 height 13
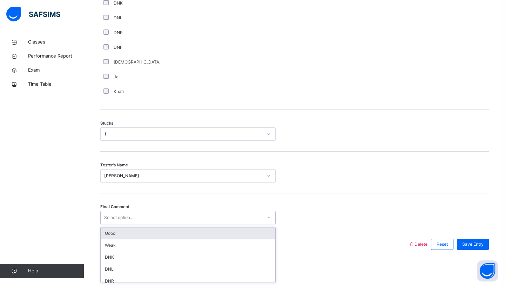
click at [112, 236] on div "Good" at bounding box center [188, 233] width 175 height 12
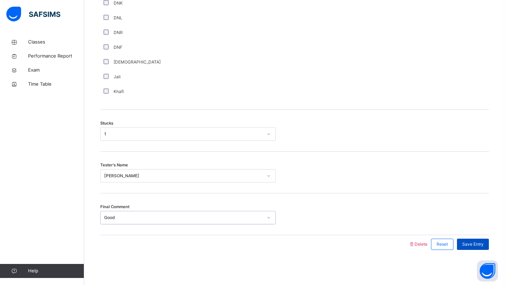
click at [470, 243] on span "Save Entry" at bounding box center [472, 244] width 21 height 6
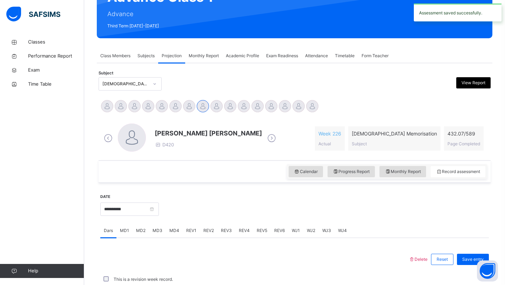
scroll to position [242, 0]
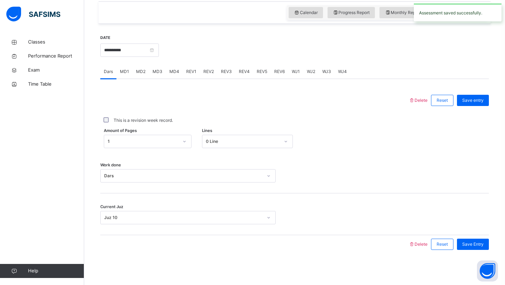
click at [171, 74] on span "MD4" at bounding box center [174, 71] width 10 height 6
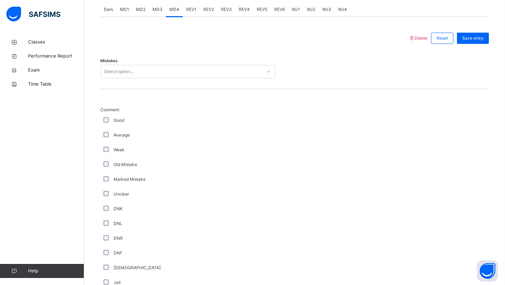
scroll to position [323, 0]
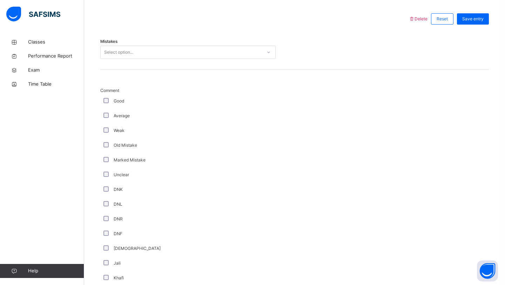
click at [165, 46] on div "Select option..." at bounding box center [187, 52] width 175 height 13
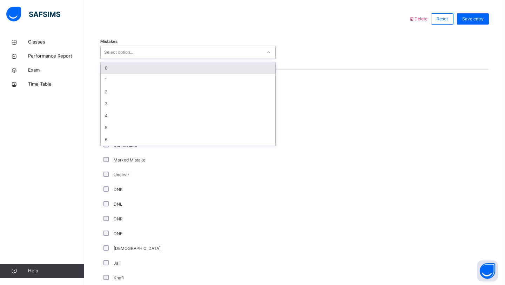
click at [150, 64] on div "0" at bounding box center [188, 68] width 175 height 12
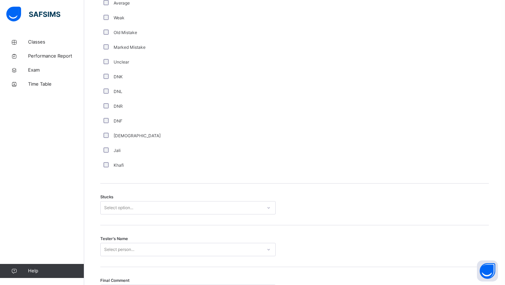
click at [127, 206] on div "Select option..." at bounding box center [118, 207] width 29 height 13
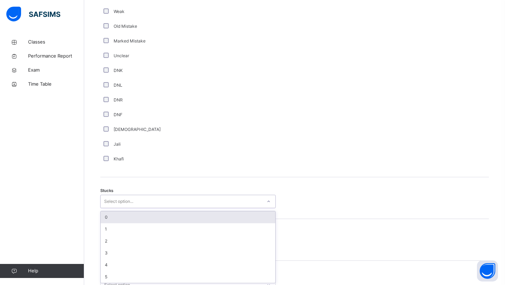
scroll to position [443, 0]
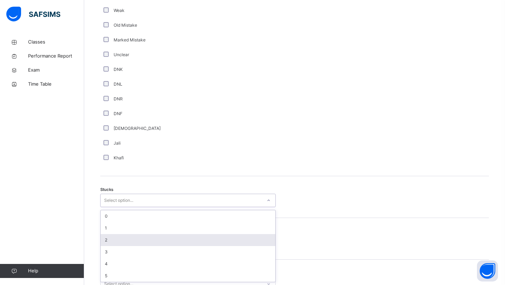
click at [115, 235] on div "2" at bounding box center [188, 240] width 175 height 12
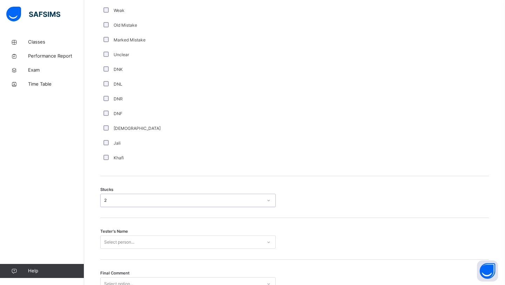
click at [115, 244] on div "Select person..." at bounding box center [187, 241] width 175 height 13
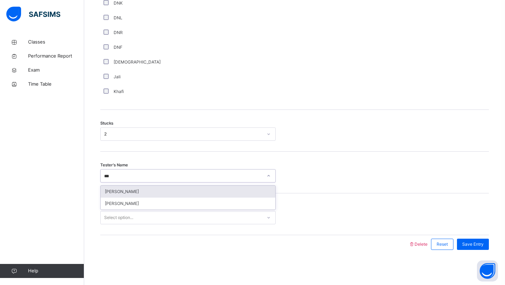
type input "****"
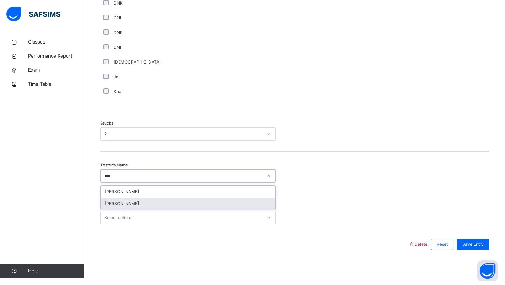
click at [138, 202] on div "[PERSON_NAME]" at bounding box center [188, 203] width 175 height 12
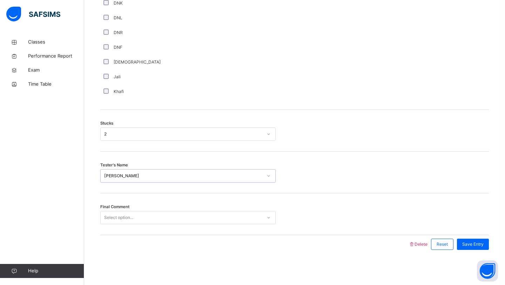
click at [129, 214] on div "Select option..." at bounding box center [118, 217] width 29 height 13
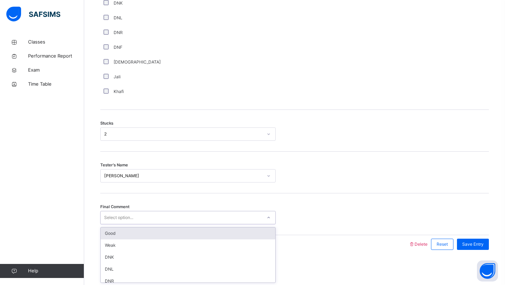
click at [143, 236] on div "Good" at bounding box center [188, 233] width 175 height 12
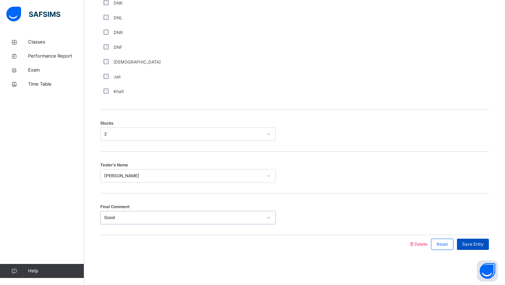
click at [465, 247] on span "Save Entry" at bounding box center [472, 244] width 21 height 6
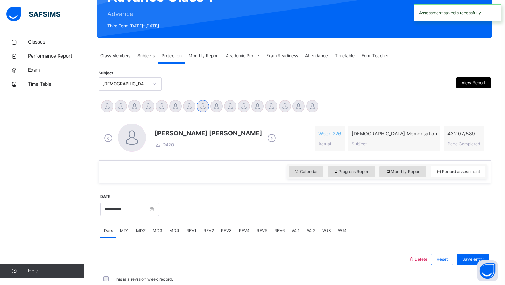
scroll to position [242, 0]
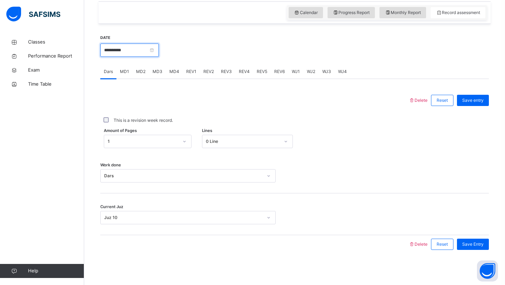
click at [141, 48] on input "**********" at bounding box center [129, 49] width 59 height 13
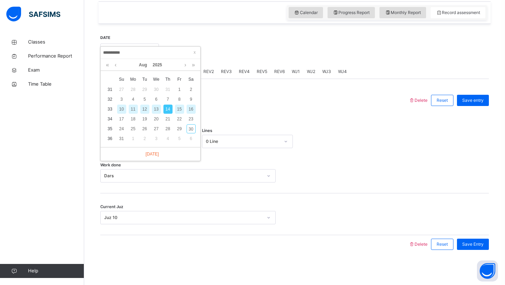
click at [142, 109] on div "12" at bounding box center [144, 108] width 9 height 9
type input "**********"
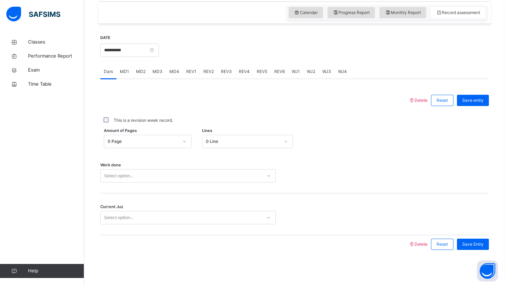
click at [152, 140] on div "0 Page" at bounding box center [143, 141] width 71 height 6
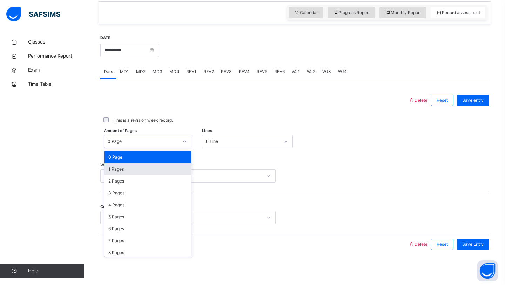
click at [131, 173] on div "1 Pages" at bounding box center [147, 169] width 87 height 12
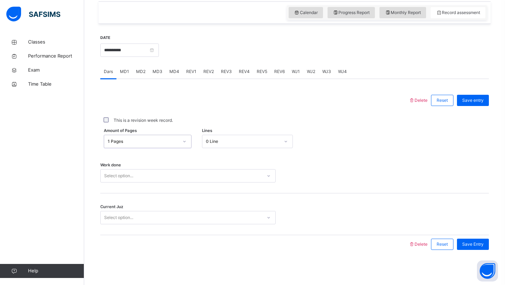
click at [134, 175] on div "Select option..." at bounding box center [181, 175] width 161 height 11
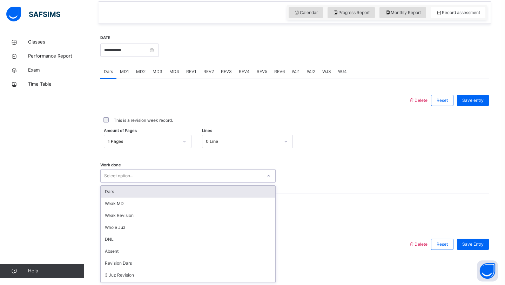
click at [135, 188] on div "Dars" at bounding box center [188, 191] width 175 height 12
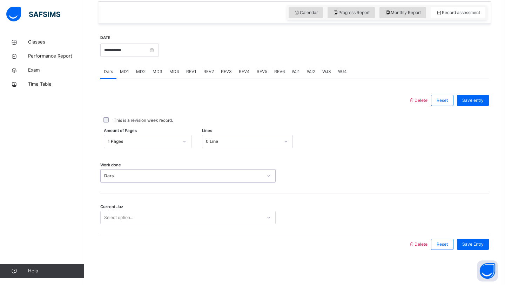
click at [118, 218] on div "Select option..." at bounding box center [118, 217] width 29 height 13
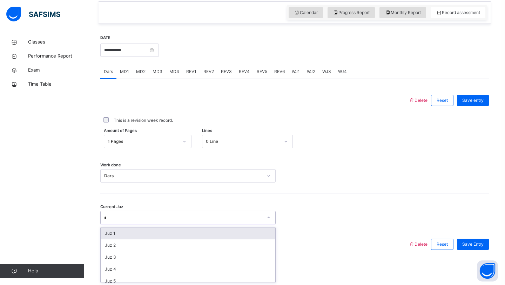
type input "**"
click at [114, 232] on div "Juz 10" at bounding box center [188, 233] width 175 height 12
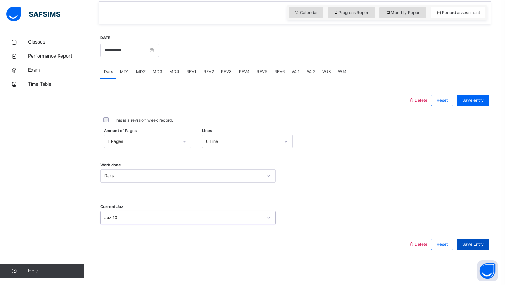
click at [473, 246] on span "Save Entry" at bounding box center [472, 244] width 21 height 6
click at [142, 70] on span "MD2" at bounding box center [140, 71] width 9 height 6
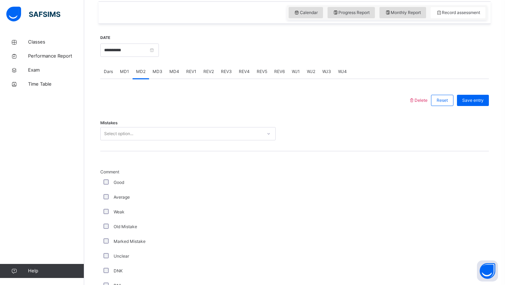
click at [128, 133] on div "Select option..." at bounding box center [118, 133] width 29 height 13
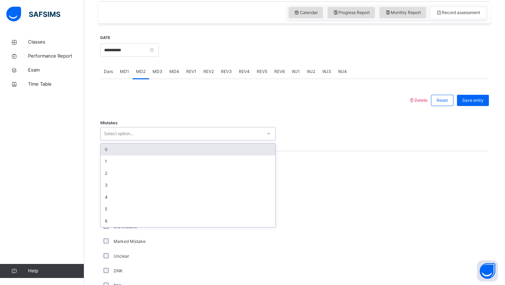
click at [120, 146] on div "0" at bounding box center [188, 149] width 175 height 12
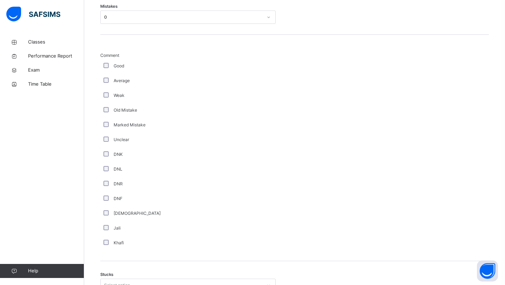
scroll to position [509, 0]
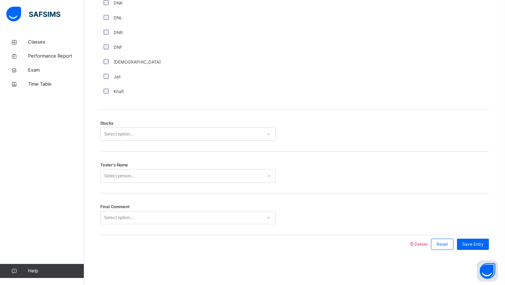
click at [135, 133] on div "Select option..." at bounding box center [181, 134] width 161 height 11
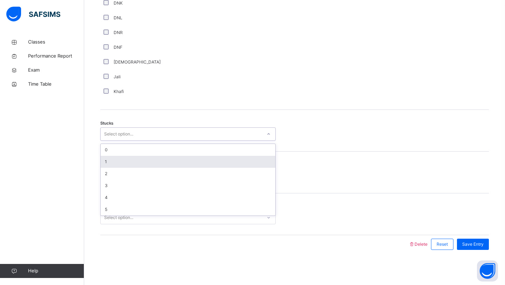
click at [117, 162] on div "1" at bounding box center [188, 162] width 175 height 12
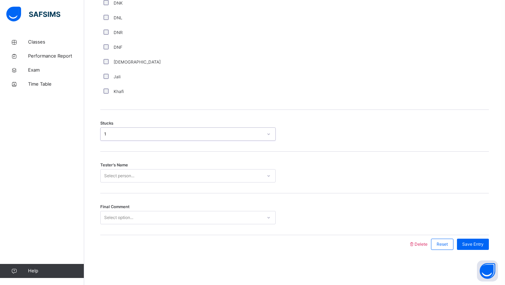
click at [115, 172] on div "Select person..." at bounding box center [119, 175] width 30 height 13
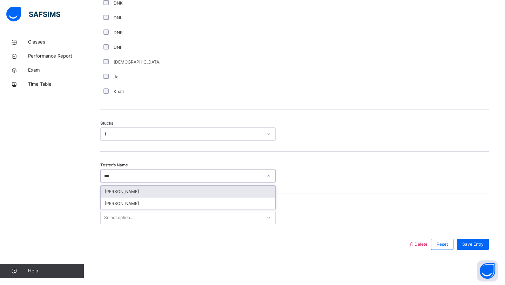
type input "****"
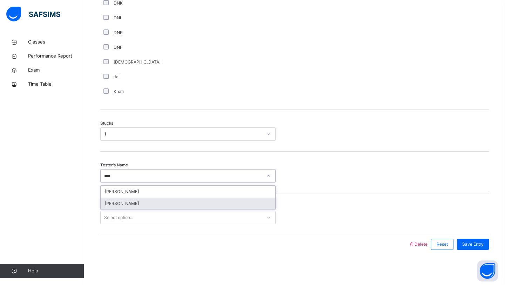
click at [123, 200] on div "[PERSON_NAME]" at bounding box center [188, 203] width 175 height 12
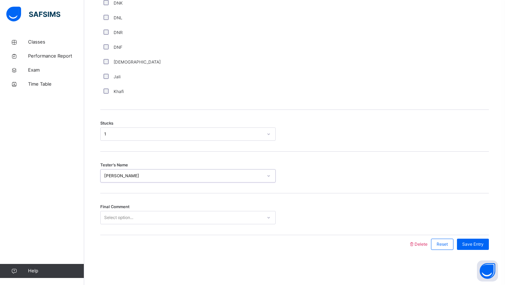
click at [123, 216] on div "Select option..." at bounding box center [118, 217] width 29 height 13
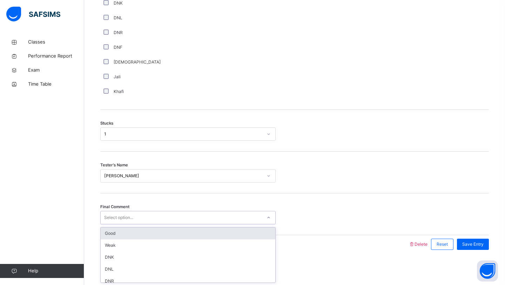
click at [120, 234] on div "Good" at bounding box center [188, 233] width 175 height 12
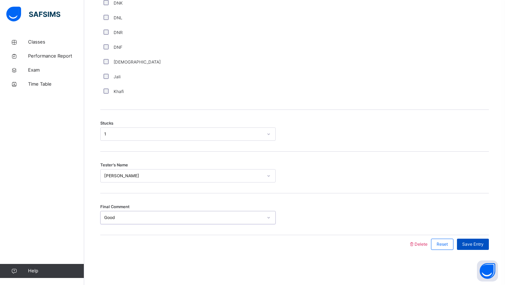
click at [470, 245] on span "Save Entry" at bounding box center [472, 244] width 21 height 6
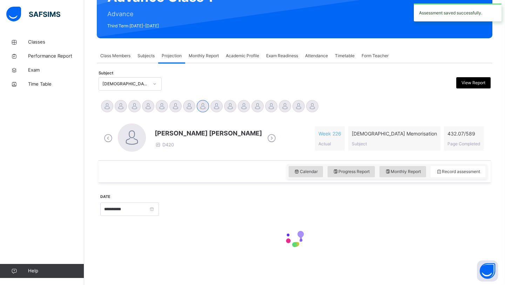
scroll to position [242, 0]
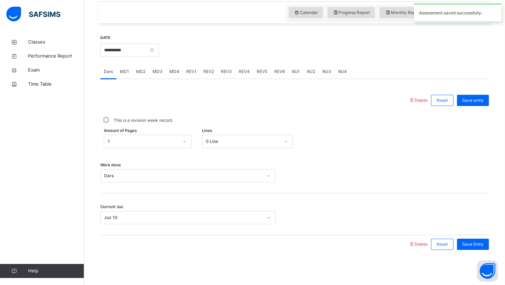
click at [137, 72] on span "MD2" at bounding box center [140, 71] width 9 height 6
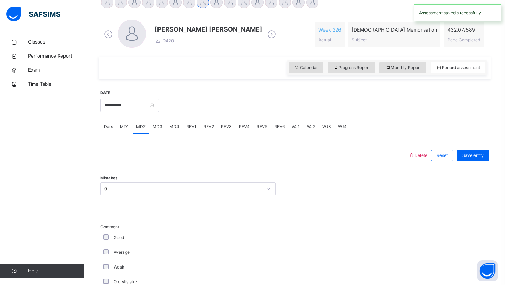
scroll to position [111, 0]
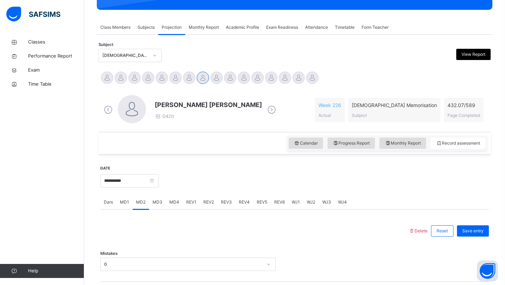
click at [172, 202] on span "MD4" at bounding box center [174, 202] width 10 height 6
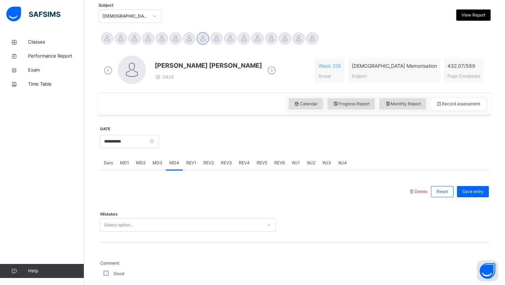
scroll to position [151, 0]
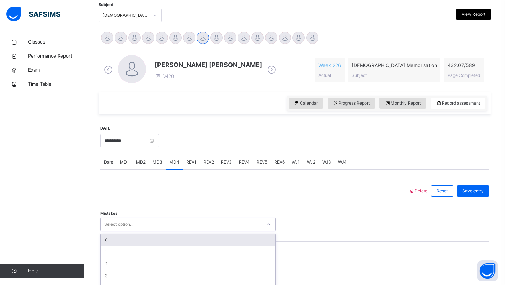
click at [137, 221] on div "option 0 focused, 1 of 7. 7 results available. Use Up and Down to choose option…" at bounding box center [187, 223] width 175 height 13
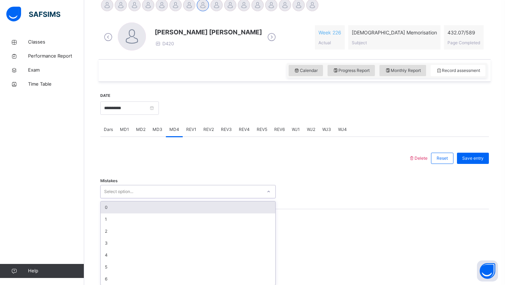
scroll to position [187, 0]
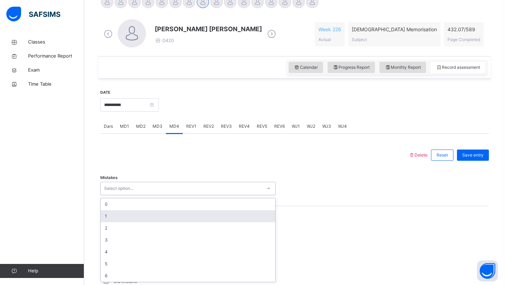
click at [130, 220] on div "1" at bounding box center [188, 216] width 175 height 12
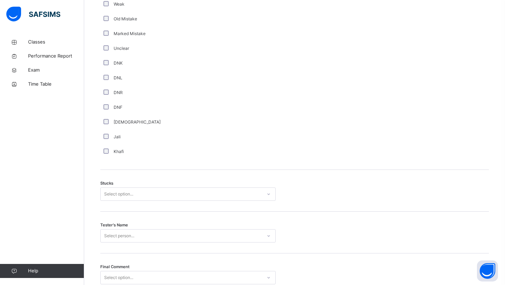
scroll to position [509, 0]
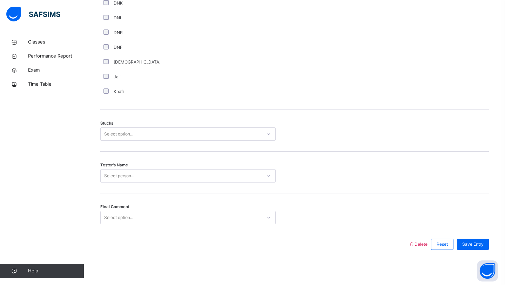
click at [164, 130] on div "Select option..." at bounding box center [181, 134] width 161 height 11
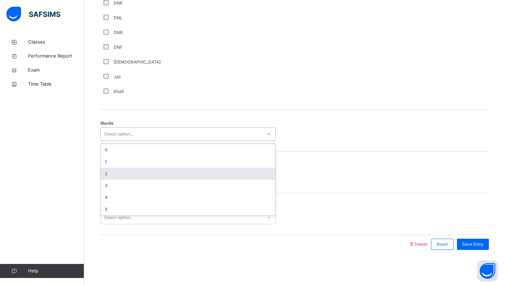
click at [132, 174] on div "2" at bounding box center [188, 174] width 175 height 12
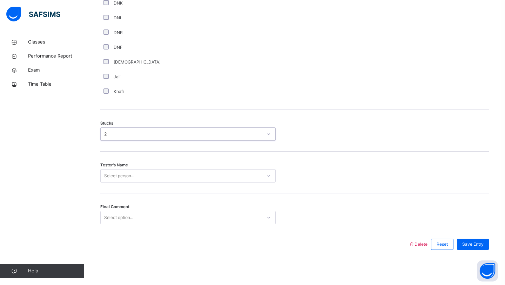
click at [132, 173] on div "Select person..." at bounding box center [119, 175] width 30 height 13
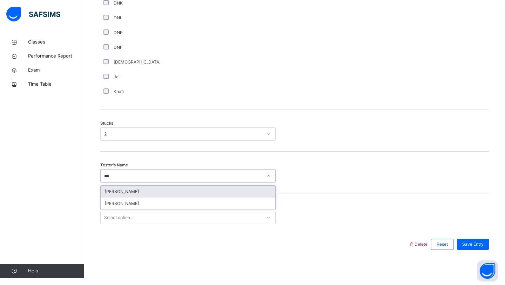
type input "****"
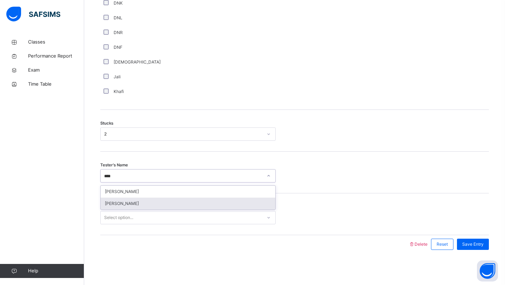
click at [127, 203] on div "[PERSON_NAME]" at bounding box center [188, 203] width 175 height 12
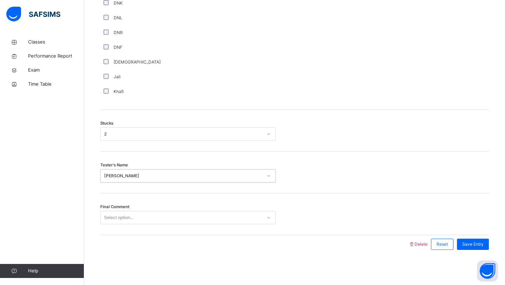
click at [117, 220] on div "Select option..." at bounding box center [118, 217] width 29 height 13
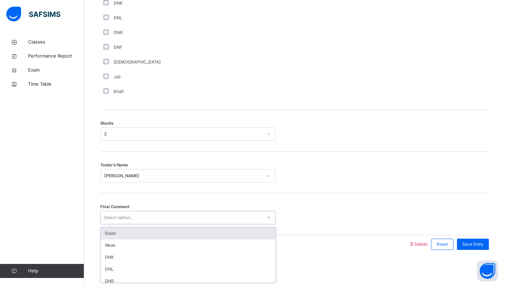
click at [117, 227] on div "Good" at bounding box center [188, 233] width 175 height 12
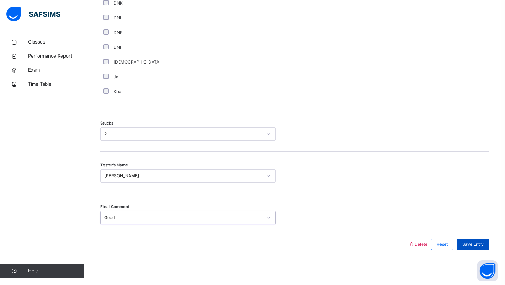
click at [478, 243] on span "Save Entry" at bounding box center [472, 244] width 21 height 6
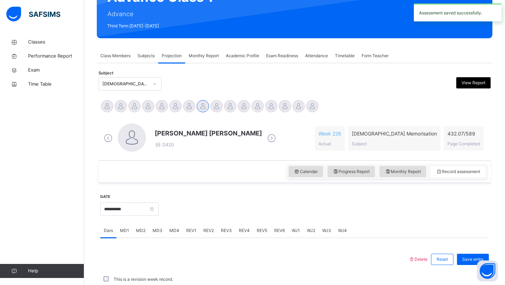
scroll to position [242, 0]
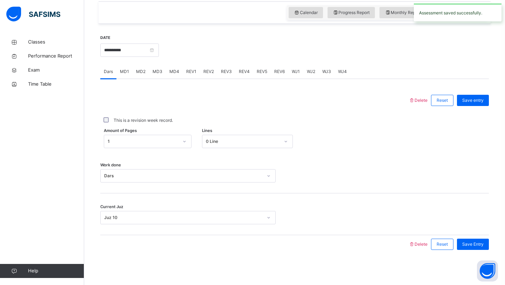
click at [193, 73] on span "REV1" at bounding box center [191, 71] width 10 height 6
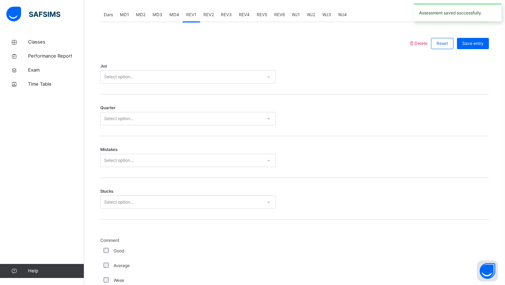
scroll to position [298, 0]
click at [182, 79] on div "Select option..." at bounding box center [181, 78] width 161 height 11
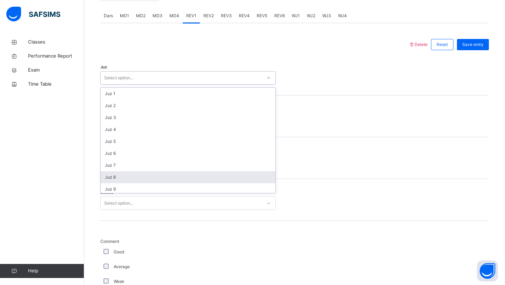
click at [120, 183] on div "Juz 8" at bounding box center [188, 177] width 175 height 12
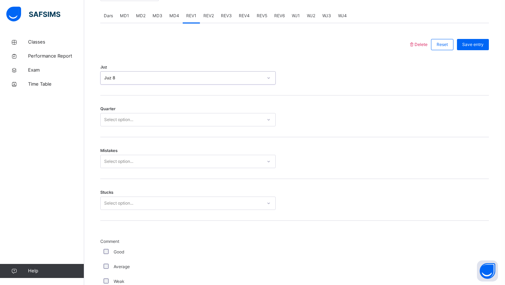
click at [161, 117] on div "Select option..." at bounding box center [181, 119] width 161 height 11
click at [130, 159] on div "3" at bounding box center [188, 159] width 175 height 12
click at [130, 159] on div "Select option..." at bounding box center [118, 161] width 29 height 13
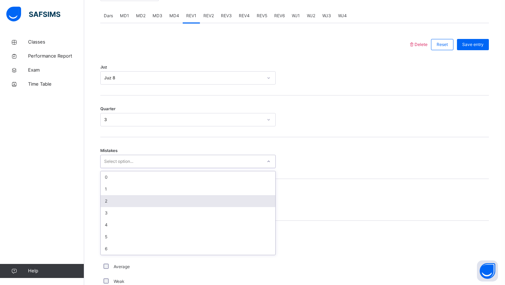
click at [107, 204] on div "2" at bounding box center [188, 201] width 175 height 12
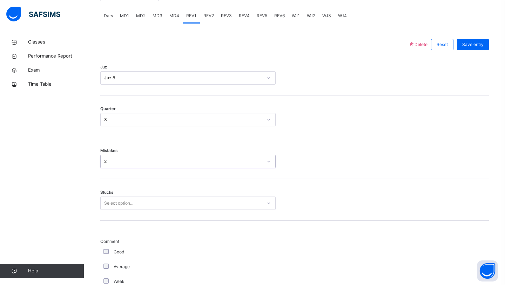
click at [115, 201] on div "Select option..." at bounding box center [118, 202] width 29 height 13
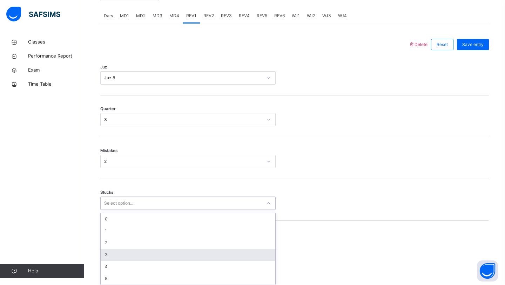
click at [113, 259] on div "3" at bounding box center [188, 254] width 175 height 12
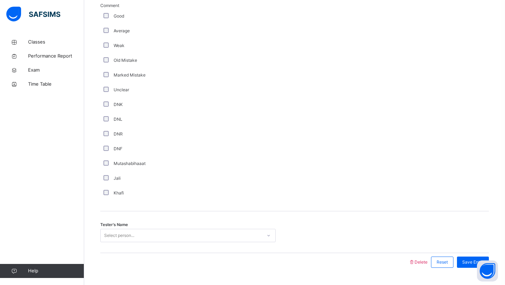
scroll to position [551, 0]
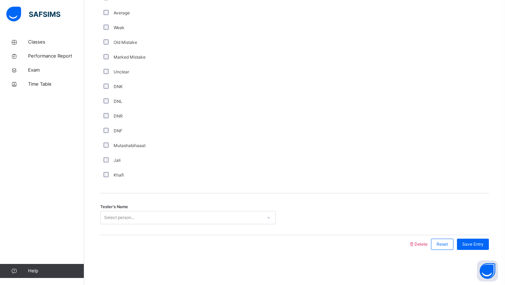
click at [124, 218] on div "Select person..." at bounding box center [119, 217] width 30 height 13
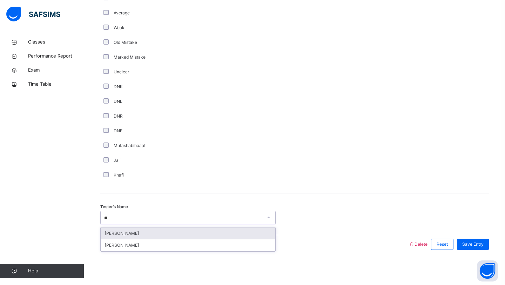
type input "***"
click at [113, 235] on div "[PERSON_NAME]" at bounding box center [188, 233] width 175 height 12
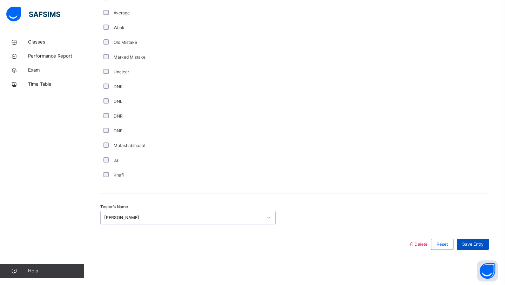
click at [479, 248] on div "Save Entry" at bounding box center [473, 243] width 32 height 11
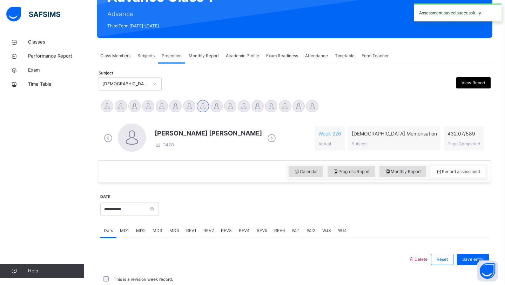
scroll to position [242, 0]
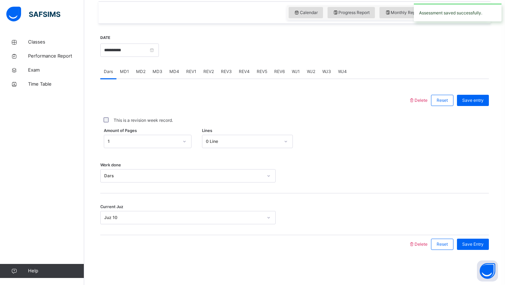
click at [209, 74] on span "REV2" at bounding box center [208, 71] width 11 height 6
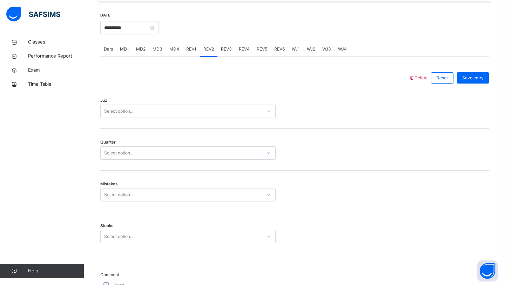
scroll to position [264, 0]
click at [179, 111] on div "Select option..." at bounding box center [181, 112] width 161 height 11
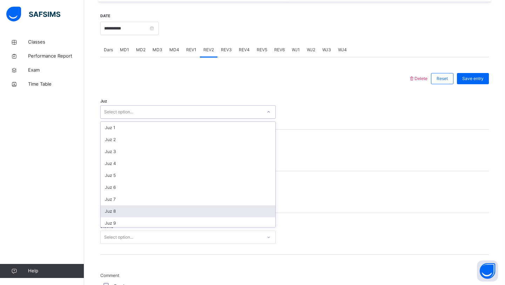
click at [121, 212] on div "Juz 8" at bounding box center [188, 211] width 175 height 12
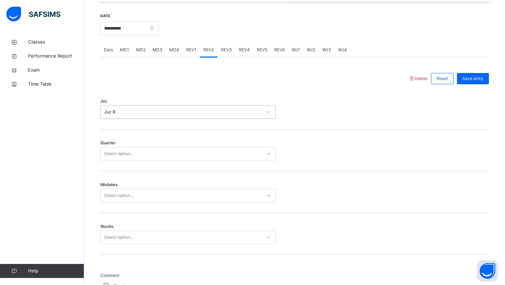
click at [143, 146] on div "Quarter Select option..." at bounding box center [294, 150] width 388 height 42
click at [139, 152] on div "Select option..." at bounding box center [181, 153] width 161 height 11
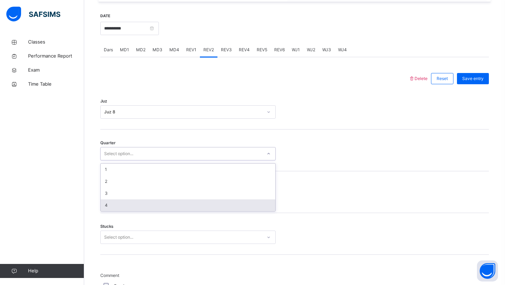
click at [107, 203] on div "4" at bounding box center [188, 205] width 175 height 12
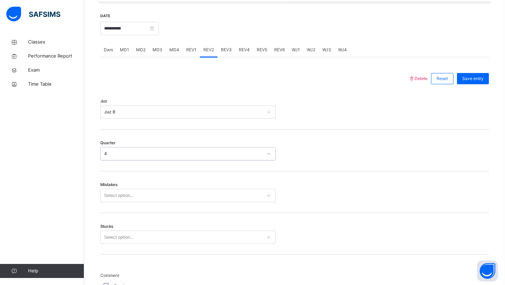
click at [120, 195] on div "Select option..." at bounding box center [118, 195] width 29 height 13
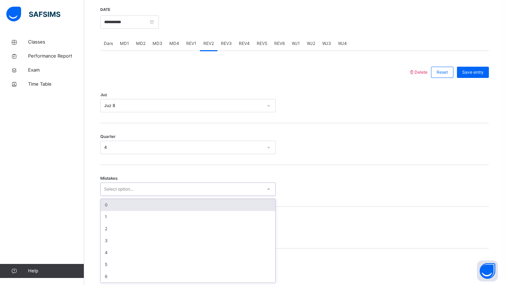
scroll to position [271, 0]
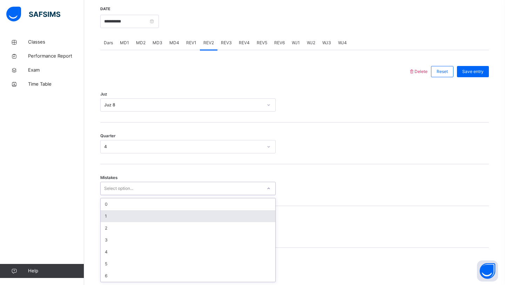
click at [113, 215] on div "1" at bounding box center [188, 216] width 175 height 12
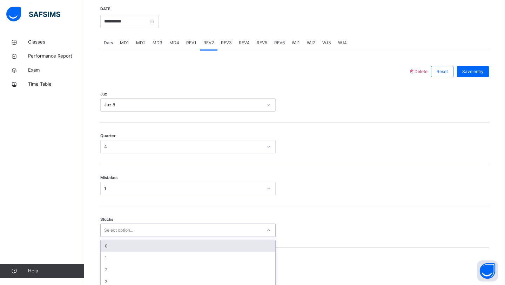
click at [112, 226] on div "option 0 focused, 1 of 6. 6 results available. Use Up and Down to choose option…" at bounding box center [187, 229] width 175 height 13
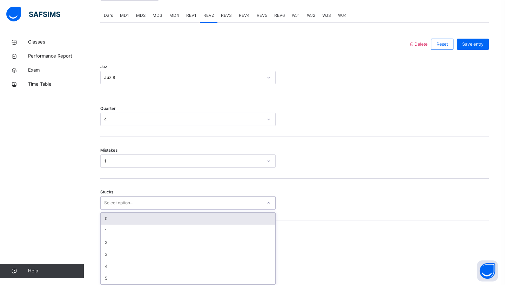
scroll to position [300, 0]
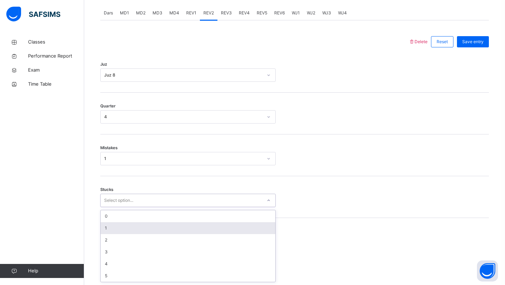
click at [112, 228] on div "1" at bounding box center [188, 228] width 175 height 12
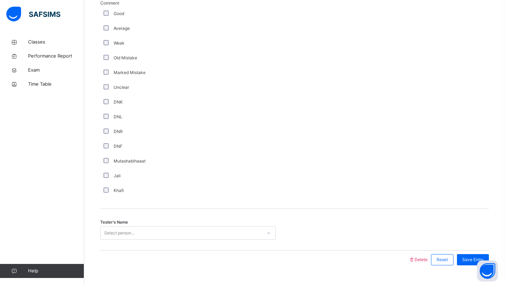
click at [120, 228] on div "Tester's Name Select person..." at bounding box center [294, 230] width 388 height 42
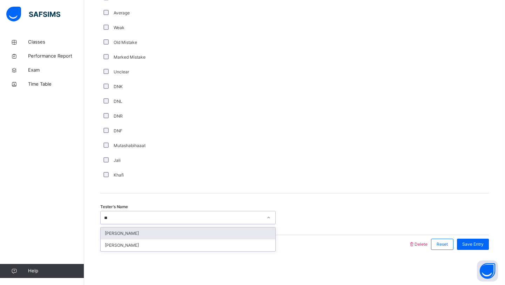
type input "***"
click at [134, 238] on div "[PERSON_NAME]" at bounding box center [188, 233] width 175 height 12
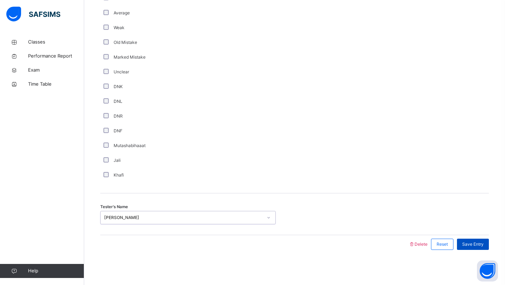
click at [462, 241] on span "Save Entry" at bounding box center [472, 244] width 21 height 6
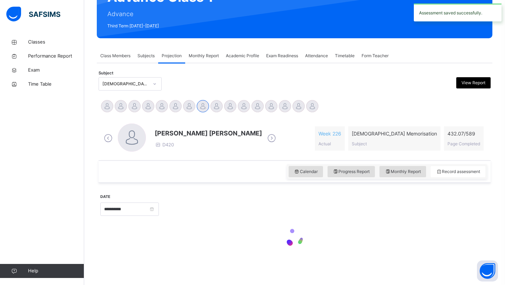
scroll to position [242, 0]
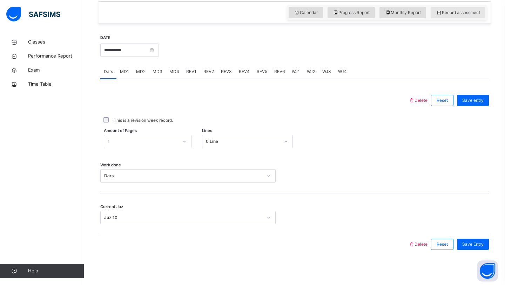
click at [442, 11] on span "Record assessment" at bounding box center [458, 12] width 44 height 6
click at [315, 12] on span "Calendar" at bounding box center [306, 12] width 24 height 6
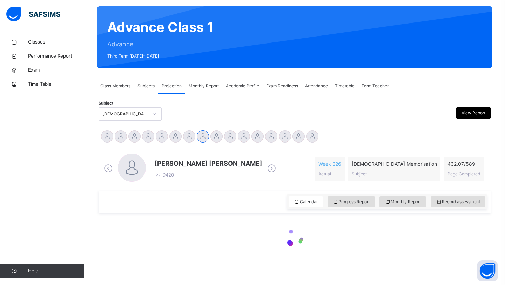
scroll to position [198, 0]
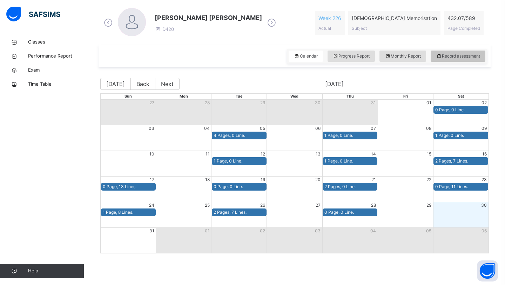
click at [466, 54] on span "Record assessment" at bounding box center [458, 56] width 44 height 6
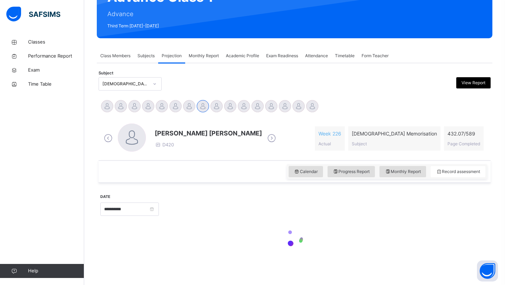
scroll to position [242, 0]
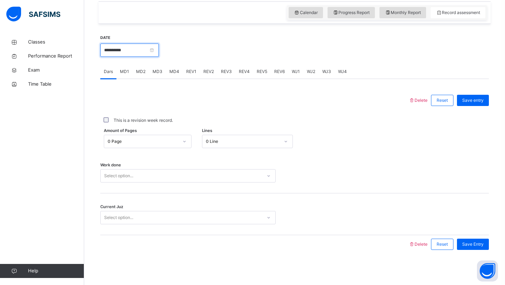
click at [120, 54] on input "**********" at bounding box center [129, 49] width 59 height 13
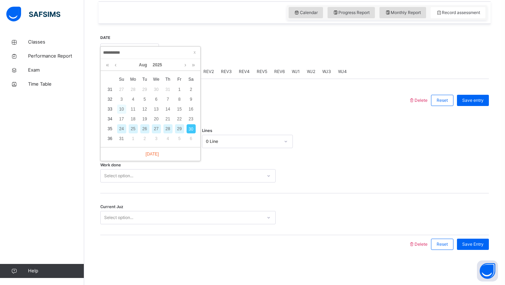
click at [121, 111] on div "10" at bounding box center [121, 108] width 9 height 9
type input "**********"
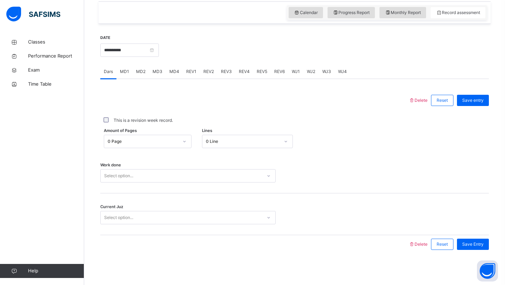
click at [132, 171] on div "Select option..." at bounding box center [118, 175] width 29 height 13
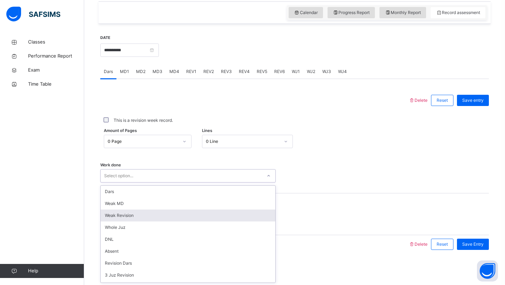
click at [134, 215] on div "Weak Revision" at bounding box center [188, 215] width 175 height 12
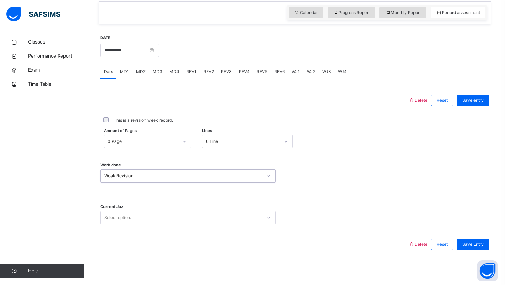
click at [122, 218] on div "Select option..." at bounding box center [118, 217] width 29 height 13
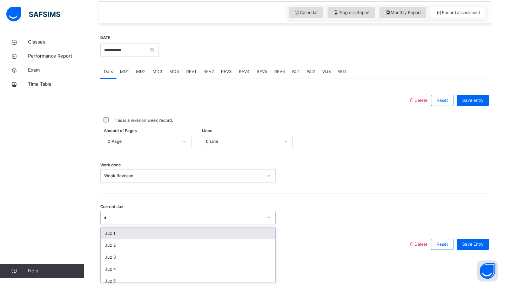
type input "**"
click at [111, 229] on div "Juz 10" at bounding box center [188, 233] width 175 height 12
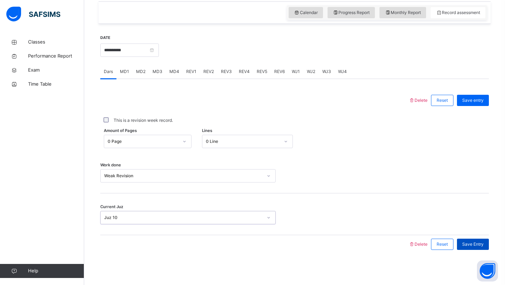
click at [466, 238] on div "Save Entry" at bounding box center [473, 243] width 32 height 11
click at [156, 73] on span "MD3" at bounding box center [157, 71] width 10 height 6
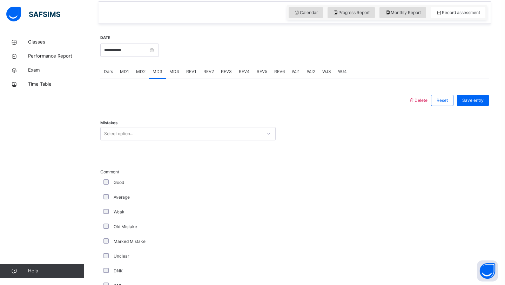
click at [140, 128] on div "Select option..." at bounding box center [181, 133] width 161 height 11
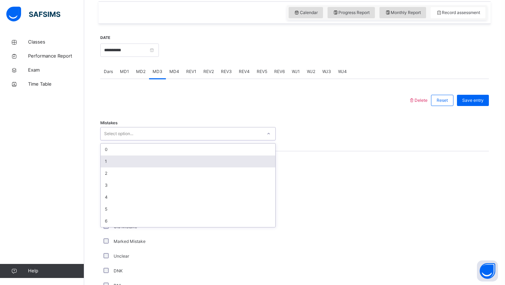
click at [137, 165] on div "1" at bounding box center [188, 161] width 175 height 12
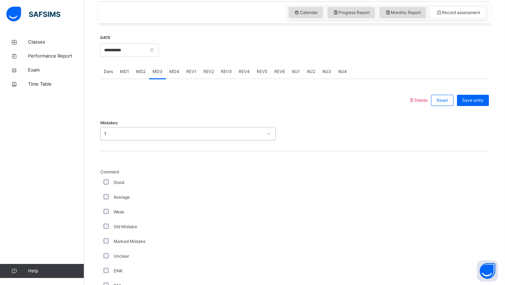
click at [110, 181] on div "Good" at bounding box center [188, 182] width 172 height 6
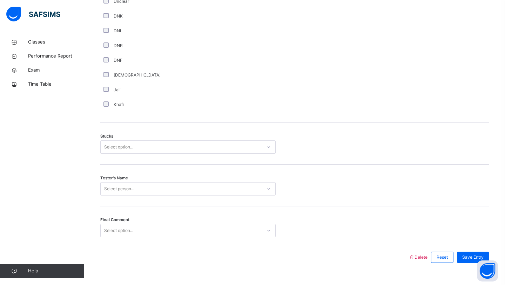
scroll to position [509, 0]
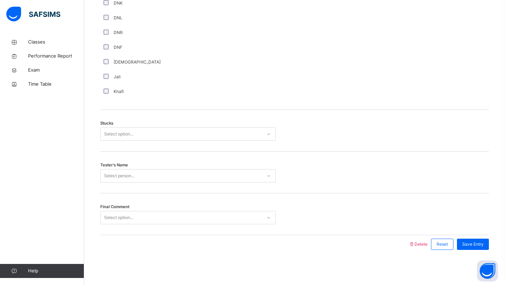
click at [266, 135] on div at bounding box center [268, 133] width 12 height 11
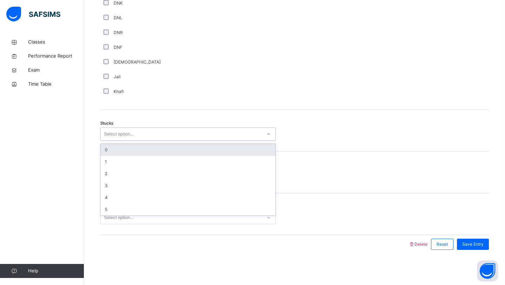
click at [266, 135] on div at bounding box center [268, 133] width 12 height 11
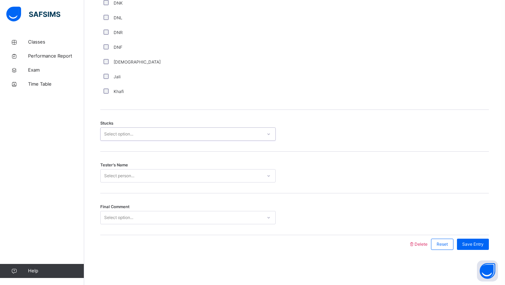
click at [266, 135] on div at bounding box center [268, 133] width 12 height 11
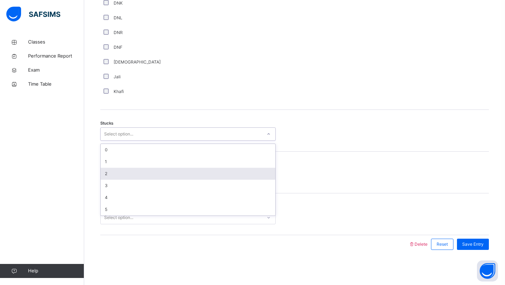
click at [135, 173] on div "2" at bounding box center [188, 174] width 175 height 12
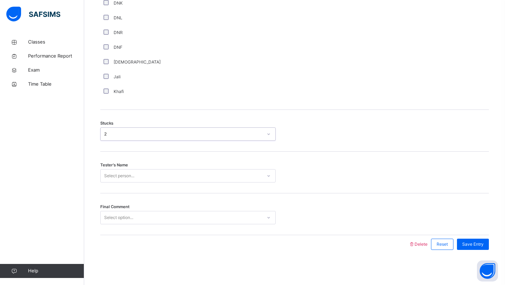
click at [139, 177] on div "Select person..." at bounding box center [181, 175] width 161 height 11
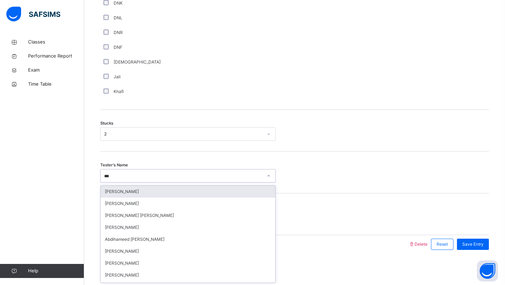
type input "****"
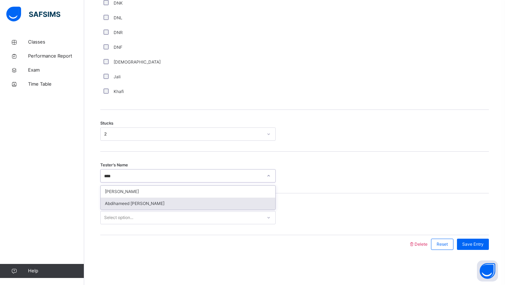
click at [129, 204] on div "Abdihameed [PERSON_NAME]" at bounding box center [188, 203] width 175 height 12
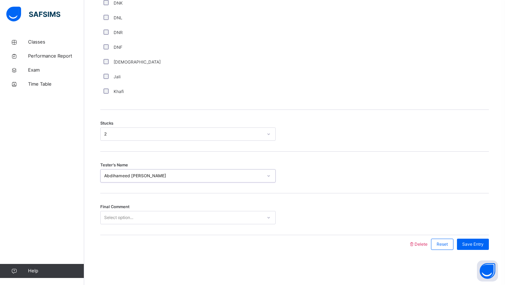
click at [244, 217] on div "Select option..." at bounding box center [181, 217] width 161 height 11
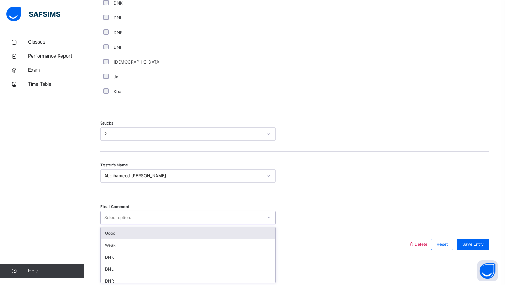
click at [180, 238] on div "Good" at bounding box center [188, 233] width 175 height 12
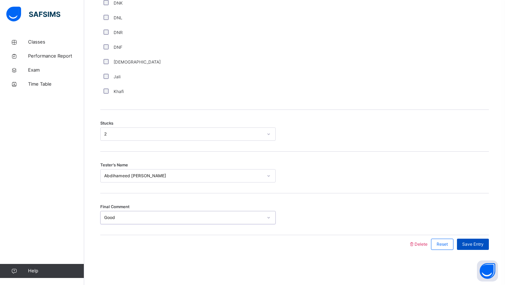
click at [477, 243] on span "Save Entry" at bounding box center [472, 244] width 21 height 6
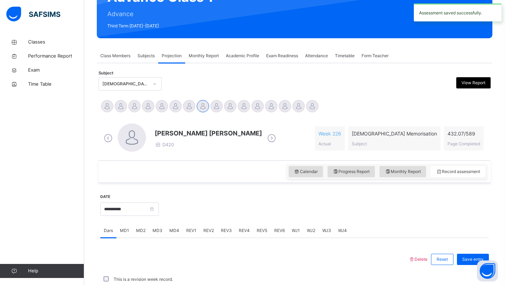
scroll to position [242, 0]
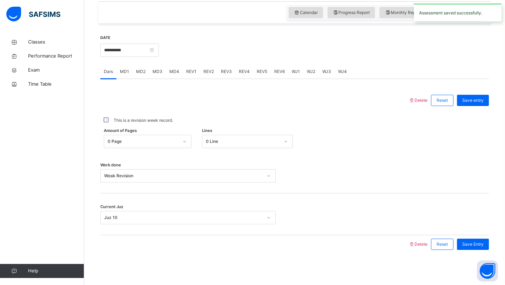
click at [169, 73] on span "MD4" at bounding box center [174, 71] width 10 height 6
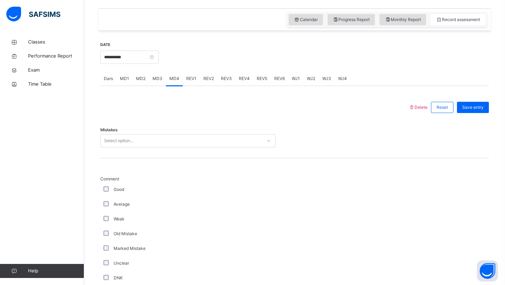
scroll to position [231, 0]
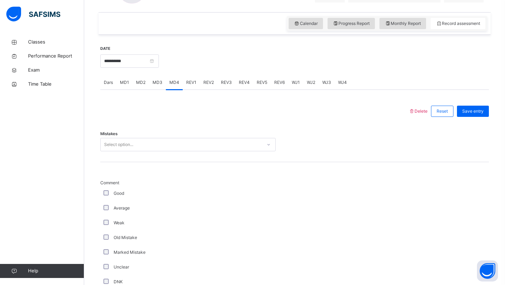
click at [111, 145] on div "Select option..." at bounding box center [118, 144] width 29 height 13
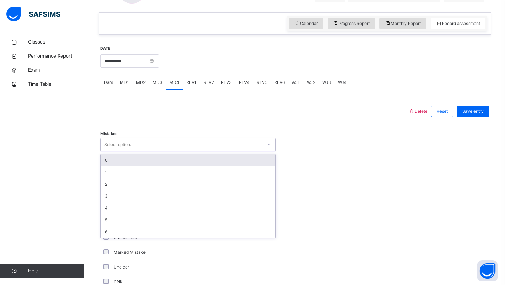
click at [105, 165] on div "0" at bounding box center [188, 160] width 175 height 12
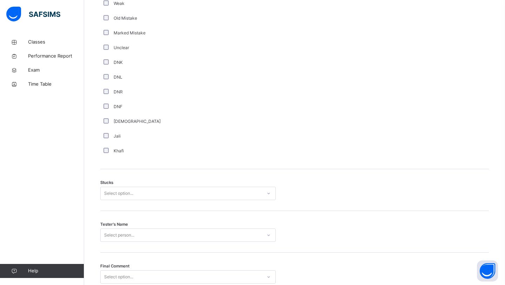
scroll to position [451, 0]
click at [121, 192] on div "Select option..." at bounding box center [118, 191] width 29 height 13
click at [110, 235] on div "2" at bounding box center [188, 232] width 175 height 12
click at [118, 232] on div "Select person..." at bounding box center [187, 233] width 175 height 13
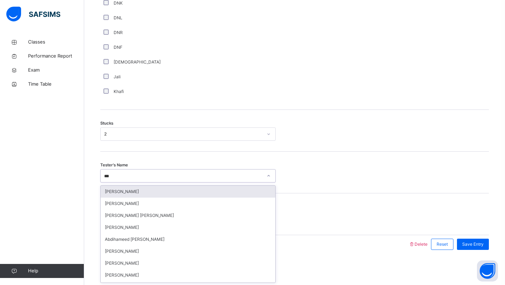
type input "****"
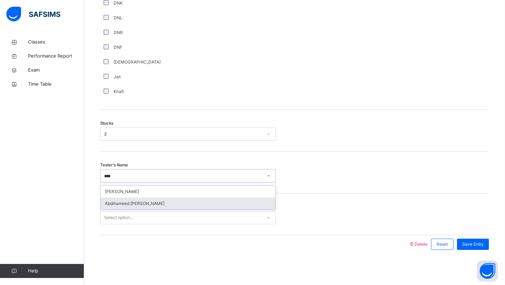
click at [119, 204] on div "Abdihameed [PERSON_NAME]" at bounding box center [188, 203] width 175 height 12
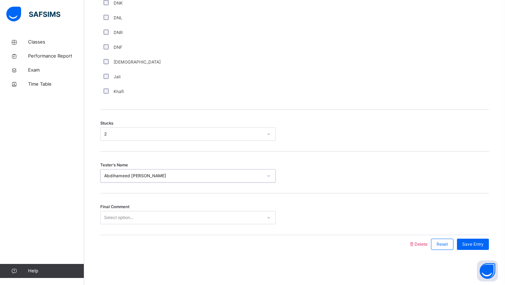
click at [129, 212] on div "Select option..." at bounding box center [118, 217] width 29 height 13
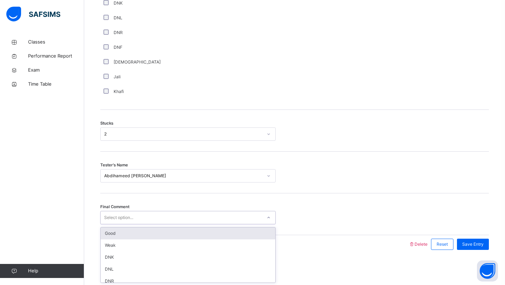
click at [125, 230] on div "Good" at bounding box center [188, 233] width 175 height 12
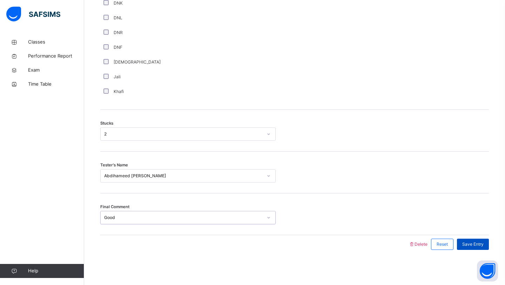
click at [469, 241] on span "Save Entry" at bounding box center [472, 244] width 21 height 6
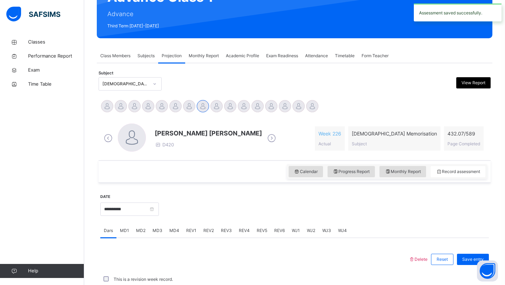
scroll to position [242, 0]
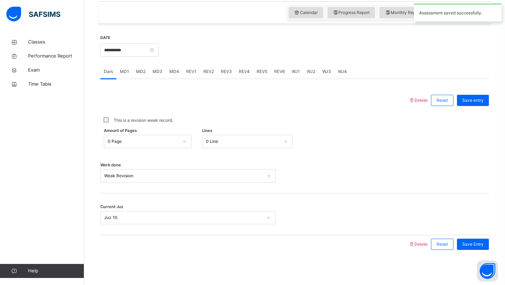
click at [196, 73] on div "REV1" at bounding box center [191, 71] width 17 height 14
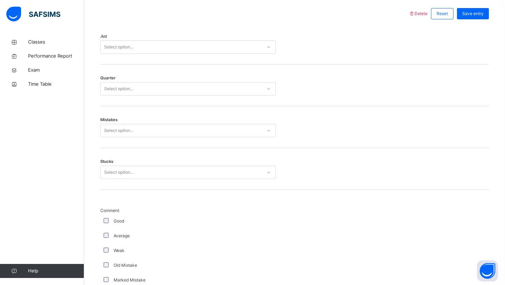
scroll to position [322, 0]
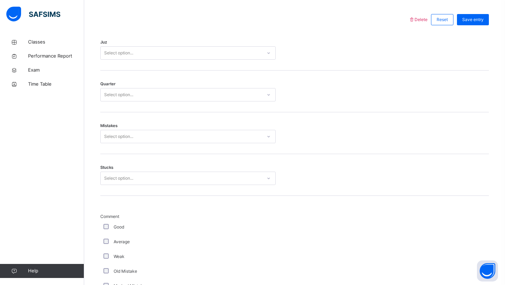
click at [163, 55] on div "Select option..." at bounding box center [181, 53] width 161 height 11
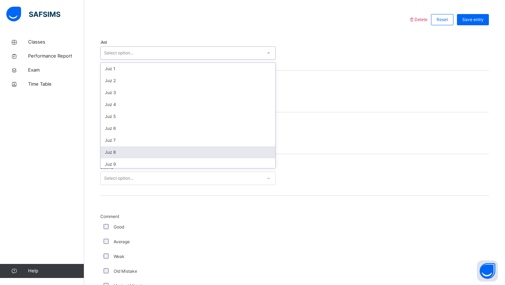
click at [124, 155] on div "Juz 8" at bounding box center [188, 152] width 175 height 12
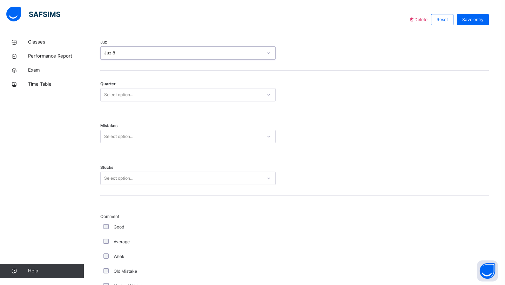
click at [138, 95] on div "Select option..." at bounding box center [181, 94] width 161 height 11
click at [120, 121] on div "2" at bounding box center [188, 122] width 175 height 12
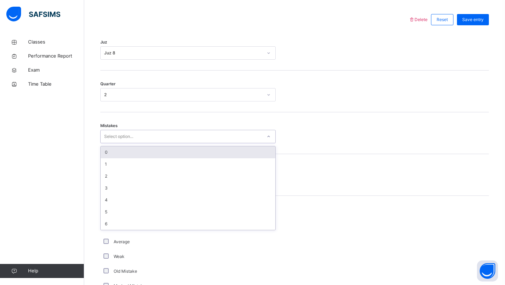
click at [122, 135] on div "Select option..." at bounding box center [118, 136] width 29 height 13
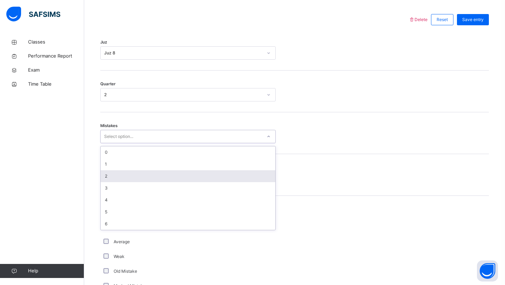
click at [120, 180] on div "2" at bounding box center [188, 176] width 175 height 12
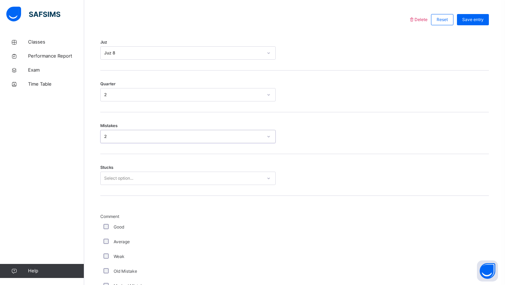
click at [126, 178] on div "Select option..." at bounding box center [118, 177] width 29 height 13
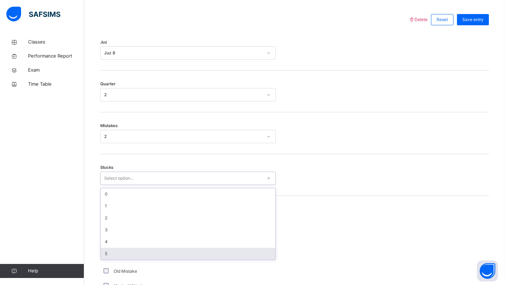
click at [110, 248] on div "5" at bounding box center [188, 253] width 175 height 12
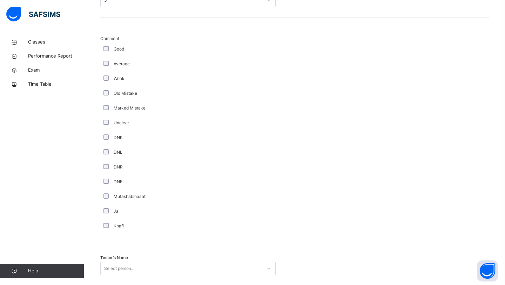
scroll to position [551, 0]
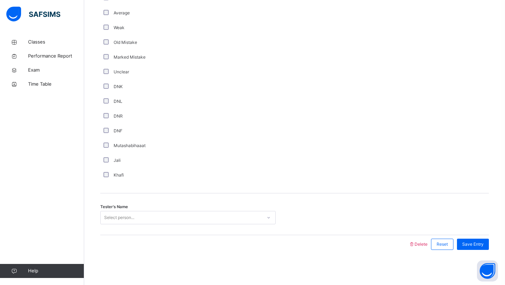
click at [137, 215] on div "Select person..." at bounding box center [181, 217] width 161 height 11
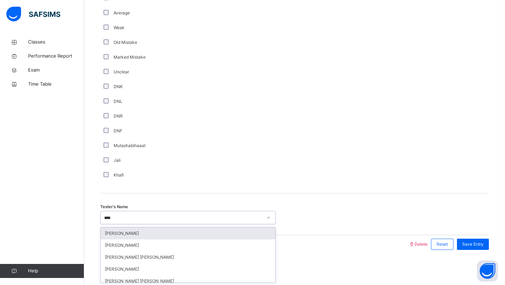
type input "*****"
click at [130, 230] on div "[PERSON_NAME]" at bounding box center [188, 233] width 175 height 12
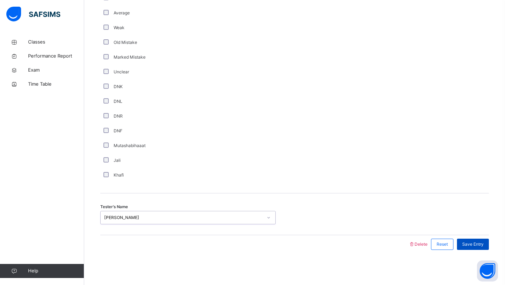
click at [463, 242] on span "Save Entry" at bounding box center [472, 244] width 21 height 6
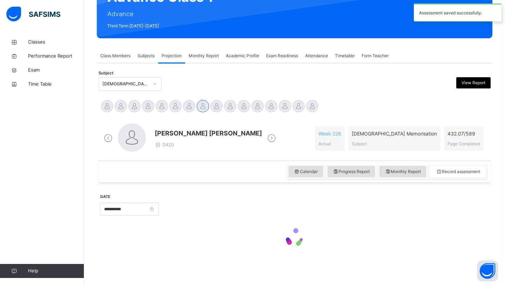
scroll to position [242, 0]
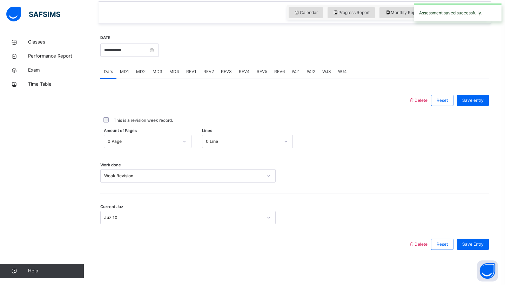
click at [201, 72] on div "REV2" at bounding box center [209, 71] width 18 height 14
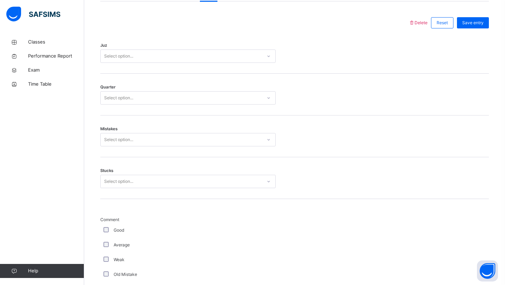
scroll to position [317, 0]
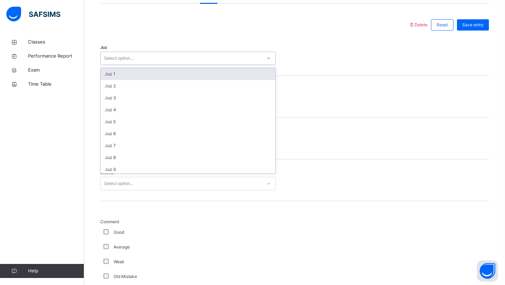
click at [125, 56] on div "Select option..." at bounding box center [118, 58] width 29 height 13
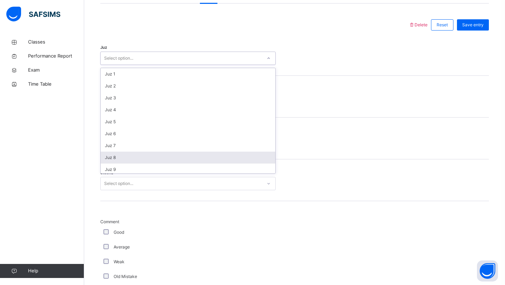
click at [120, 157] on div "Juz 8" at bounding box center [188, 157] width 175 height 12
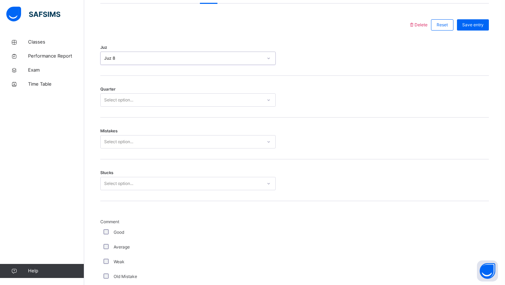
click at [127, 98] on div "Select option..." at bounding box center [118, 99] width 29 height 13
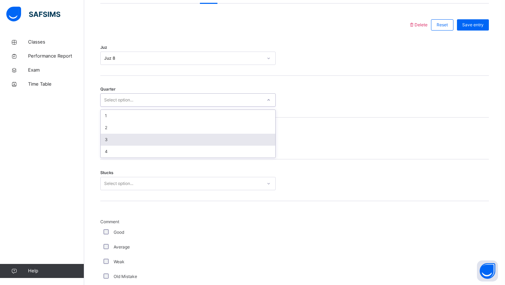
click at [119, 141] on div "3" at bounding box center [188, 140] width 175 height 12
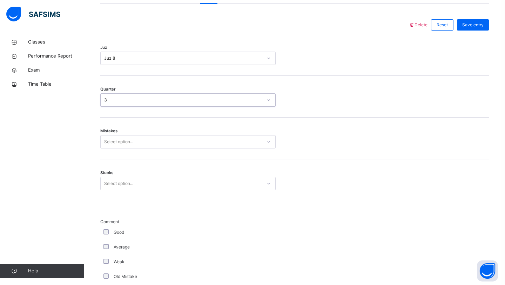
click at [121, 140] on div "Select option..." at bounding box center [118, 141] width 29 height 13
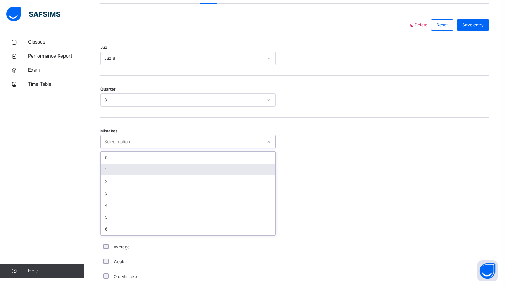
click at [116, 169] on div "1" at bounding box center [188, 169] width 175 height 12
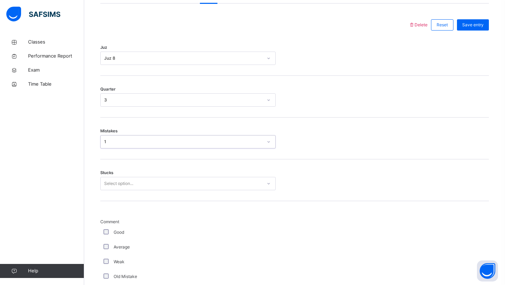
click at [118, 185] on div "Select option..." at bounding box center [118, 183] width 29 height 13
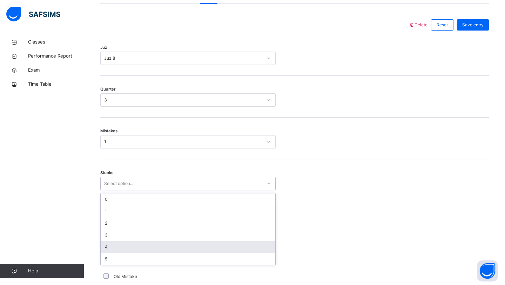
click at [110, 244] on div "4" at bounding box center [188, 247] width 175 height 12
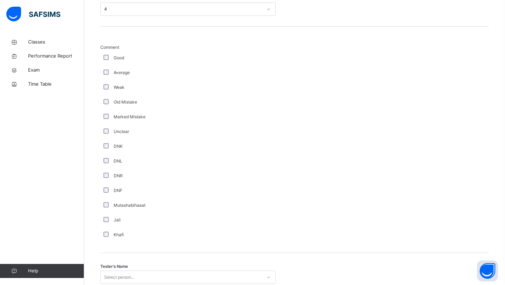
scroll to position [551, 0]
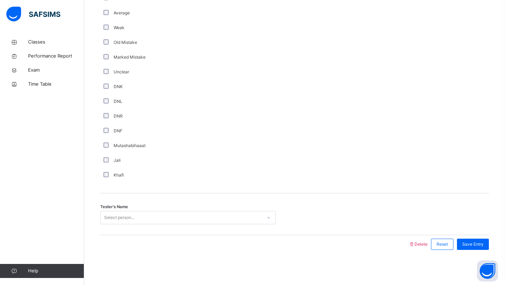
click at [123, 212] on div "Select person..." at bounding box center [119, 217] width 30 height 13
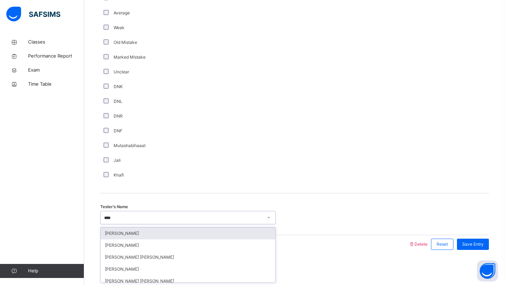
type input "*****"
click at [131, 236] on div "[PERSON_NAME]" at bounding box center [188, 233] width 175 height 12
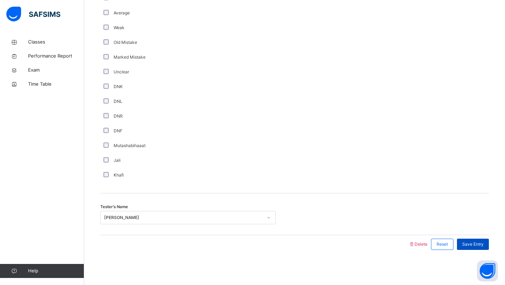
click at [466, 242] on span "Save Entry" at bounding box center [472, 244] width 21 height 6
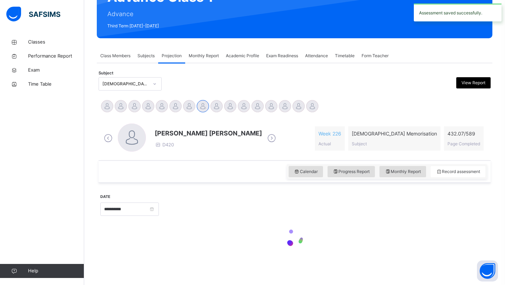
scroll to position [242, 0]
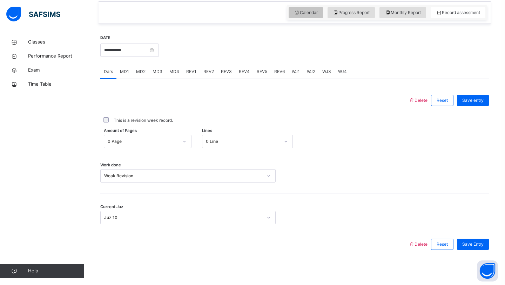
click at [316, 13] on div "Calendar" at bounding box center [305, 12] width 34 height 11
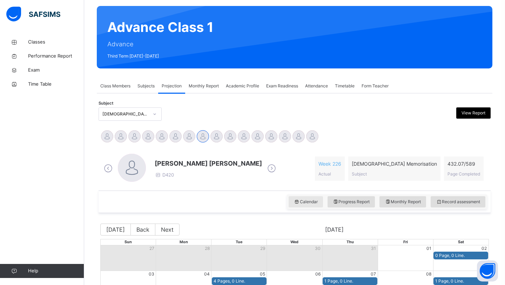
scroll to position [198, 0]
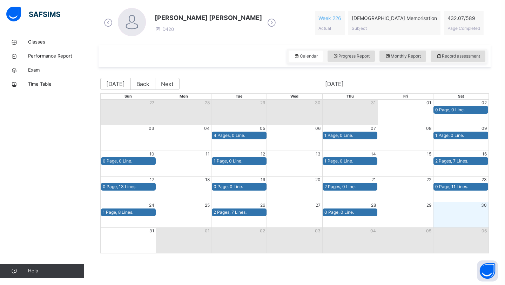
click at [265, 22] on icon at bounding box center [271, 23] width 12 height 11
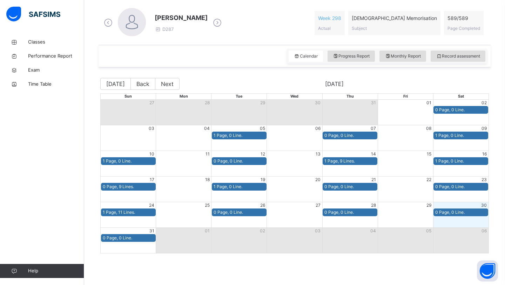
click at [220, 25] on icon at bounding box center [217, 23] width 12 height 11
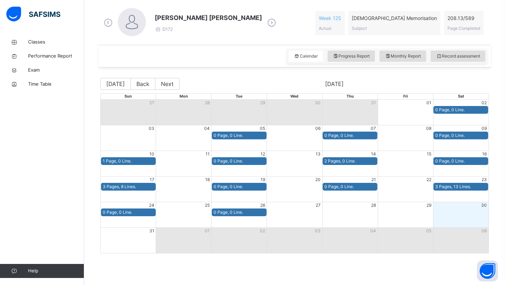
click at [354, 209] on div "0 Page, 0 Line. 0 Page, 0 Line." at bounding box center [295, 212] width 388 height 8
drag, startPoint x: 354, startPoint y: 209, endPoint x: 359, endPoint y: 87, distance: 121.4
click at [341, 96] on div "Sun Mon Tue Wed Thu Fri Sat 27 28 29 30 31 01 02 0 Page, 0 Line. 03 04 05 06 07…" at bounding box center [294, 173] width 388 height 160
click at [440, 60] on div "Record assessment" at bounding box center [457, 55] width 55 height 11
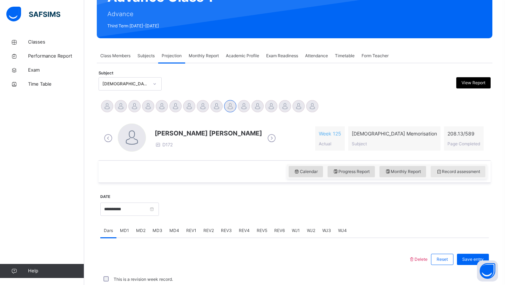
scroll to position [242, 0]
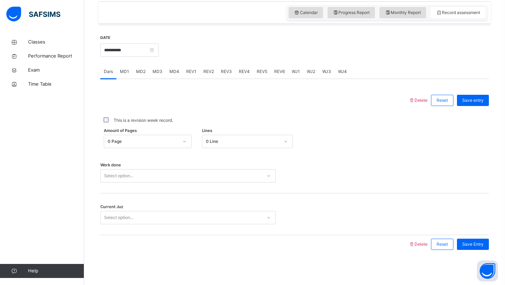
click at [127, 213] on div "Select option..." at bounding box center [118, 217] width 29 height 13
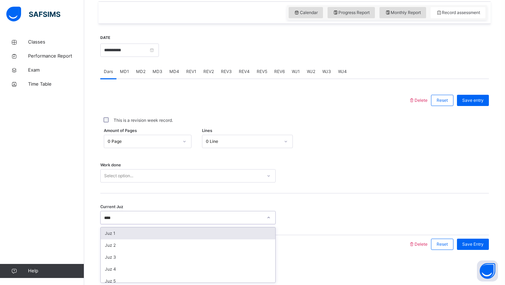
type input "*****"
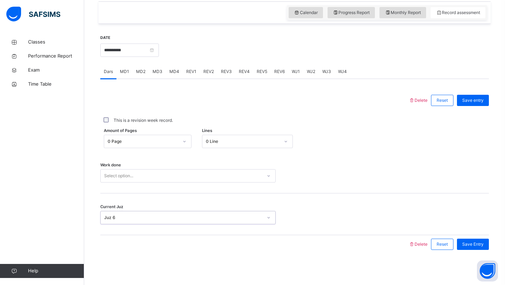
click at [114, 173] on div "Select option..." at bounding box center [118, 175] width 29 height 13
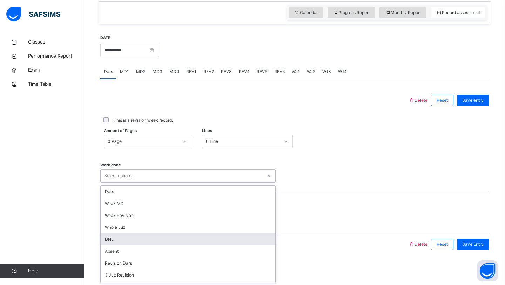
click at [118, 238] on div "DNL" at bounding box center [188, 239] width 175 height 12
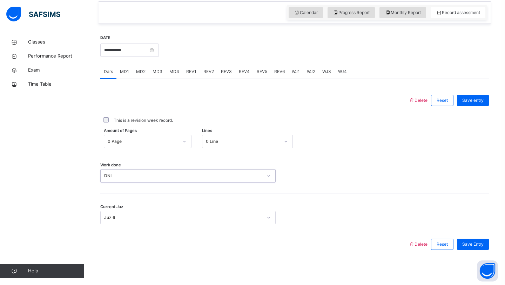
click at [144, 170] on div "DNL" at bounding box center [187, 175] width 175 height 13
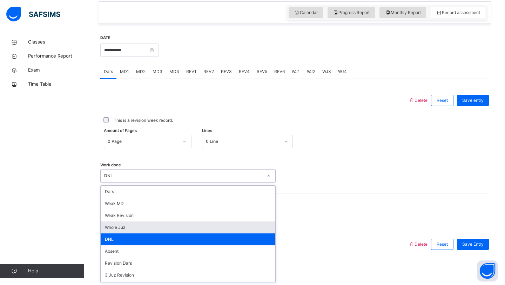
click at [117, 230] on div "Whole Juz" at bounding box center [188, 227] width 175 height 12
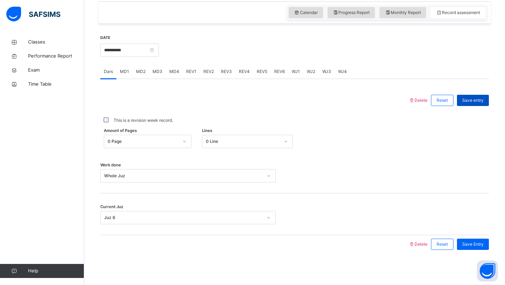
click at [478, 99] on span "Save entry" at bounding box center [472, 100] width 21 height 6
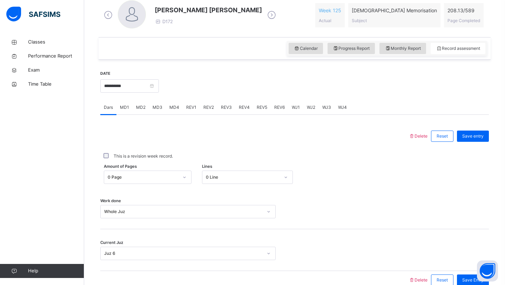
scroll to position [205, 0]
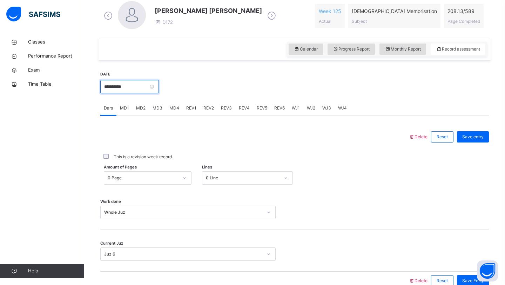
click at [141, 84] on input "**********" at bounding box center [129, 86] width 59 height 13
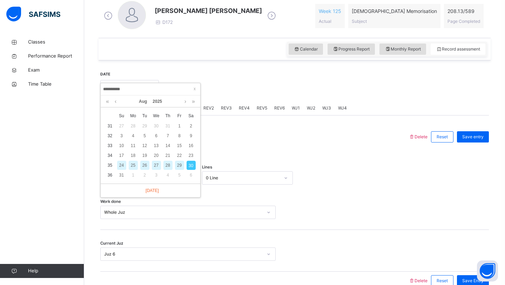
click at [168, 162] on div "28" at bounding box center [167, 165] width 9 height 9
type input "**********"
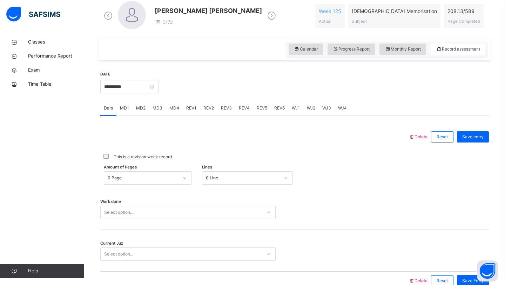
click at [150, 252] on div "Select option..." at bounding box center [187, 253] width 175 height 13
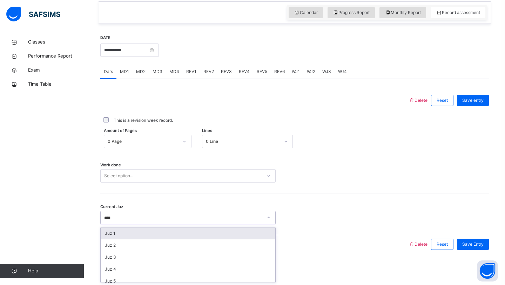
type input "*****"
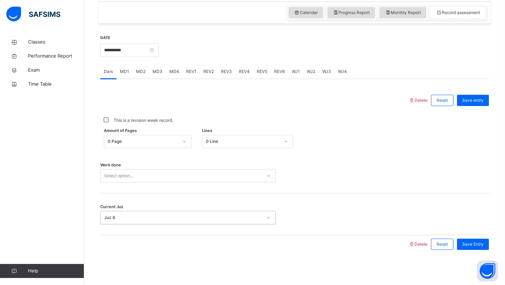
click at [184, 170] on div "Select option..." at bounding box center [181, 175] width 161 height 11
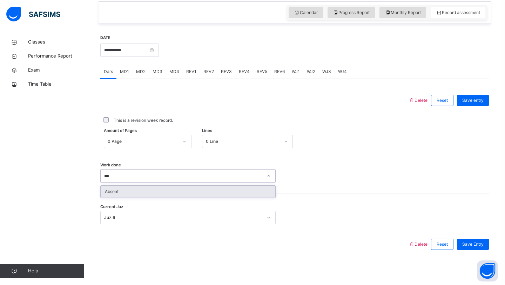
type input "****"
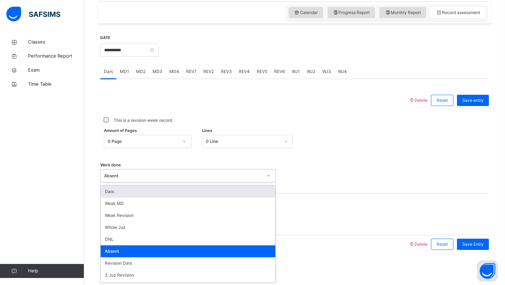
click at [319, 167] on div "Work done option Absent, selected. option Dars focused, 1 of 14. 14 results ava…" at bounding box center [294, 172] width 388 height 42
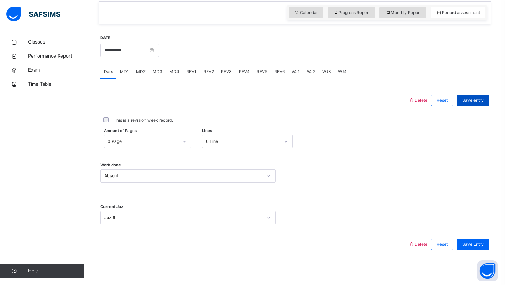
click at [466, 97] on span "Save entry" at bounding box center [472, 100] width 21 height 6
click at [143, 52] on input "**********" at bounding box center [129, 49] width 59 height 13
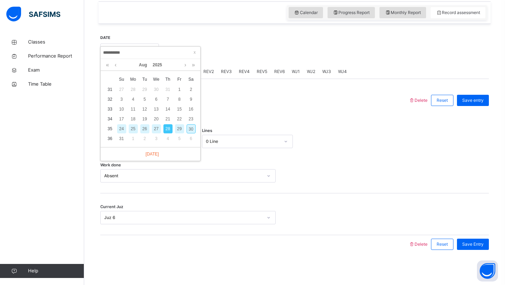
click at [190, 127] on div "30" at bounding box center [190, 128] width 9 height 9
type input "**********"
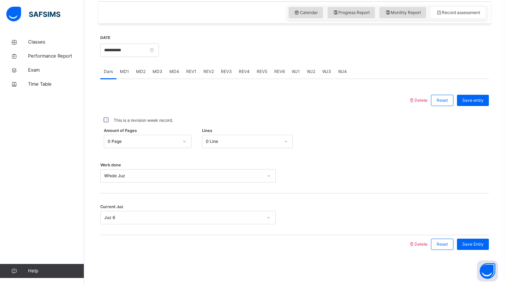
click at [189, 69] on span "REV1" at bounding box center [191, 71] width 10 height 6
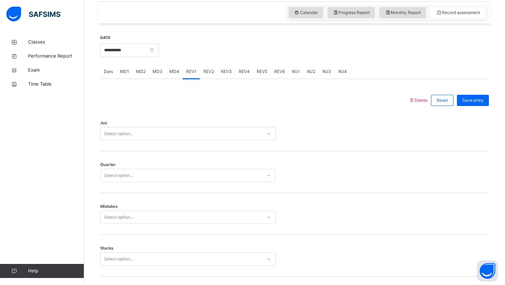
click at [289, 69] on div "WJ1" at bounding box center [295, 71] width 15 height 14
click at [209, 138] on div "Select option..." at bounding box center [181, 133] width 161 height 11
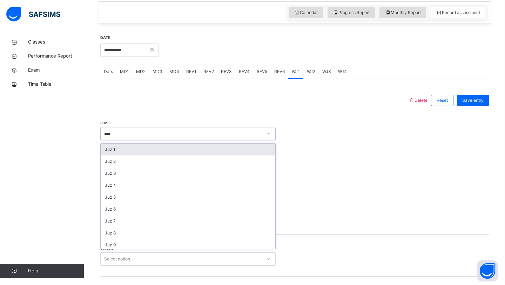
type input "*****"
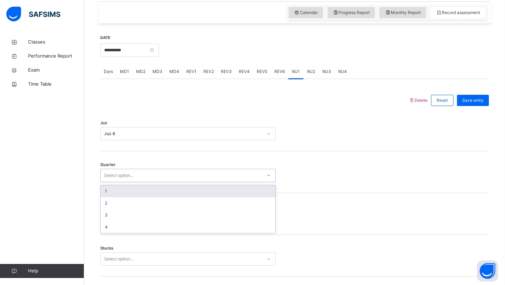
click at [179, 174] on div "Select option..." at bounding box center [181, 175] width 161 height 11
click at [174, 186] on div "1" at bounding box center [188, 191] width 175 height 12
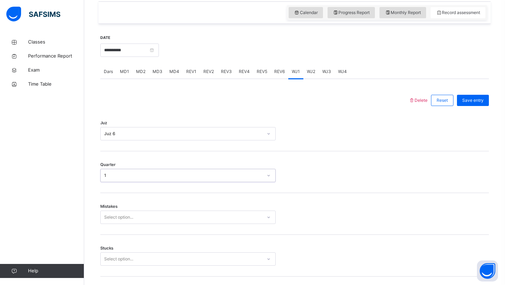
click at [163, 214] on div "Mistakes Select option..." at bounding box center [294, 214] width 388 height 42
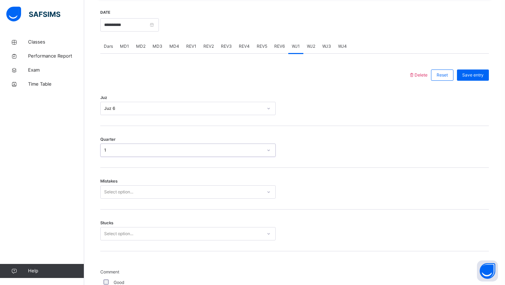
scroll to position [271, 0]
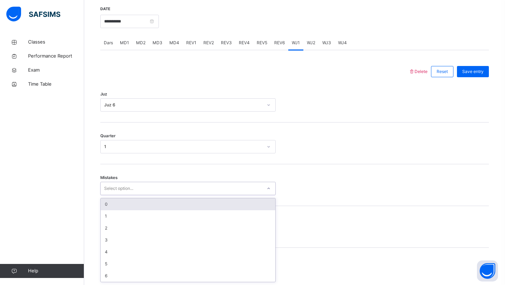
click at [162, 201] on div "0" at bounding box center [188, 204] width 175 height 12
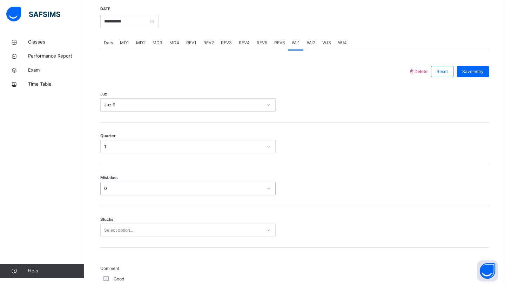
click at [144, 234] on div "Select option..." at bounding box center [187, 229] width 175 height 13
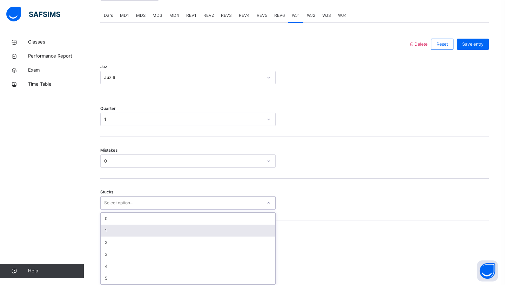
scroll to position [300, 0]
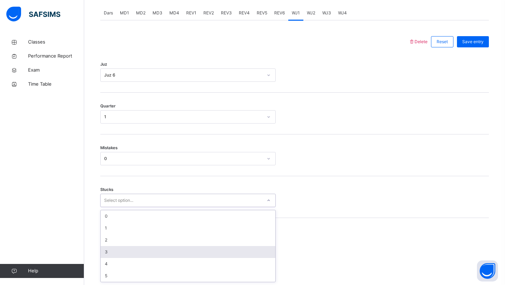
click at [137, 253] on div "3" at bounding box center [188, 252] width 175 height 12
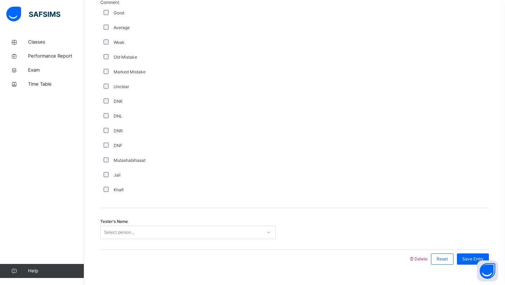
scroll to position [551, 0]
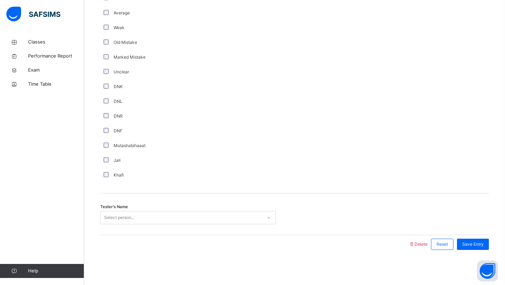
click at [133, 216] on div "Select person..." at bounding box center [119, 217] width 30 height 13
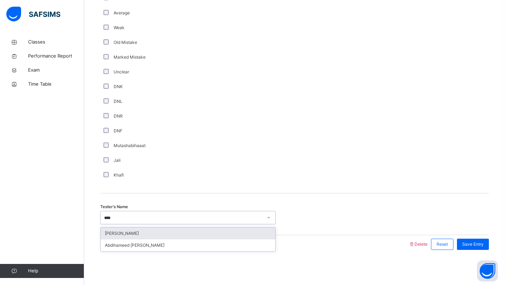
type input "*****"
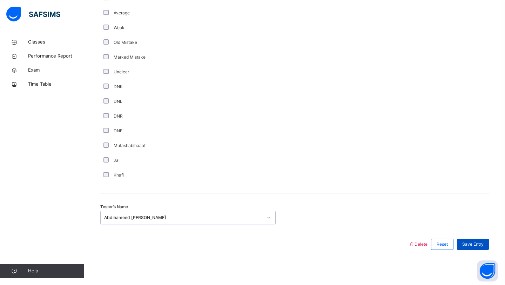
click at [462, 239] on div "Save Entry" at bounding box center [473, 243] width 32 height 11
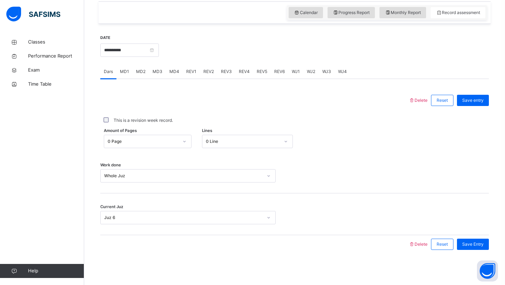
scroll to position [238, 0]
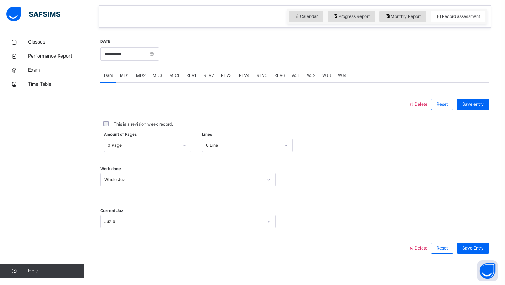
click at [311, 77] on span "WJ2" at bounding box center [311, 75] width 8 height 6
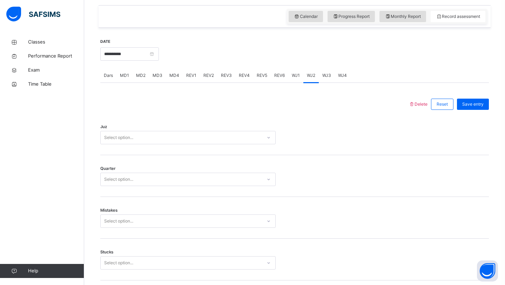
click at [161, 133] on div "Select option..." at bounding box center [181, 137] width 161 height 11
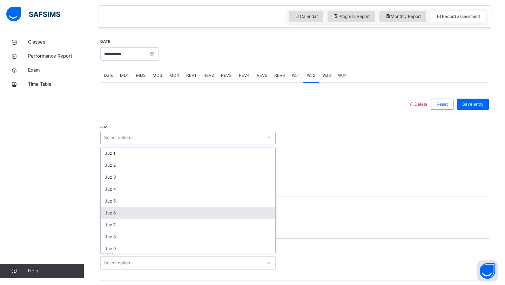
click at [131, 217] on div "Juz 6" at bounding box center [188, 213] width 175 height 12
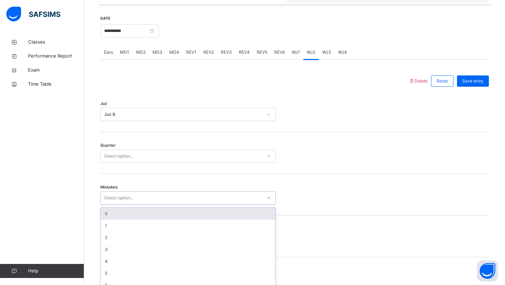
click at [131, 204] on div "option 0 focused, 1 of 7. 7 results available. Use Up and Down to choose option…" at bounding box center [187, 197] width 175 height 13
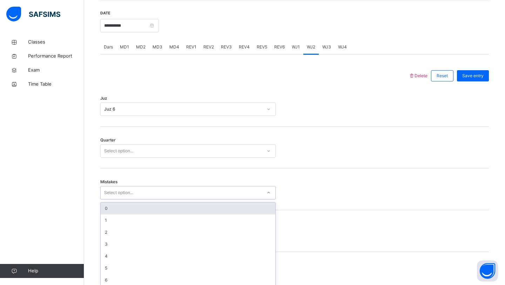
scroll to position [271, 0]
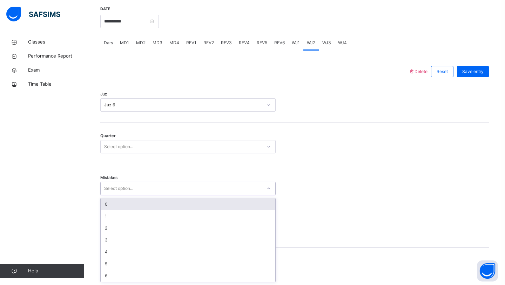
click at [146, 141] on div "Select option..." at bounding box center [181, 146] width 161 height 11
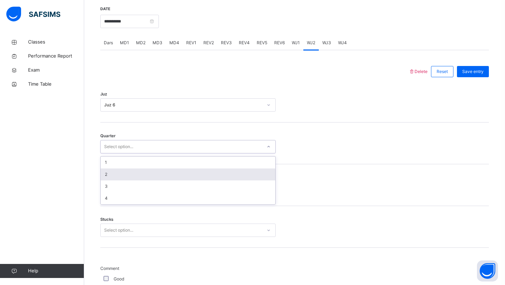
type input "*"
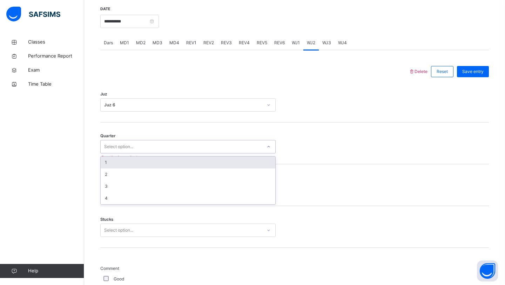
type input "*"
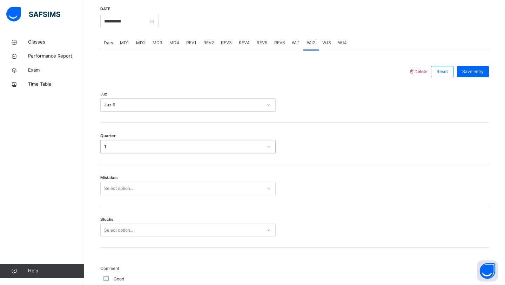
click at [119, 144] on div "1" at bounding box center [183, 146] width 158 height 6
click at [115, 185] on div "Select option..." at bounding box center [118, 188] width 29 height 13
click at [127, 180] on div "Mistakes option 5, selected. 0 results available. Select is focused ,type to re…" at bounding box center [294, 185] width 388 height 42
click at [121, 193] on div "5" at bounding box center [187, 188] width 175 height 13
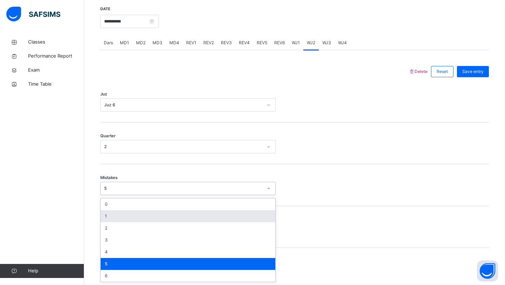
click at [118, 211] on div "1" at bounding box center [188, 216] width 175 height 12
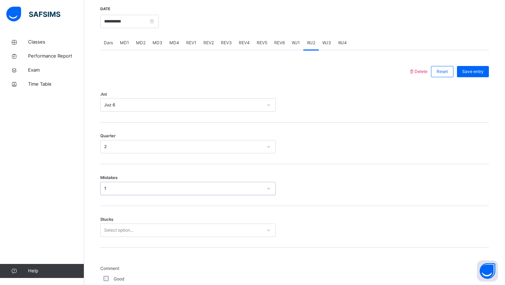
click at [129, 225] on div "Select option..." at bounding box center [118, 229] width 29 height 13
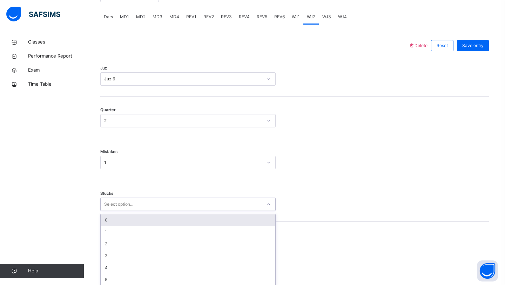
scroll to position [300, 0]
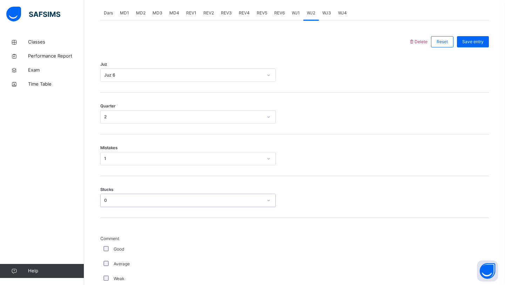
click at [134, 193] on div "0" at bounding box center [187, 199] width 175 height 13
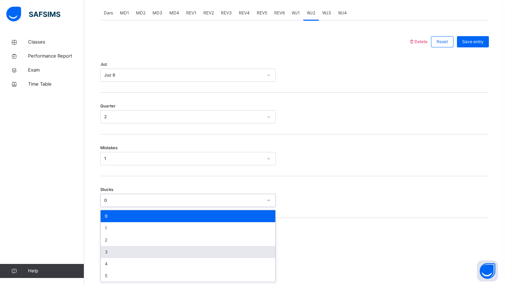
click at [113, 250] on div "3" at bounding box center [188, 252] width 175 height 12
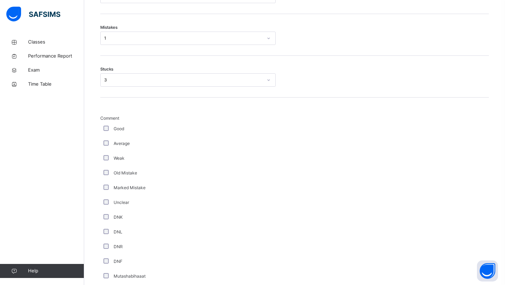
scroll to position [520, 0]
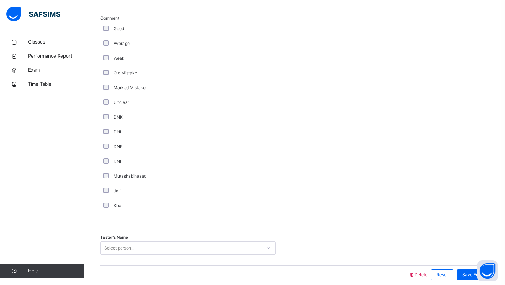
click at [118, 244] on div "Select person..." at bounding box center [187, 247] width 175 height 13
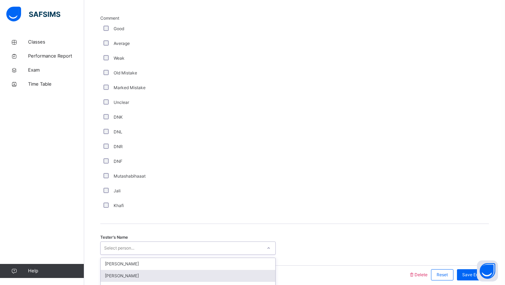
scroll to position [551, 0]
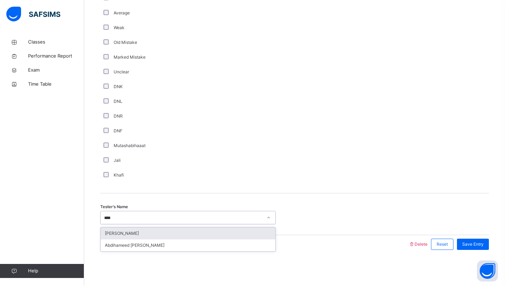
type input "*****"
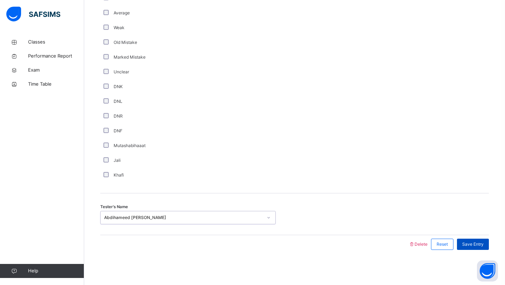
click at [471, 246] on span "Save Entry" at bounding box center [472, 244] width 21 height 6
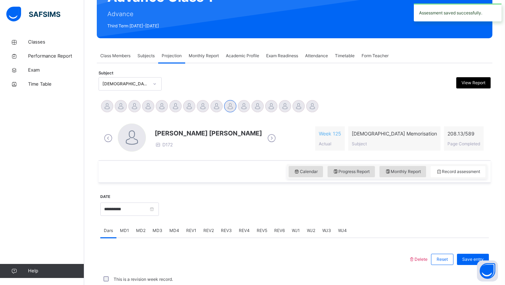
scroll to position [242, 0]
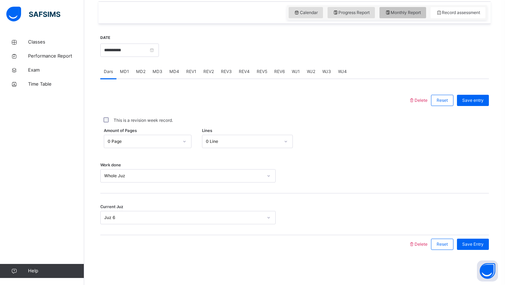
click at [412, 12] on span "Monthly Report" at bounding box center [402, 12] width 36 height 6
select select "****"
select select "*"
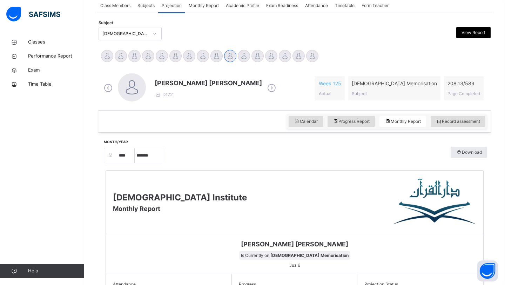
scroll to position [128, 0]
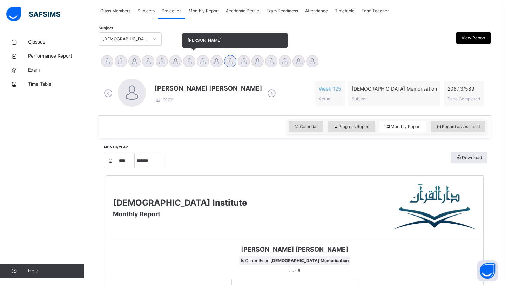
click at [193, 59] on div at bounding box center [189, 61] width 12 height 12
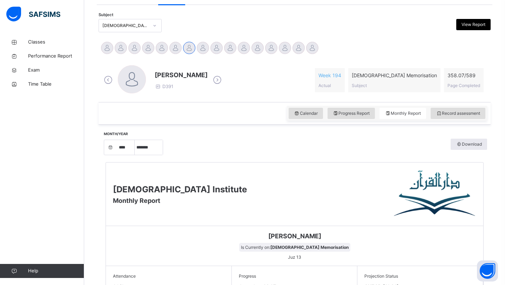
scroll to position [126, 0]
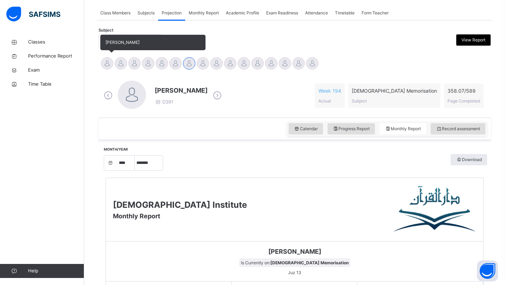
click at [101, 64] on div at bounding box center [107, 63] width 12 height 12
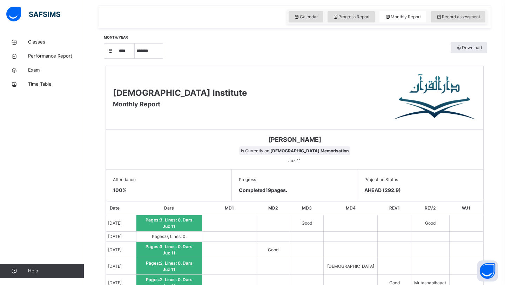
scroll to position [237, 0]
click at [433, 20] on div "Record assessment" at bounding box center [457, 17] width 55 height 11
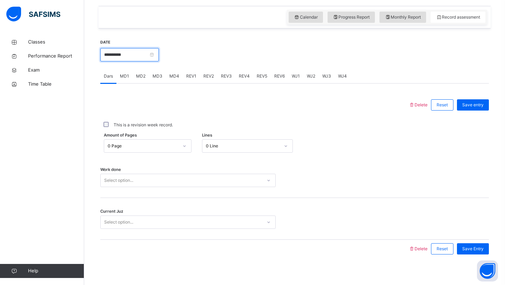
click at [155, 52] on input "**********" at bounding box center [129, 54] width 59 height 13
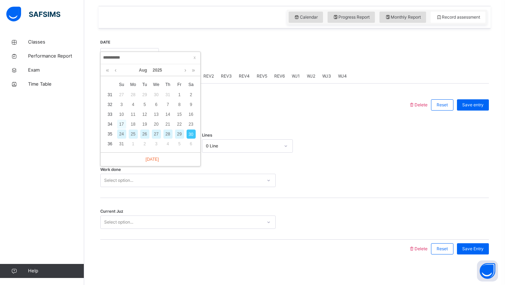
click at [123, 121] on div "17" at bounding box center [121, 124] width 9 height 9
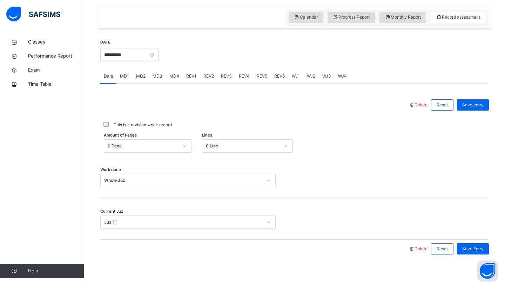
click at [296, 80] on div "WJ1" at bounding box center [295, 76] width 15 height 14
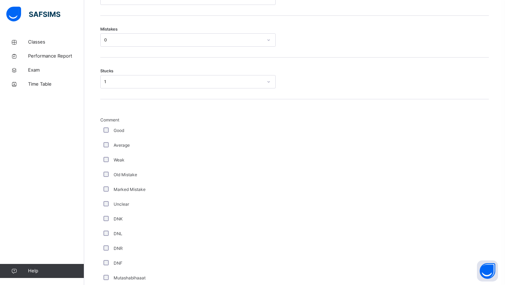
scroll to position [551, 0]
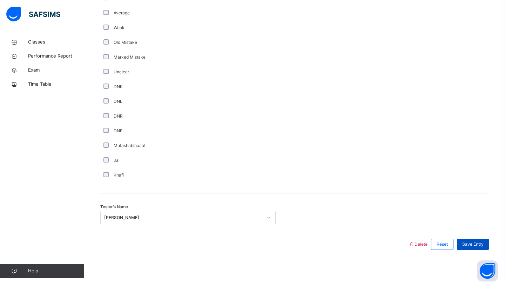
click at [467, 245] on span "Save Entry" at bounding box center [472, 244] width 21 height 6
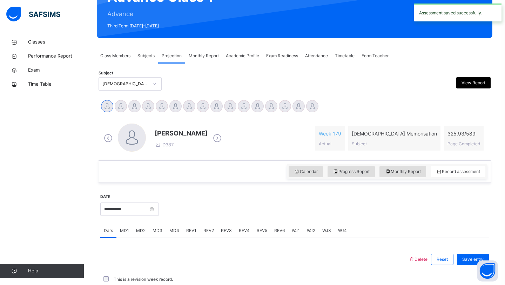
scroll to position [242, 0]
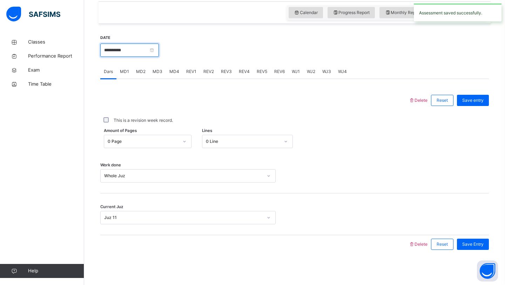
click at [155, 47] on input "**********" at bounding box center [129, 49] width 59 height 13
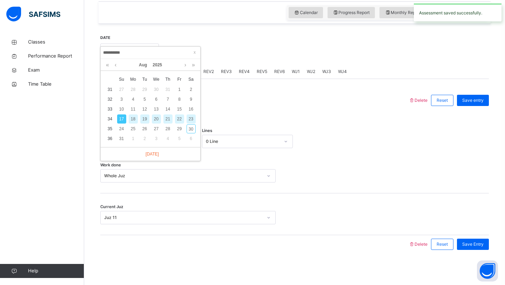
click at [146, 118] on div "19" at bounding box center [144, 118] width 9 height 9
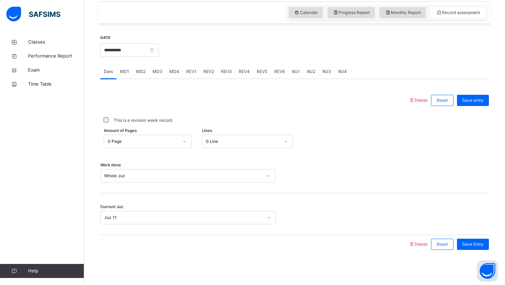
click at [290, 76] on div "WJ1" at bounding box center [295, 71] width 15 height 14
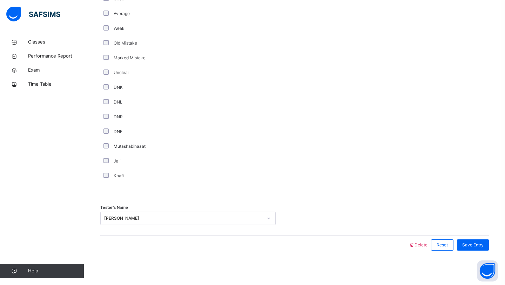
scroll to position [551, 0]
click at [465, 244] on span "Save Entry" at bounding box center [472, 244] width 21 height 6
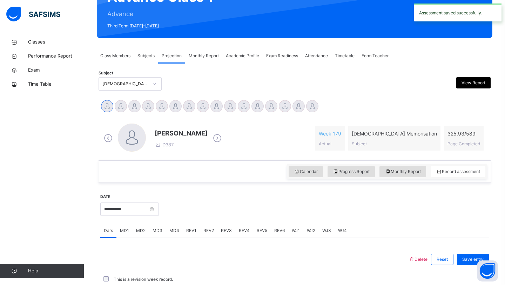
scroll to position [242, 0]
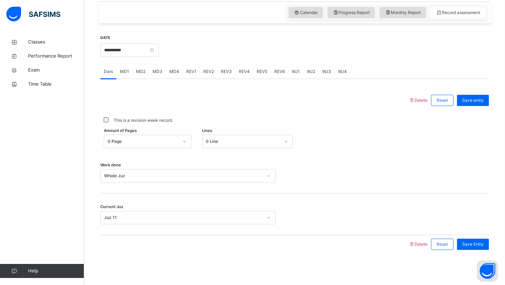
click at [307, 74] on span "WJ2" at bounding box center [311, 71] width 8 height 6
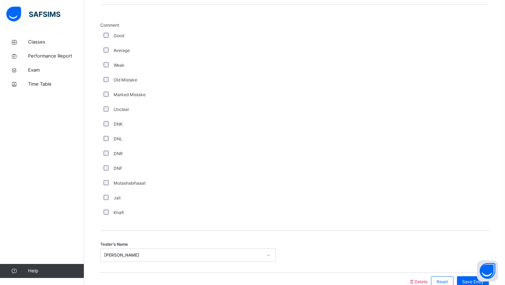
scroll to position [551, 0]
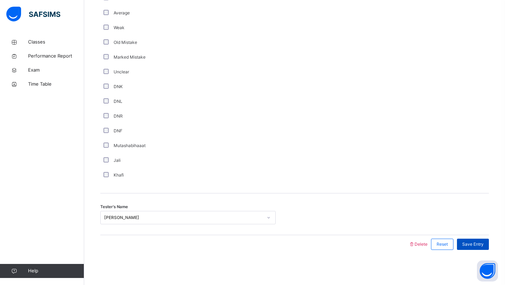
click at [469, 243] on span "Save Entry" at bounding box center [472, 244] width 21 height 6
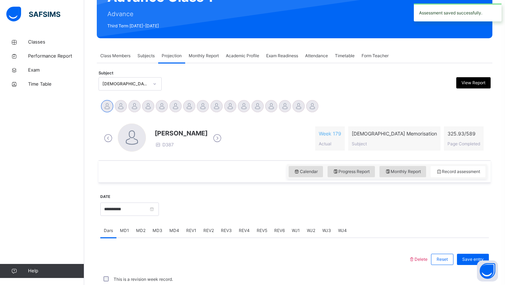
scroll to position [242, 0]
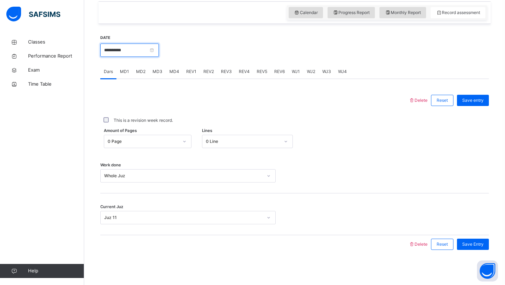
click at [146, 50] on input "**********" at bounding box center [129, 49] width 59 height 13
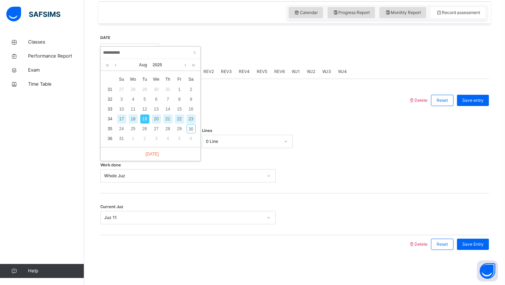
click at [166, 122] on div "21" at bounding box center [167, 118] width 9 height 9
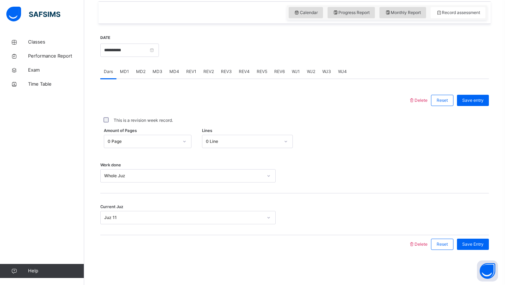
click at [299, 75] on div "WJ1" at bounding box center [295, 71] width 15 height 14
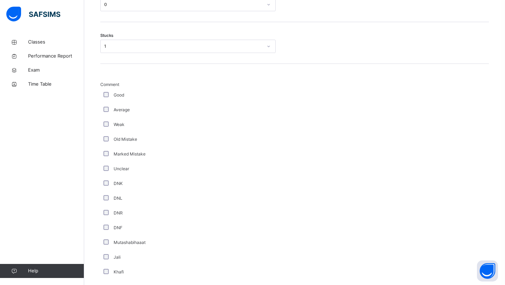
scroll to position [551, 0]
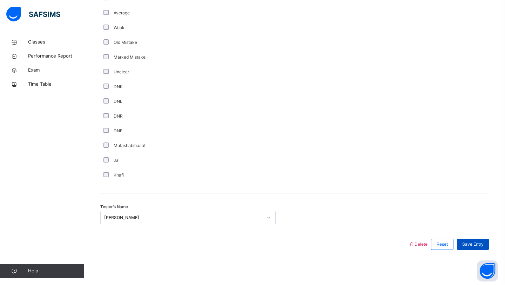
click at [463, 248] on div "Save Entry" at bounding box center [473, 243] width 32 height 11
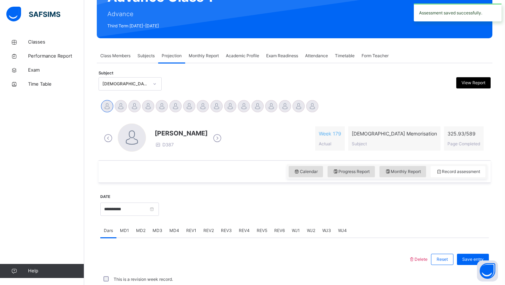
scroll to position [242, 0]
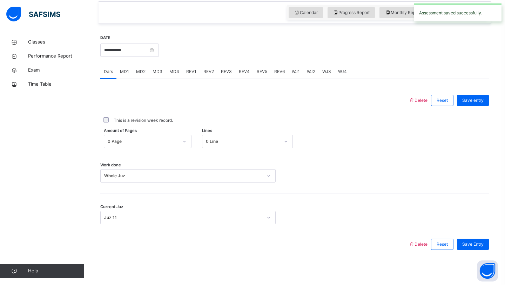
click at [321, 76] on div "WJ3" at bounding box center [327, 71] width 16 height 14
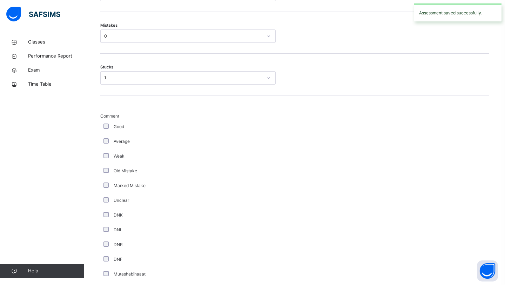
scroll to position [423, 0]
click at [107, 128] on div "Good" at bounding box center [188, 126] width 172 height 6
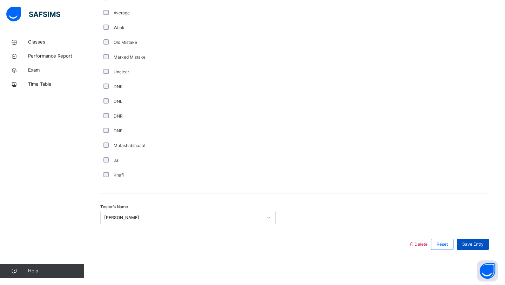
click at [468, 241] on span "Save Entry" at bounding box center [472, 244] width 21 height 6
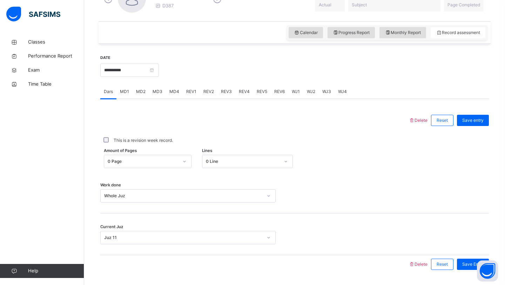
scroll to position [220, 0]
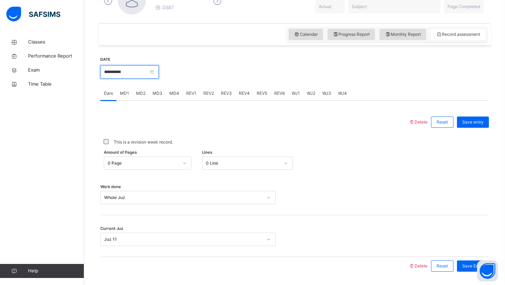
click at [149, 69] on input "**********" at bounding box center [129, 71] width 59 height 13
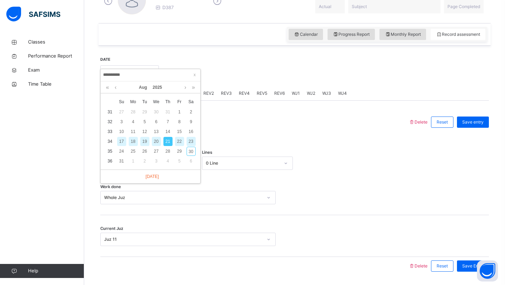
click at [189, 143] on div "23" at bounding box center [190, 141] width 9 height 9
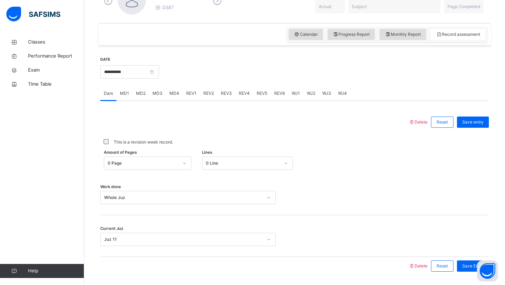
click at [292, 97] on div "WJ1" at bounding box center [295, 93] width 15 height 14
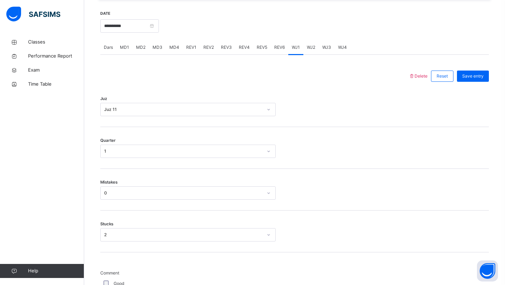
scroll to position [254, 0]
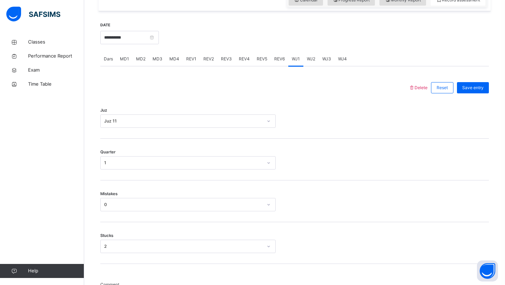
click at [337, 64] on div "WJ4" at bounding box center [342, 59] width 16 height 14
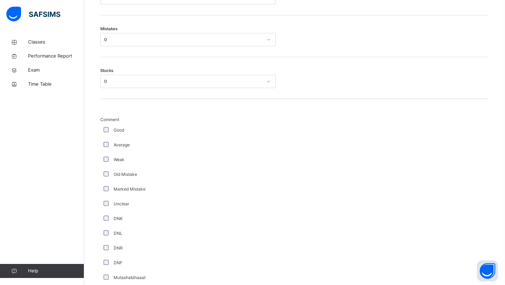
scroll to position [551, 0]
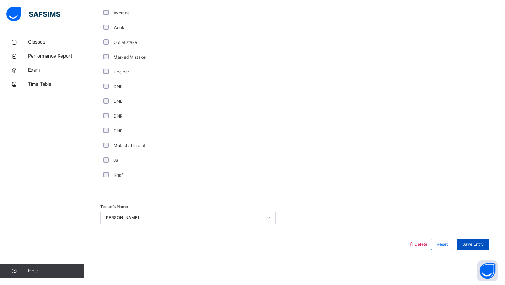
click at [473, 248] on div "Save Entry" at bounding box center [473, 243] width 32 height 11
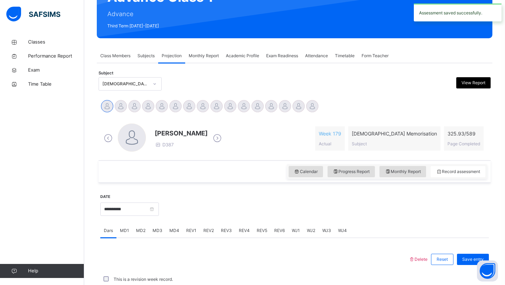
scroll to position [242, 0]
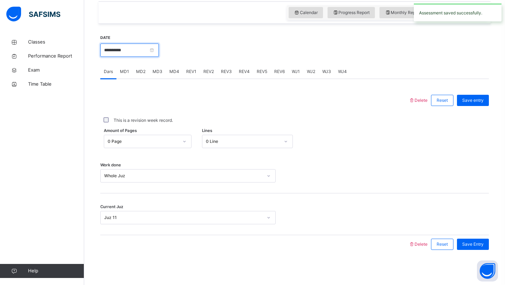
click at [156, 50] on input "**********" at bounding box center [129, 49] width 59 height 13
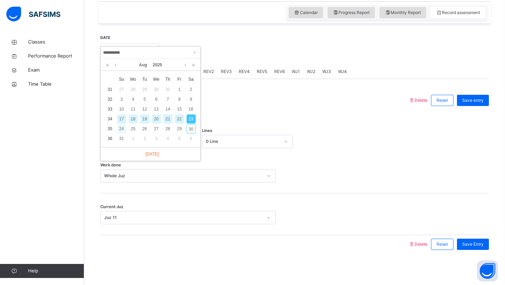
click at [123, 130] on div "24" at bounding box center [121, 128] width 9 height 9
type input "**********"
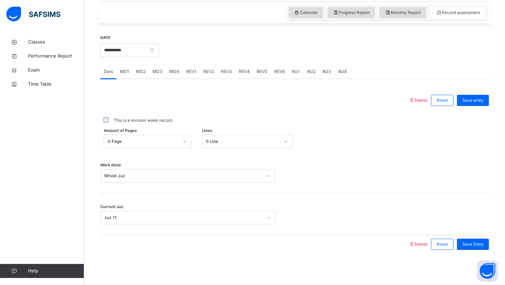
click at [293, 74] on span "WJ1" at bounding box center [296, 71] width 8 height 6
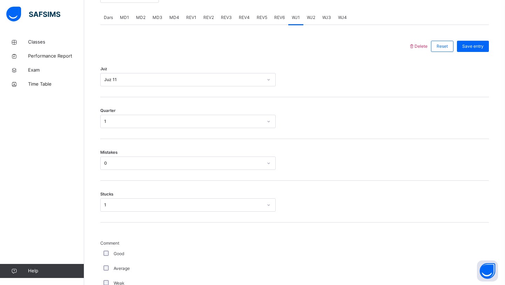
scroll to position [250, 0]
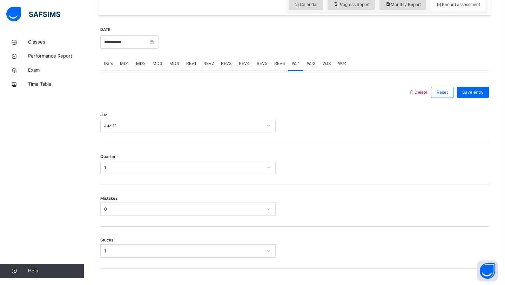
click at [308, 66] on span "WJ2" at bounding box center [311, 63] width 8 height 6
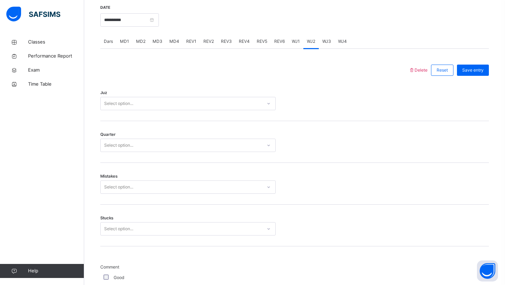
scroll to position [271, 0]
click at [152, 24] on input "**********" at bounding box center [129, 20] width 59 height 13
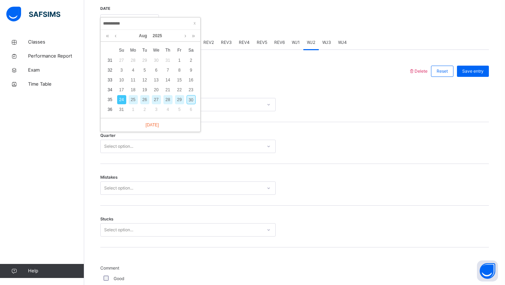
click at [209, 89] on div "Juz Select option..." at bounding box center [294, 101] width 388 height 42
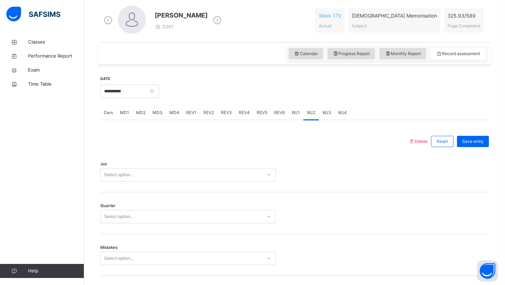
scroll to position [192, 0]
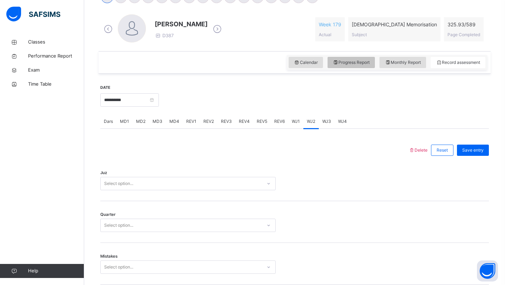
click at [343, 63] on span "Progress Report" at bounding box center [351, 62] width 37 height 6
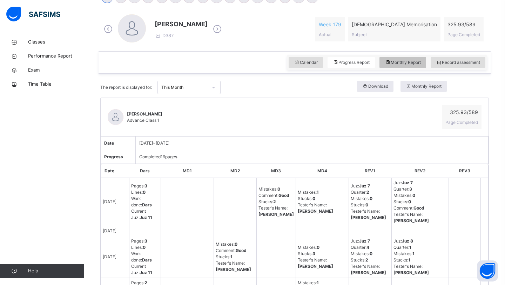
click at [393, 62] on span "Monthly Report" at bounding box center [402, 62] width 36 height 6
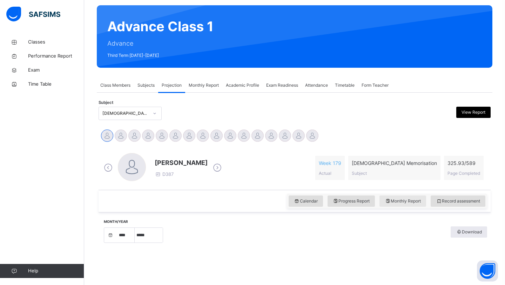
select select "*"
select select "****"
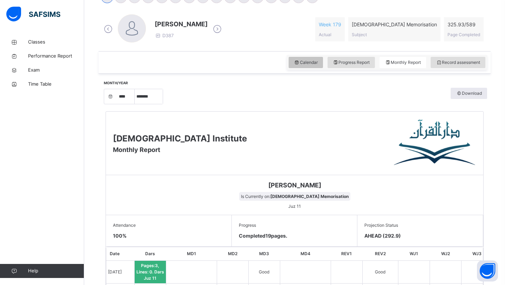
click at [312, 59] on span "Calendar" at bounding box center [306, 62] width 24 height 6
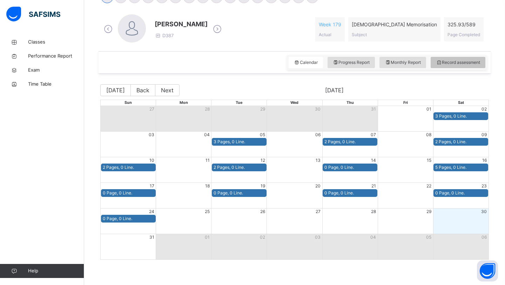
click at [452, 62] on span "Record assessment" at bounding box center [458, 62] width 44 height 6
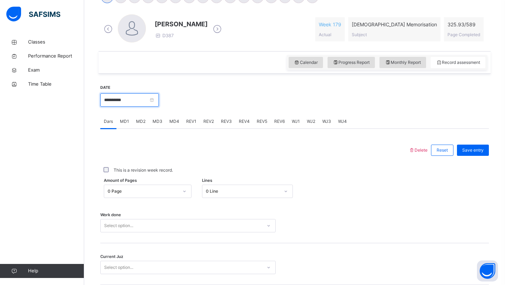
click at [141, 101] on input "**********" at bounding box center [129, 99] width 59 height 13
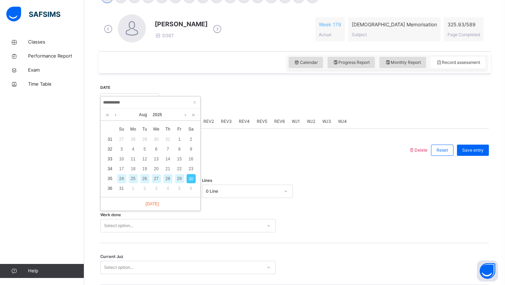
click at [144, 178] on div "26" at bounding box center [144, 178] width 9 height 9
type input "**********"
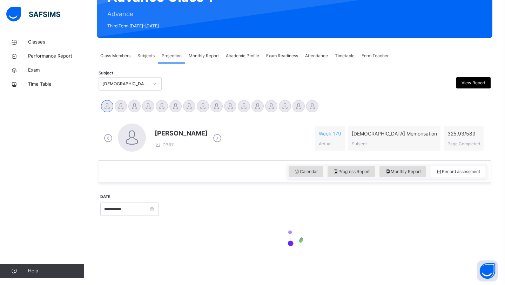
scroll to position [83, 0]
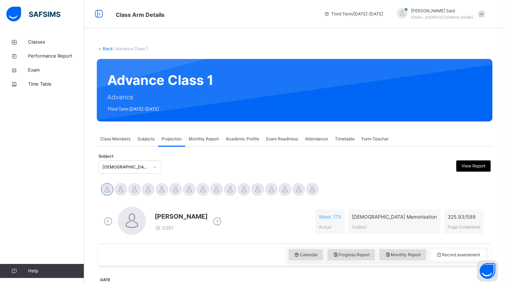
scroll to position [192, 0]
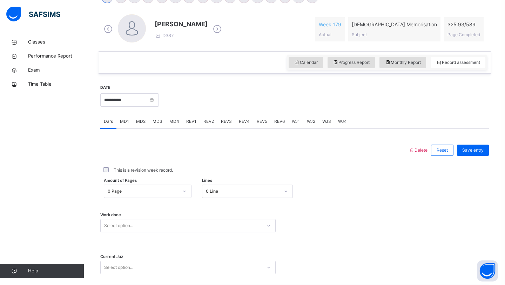
click at [297, 124] on div "WJ1" at bounding box center [295, 121] width 15 height 14
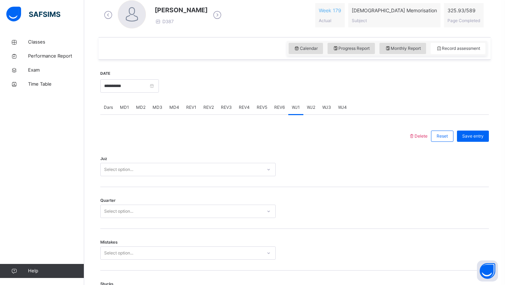
click at [237, 176] on div "Select option..." at bounding box center [187, 169] width 175 height 13
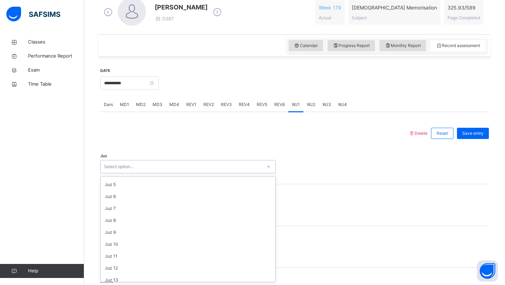
scroll to position [46, 0]
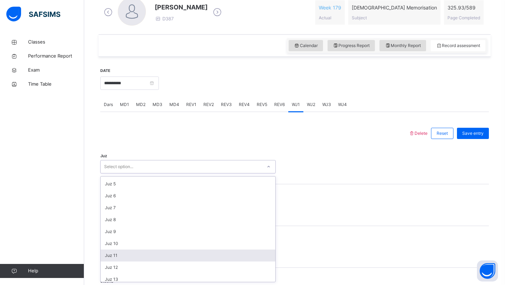
click at [197, 255] on div "Juz 11" at bounding box center [188, 255] width 175 height 12
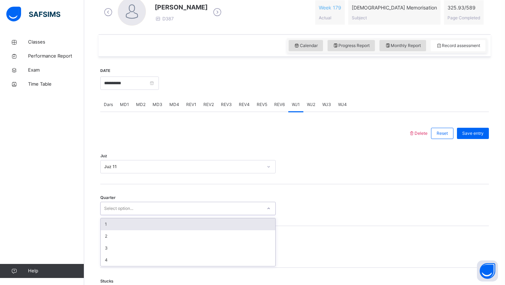
click at [190, 207] on div "Select option..." at bounding box center [181, 208] width 161 height 11
click at [186, 225] on div "1" at bounding box center [188, 224] width 175 height 12
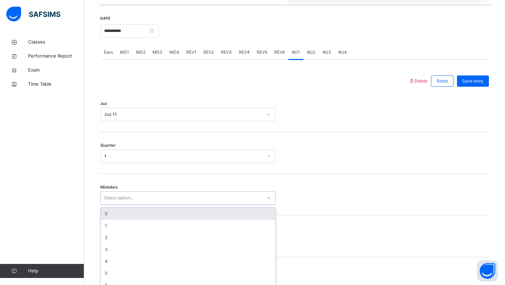
click at [187, 204] on div "option 0 focused, 1 of 7. 7 results available. Use Up and Down to choose option…" at bounding box center [187, 197] width 175 height 13
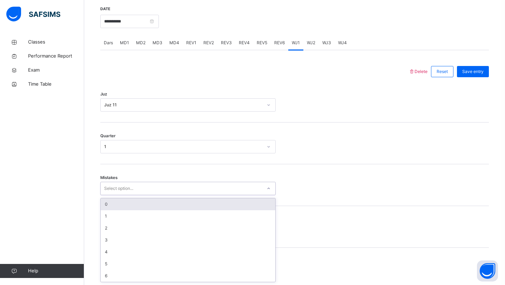
click at [170, 207] on div "0" at bounding box center [188, 204] width 175 height 12
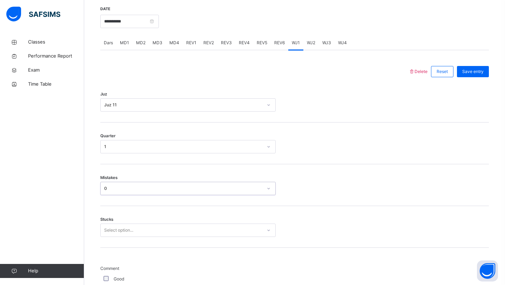
click at [165, 234] on div "Select option..." at bounding box center [187, 229] width 175 height 13
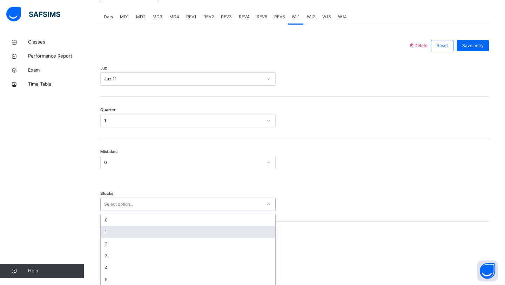
scroll to position [300, 0]
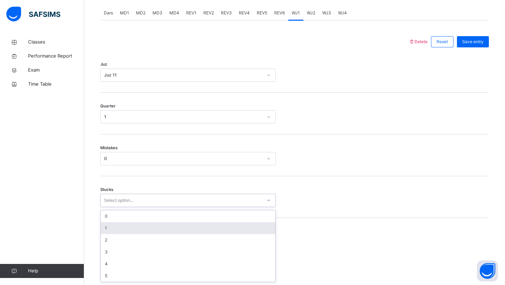
click at [149, 223] on div "1" at bounding box center [188, 228] width 175 height 12
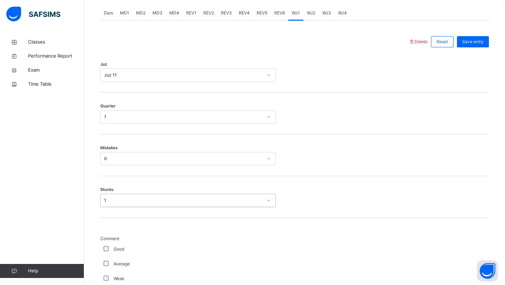
click at [109, 246] on div "Good" at bounding box center [188, 249] width 172 height 6
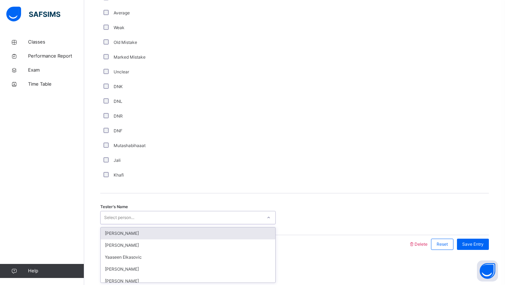
click at [161, 218] on div "Select person..." at bounding box center [181, 217] width 161 height 11
click at [179, 232] on div "[PERSON_NAME]" at bounding box center [188, 233] width 175 height 12
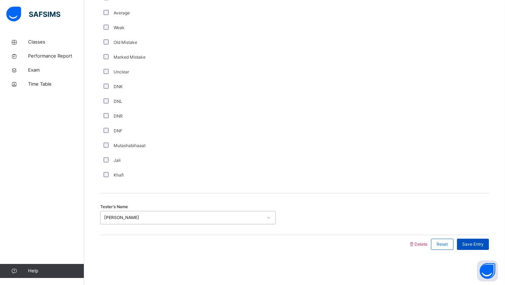
click at [466, 240] on div "Save Entry" at bounding box center [473, 243] width 32 height 11
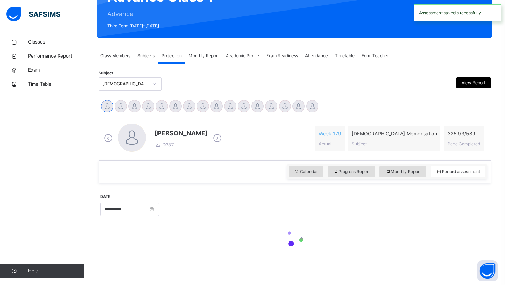
scroll to position [242, 0]
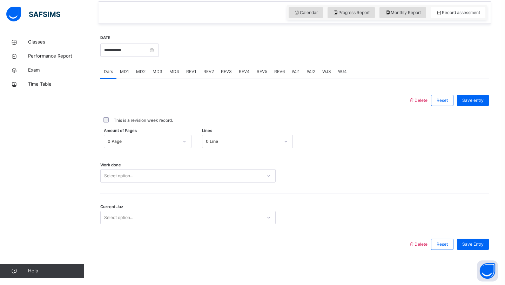
click at [307, 75] on div "WJ2" at bounding box center [310, 71] width 15 height 14
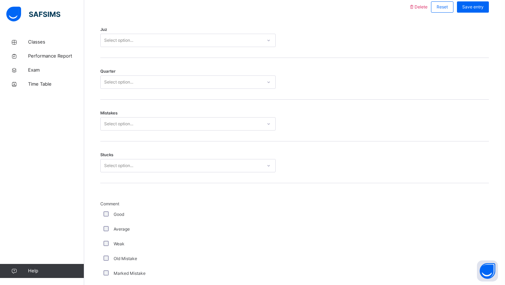
scroll to position [328, 0]
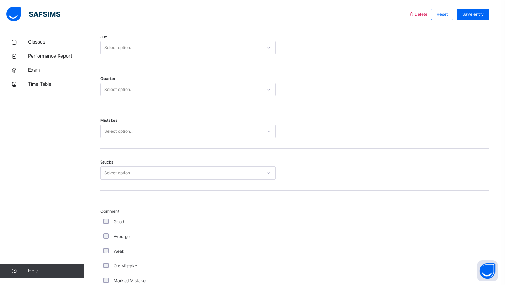
click at [205, 41] on div "Juz Select option..." at bounding box center [294, 44] width 388 height 42
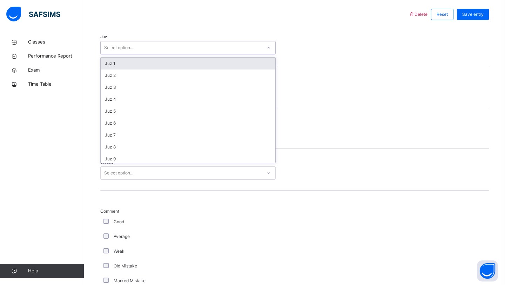
click at [205, 43] on div "Select option..." at bounding box center [181, 47] width 161 height 11
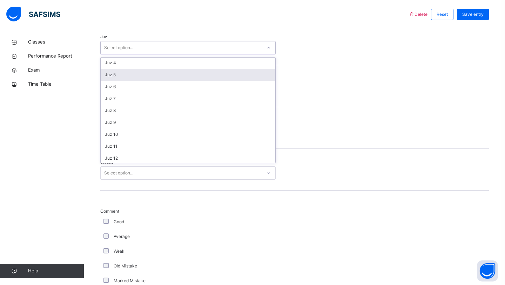
scroll to position [37, 0]
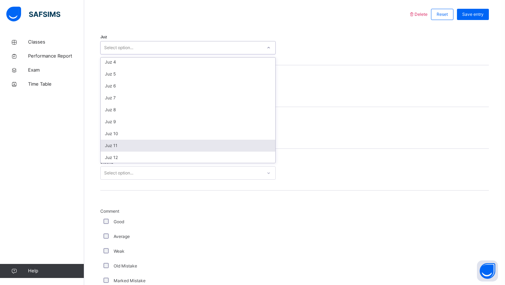
click at [202, 146] on div "Juz 11" at bounding box center [188, 145] width 175 height 12
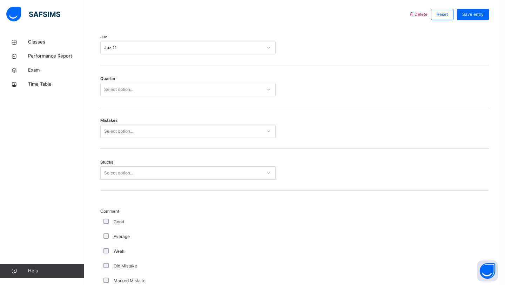
click at [174, 96] on div "Quarter Select option..." at bounding box center [294, 86] width 388 height 42
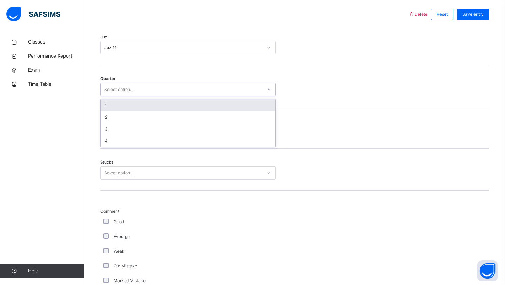
click at [171, 90] on div "Select option..." at bounding box center [181, 89] width 161 height 11
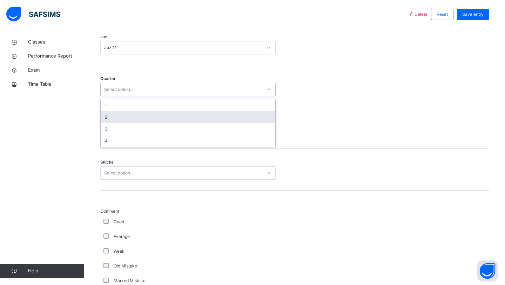
click at [182, 118] on div "2" at bounding box center [188, 117] width 175 height 12
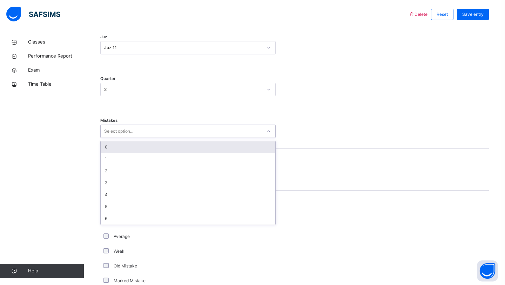
click at [186, 135] on div "Select option..." at bounding box center [181, 131] width 161 height 11
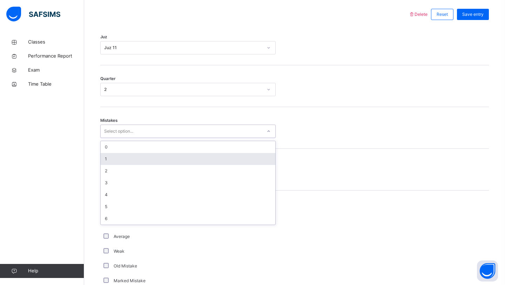
click at [180, 163] on div "1" at bounding box center [188, 159] width 175 height 12
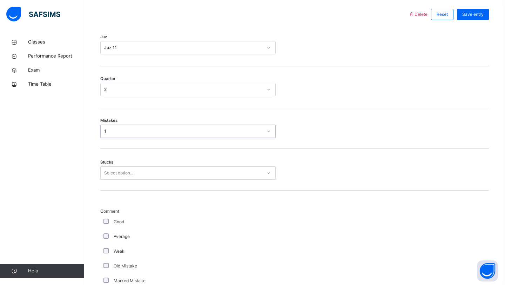
click at [179, 173] on div "Select option..." at bounding box center [181, 173] width 161 height 11
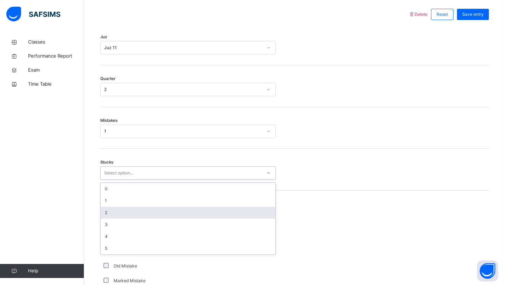
click at [171, 217] on div "2" at bounding box center [188, 212] width 175 height 12
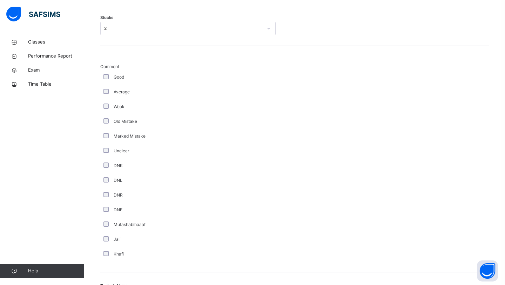
scroll to position [551, 0]
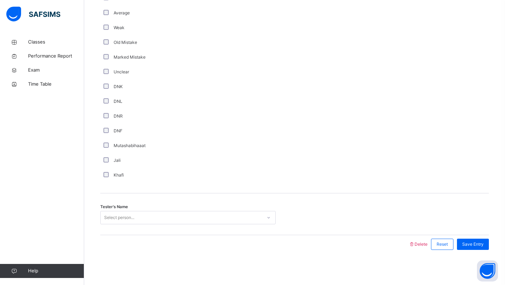
click at [178, 214] on div "Select person..." at bounding box center [181, 217] width 161 height 11
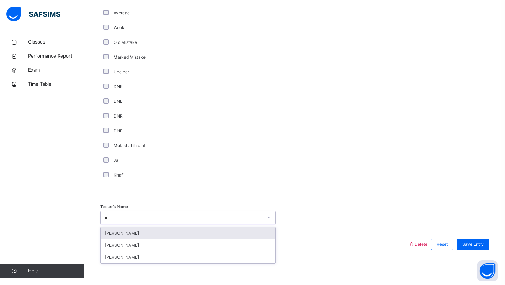
type input "***"
click at [192, 231] on div "[PERSON_NAME]" at bounding box center [188, 233] width 175 height 12
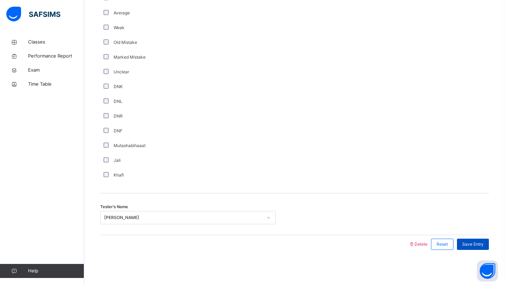
click at [477, 245] on span "Save Entry" at bounding box center [472, 244] width 21 height 6
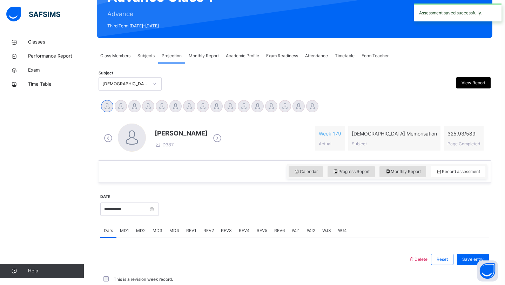
scroll to position [242, 0]
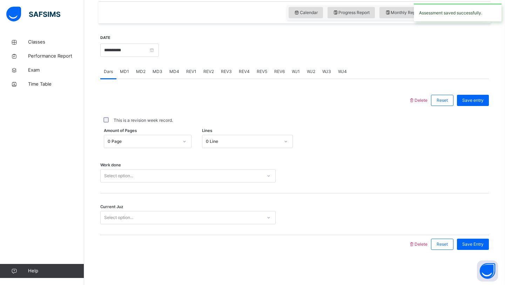
click at [322, 73] on span "WJ3" at bounding box center [326, 71] width 9 height 6
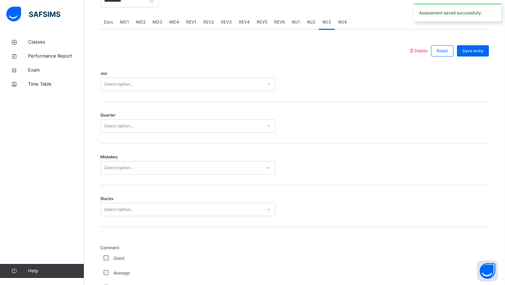
scroll to position [290, 0]
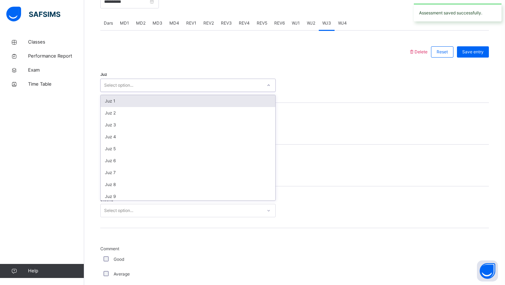
click at [224, 88] on div "Select option..." at bounding box center [181, 85] width 161 height 11
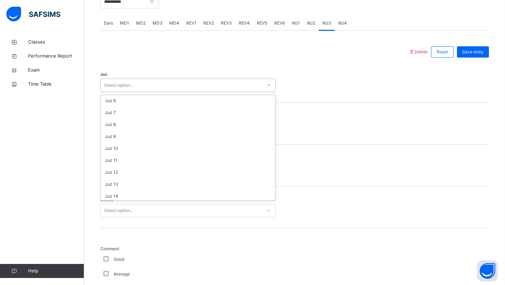
scroll to position [62, 0]
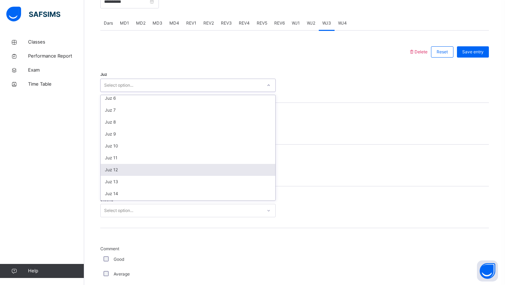
click at [212, 166] on div "Juz 12" at bounding box center [188, 170] width 175 height 12
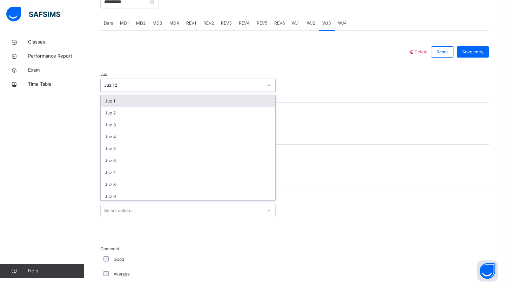
click at [198, 85] on div "Juz 12" at bounding box center [183, 85] width 158 height 6
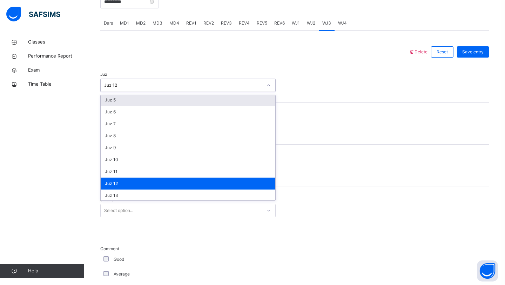
scroll to position [52, 0]
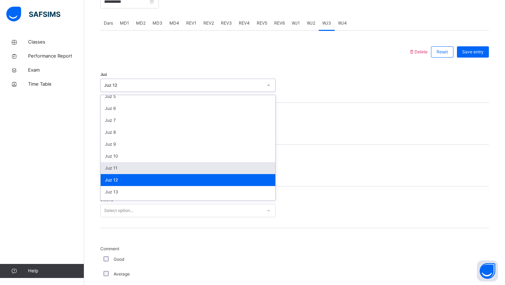
click at [210, 172] on div "Juz 11" at bounding box center [188, 168] width 175 height 12
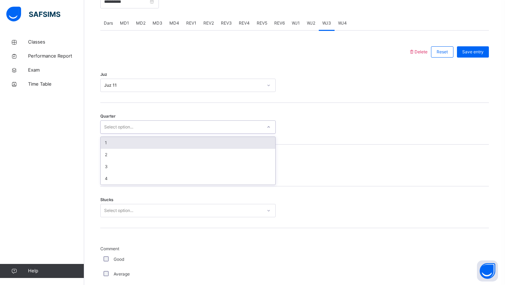
click at [190, 126] on div "Select option..." at bounding box center [181, 127] width 161 height 11
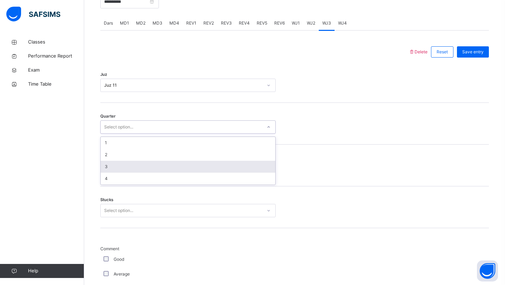
click at [195, 166] on div "3" at bounding box center [188, 167] width 175 height 12
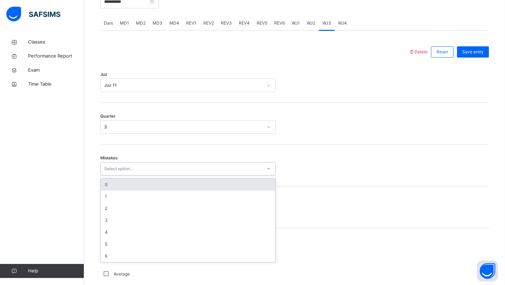
click at [195, 169] on div "Select option..." at bounding box center [181, 168] width 161 height 11
click at [176, 185] on div "0" at bounding box center [188, 184] width 175 height 12
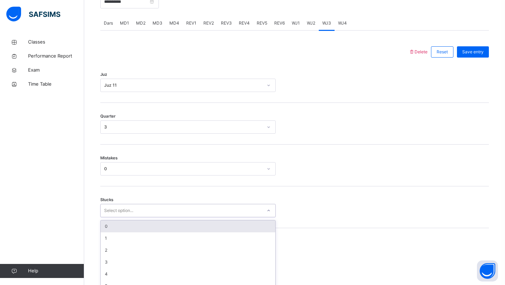
scroll to position [300, 0]
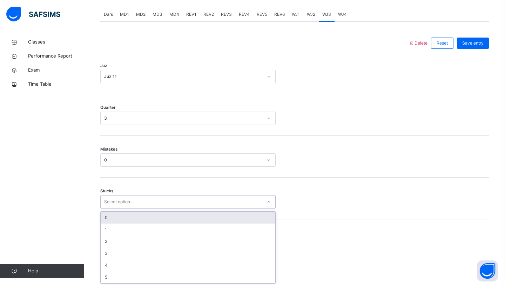
click at [180, 208] on div "option 0 focused, 1 of 6. 6 results available. Use Up and Down to choose option…" at bounding box center [187, 201] width 175 height 13
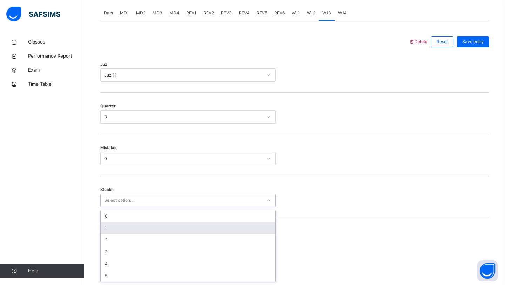
click at [180, 232] on div "1" at bounding box center [188, 228] width 175 height 12
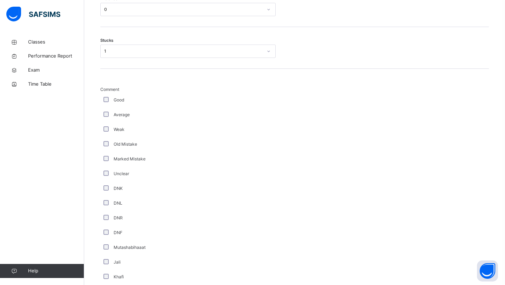
scroll to position [551, 0]
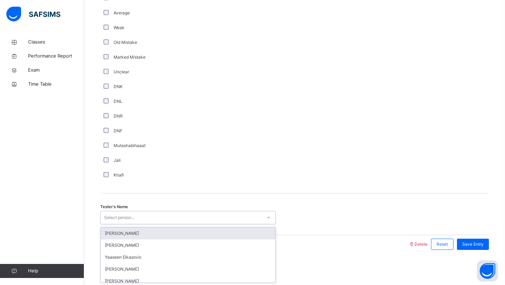
click at [166, 220] on div "Select person..." at bounding box center [181, 217] width 161 height 11
type input "****"
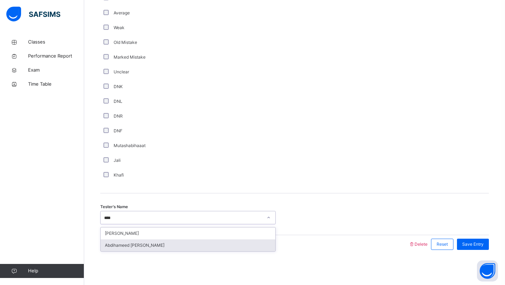
click at [166, 247] on div "Abdihameed [PERSON_NAME]" at bounding box center [188, 245] width 175 height 12
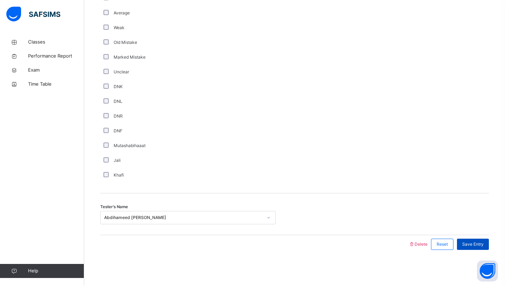
click at [473, 246] on span "Save Entry" at bounding box center [472, 244] width 21 height 6
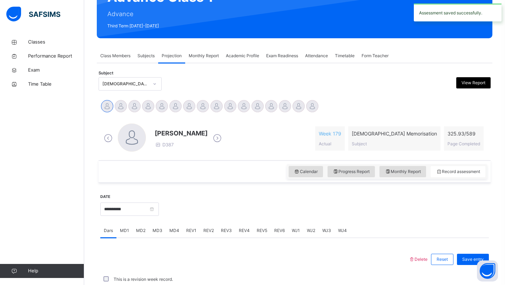
scroll to position [242, 0]
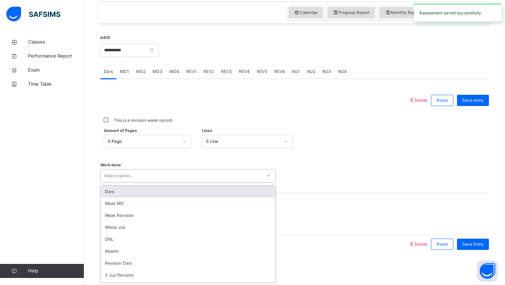
click at [200, 181] on div "Select option..." at bounding box center [187, 175] width 175 height 13
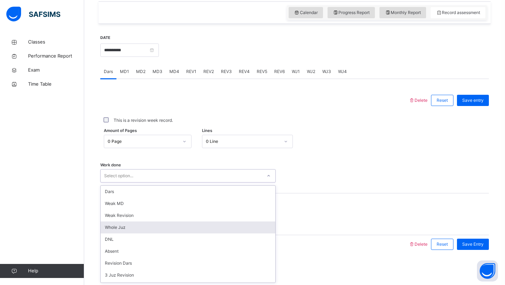
click at [193, 228] on div "Whole Juz" at bounding box center [188, 227] width 175 height 12
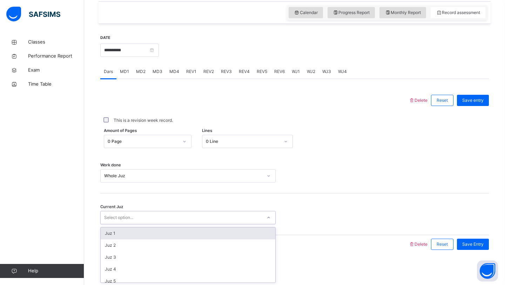
click at [184, 222] on div "Select option..." at bounding box center [187, 217] width 175 height 13
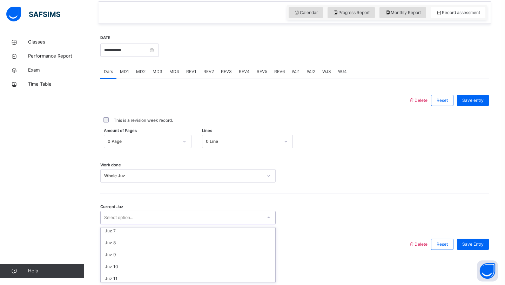
scroll to position [74, 0]
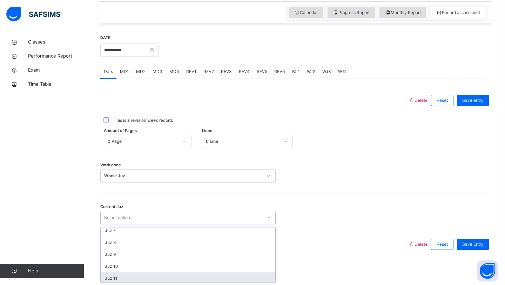
click at [184, 280] on div "Juz 11" at bounding box center [188, 278] width 175 height 12
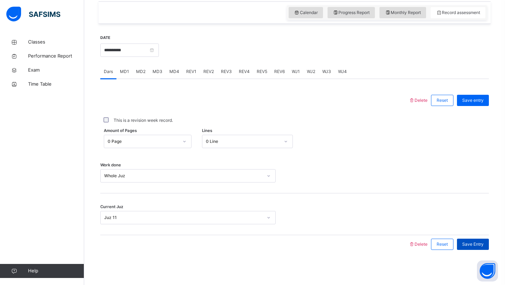
click at [471, 246] on span "Save Entry" at bounding box center [472, 244] width 21 height 6
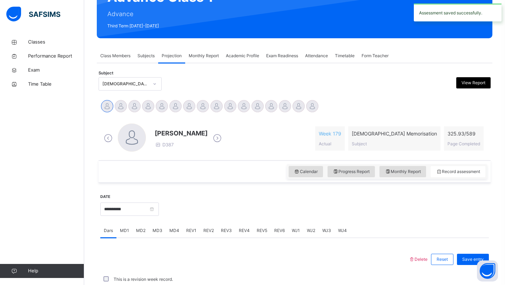
scroll to position [242, 0]
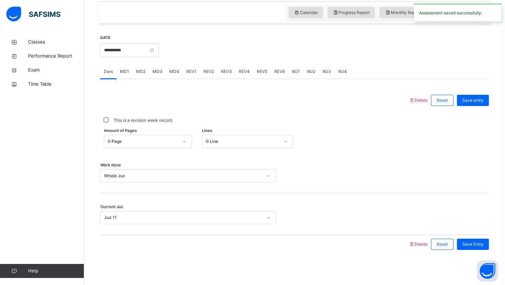
click at [471, 246] on span "Save Entry" at bounding box center [472, 244] width 21 height 6
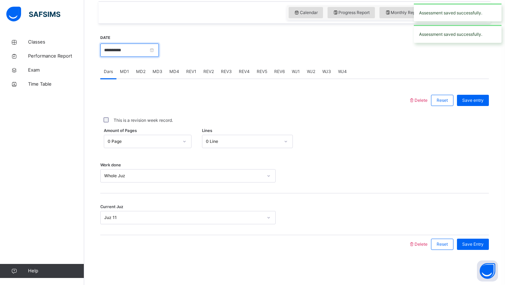
click at [146, 50] on input "**********" at bounding box center [129, 49] width 59 height 13
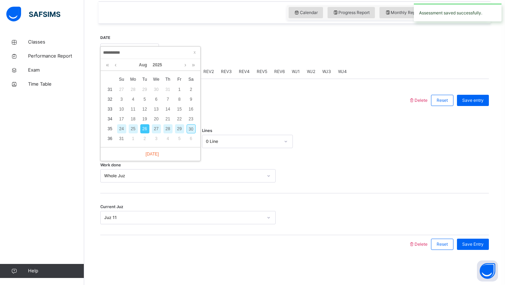
click at [170, 129] on div "28" at bounding box center [167, 128] width 9 height 9
type input "**********"
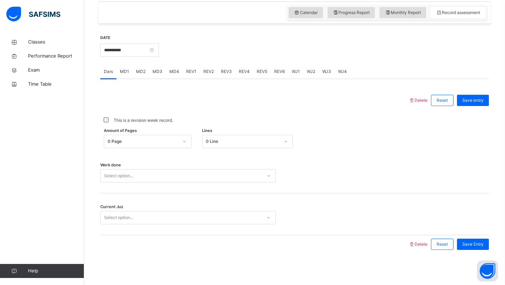
click at [292, 74] on span "WJ1" at bounding box center [296, 71] width 8 height 6
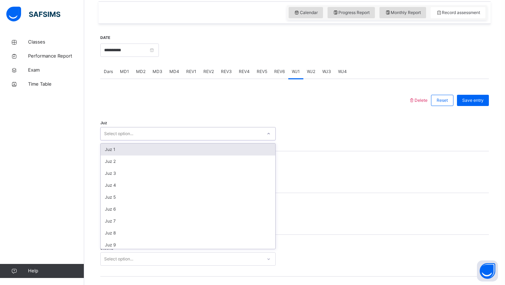
click at [195, 135] on div "Select option..." at bounding box center [181, 133] width 161 height 11
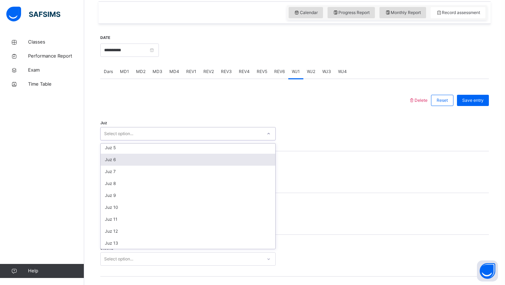
scroll to position [59, 0]
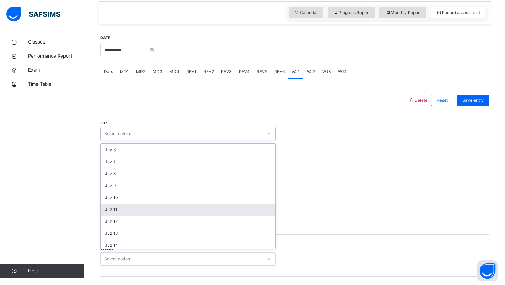
click at [196, 212] on div "Juz 11" at bounding box center [188, 209] width 175 height 12
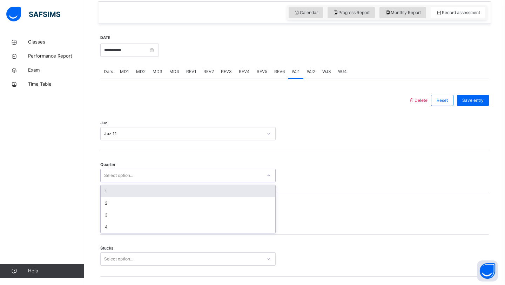
click at [177, 171] on div "Select option..." at bounding box center [181, 175] width 161 height 11
click at [179, 193] on div "1" at bounding box center [188, 191] width 175 height 12
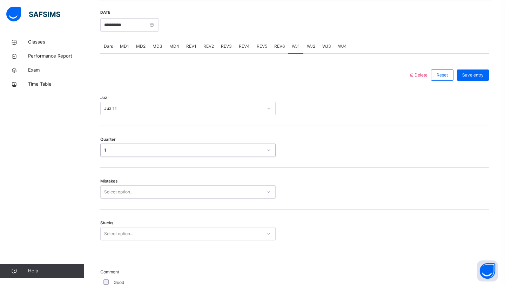
click at [170, 198] on div "Select option..." at bounding box center [187, 191] width 175 height 13
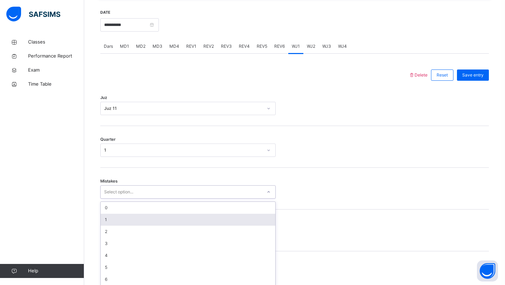
scroll to position [271, 0]
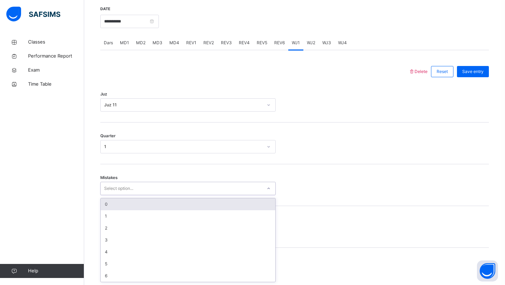
click at [165, 204] on div "0" at bounding box center [188, 204] width 175 height 12
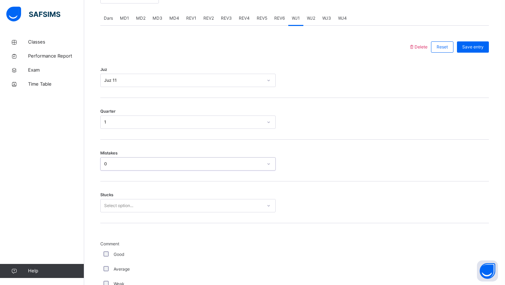
click at [169, 212] on div "Select option..." at bounding box center [187, 205] width 175 height 13
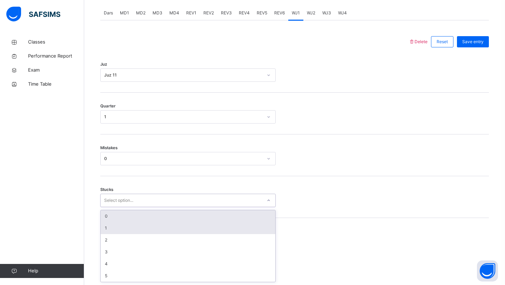
click at [162, 221] on div "0" at bounding box center [188, 216] width 175 height 12
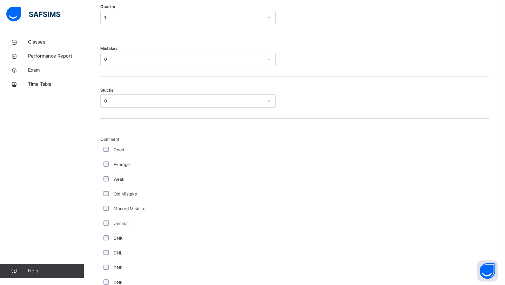
scroll to position [551, 0]
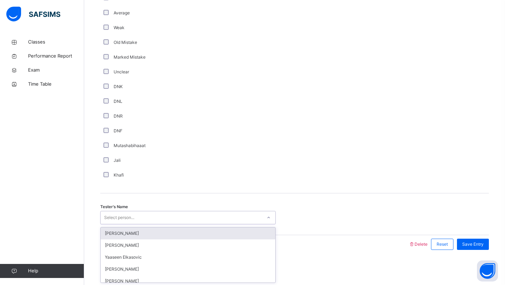
click at [145, 219] on div "Select person..." at bounding box center [181, 217] width 161 height 11
type input "****"
click at [164, 234] on div "[PERSON_NAME]" at bounding box center [188, 233] width 175 height 12
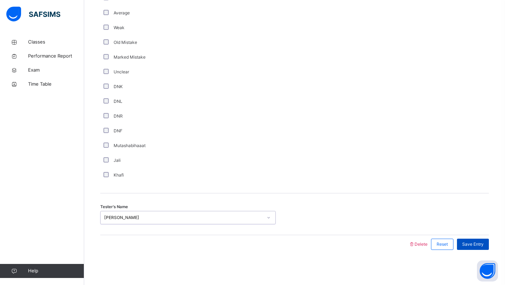
click at [487, 243] on div "Save Entry" at bounding box center [473, 243] width 32 height 11
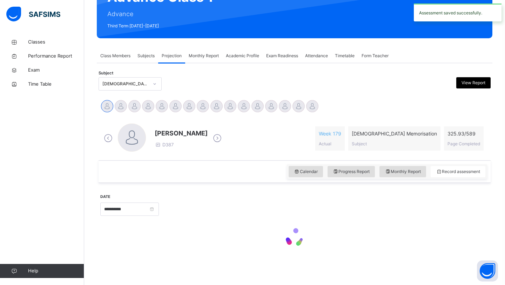
scroll to position [242, 0]
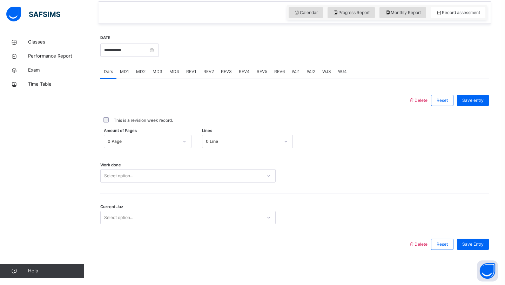
click at [307, 73] on span "WJ2" at bounding box center [311, 71] width 8 height 6
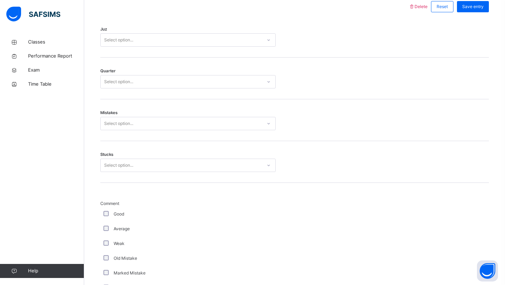
scroll to position [334, 0]
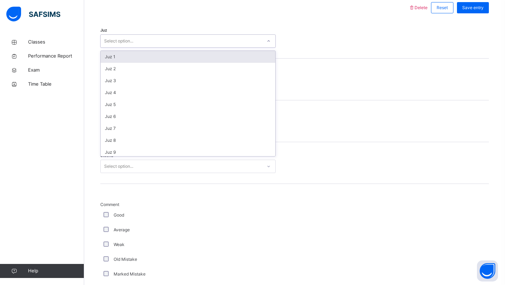
click at [264, 42] on div at bounding box center [268, 40] width 12 height 11
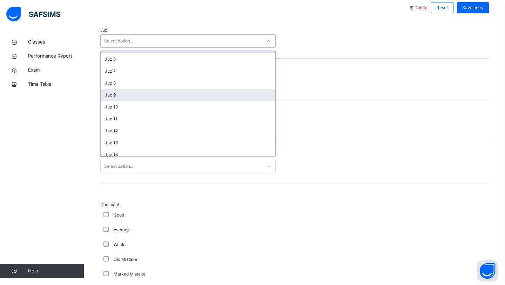
click at [238, 101] on div "Juz 9" at bounding box center [188, 95] width 175 height 12
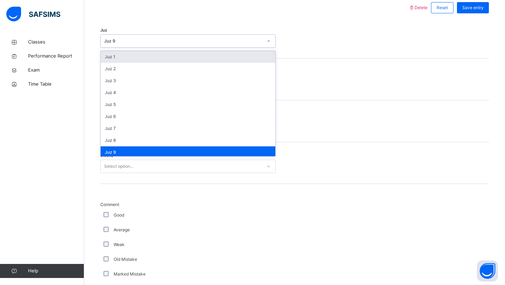
click at [223, 41] on div "Juz 9" at bounding box center [183, 41] width 158 height 6
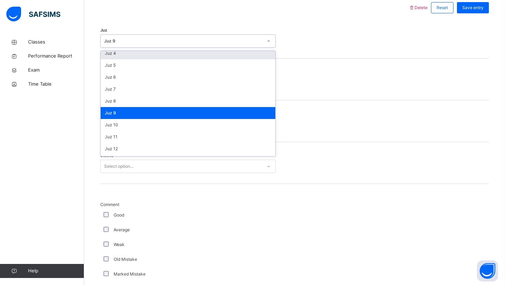
scroll to position [46, 0]
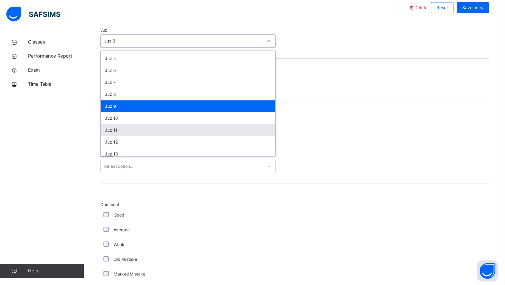
click at [219, 132] on div "Juz 11" at bounding box center [188, 130] width 175 height 12
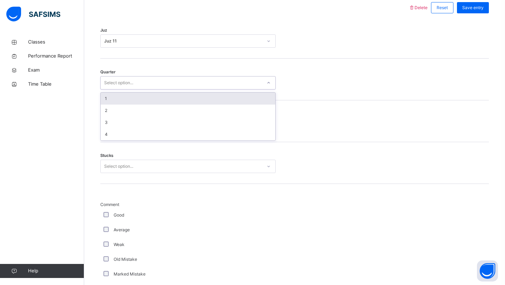
click at [204, 80] on div "Select option..." at bounding box center [181, 82] width 161 height 11
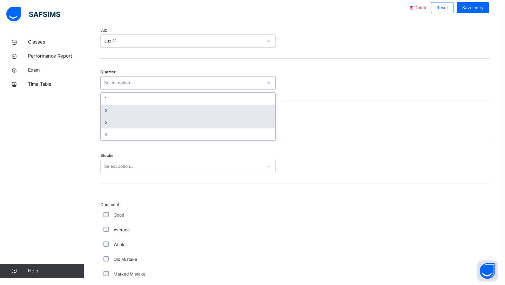
click at [210, 117] on div "3" at bounding box center [188, 122] width 175 height 12
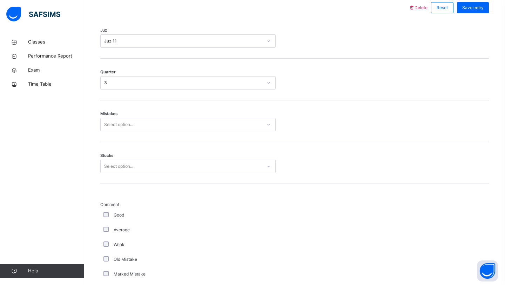
click at [199, 91] on div "Quarter 3" at bounding box center [294, 80] width 388 height 42
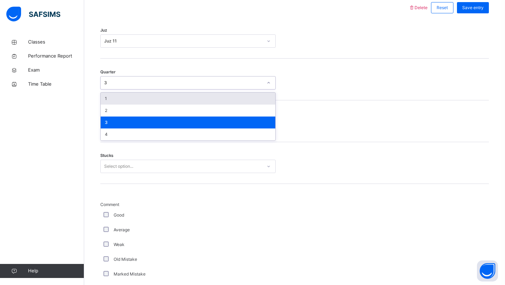
click at [196, 83] on div "3" at bounding box center [183, 83] width 158 height 6
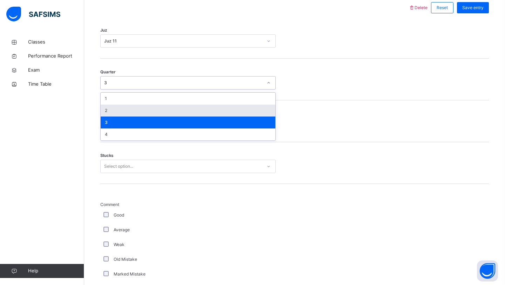
click at [203, 108] on div "2" at bounding box center [188, 110] width 175 height 12
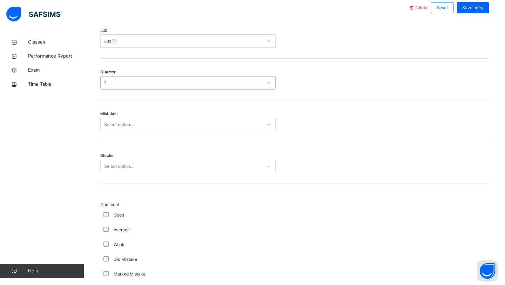
click at [206, 126] on div "Select option..." at bounding box center [181, 124] width 161 height 11
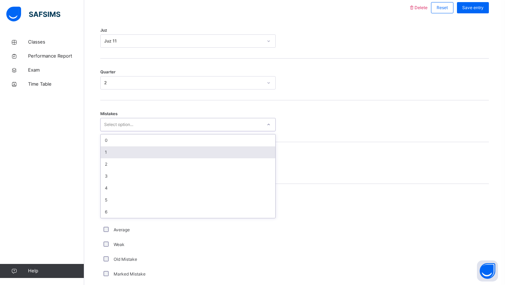
click at [203, 152] on div "1" at bounding box center [188, 152] width 175 height 12
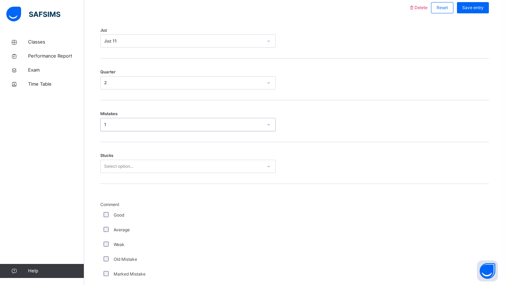
click at [204, 169] on div "Select option..." at bounding box center [181, 166] width 161 height 11
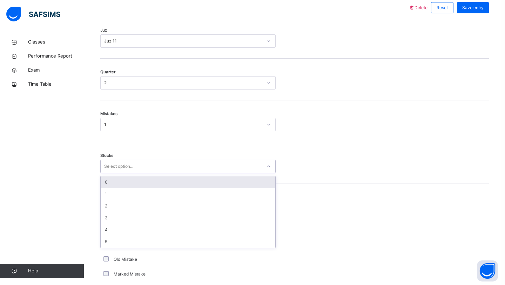
click at [202, 179] on div "0" at bounding box center [188, 182] width 175 height 12
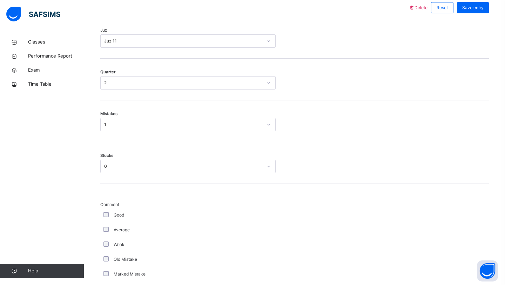
scroll to position [551, 0]
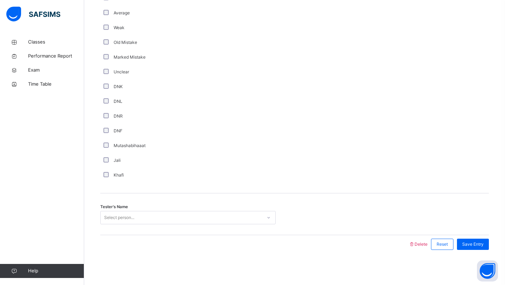
click at [152, 217] on div "Select person..." at bounding box center [181, 217] width 161 height 11
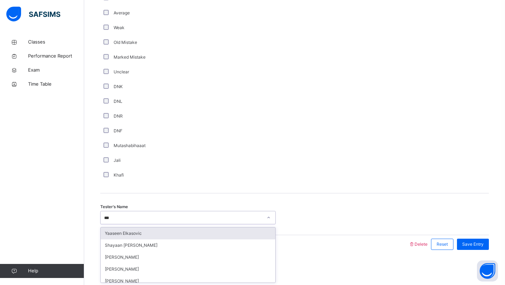
type input "****"
click at [168, 230] on div "[PERSON_NAME]" at bounding box center [188, 233] width 175 height 12
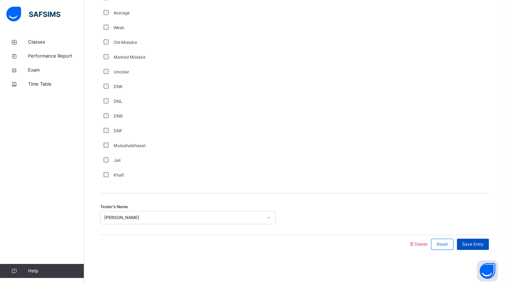
click at [479, 240] on div "Save Entry" at bounding box center [473, 243] width 32 height 11
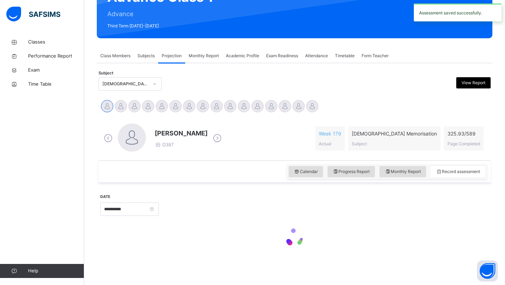
scroll to position [242, 0]
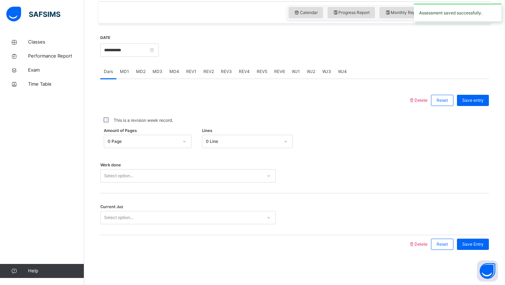
click at [324, 73] on span "WJ3" at bounding box center [326, 71] width 9 height 6
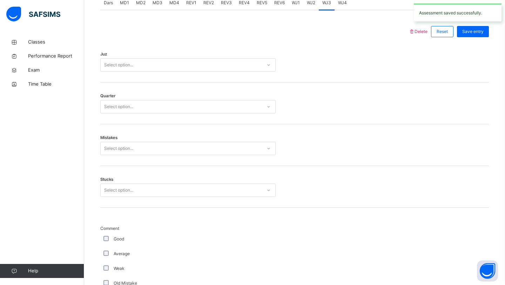
scroll to position [305, 0]
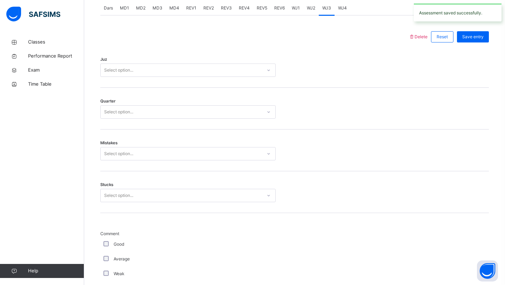
click at [258, 69] on div "Select option..." at bounding box center [181, 70] width 161 height 11
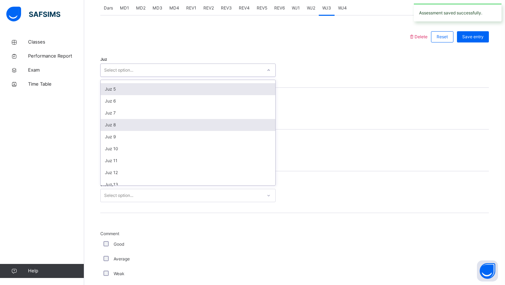
scroll to position [45, 0]
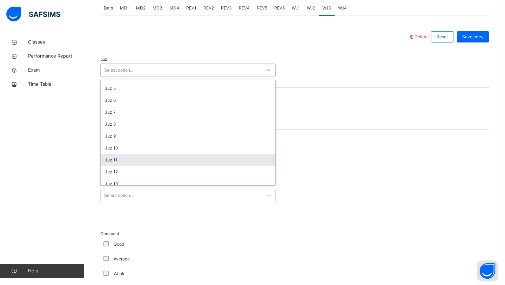
click at [243, 162] on div "Juz 11" at bounding box center [188, 160] width 175 height 12
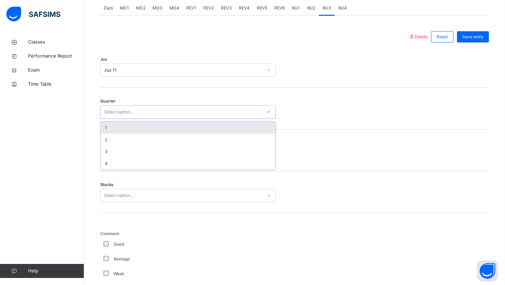
click at [216, 114] on div "Select option..." at bounding box center [181, 112] width 161 height 11
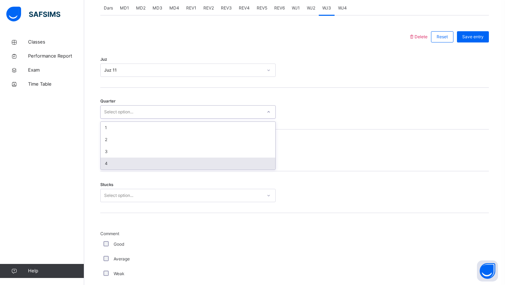
click at [223, 157] on div "4" at bounding box center [188, 163] width 175 height 12
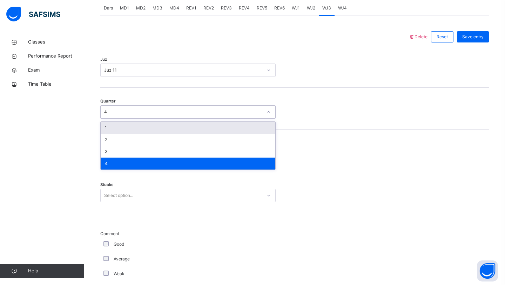
click at [203, 114] on div "4" at bounding box center [183, 112] width 158 height 6
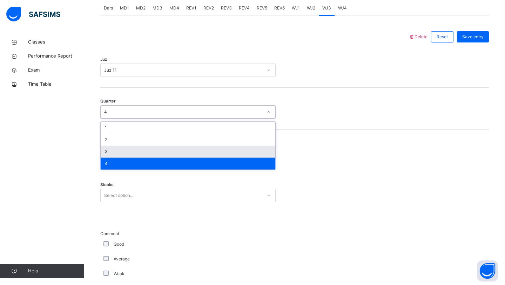
click at [209, 152] on div "3" at bounding box center [188, 151] width 175 height 12
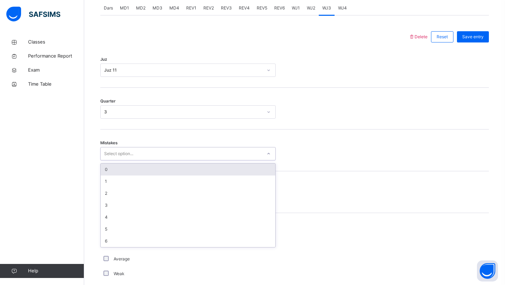
click at [209, 152] on div "Select option..." at bounding box center [181, 153] width 161 height 11
click at [203, 172] on div "0" at bounding box center [188, 169] width 175 height 12
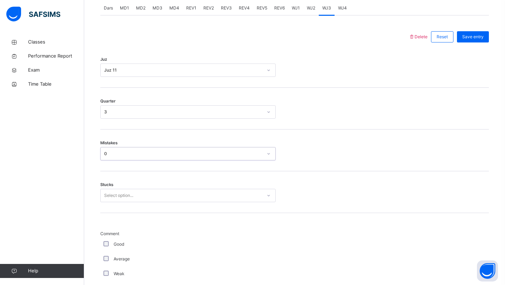
click at [206, 197] on div "Select option..." at bounding box center [181, 195] width 161 height 11
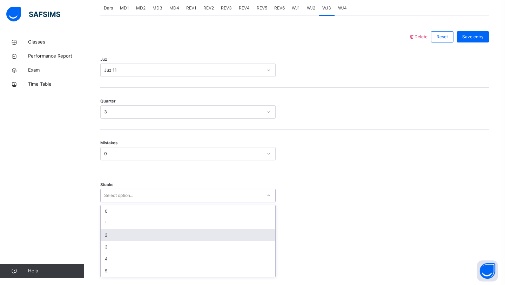
click at [203, 232] on div "2" at bounding box center [188, 235] width 175 height 12
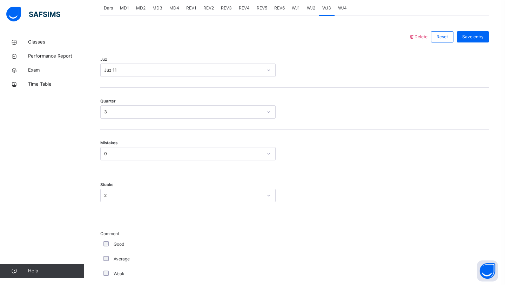
scroll to position [551, 0]
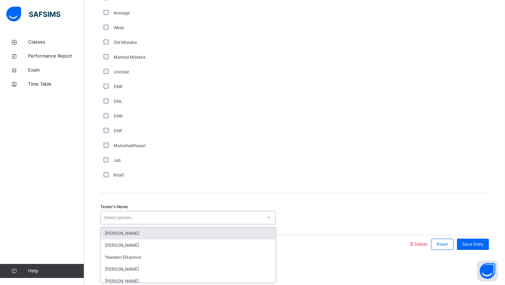
click at [137, 215] on div "Select person..." at bounding box center [181, 217] width 161 height 11
type input "***"
click at [145, 235] on div "Abdihameed [PERSON_NAME]" at bounding box center [188, 233] width 175 height 12
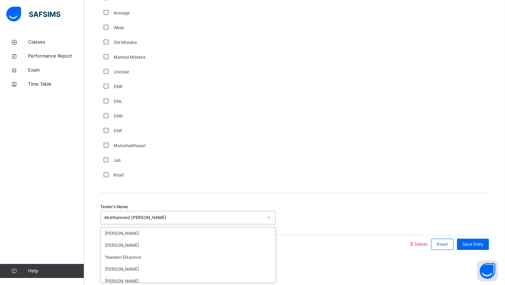
click at [147, 221] on div "Abdihameed [PERSON_NAME]" at bounding box center [181, 217] width 161 height 11
click at [150, 218] on div "Abdihameed [PERSON_NAME]" at bounding box center [183, 217] width 158 height 6
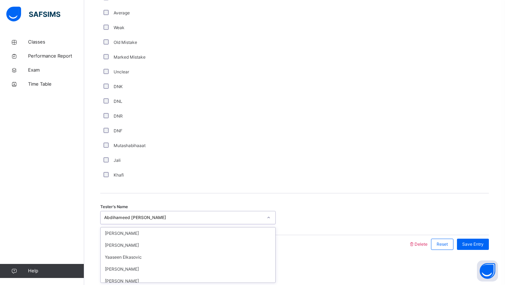
click at [172, 214] on div "Abdihameed [PERSON_NAME]" at bounding box center [183, 217] width 158 height 6
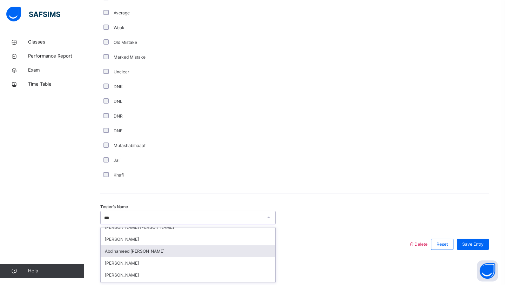
scroll to position [18, 0]
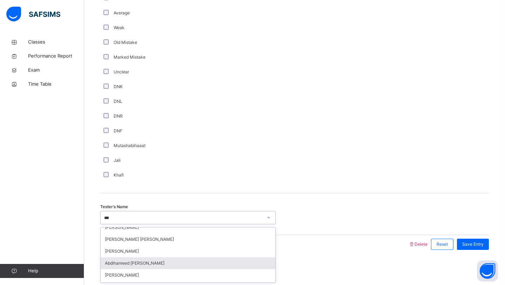
type input "****"
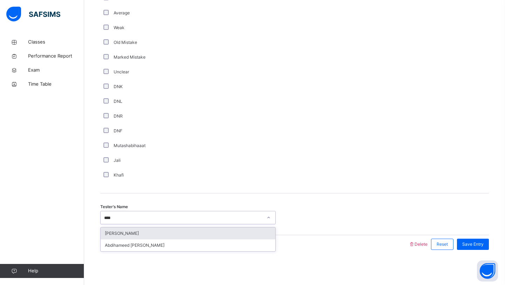
click at [181, 237] on div "[PERSON_NAME]" at bounding box center [188, 233] width 175 height 12
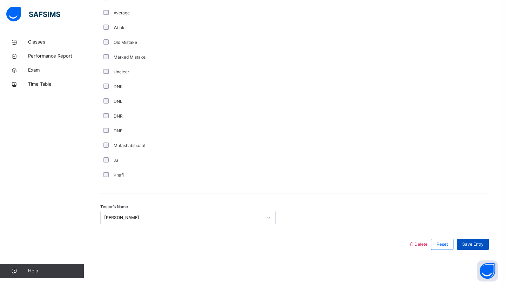
click at [470, 246] on span "Save Entry" at bounding box center [472, 244] width 21 height 6
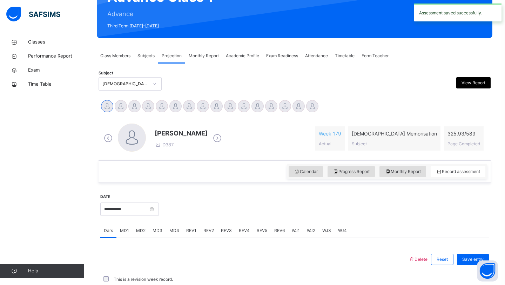
scroll to position [242, 0]
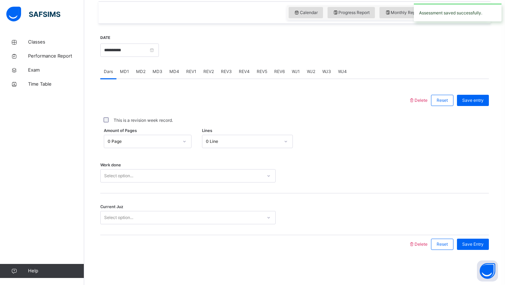
click at [340, 73] on span "WJ4" at bounding box center [342, 71] width 9 height 6
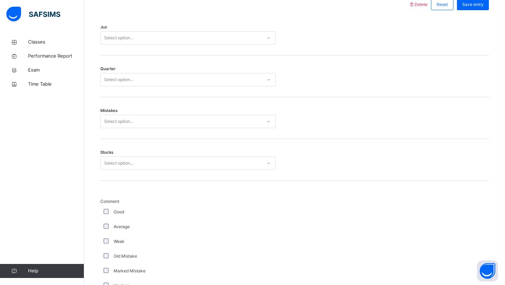
scroll to position [336, 0]
click at [256, 47] on div "Juz Select option..." at bounding box center [294, 36] width 388 height 42
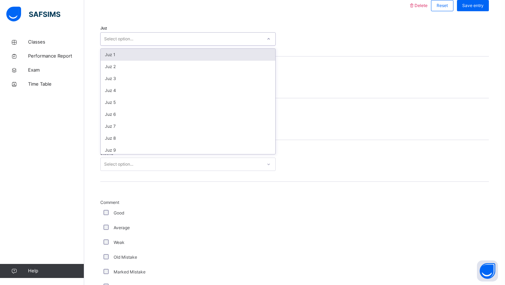
click at [251, 39] on div "Select option..." at bounding box center [181, 39] width 161 height 11
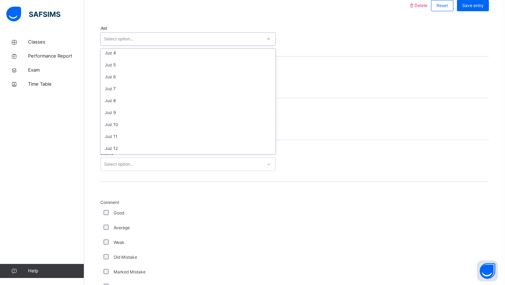
scroll to position [51, 0]
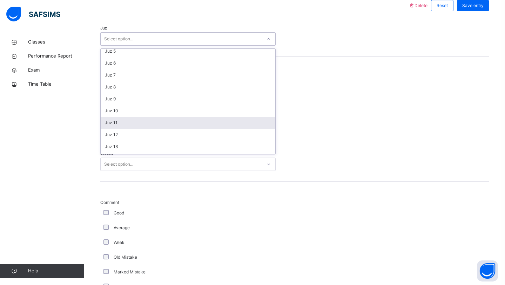
click at [238, 122] on div "Juz 11" at bounding box center [188, 123] width 175 height 12
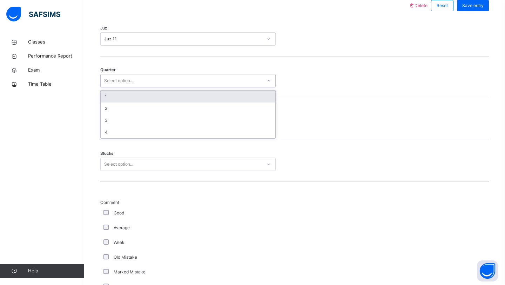
click at [228, 80] on div "Select option..." at bounding box center [181, 80] width 161 height 11
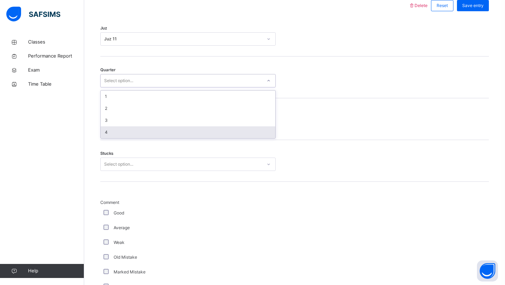
click at [228, 131] on div "4" at bounding box center [188, 132] width 175 height 12
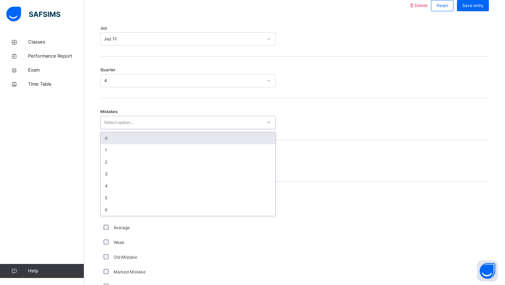
click at [218, 123] on div "Select option..." at bounding box center [181, 122] width 161 height 11
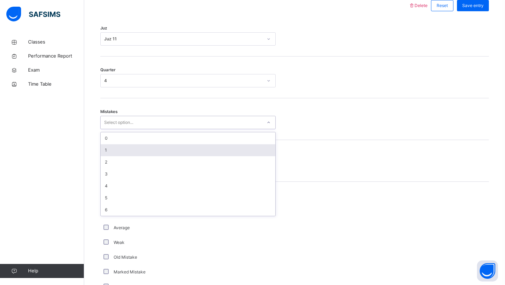
click at [217, 150] on div "1" at bounding box center [188, 150] width 175 height 12
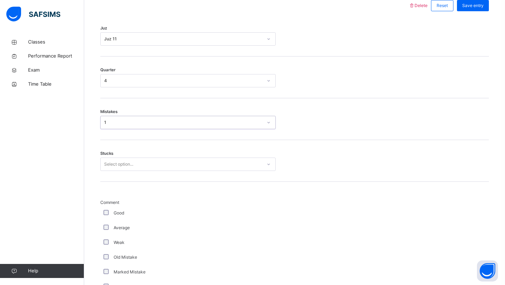
click at [217, 165] on div "Select option..." at bounding box center [181, 164] width 161 height 11
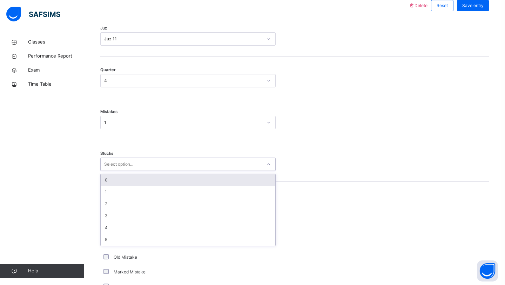
click at [216, 181] on div "0" at bounding box center [188, 180] width 175 height 12
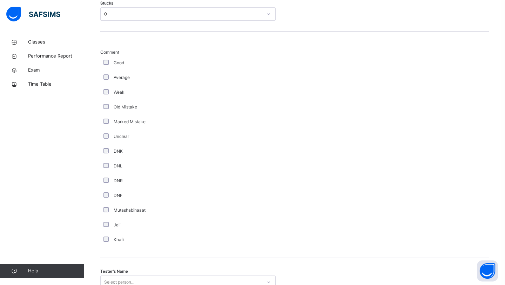
scroll to position [551, 0]
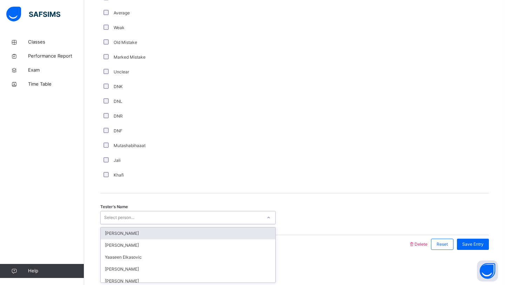
click at [164, 219] on div "Select person..." at bounding box center [181, 217] width 161 height 11
type input "***"
click at [185, 241] on div at bounding box center [254, 244] width 301 height 18
click at [184, 219] on div "Select person..." at bounding box center [181, 217] width 161 height 11
type input "***"
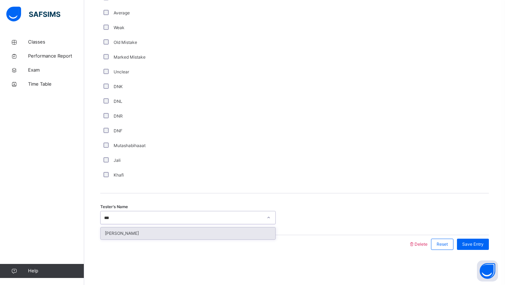
click at [201, 229] on div "[PERSON_NAME]" at bounding box center [188, 233] width 175 height 12
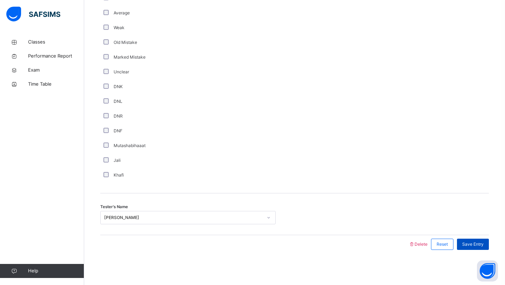
click at [482, 244] on span "Save Entry" at bounding box center [472, 244] width 21 height 6
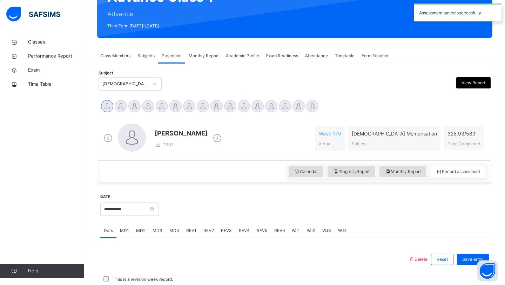
scroll to position [242, 0]
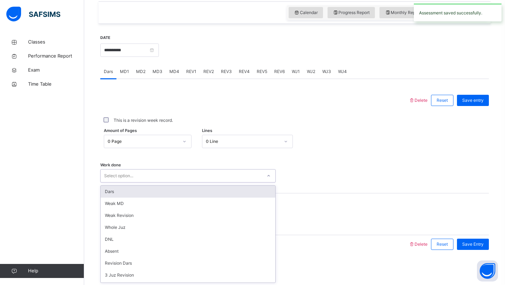
click at [263, 182] on div "Work done option Dars focused, 1 of 14. 14 results available. Use Up and Down t…" at bounding box center [294, 172] width 388 height 42
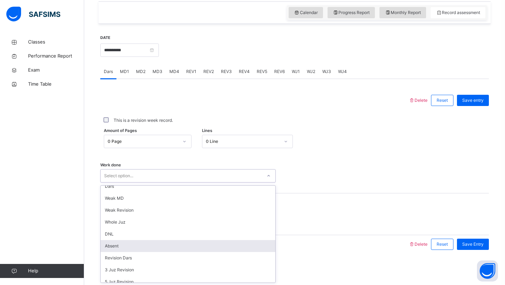
scroll to position [0, 0]
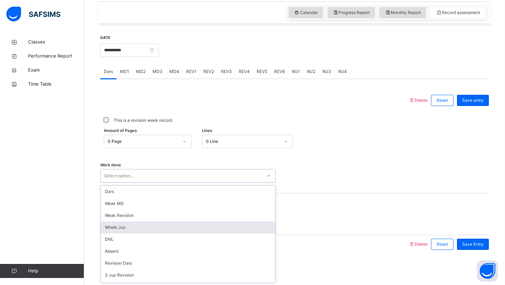
click at [234, 229] on div "Whole Juz" at bounding box center [188, 227] width 175 height 12
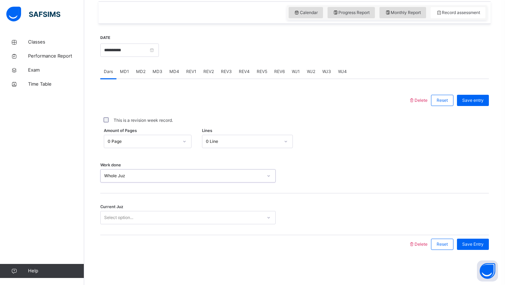
click at [227, 215] on div "Select option..." at bounding box center [181, 217] width 161 height 11
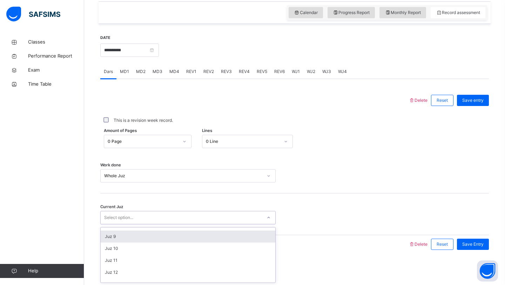
scroll to position [93, 0]
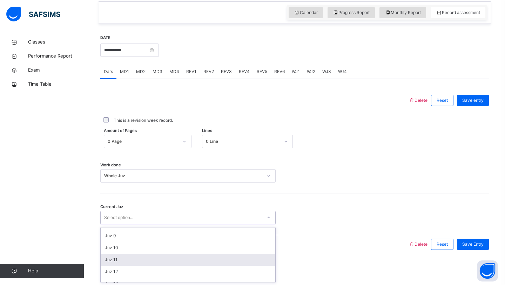
click at [226, 264] on div "Juz 11" at bounding box center [188, 259] width 175 height 12
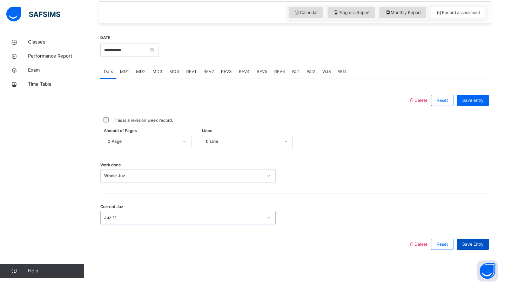
click at [467, 243] on span "Save Entry" at bounding box center [472, 244] width 21 height 6
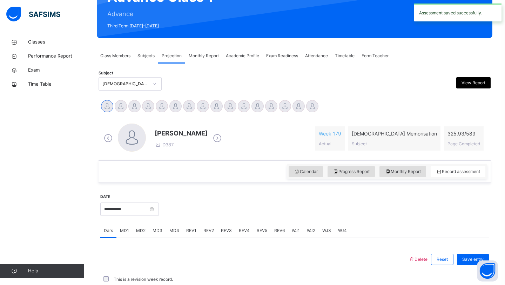
scroll to position [242, 0]
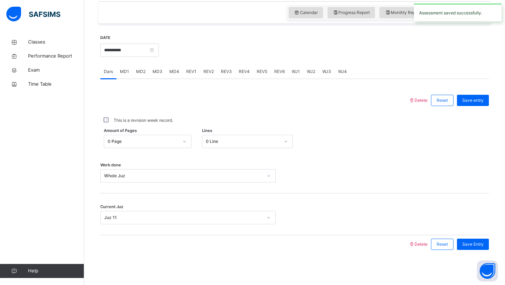
click at [467, 243] on span "Save Entry" at bounding box center [472, 244] width 21 height 6
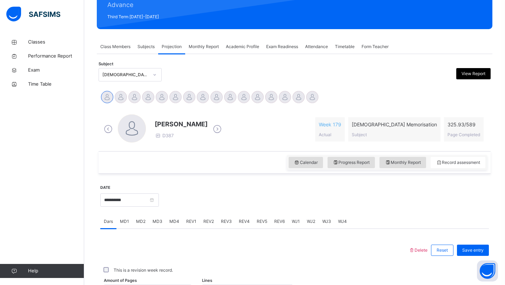
scroll to position [91, 0]
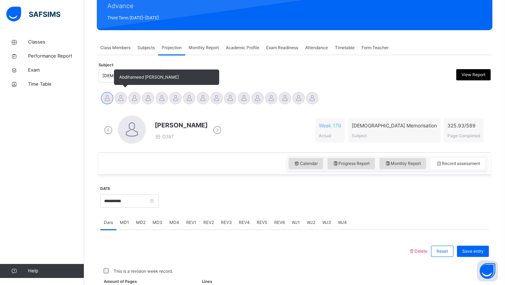
click at [120, 101] on div at bounding box center [121, 98] width 12 height 12
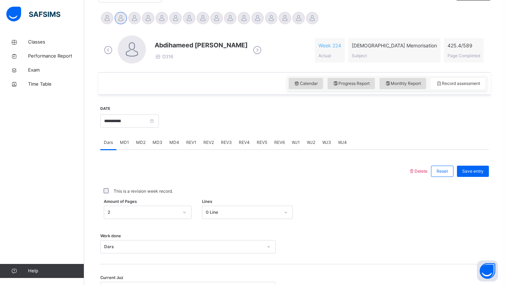
scroll to position [172, 0]
click at [134, 125] on input "**********" at bounding box center [129, 120] width 59 height 13
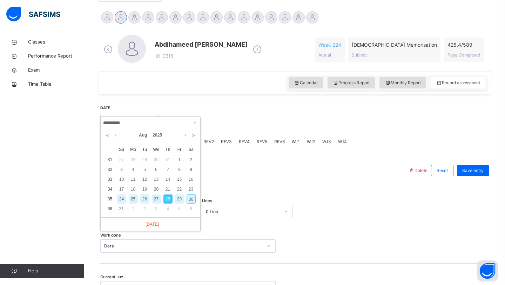
click at [193, 201] on div "30" at bounding box center [190, 198] width 9 height 9
type input "**********"
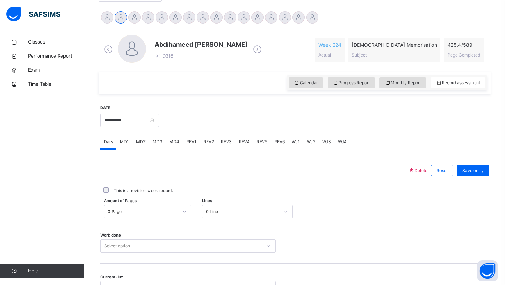
click at [149, 251] on div "Select option..." at bounding box center [187, 245] width 175 height 13
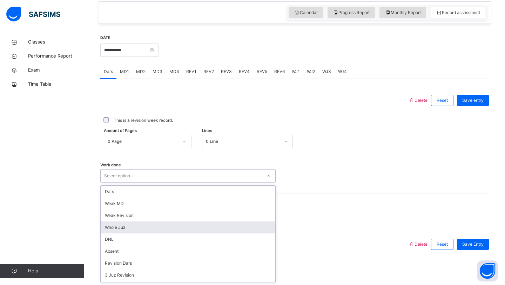
click at [145, 222] on div "Whole Juz" at bounding box center [188, 227] width 175 height 12
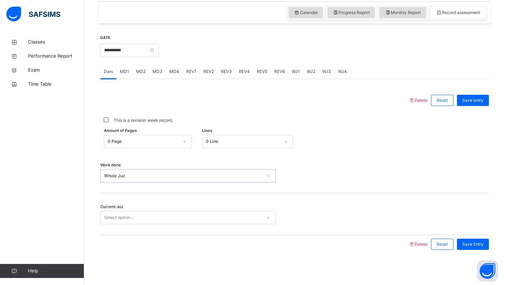
click at [145, 222] on div "Select option..." at bounding box center [181, 217] width 161 height 11
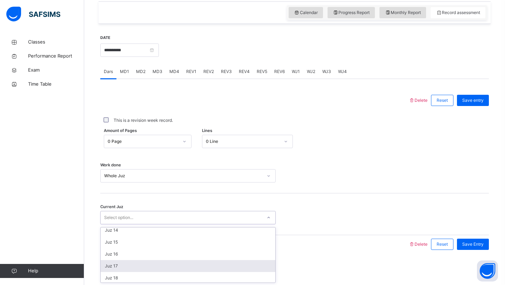
click at [137, 261] on div "Juz 17" at bounding box center [188, 266] width 175 height 12
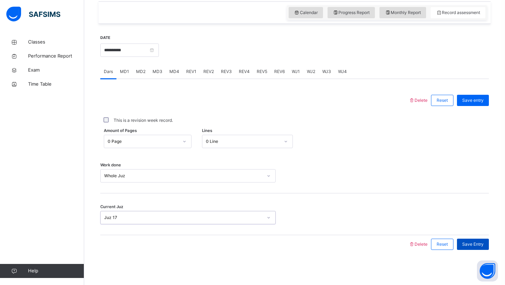
click at [471, 240] on div "Save Entry" at bounding box center [473, 243] width 32 height 11
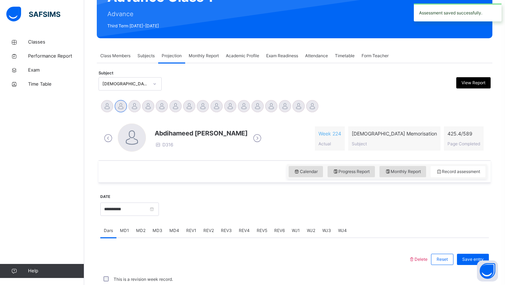
scroll to position [242, 0]
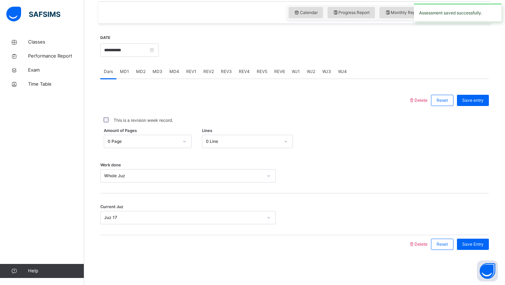
click at [294, 74] on span "WJ1" at bounding box center [296, 71] width 8 height 6
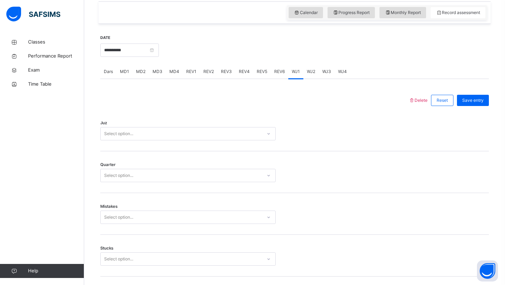
click at [202, 131] on div "Select option..." at bounding box center [181, 133] width 161 height 11
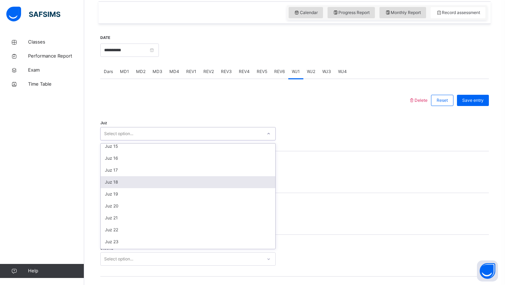
scroll to position [170, 0]
click at [205, 176] on div "Juz 18" at bounding box center [188, 182] width 175 height 12
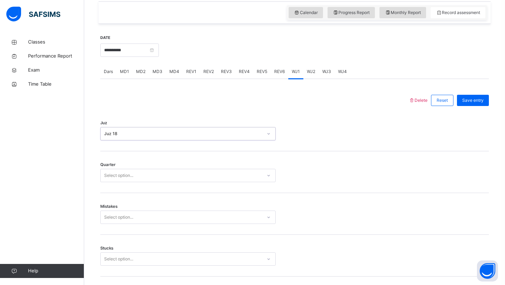
click at [213, 134] on div "Juz 18" at bounding box center [183, 133] width 158 height 6
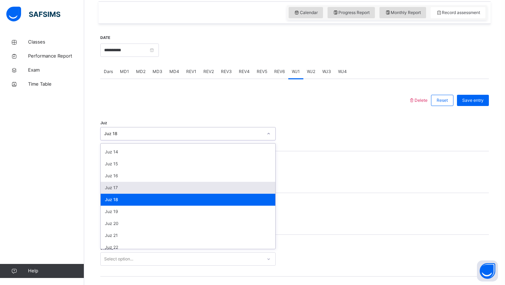
scroll to position [157, 0]
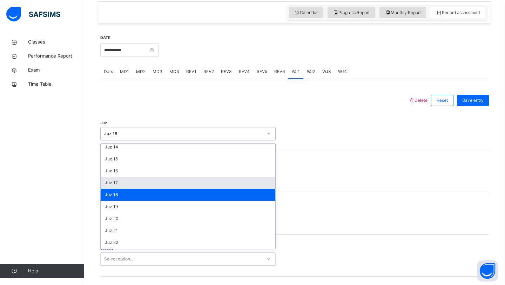
click at [165, 182] on div "Juz 17" at bounding box center [188, 183] width 175 height 12
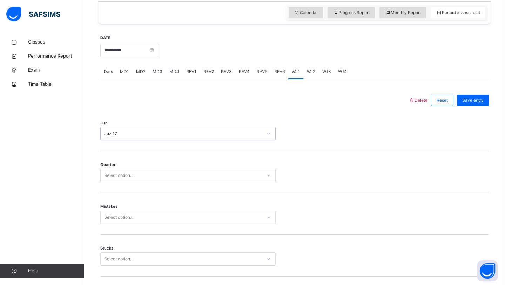
click at [159, 174] on div "Select option..." at bounding box center [181, 175] width 161 height 11
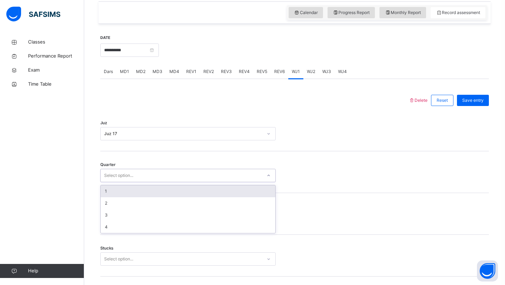
click at [147, 193] on div "1" at bounding box center [188, 191] width 175 height 12
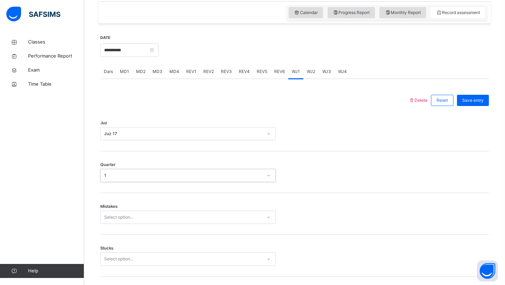
click at [132, 213] on div "Select option..." at bounding box center [118, 216] width 29 height 13
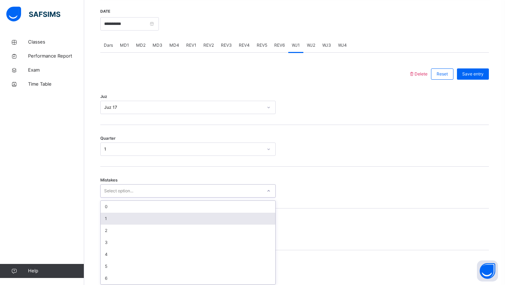
scroll to position [271, 0]
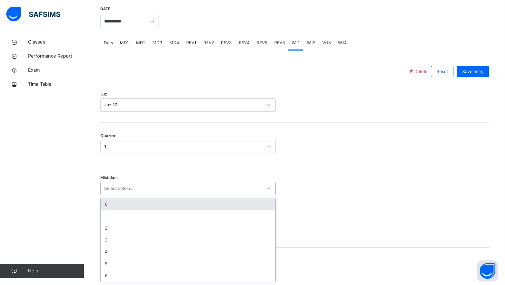
click at [140, 204] on div "0" at bounding box center [188, 204] width 175 height 12
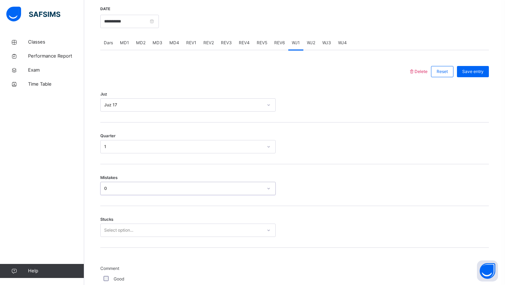
click at [135, 227] on div "Select option..." at bounding box center [181, 230] width 161 height 11
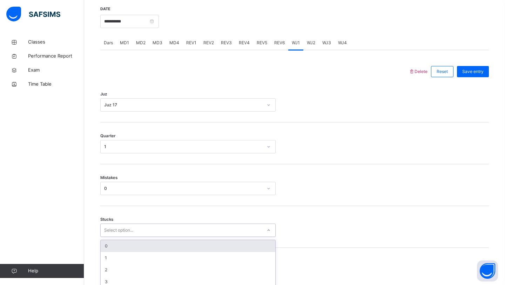
scroll to position [300, 0]
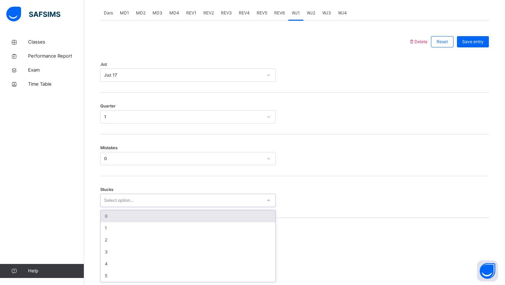
click at [136, 213] on div "0" at bounding box center [188, 216] width 175 height 12
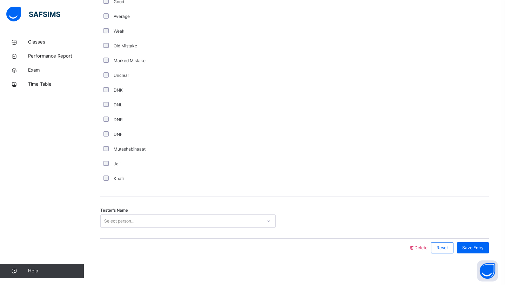
scroll to position [551, 0]
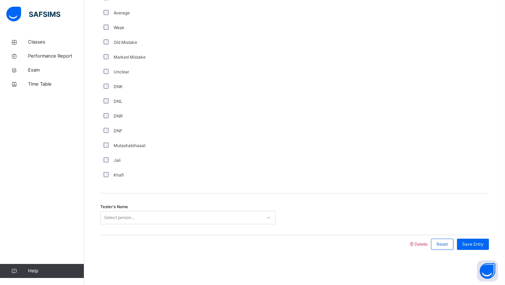
click at [117, 223] on div "Select person..." at bounding box center [187, 217] width 175 height 13
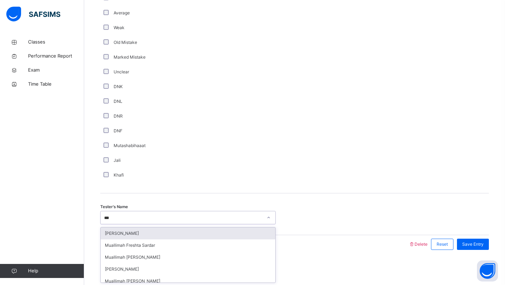
type input "****"
click at [103, 231] on div "[PERSON_NAME]" at bounding box center [188, 233] width 175 height 12
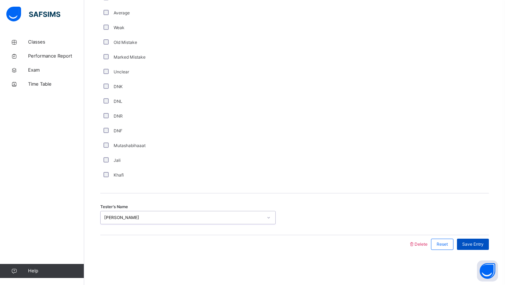
click at [475, 245] on span "Save Entry" at bounding box center [472, 244] width 21 height 6
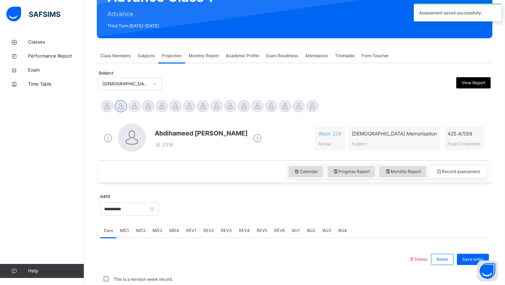
scroll to position [242, 0]
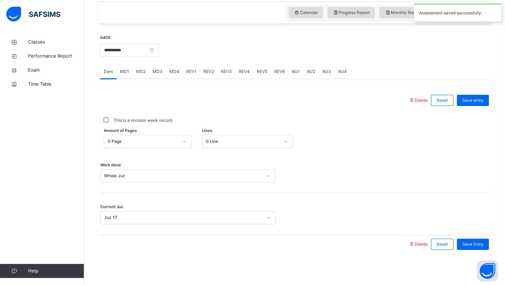
click at [194, 73] on span "REV1" at bounding box center [191, 71] width 10 height 6
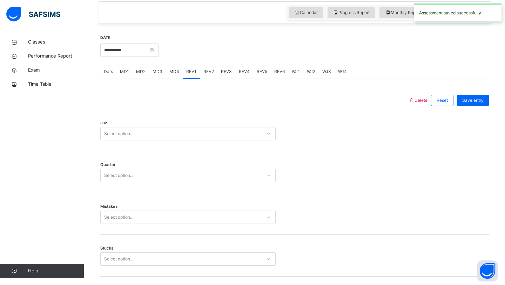
scroll to position [551, 0]
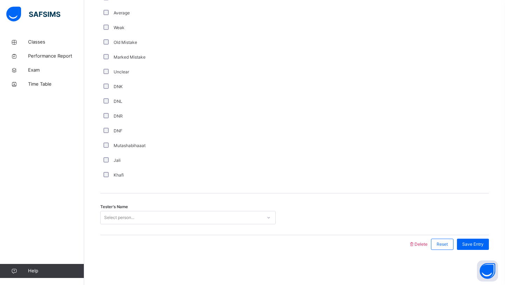
click at [148, 220] on div "Select person..." at bounding box center [181, 217] width 161 height 11
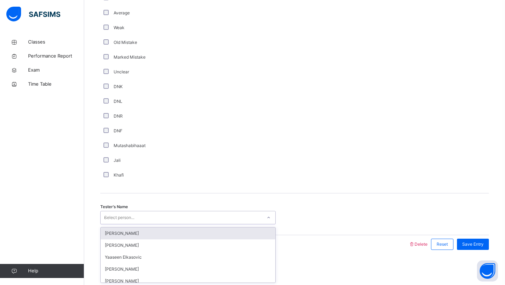
type input "**"
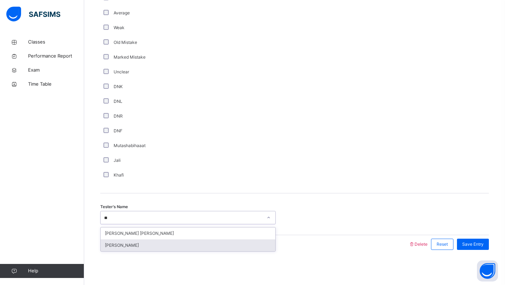
click at [145, 240] on div "[PERSON_NAME]" at bounding box center [188, 245] width 175 height 12
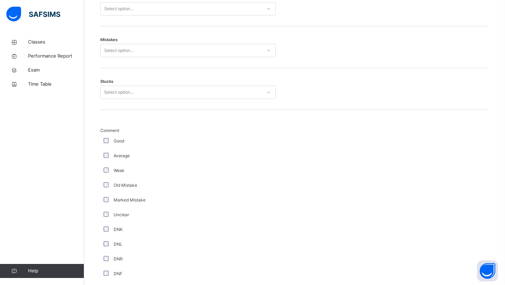
scroll to position [406, 0]
click at [133, 97] on div "Select option..." at bounding box center [118, 94] width 29 height 13
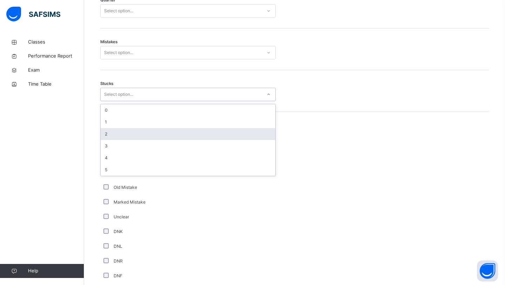
click at [117, 132] on div "2" at bounding box center [188, 134] width 175 height 12
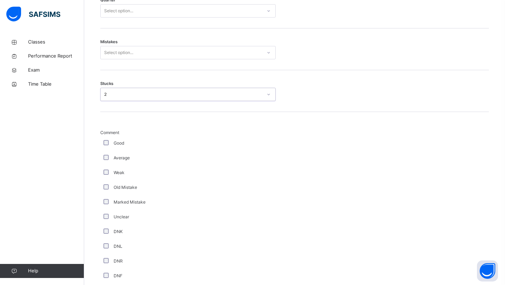
click at [140, 49] on div "Select option..." at bounding box center [181, 52] width 161 height 11
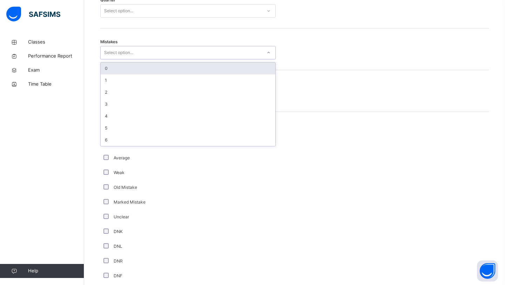
click at [128, 64] on div "0" at bounding box center [188, 68] width 175 height 12
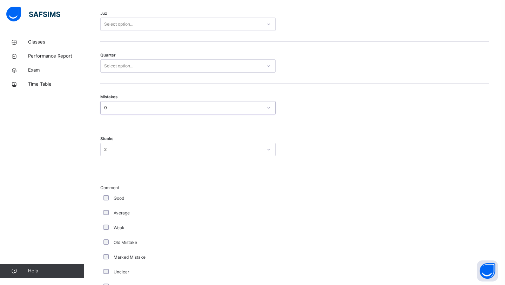
scroll to position [349, 0]
click at [129, 63] on div "Select option..." at bounding box center [118, 67] width 29 height 13
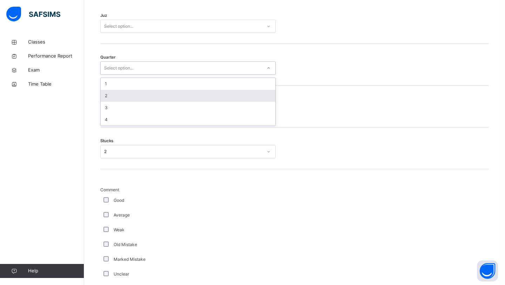
click at [122, 91] on div "2" at bounding box center [188, 96] width 175 height 12
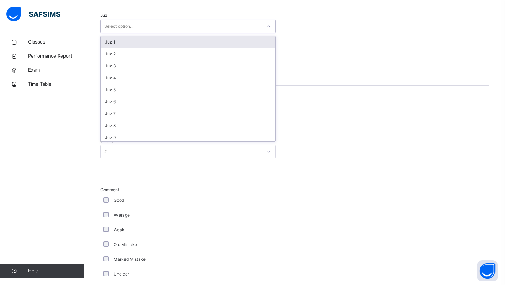
click at [139, 32] on div "Select option..." at bounding box center [187, 26] width 175 height 13
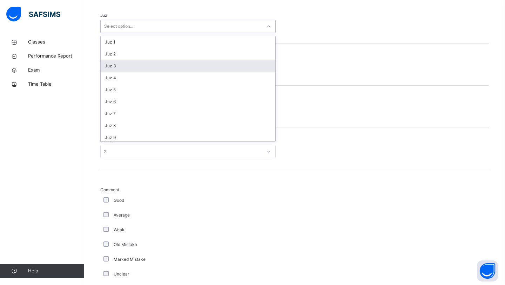
click at [133, 62] on div "Juz 3" at bounding box center [188, 66] width 175 height 12
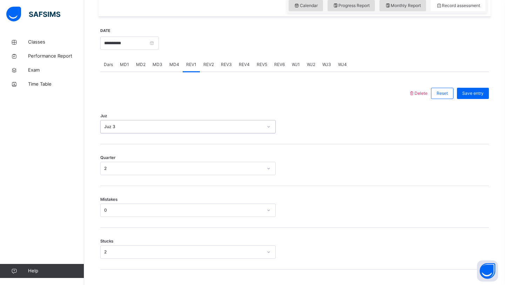
scroll to position [215, 0]
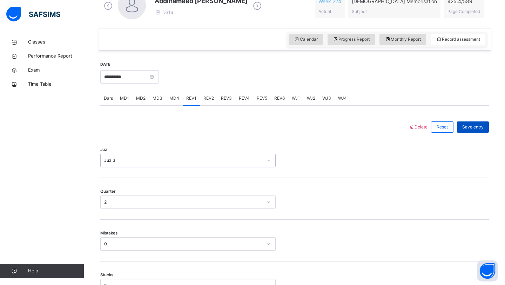
click at [464, 121] on div "Save entry" at bounding box center [473, 126] width 32 height 11
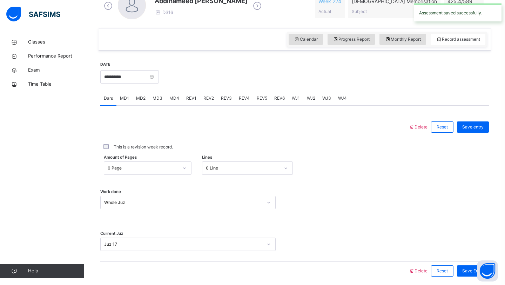
click at [204, 95] on span "REV2" at bounding box center [208, 98] width 11 height 6
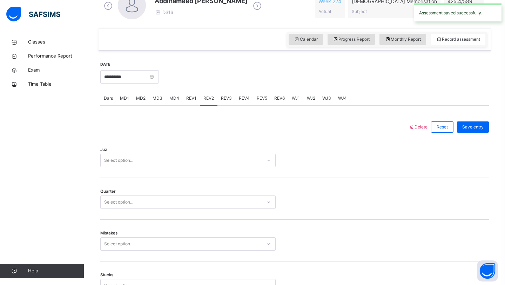
click at [171, 159] on div "Select option..." at bounding box center [181, 160] width 161 height 11
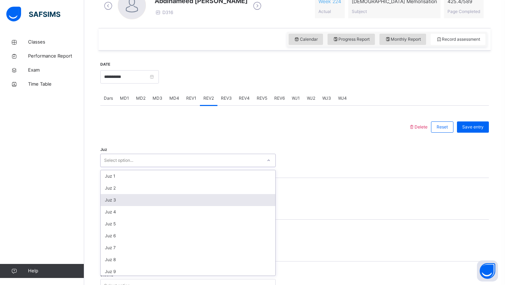
click at [146, 201] on div "Juz 3" at bounding box center [188, 200] width 175 height 12
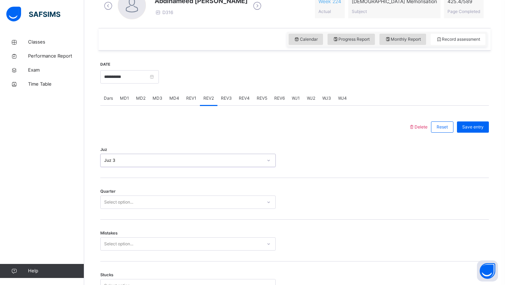
click at [145, 201] on div "Select option..." at bounding box center [181, 202] width 161 height 11
click at [134, 238] on div "3" at bounding box center [188, 242] width 175 height 12
click at [125, 247] on div "Select option..." at bounding box center [187, 243] width 175 height 13
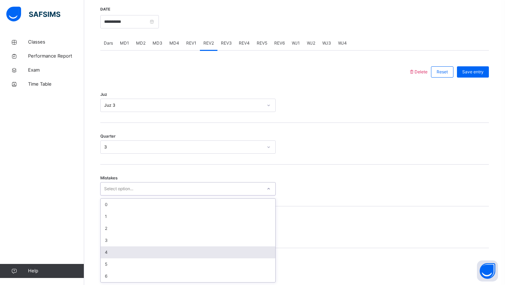
scroll to position [271, 0]
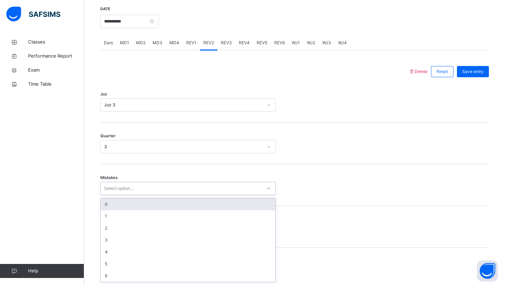
click at [137, 205] on div "0" at bounding box center [188, 204] width 175 height 12
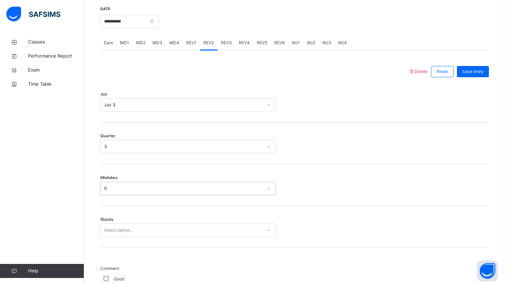
click at [133, 228] on div "Select option..." at bounding box center [118, 229] width 29 height 13
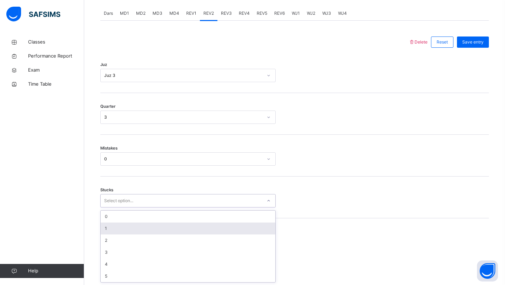
scroll to position [300, 0]
click at [133, 228] on div "1" at bounding box center [188, 228] width 175 height 12
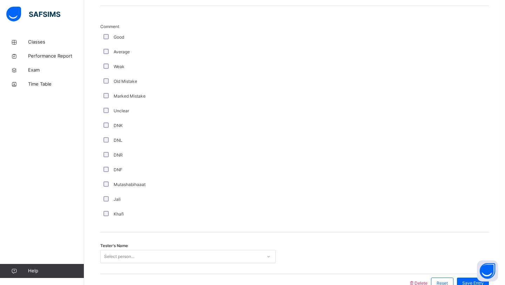
scroll to position [551, 0]
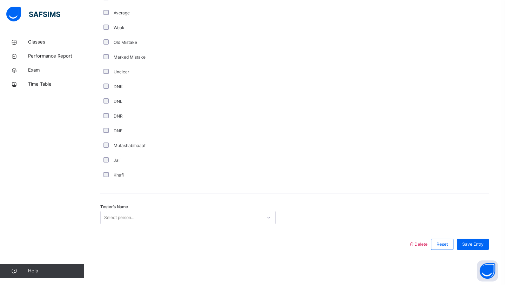
click at [125, 217] on div "Select person..." at bounding box center [119, 217] width 30 height 13
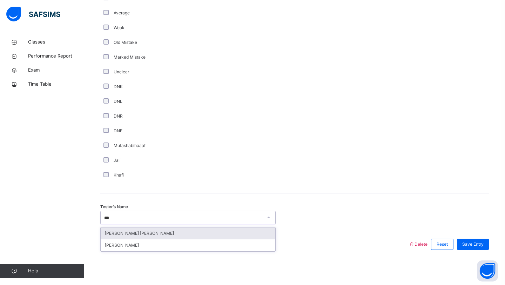
type input "****"
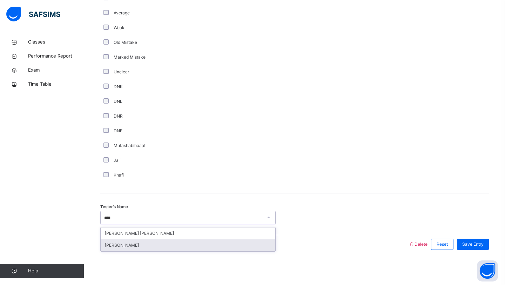
click at [128, 250] on div "[PERSON_NAME]" at bounding box center [188, 245] width 175 height 12
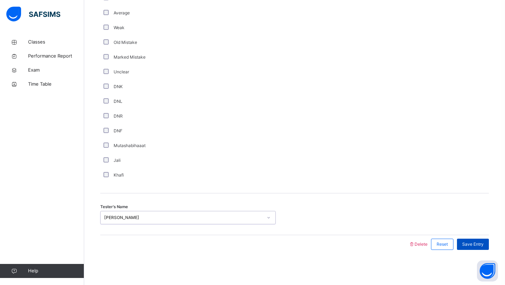
click at [469, 247] on div "Save Entry" at bounding box center [473, 243] width 32 height 11
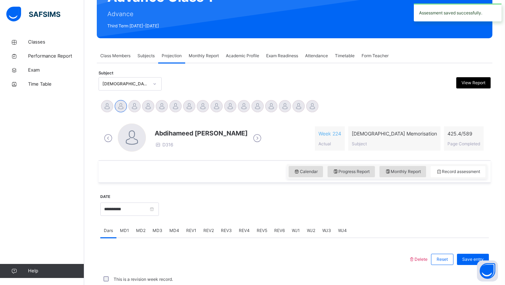
scroll to position [242, 0]
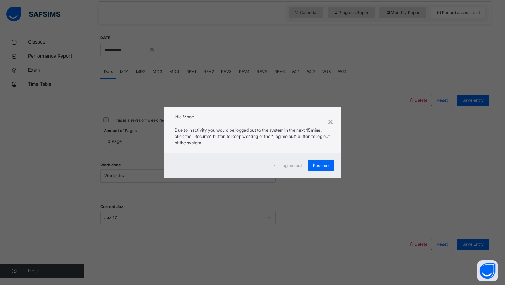
click at [334, 117] on div "Idle Mode" at bounding box center [252, 115] width 177 height 17
click at [327, 121] on div "×" at bounding box center [330, 121] width 7 height 15
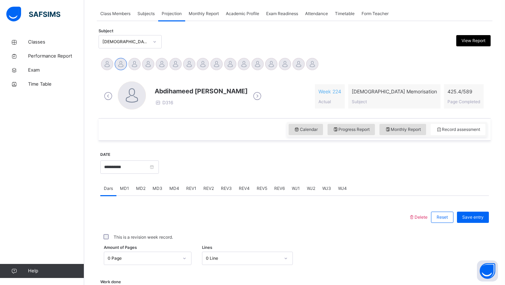
scroll to position [120, 0]
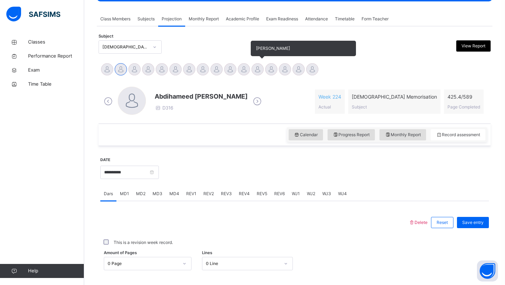
click at [257, 68] on div at bounding box center [257, 69] width 12 height 12
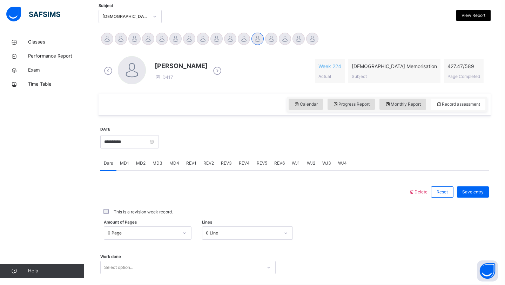
scroll to position [168, 0]
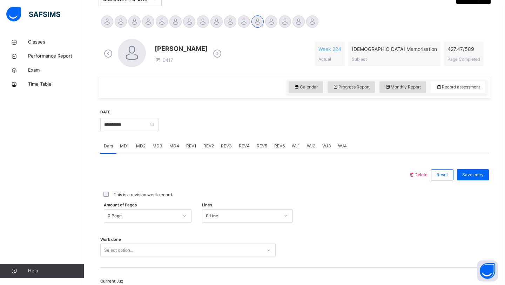
click at [138, 242] on div "Work done Select option..." at bounding box center [294, 247] width 388 height 42
click at [129, 246] on div "Select option..." at bounding box center [187, 249] width 175 height 13
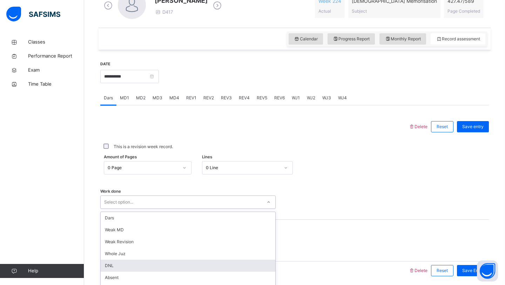
scroll to position [242, 0]
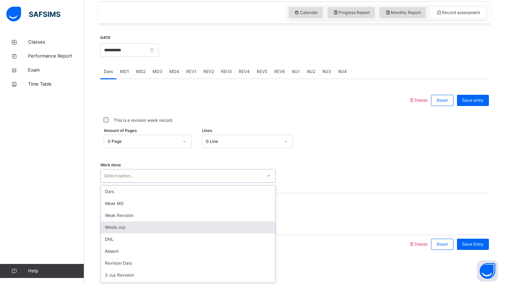
click at [133, 227] on div "Whole Juz" at bounding box center [188, 227] width 175 height 12
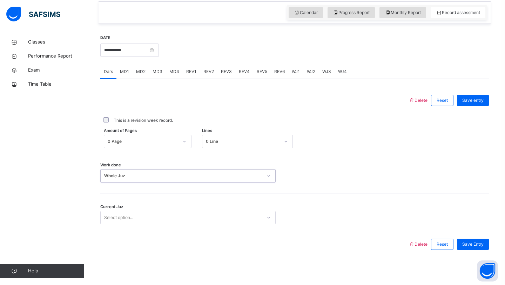
click at [128, 218] on div "Select option..." at bounding box center [118, 217] width 29 height 13
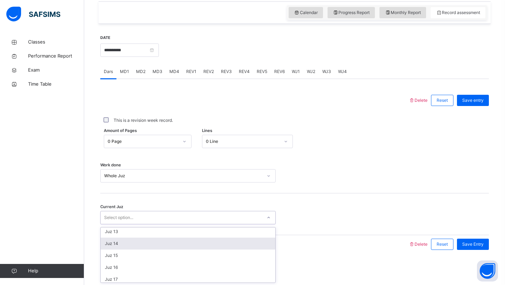
scroll to position [154, 0]
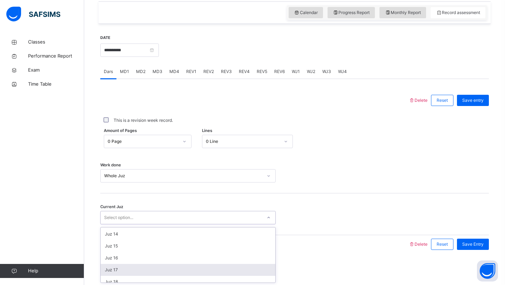
click at [121, 271] on div "Juz 17" at bounding box center [188, 270] width 175 height 12
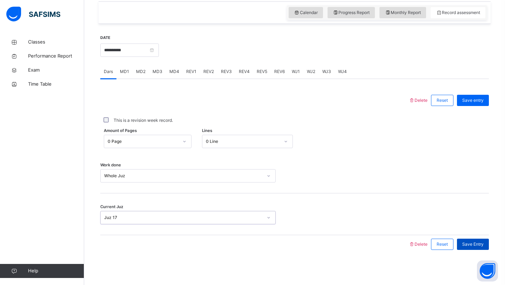
click at [473, 247] on div "Save Entry" at bounding box center [473, 243] width 32 height 11
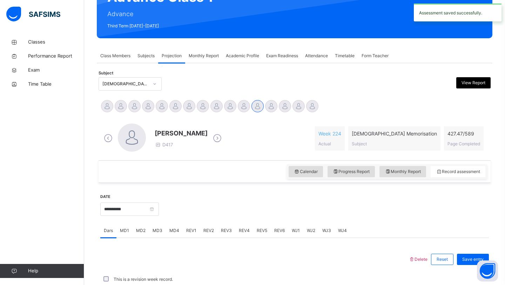
scroll to position [242, 0]
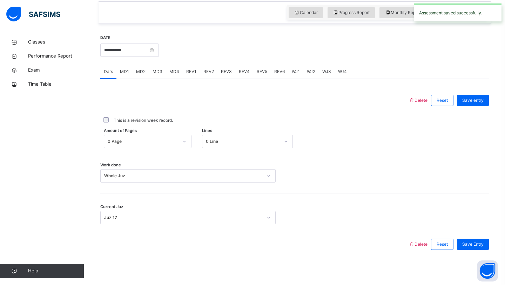
click at [298, 71] on div "WJ1" at bounding box center [295, 71] width 15 height 14
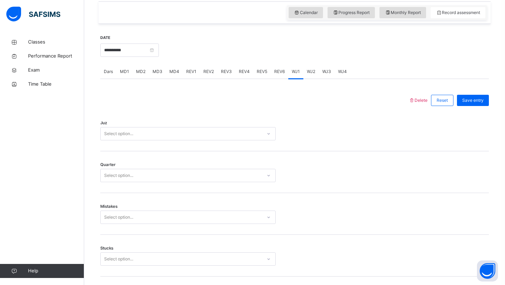
click at [170, 136] on div "Select option..." at bounding box center [181, 133] width 161 height 11
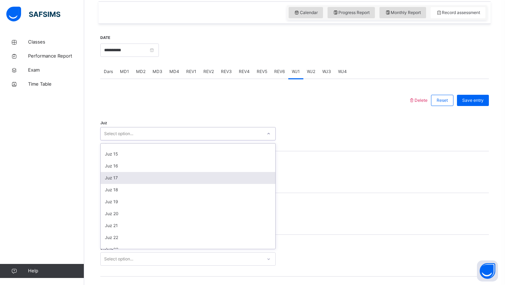
click at [122, 178] on div "Juz 17" at bounding box center [188, 178] width 175 height 12
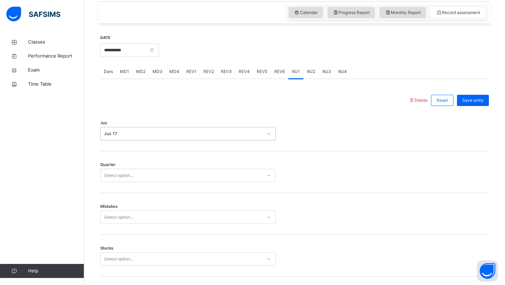
click at [122, 178] on div "Select option..." at bounding box center [118, 175] width 29 height 13
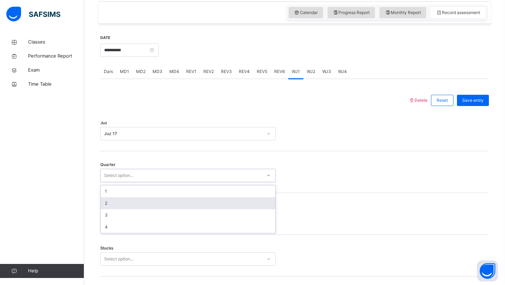
click at [110, 197] on div "2" at bounding box center [188, 203] width 175 height 12
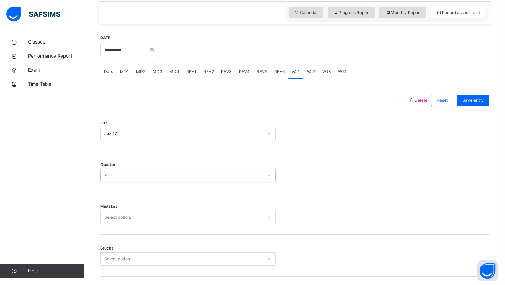
click at [124, 171] on div "2" at bounding box center [181, 175] width 161 height 11
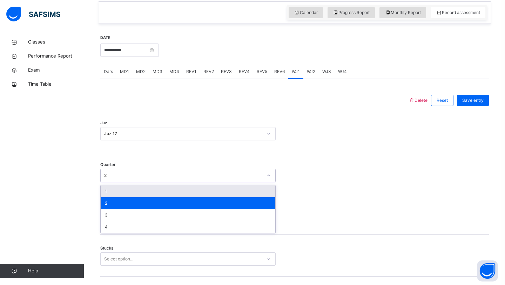
click at [105, 196] on div "1" at bounding box center [188, 191] width 175 height 12
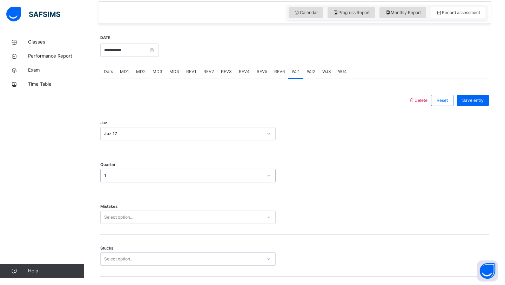
click at [112, 216] on div "Select option..." at bounding box center [118, 216] width 29 height 13
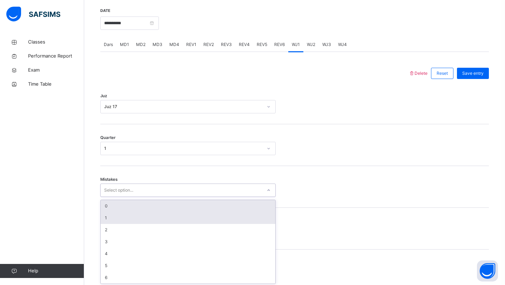
scroll to position [271, 0]
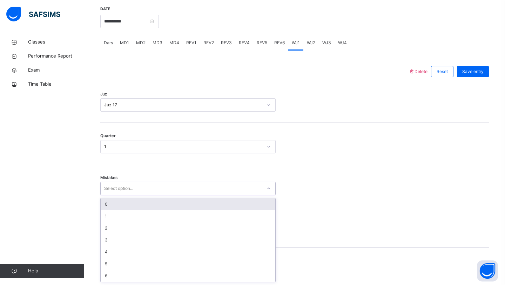
click at [113, 209] on div "0" at bounding box center [188, 204] width 175 height 12
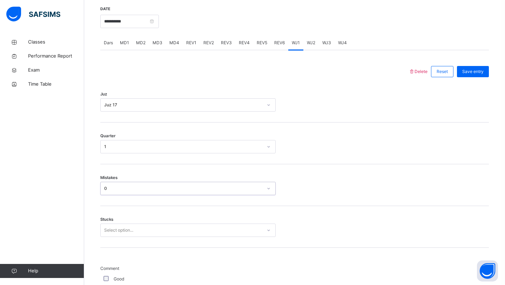
click at [107, 229] on div "Select option..." at bounding box center [118, 229] width 29 height 13
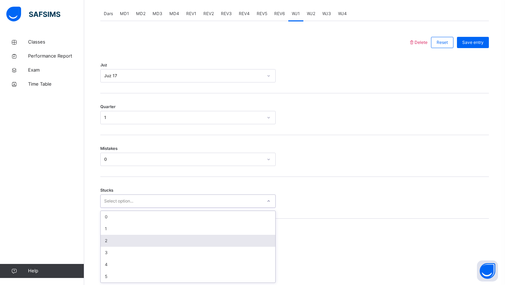
scroll to position [300, 0]
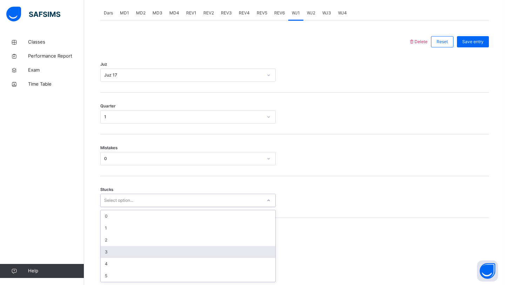
click at [105, 252] on div "3" at bounding box center [188, 252] width 175 height 12
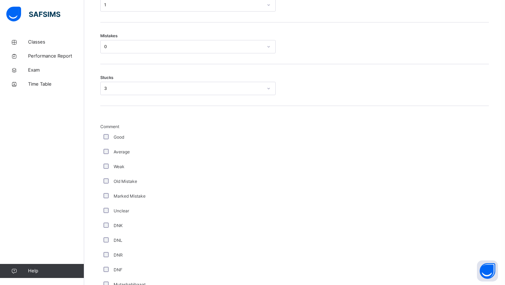
scroll to position [551, 0]
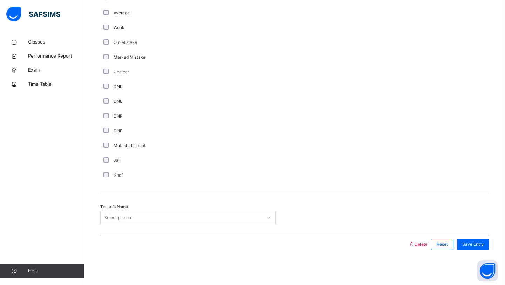
click at [111, 214] on div "Select person..." at bounding box center [119, 217] width 30 height 13
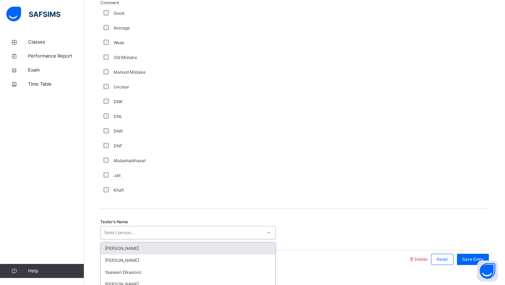
scroll to position [521, 0]
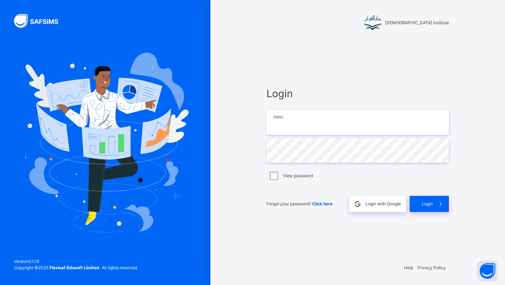
type input "**********"
click at [432, 196] on span at bounding box center [440, 204] width 16 height 16
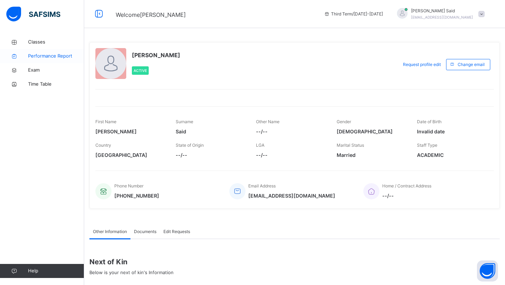
click at [46, 50] on link "Performance Report" at bounding box center [42, 56] width 84 height 14
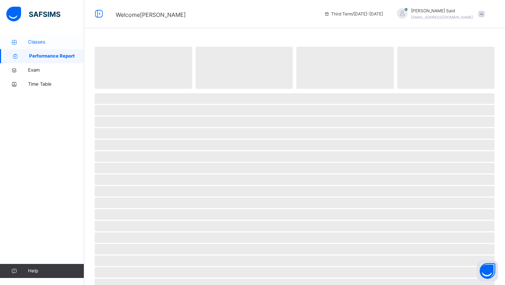
click at [47, 44] on span "Classes" at bounding box center [56, 42] width 56 height 7
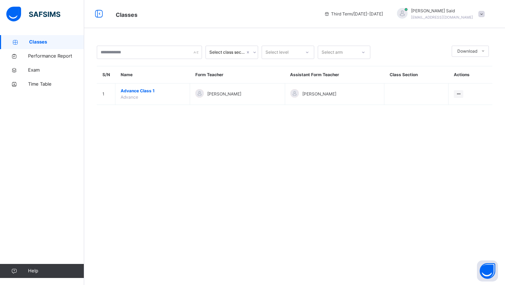
click at [141, 95] on td "Advance Class 1 Advance" at bounding box center [152, 93] width 75 height 21
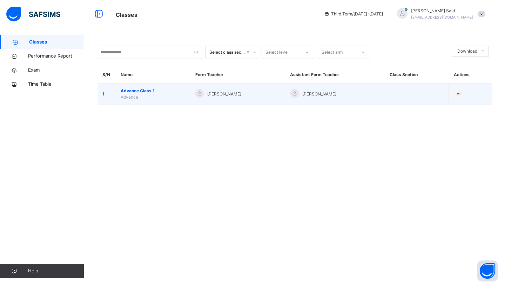
click at [139, 91] on span "Advance Class 1" at bounding box center [153, 91] width 64 height 6
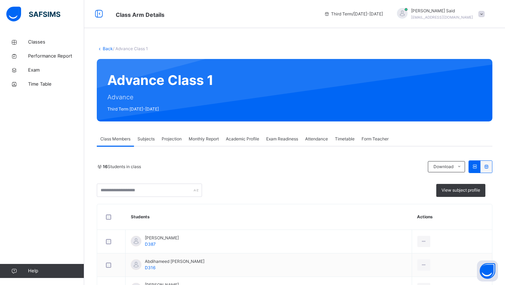
click at [179, 138] on span "Projection" at bounding box center [172, 139] width 20 height 6
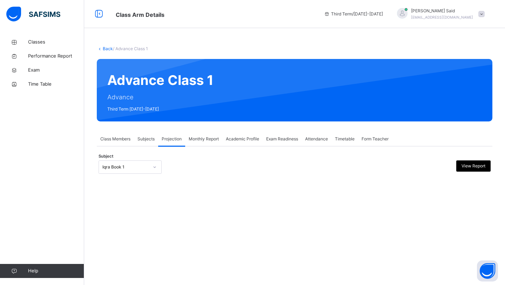
click at [131, 163] on div "Iqra Book 1" at bounding box center [123, 167] width 49 height 11
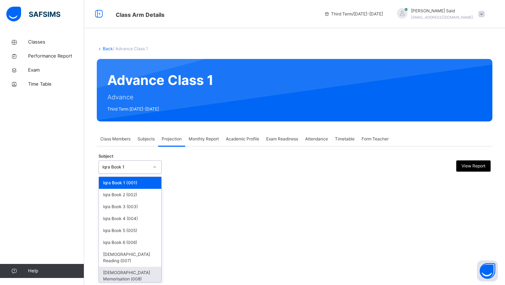
click at [114, 266] on div "[DEMOGRAPHIC_DATA] Memorisation (008)" at bounding box center [130, 275] width 62 height 18
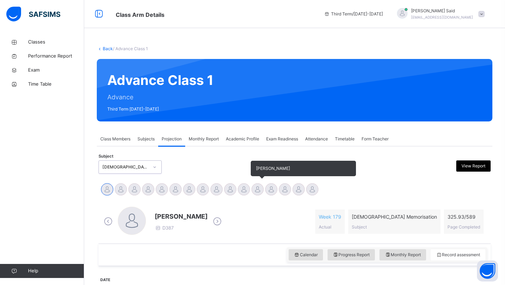
click at [259, 187] on div at bounding box center [257, 189] width 12 height 12
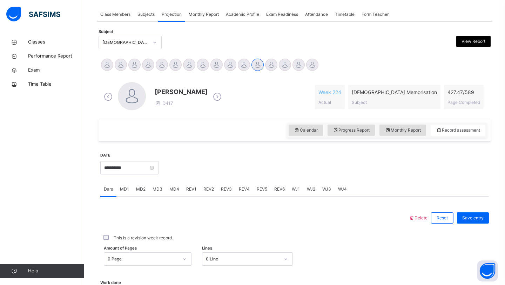
scroll to position [152, 0]
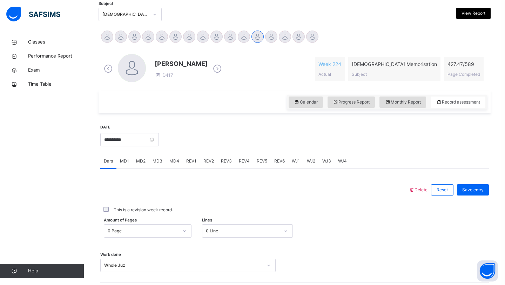
click at [289, 165] on div "WJ1" at bounding box center [295, 161] width 15 height 14
click at [199, 223] on div "Select option..." at bounding box center [187, 222] width 175 height 13
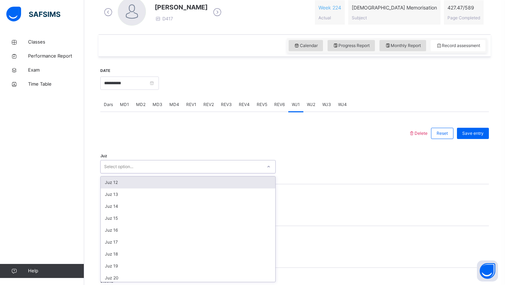
scroll to position [143, 0]
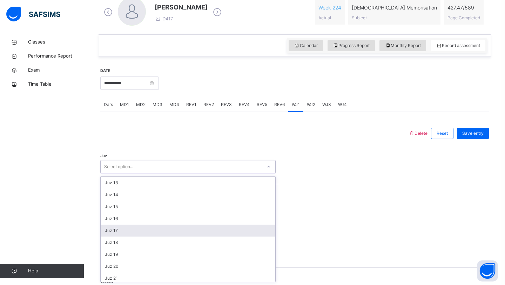
click at [145, 232] on div "Juz 17" at bounding box center [188, 230] width 175 height 12
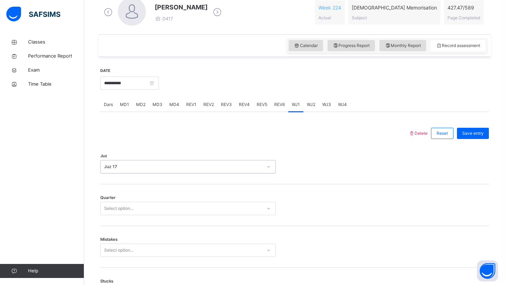
click at [141, 208] on div "Select option..." at bounding box center [181, 208] width 161 height 11
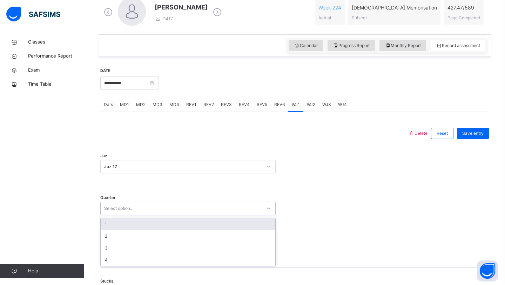
click at [129, 227] on div "1" at bounding box center [188, 224] width 175 height 12
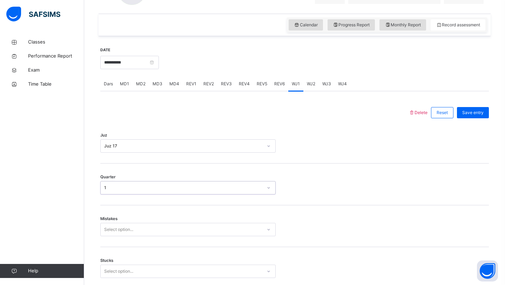
click at [111, 236] on div "Select option..." at bounding box center [187, 229] width 175 height 13
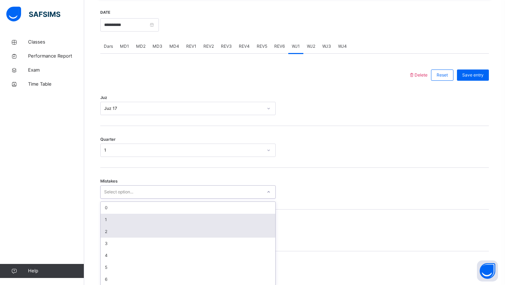
scroll to position [271, 0]
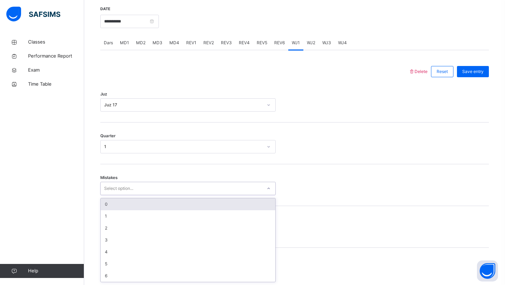
click at [122, 206] on div "0" at bounding box center [188, 204] width 175 height 12
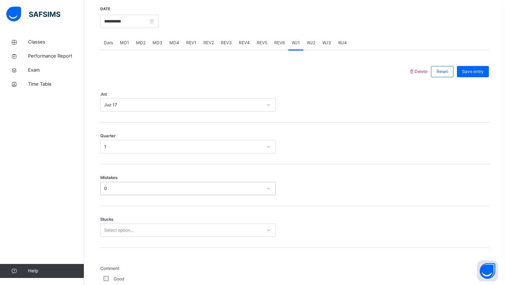
click at [107, 232] on div "Select option..." at bounding box center [187, 229] width 175 height 13
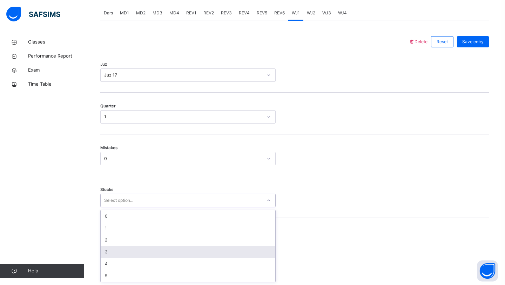
click at [106, 251] on div "3" at bounding box center [188, 252] width 175 height 12
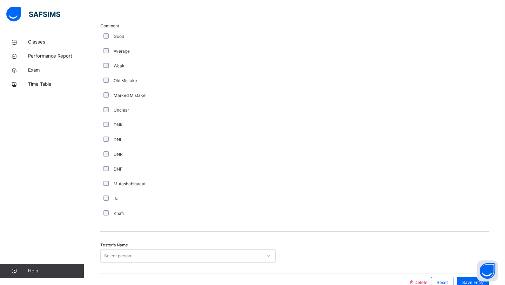
scroll to position [551, 0]
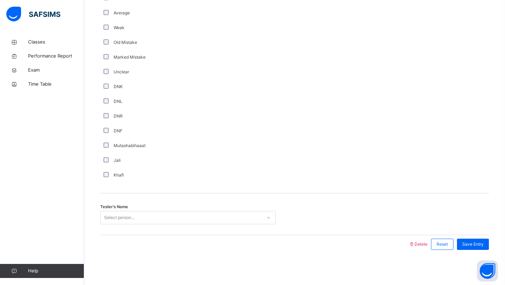
click at [125, 222] on div "Select person..." at bounding box center [119, 217] width 30 height 13
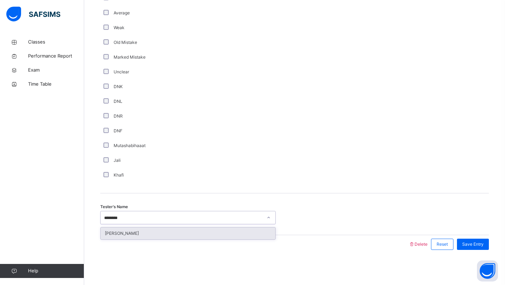
type input "*********"
click at [168, 236] on div "[PERSON_NAME]" at bounding box center [188, 233] width 175 height 12
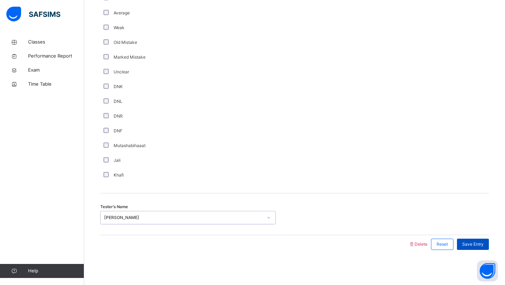
click at [462, 245] on span "Save Entry" at bounding box center [472, 244] width 21 height 6
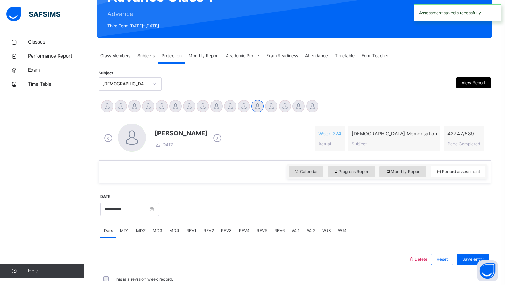
scroll to position [242, 0]
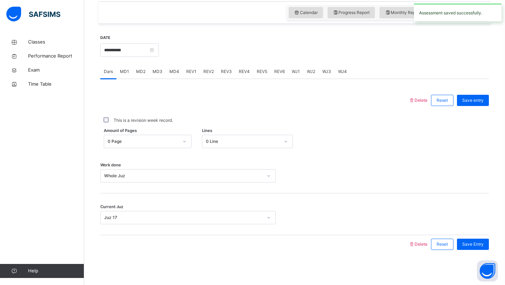
click at [187, 77] on div "REV1" at bounding box center [191, 71] width 17 height 14
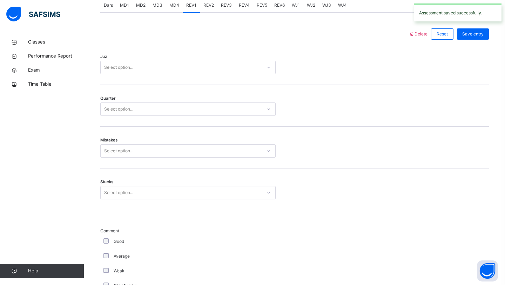
scroll to position [306, 0]
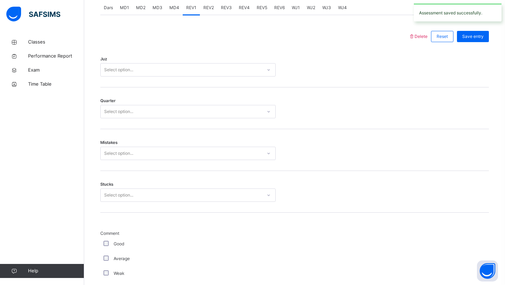
click at [172, 67] on div "Select option..." at bounding box center [181, 69] width 161 height 11
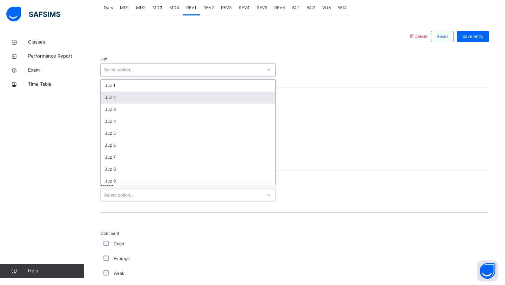
click at [129, 91] on div "Juz 2" at bounding box center [188, 97] width 175 height 12
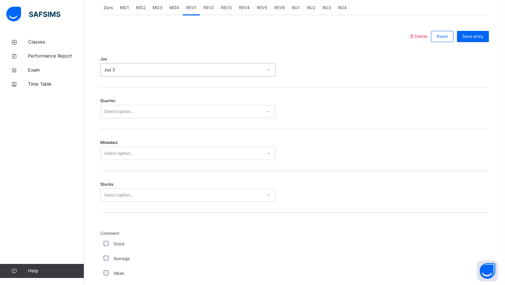
click at [114, 110] on div "Select option..." at bounding box center [118, 111] width 29 height 13
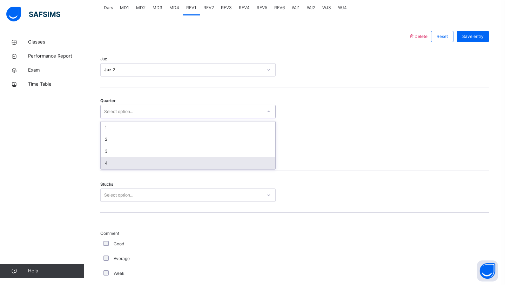
click at [107, 163] on div "4" at bounding box center [188, 163] width 175 height 12
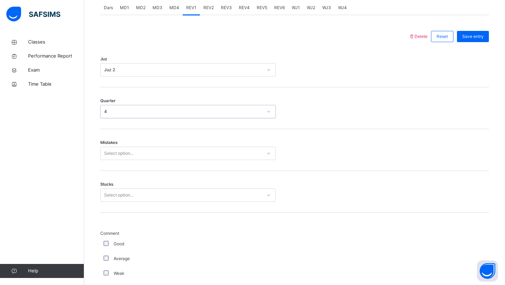
click at [117, 157] on div "Select option..." at bounding box center [118, 152] width 29 height 13
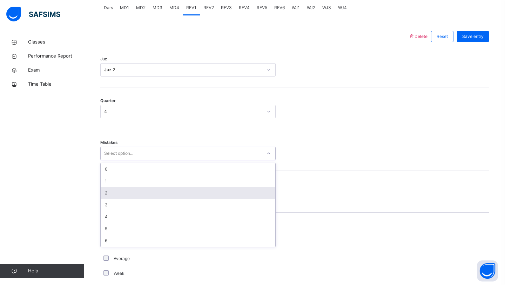
click at [105, 191] on div "2" at bounding box center [188, 193] width 175 height 12
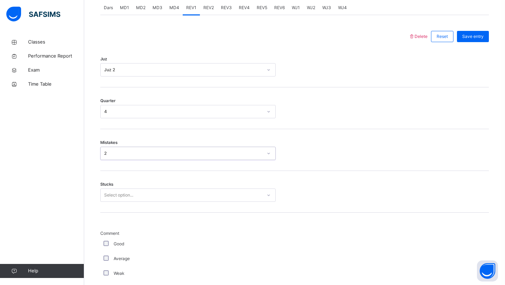
click at [106, 198] on div "Select option..." at bounding box center [118, 194] width 29 height 13
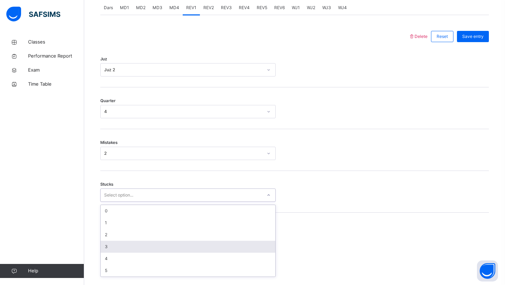
click at [108, 243] on div "3" at bounding box center [188, 246] width 175 height 12
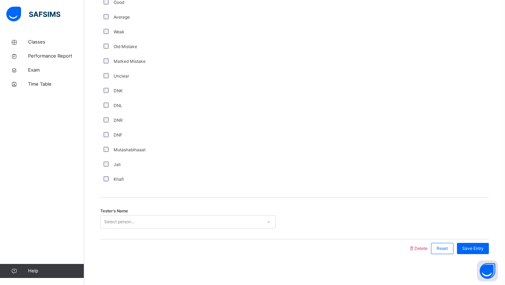
scroll to position [551, 0]
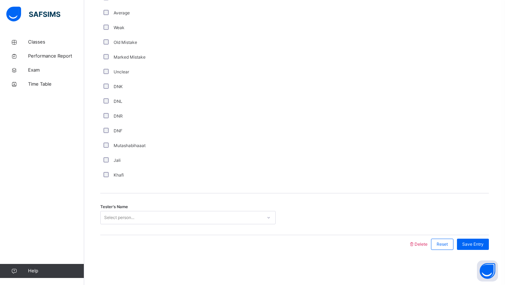
click at [121, 216] on div "Select person..." at bounding box center [119, 217] width 30 height 13
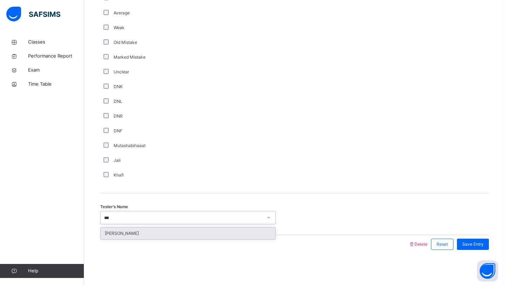
type input "****"
click at [139, 231] on div "[PERSON_NAME]" at bounding box center [188, 233] width 175 height 12
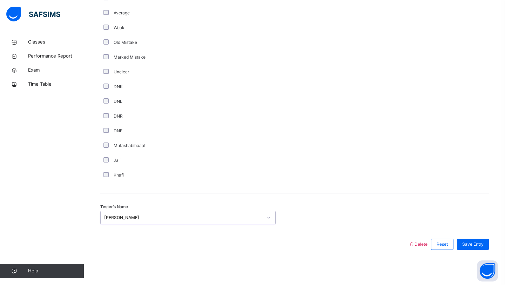
click at [483, 251] on div "Save Entry" at bounding box center [470, 244] width 35 height 18
click at [472, 245] on span "Save Entry" at bounding box center [472, 244] width 21 height 6
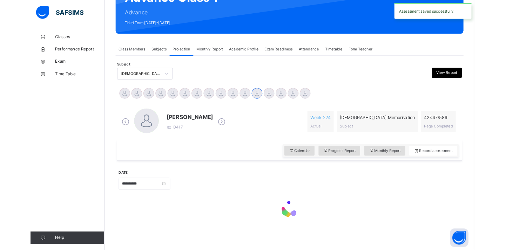
scroll to position [242, 0]
